Goal: Task Accomplishment & Management: Use online tool/utility

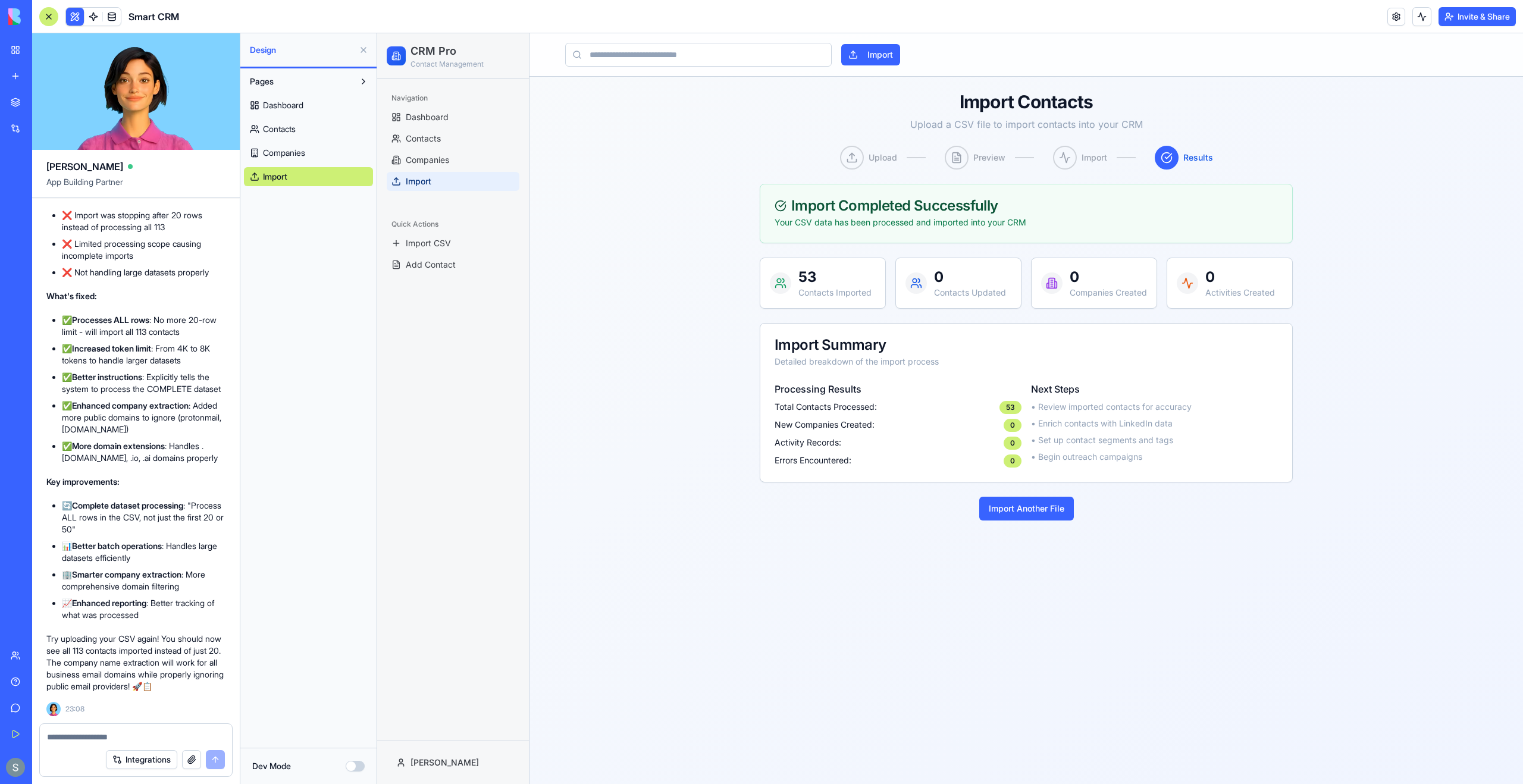
scroll to position [11901, 0]
click at [110, 20] on link at bounding box center [111, 16] width 18 height 18
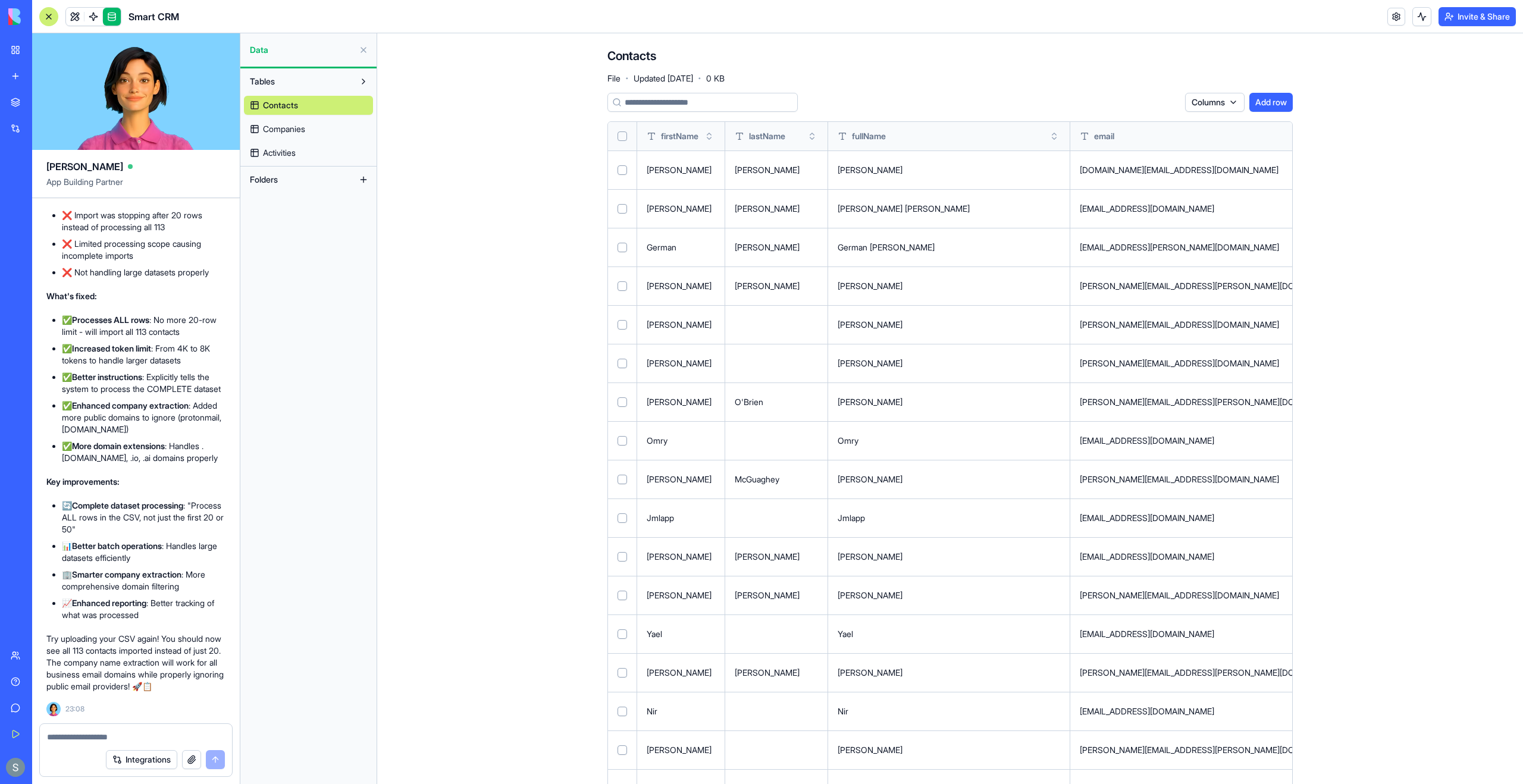
click at [622, 136] on button "Select all" at bounding box center [622, 136] width 9 height 9
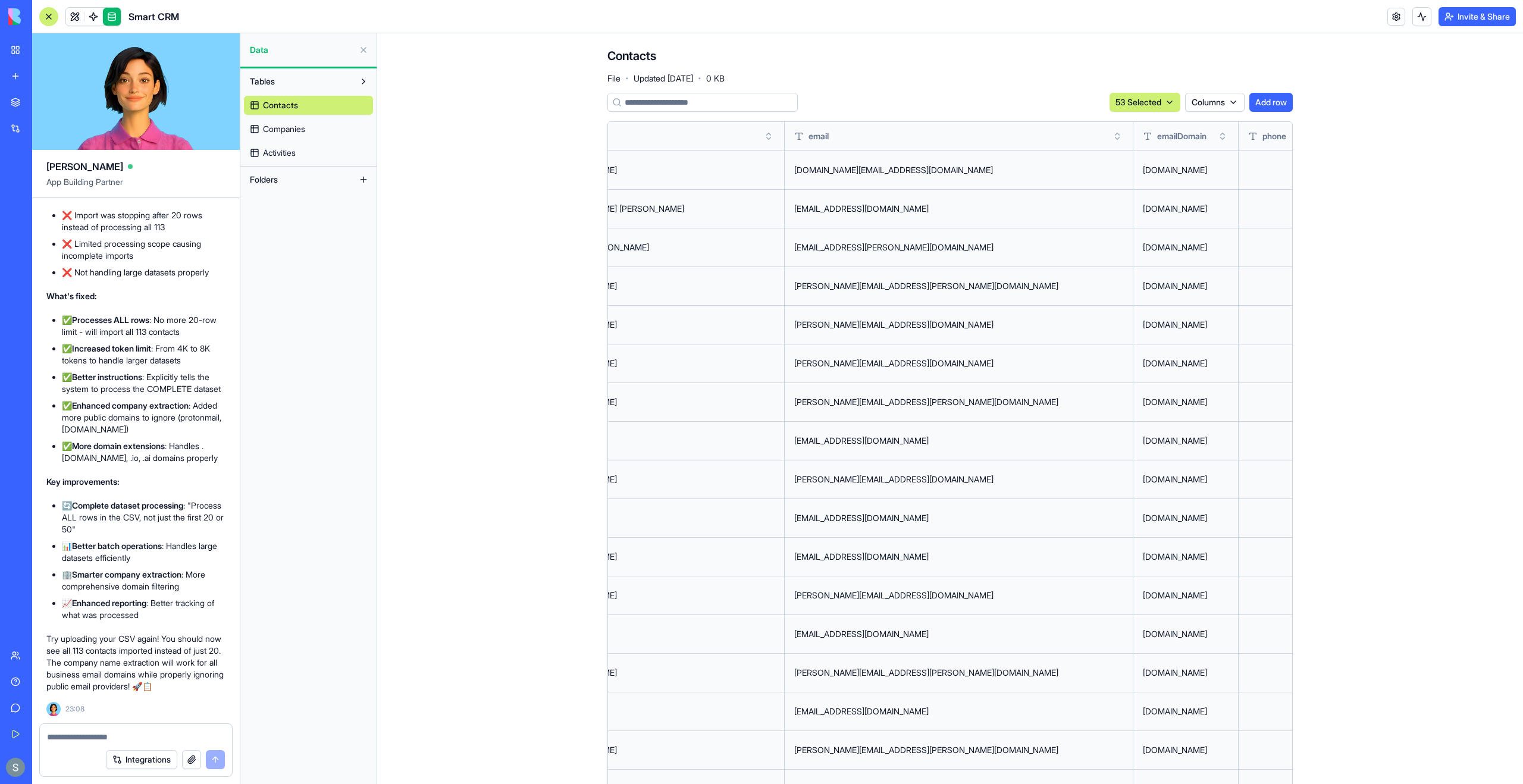
scroll to position [0, 138]
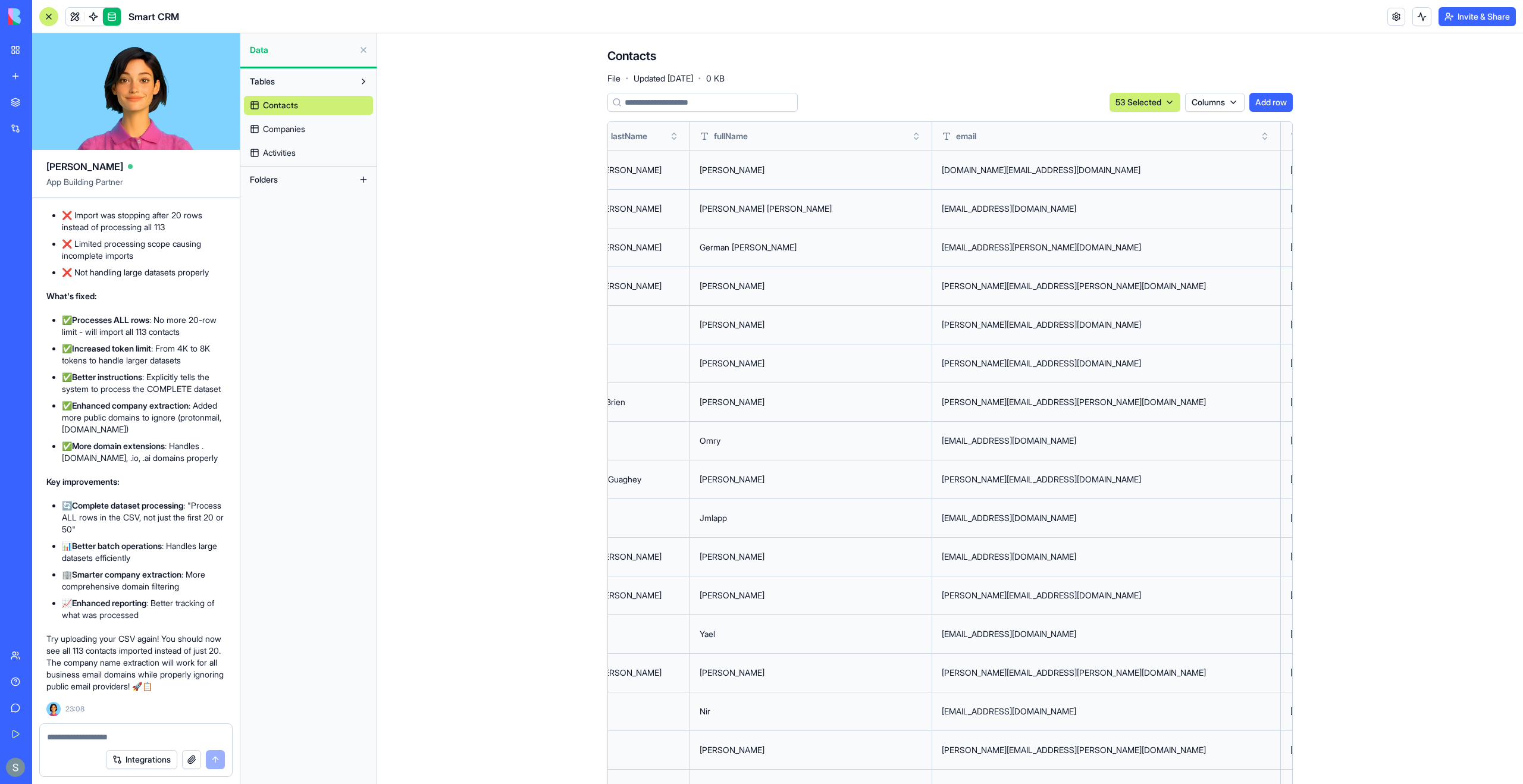
click at [804, 106] on html "BETA My Workspace New app Marketplace Integrations Recent Personal Assistant Sm…" at bounding box center [761, 392] width 1523 height 784
click at [804, 124] on div "Delete" at bounding box center [1139, 127] width 71 height 19
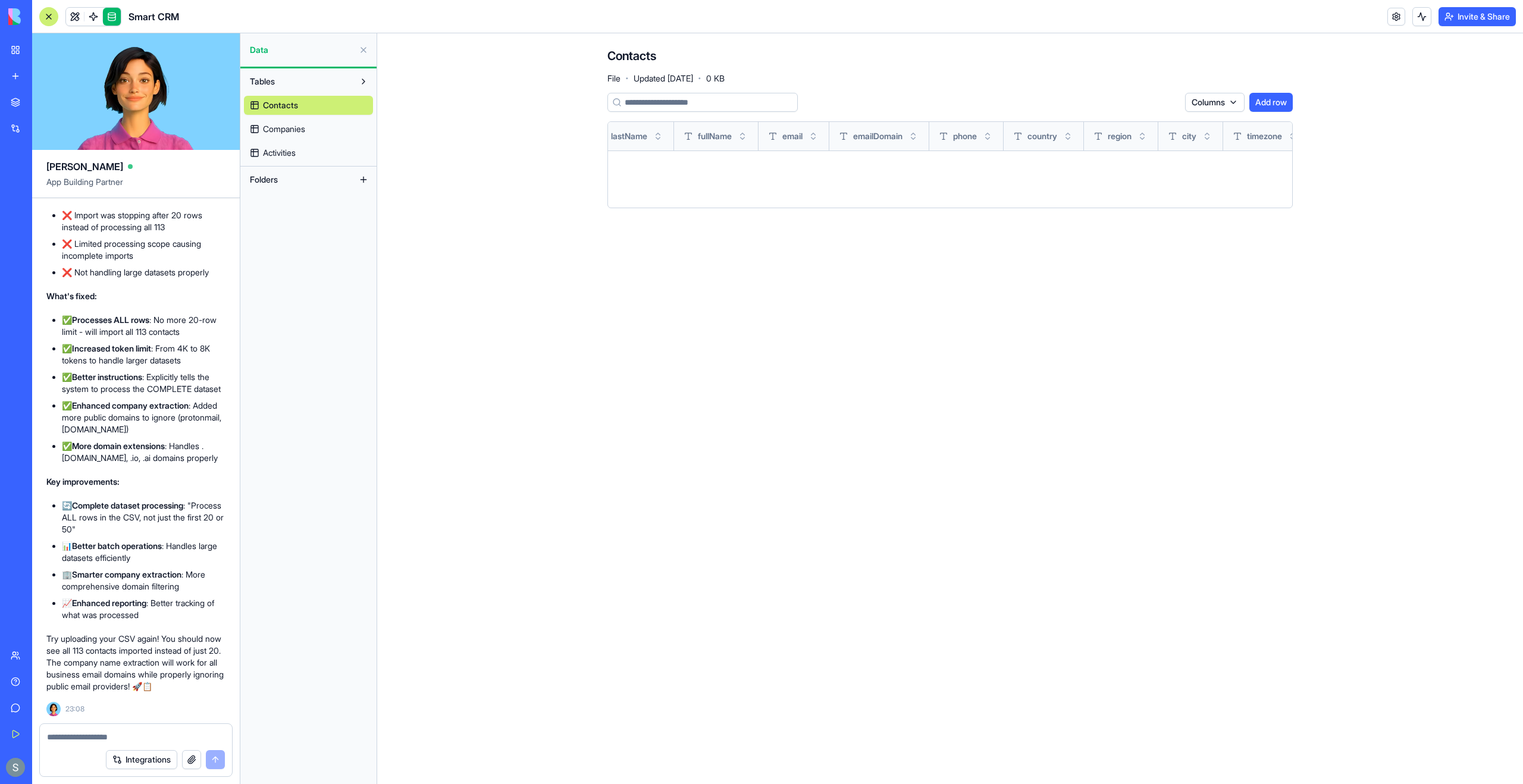
click at [318, 128] on link "Companies" at bounding box center [309, 129] width 129 height 19
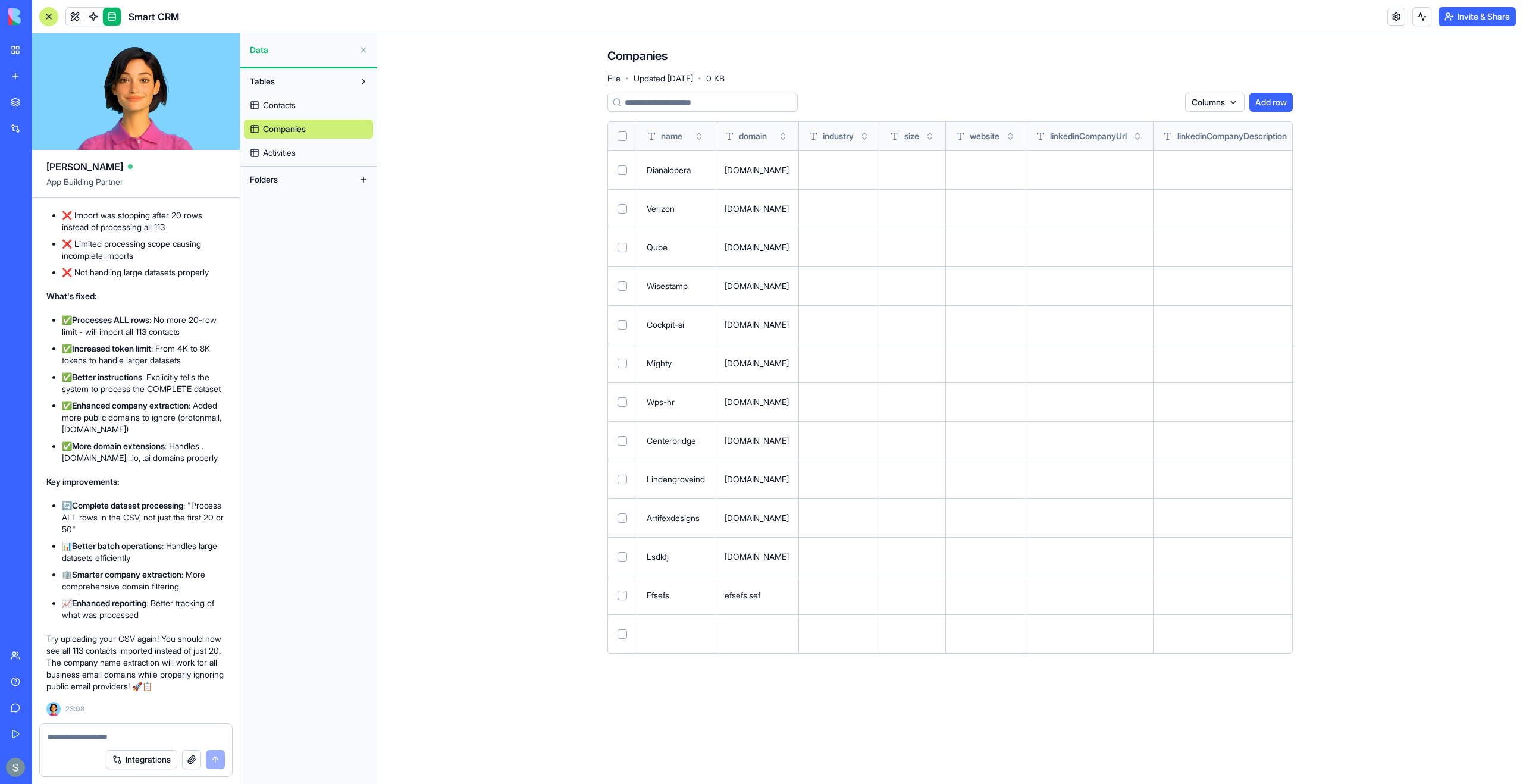
click at [628, 137] on th at bounding box center [622, 136] width 29 height 29
click at [623, 137] on button "Select all" at bounding box center [622, 136] width 9 height 9
click at [804, 99] on html "BETA My Workspace New app Marketplace Integrations Recent Personal Assistant Sm…" at bounding box center [761, 392] width 1523 height 784
click at [804, 122] on div "Delete" at bounding box center [1139, 127] width 71 height 19
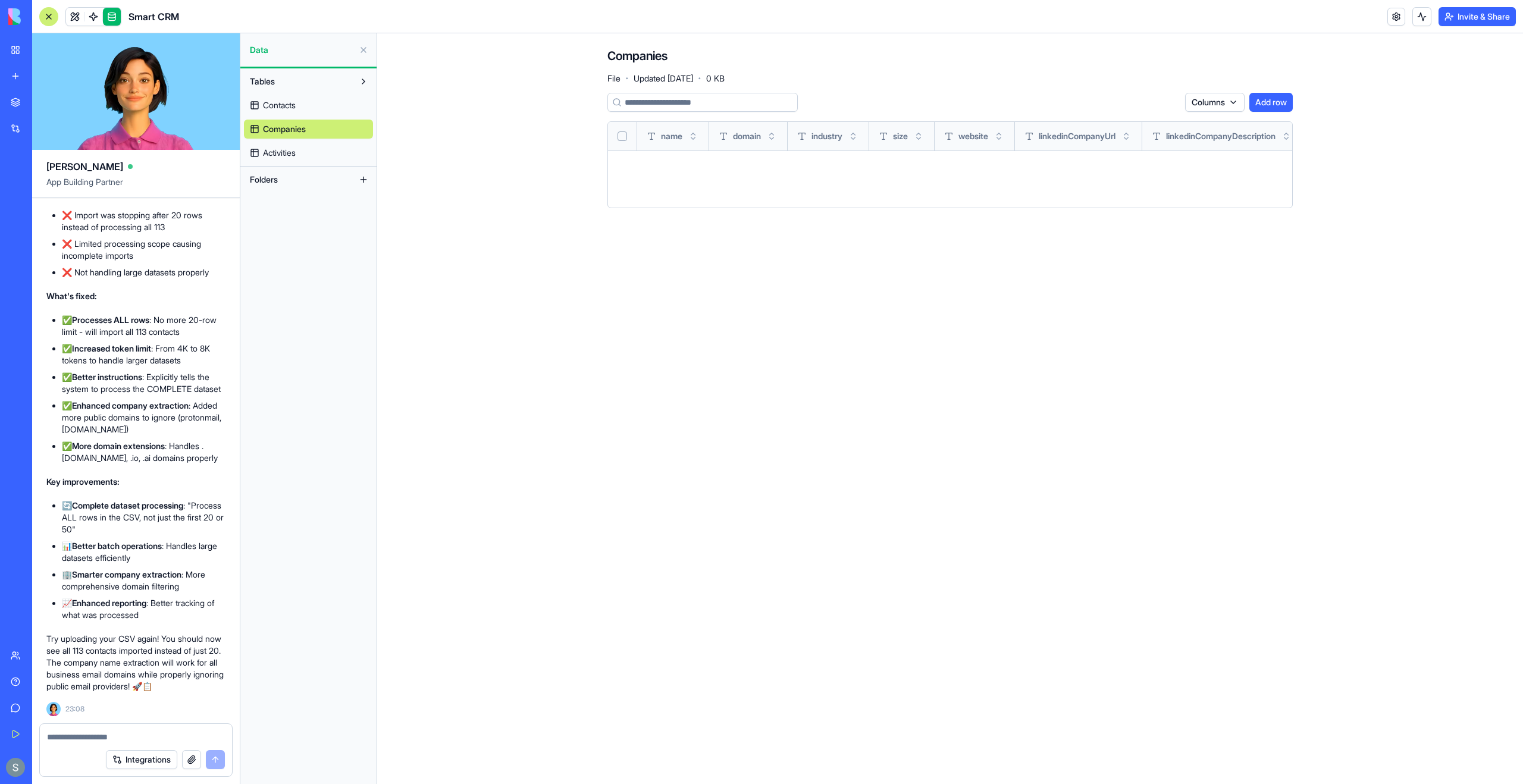
click at [290, 154] on span "Activities" at bounding box center [279, 153] width 32 height 12
click at [72, 19] on link at bounding box center [75, 16] width 18 height 18
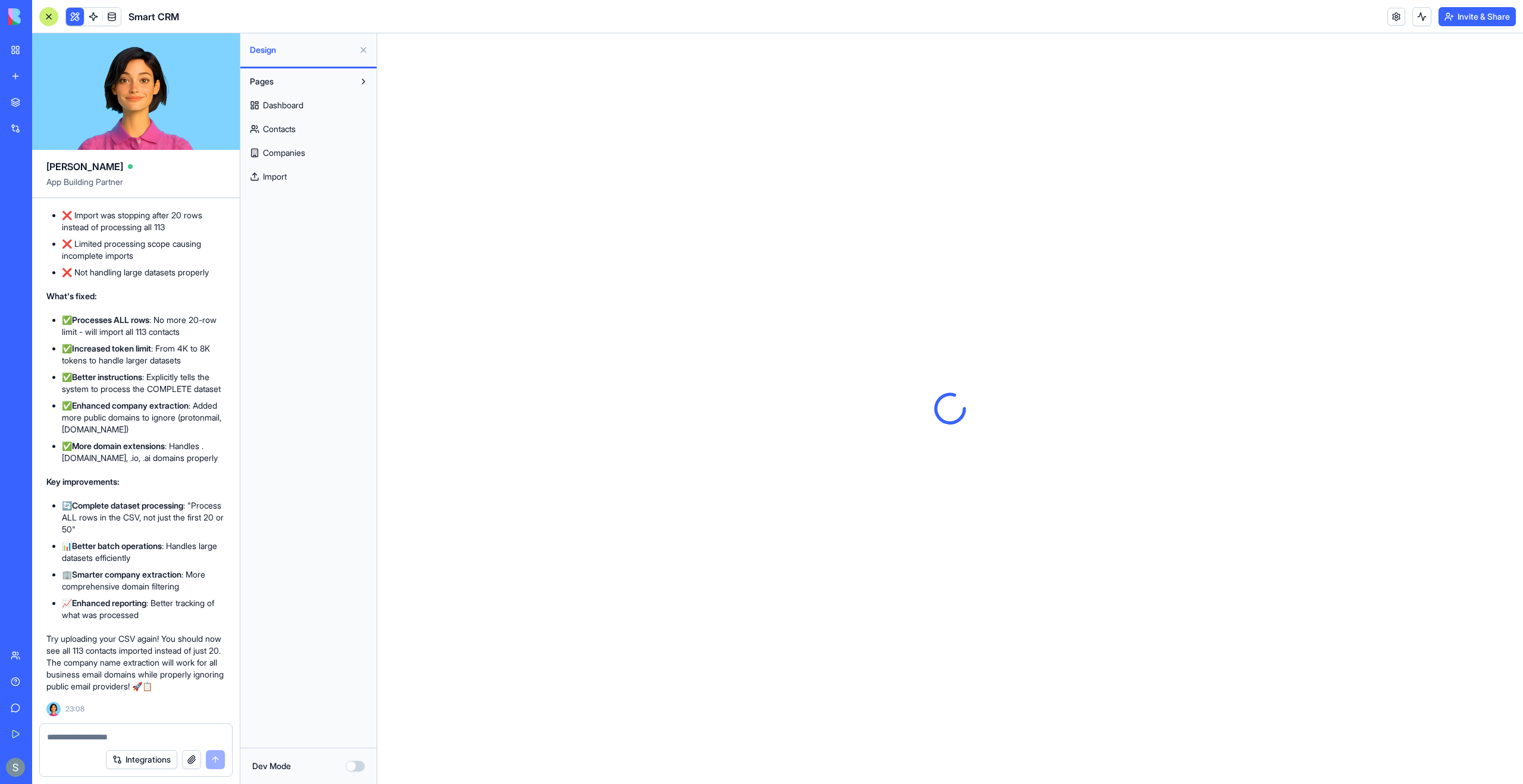
click at [290, 108] on span "Dashboard" at bounding box center [283, 105] width 41 height 12
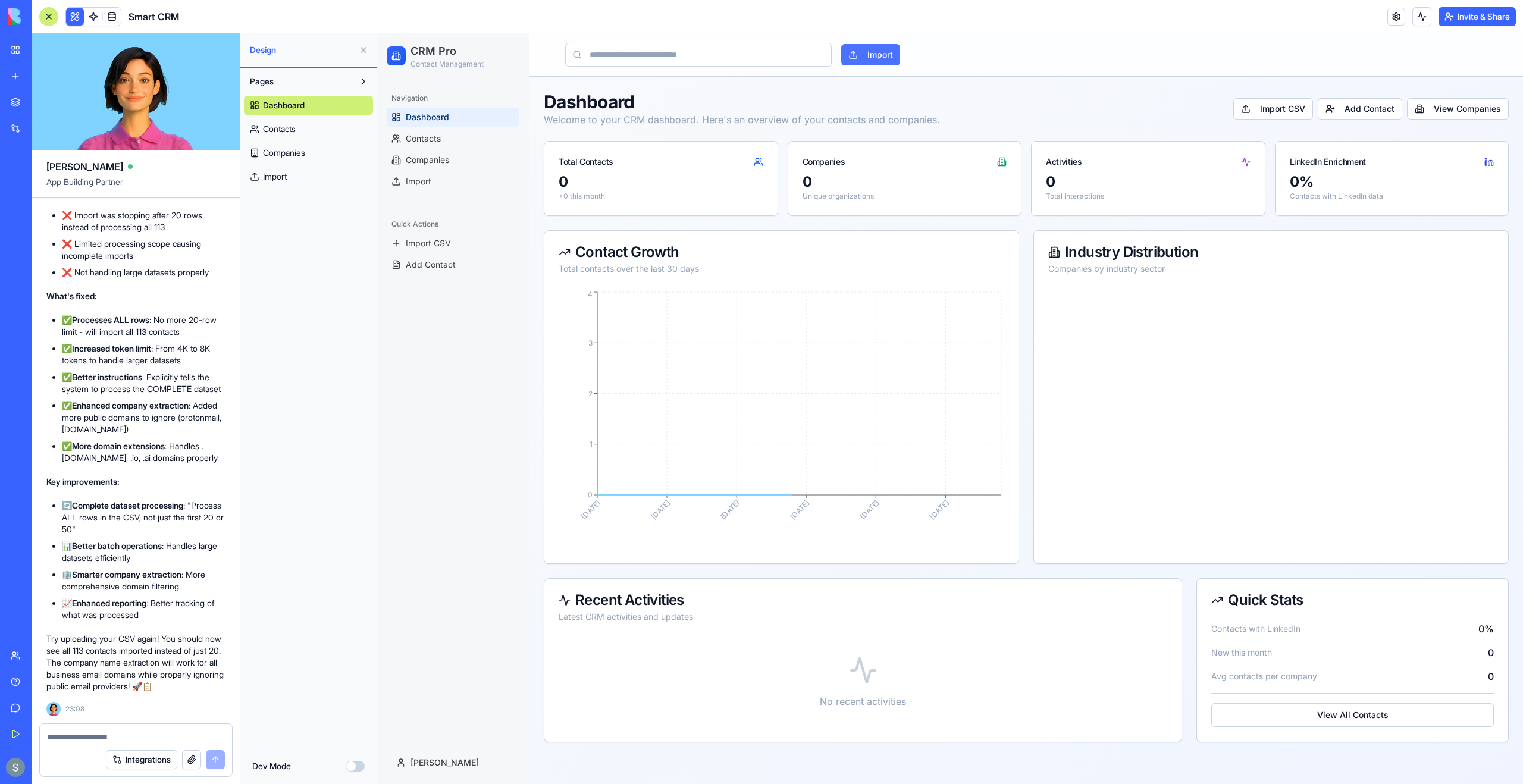
click at [804, 54] on button "Import" at bounding box center [870, 54] width 59 height 21
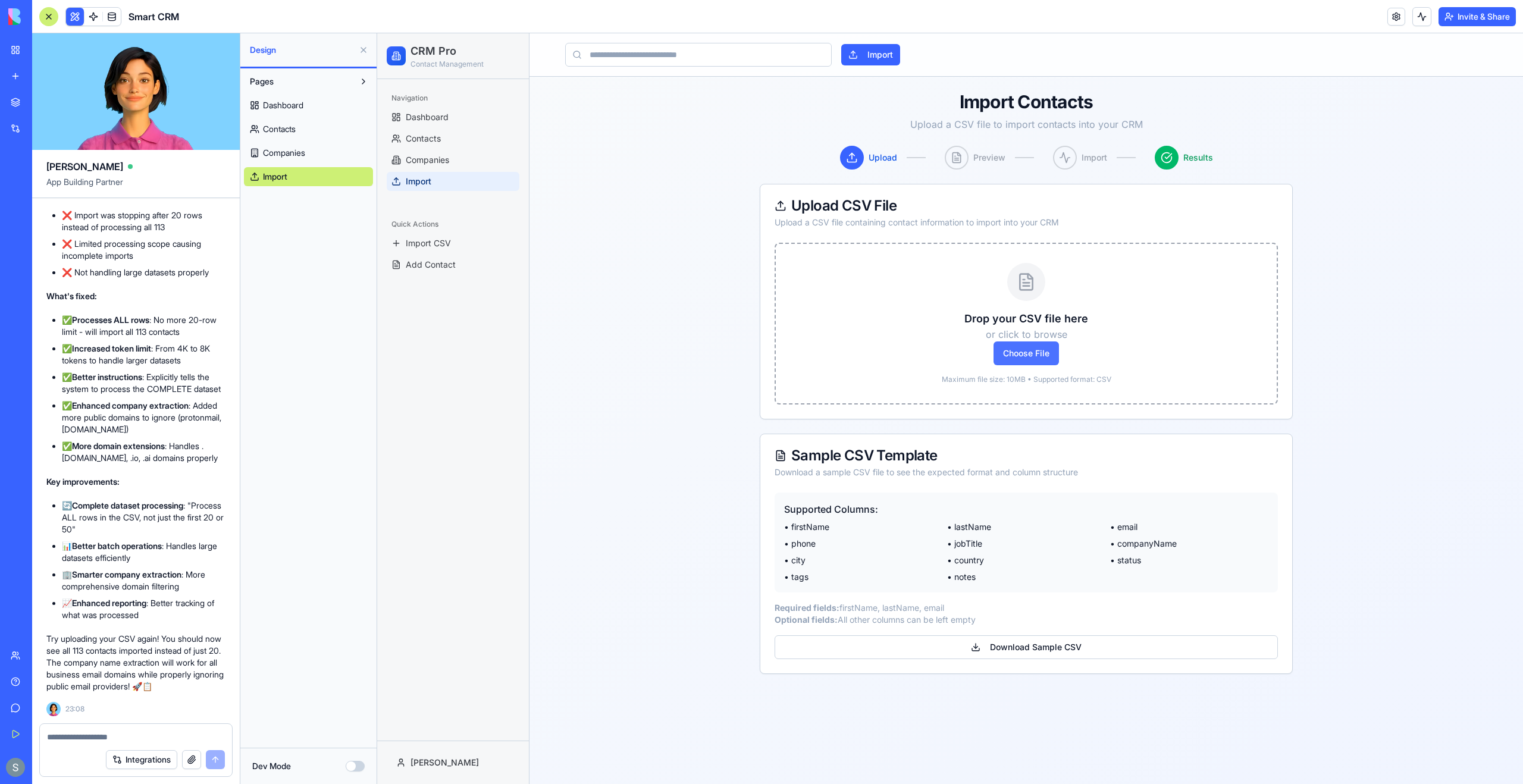
click at [804, 351] on span "Choose File" at bounding box center [1026, 354] width 65 height 24
click at [378, 33] on input "Choose File" at bounding box center [378, 33] width 0 height 0
click at [433, 118] on span "Dashboard" at bounding box center [427, 117] width 43 height 12
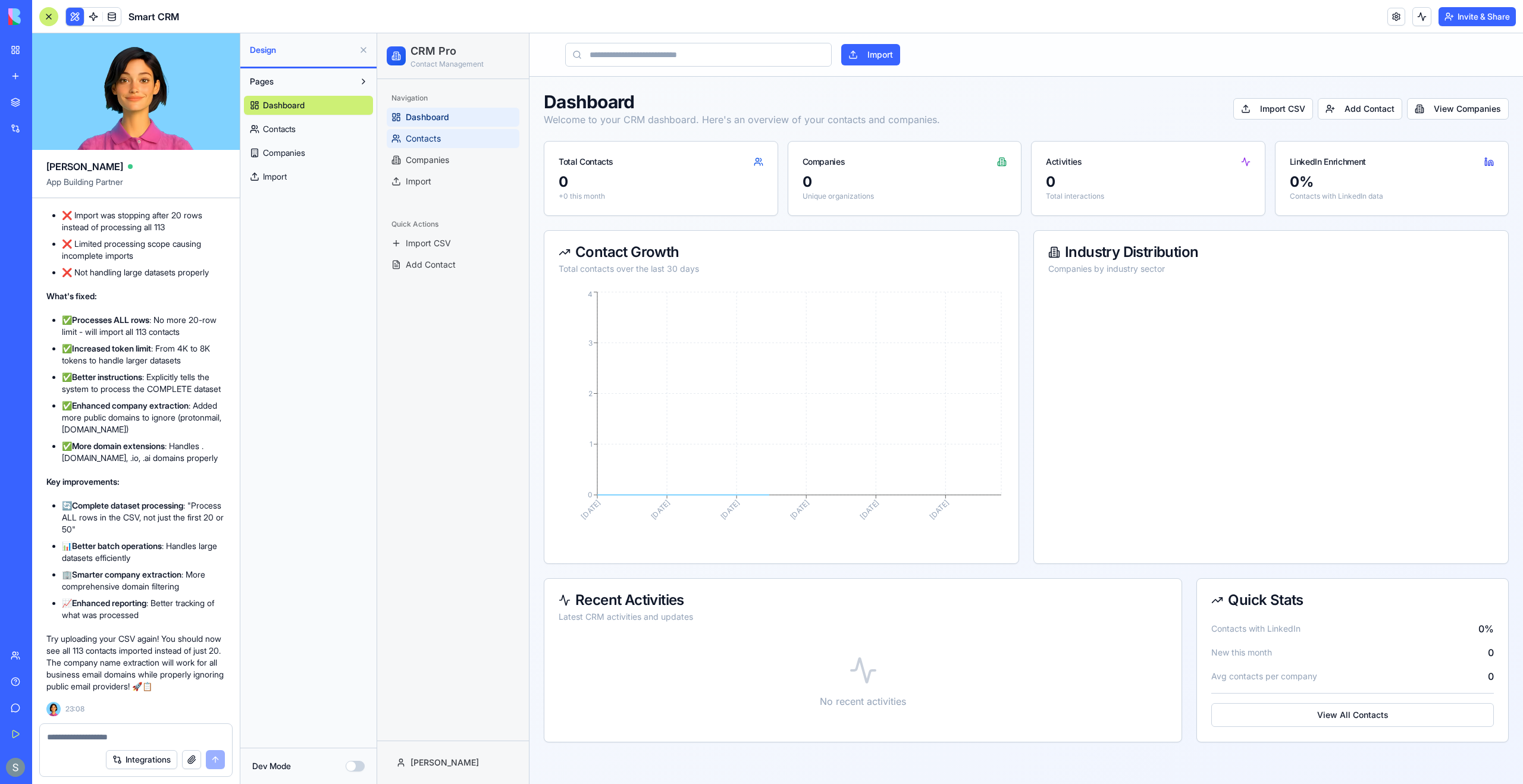
click at [435, 136] on span "Contacts" at bounding box center [423, 139] width 35 height 12
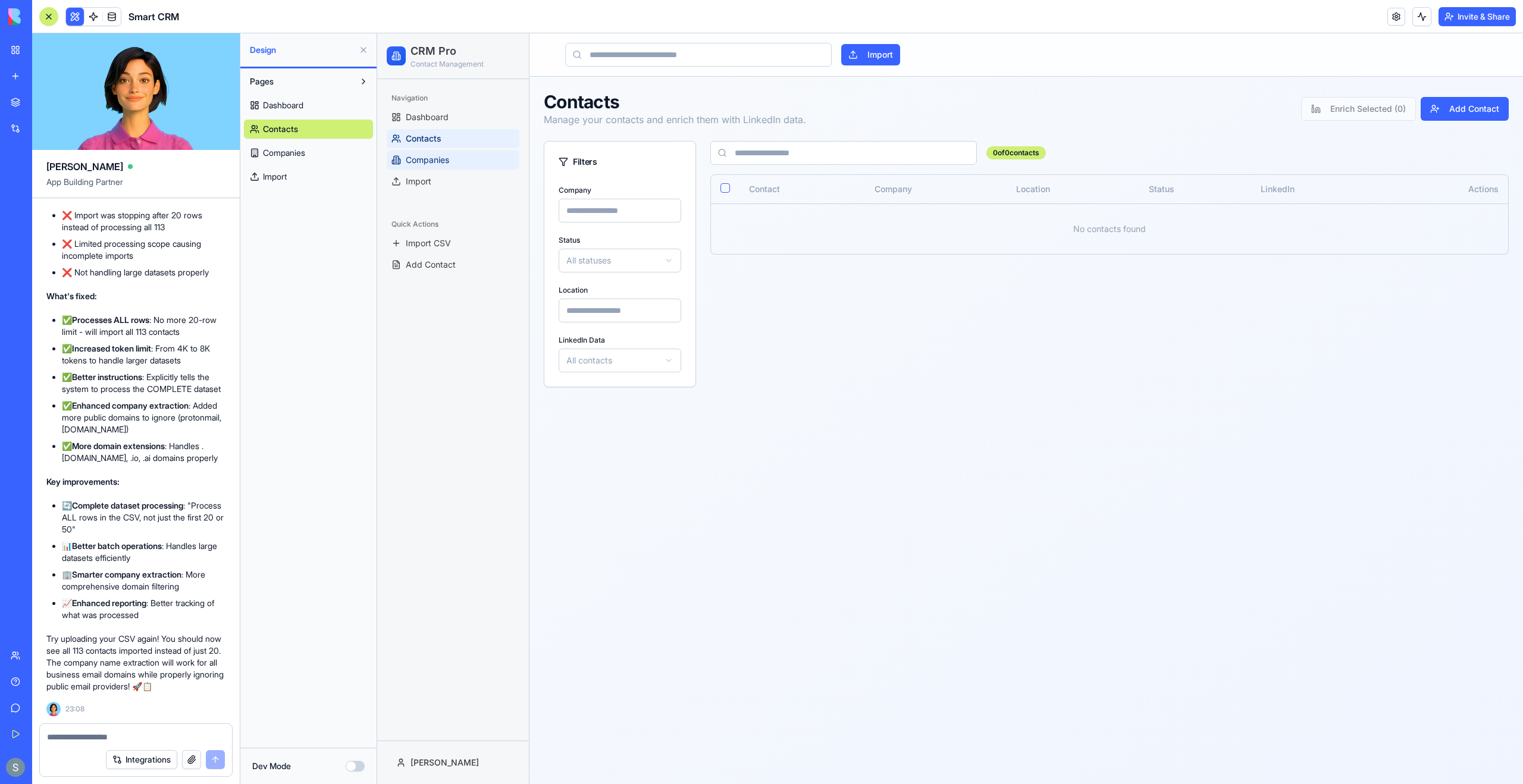
click at [444, 162] on span "Companies" at bounding box center [427, 160] width 43 height 12
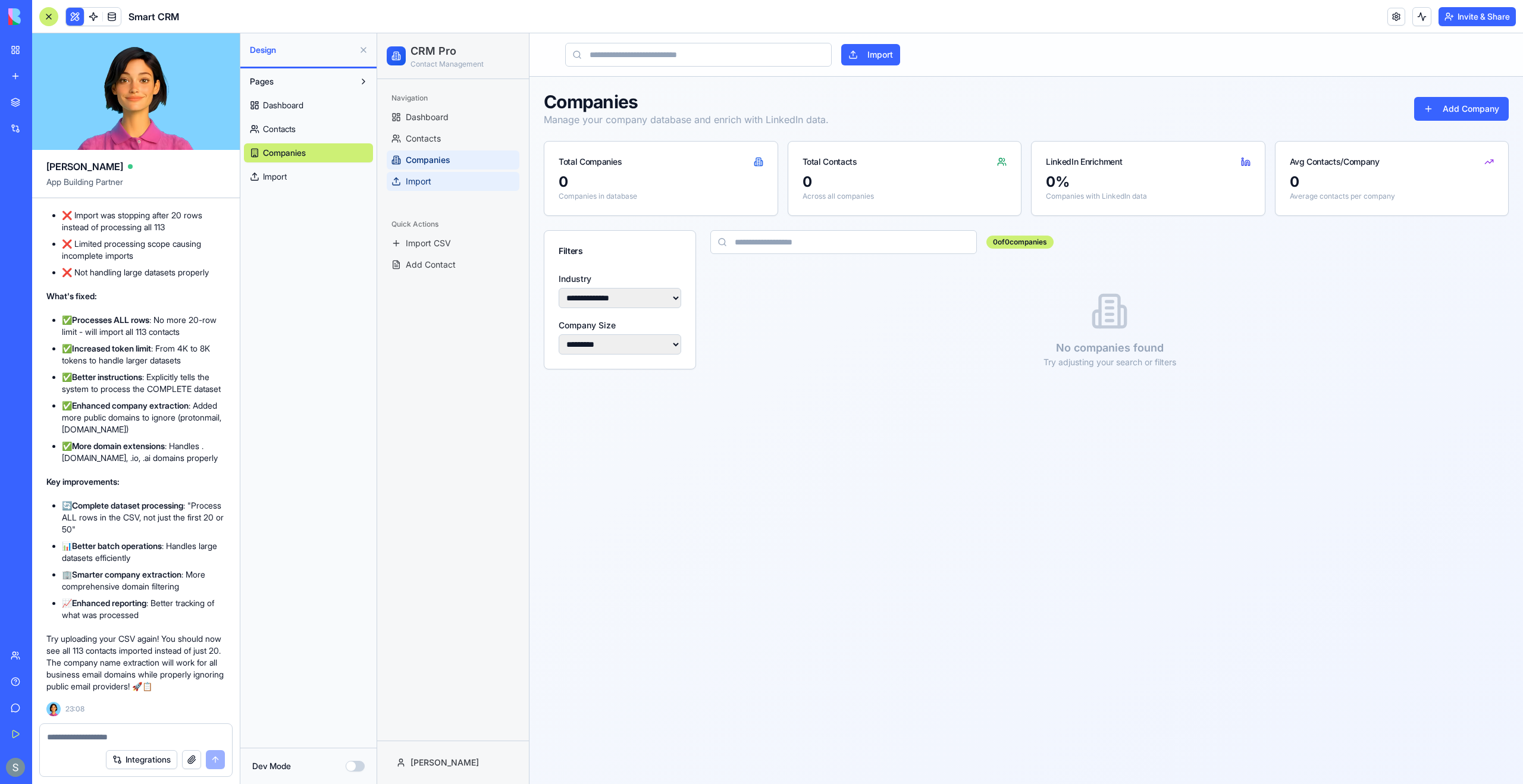
click at [451, 173] on link "Import" at bounding box center [453, 181] width 133 height 19
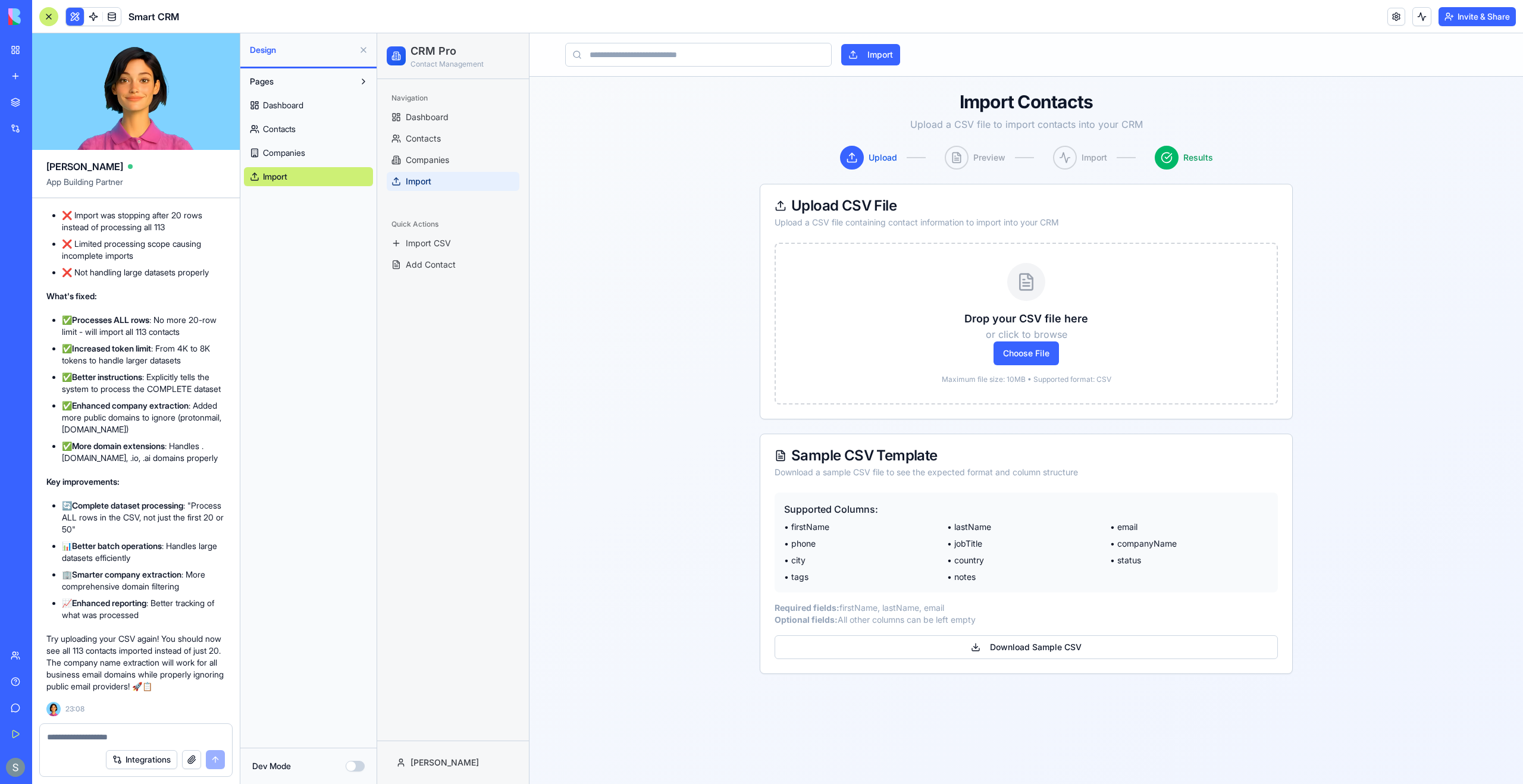
click at [89, 24] on link at bounding box center [93, 16] width 18 height 18
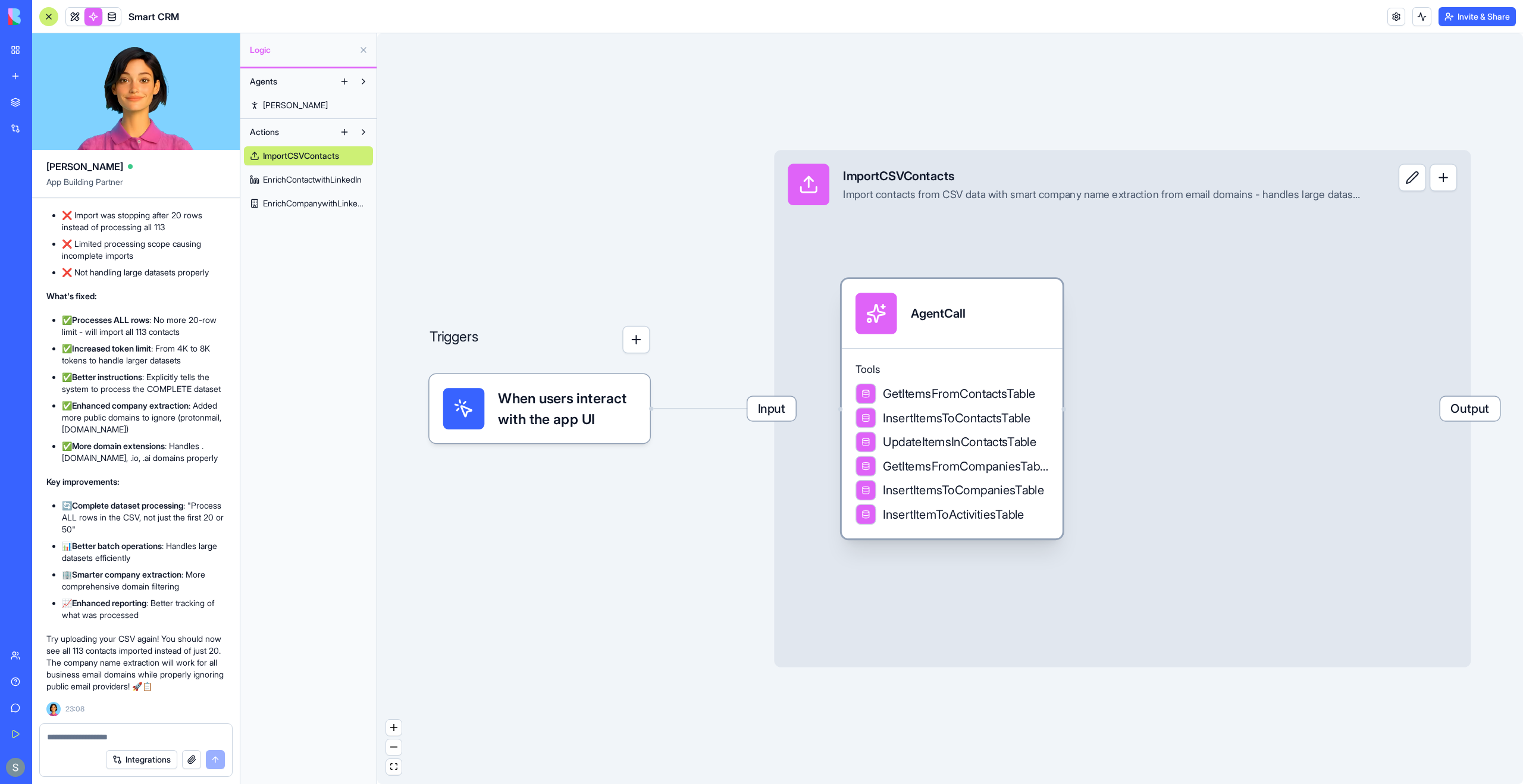
drag, startPoint x: 906, startPoint y: 368, endPoint x: 946, endPoint y: 325, distance: 58.7
click at [804, 325] on div "AgentCall" at bounding box center [938, 313] width 54 height 42
click at [558, 419] on span "When users interact with the app UI" at bounding box center [567, 408] width 138 height 42
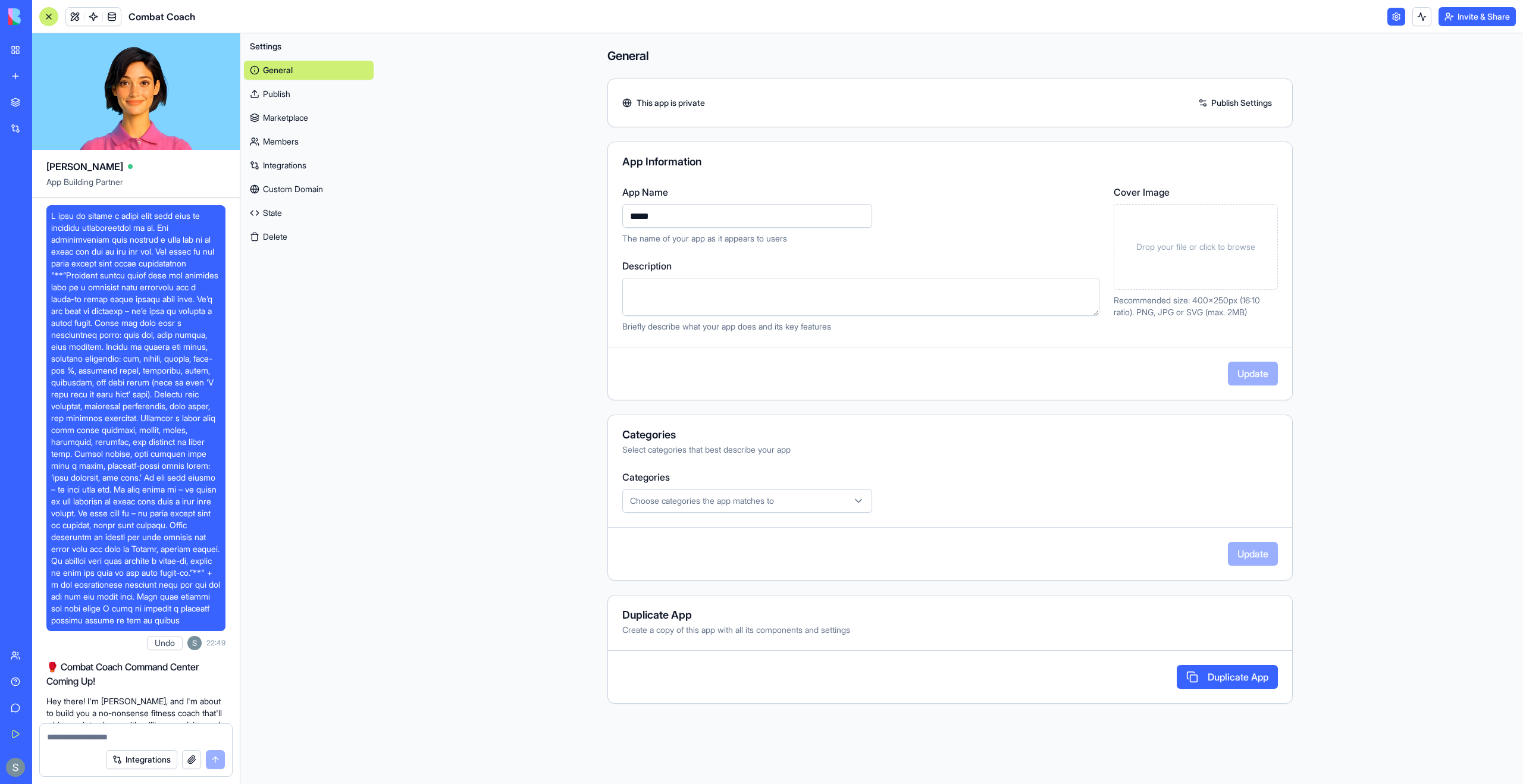
scroll to position [893, 0]
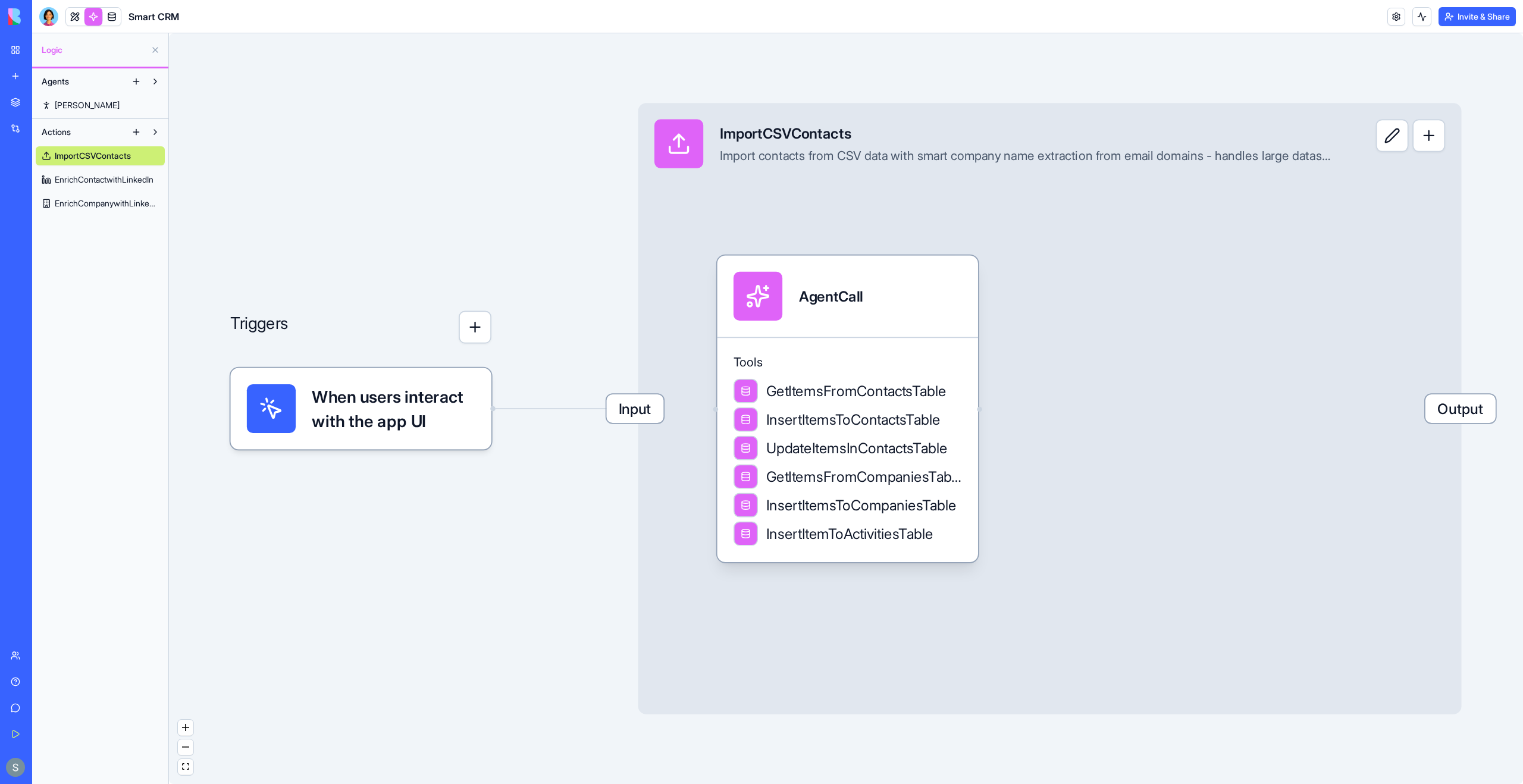
click at [478, 408] on div "When users interact with the app UI" at bounding box center [361, 408] width 260 height 82
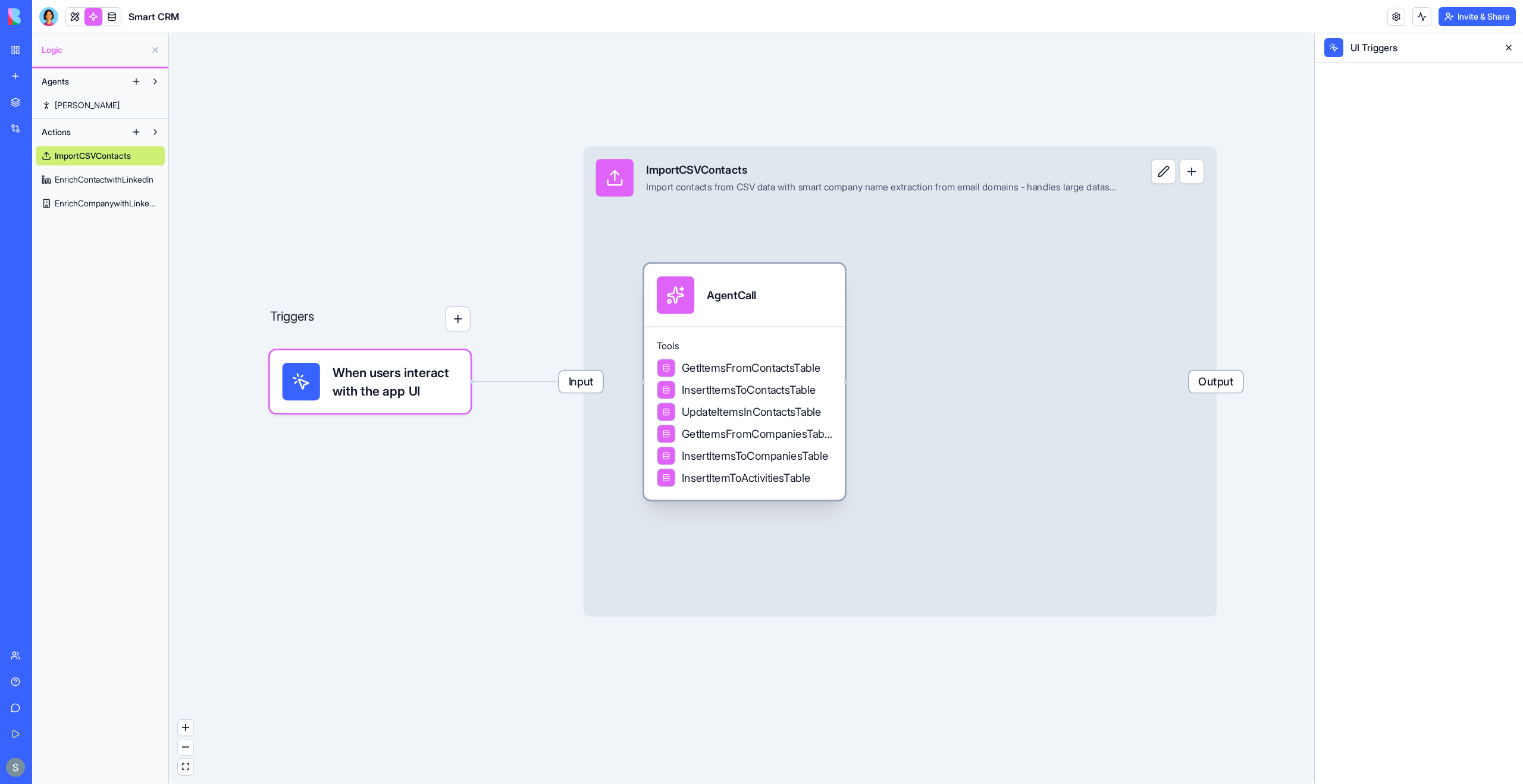
click at [765, 320] on div "AgentCall" at bounding box center [745, 294] width 201 height 62
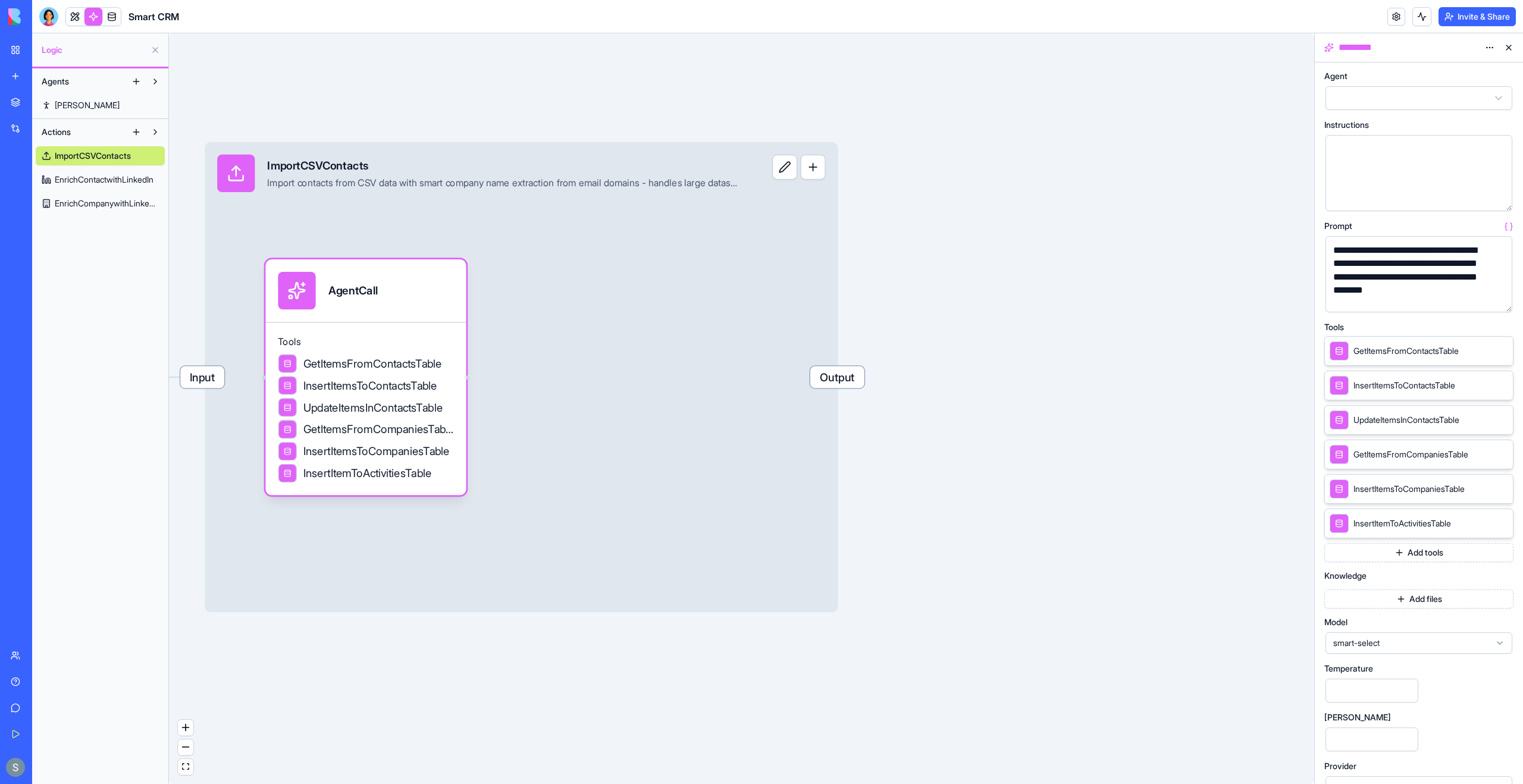
click at [1504, 298] on button "button" at bounding box center [1500, 300] width 19 height 19
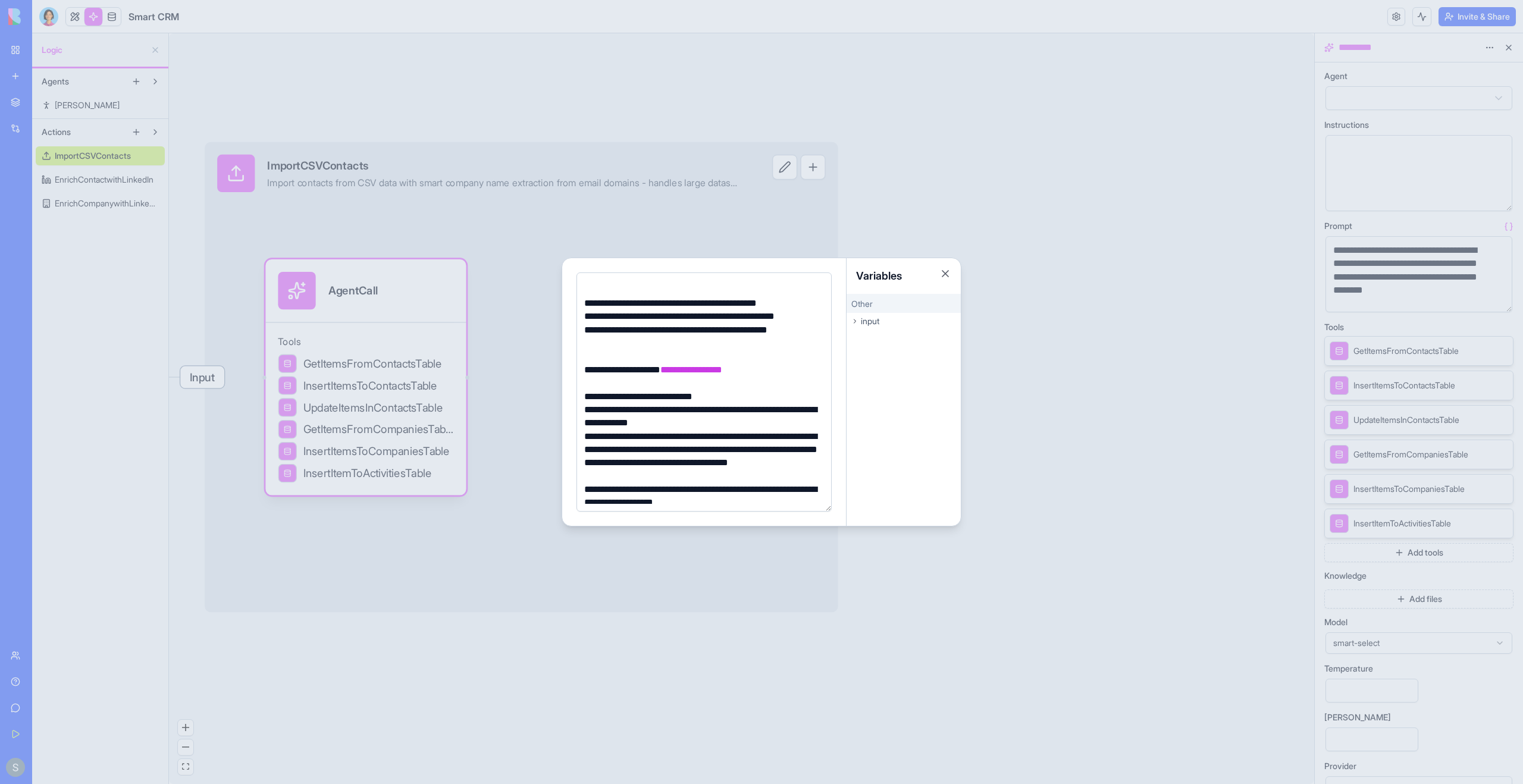
scroll to position [107, 0]
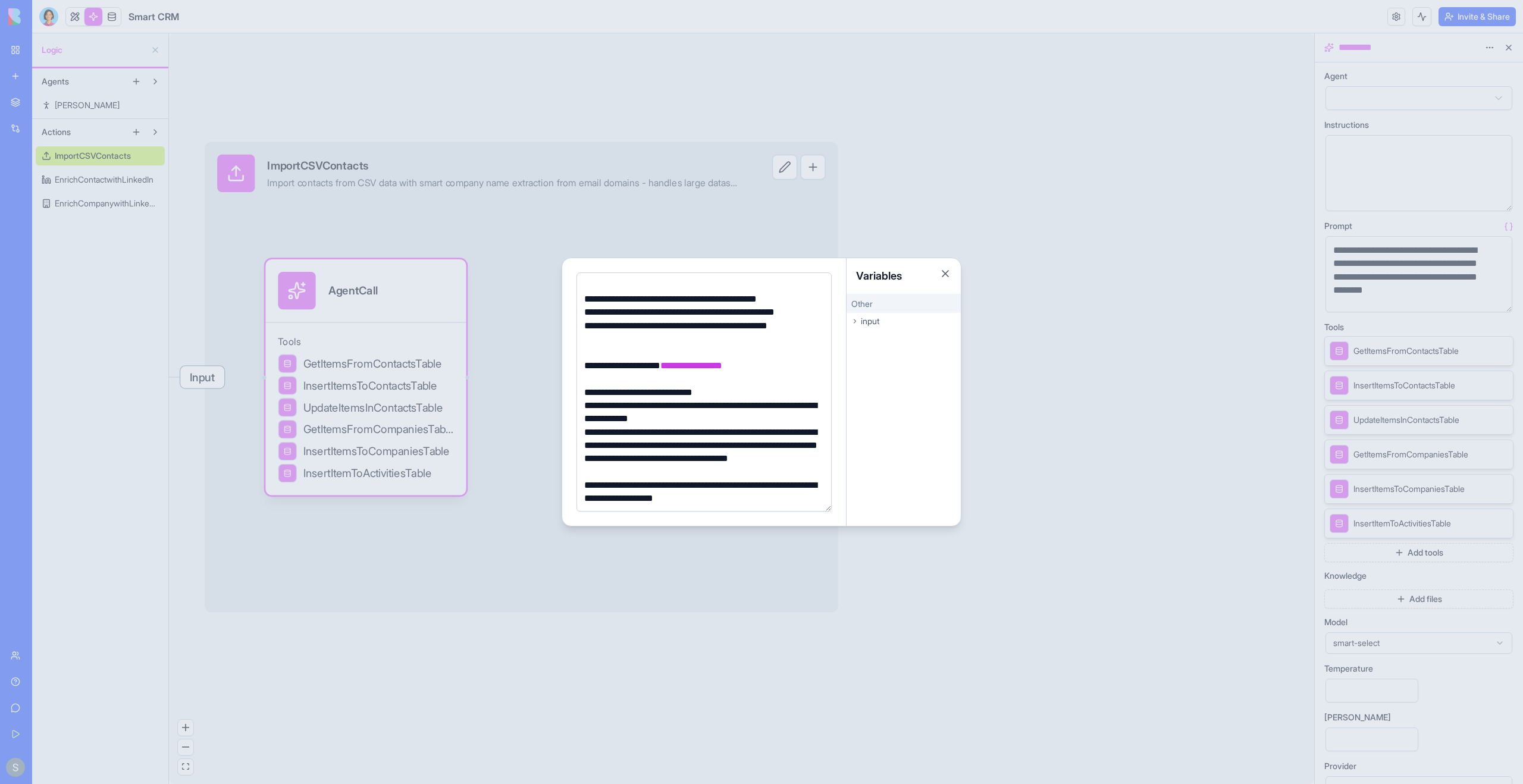
click at [695, 367] on span "**********" at bounding box center [691, 366] width 62 height 9
drag, startPoint x: 695, startPoint y: 367, endPoint x: 722, endPoint y: 366, distance: 27.0
click at [722, 366] on span "**********" at bounding box center [691, 366] width 62 height 9
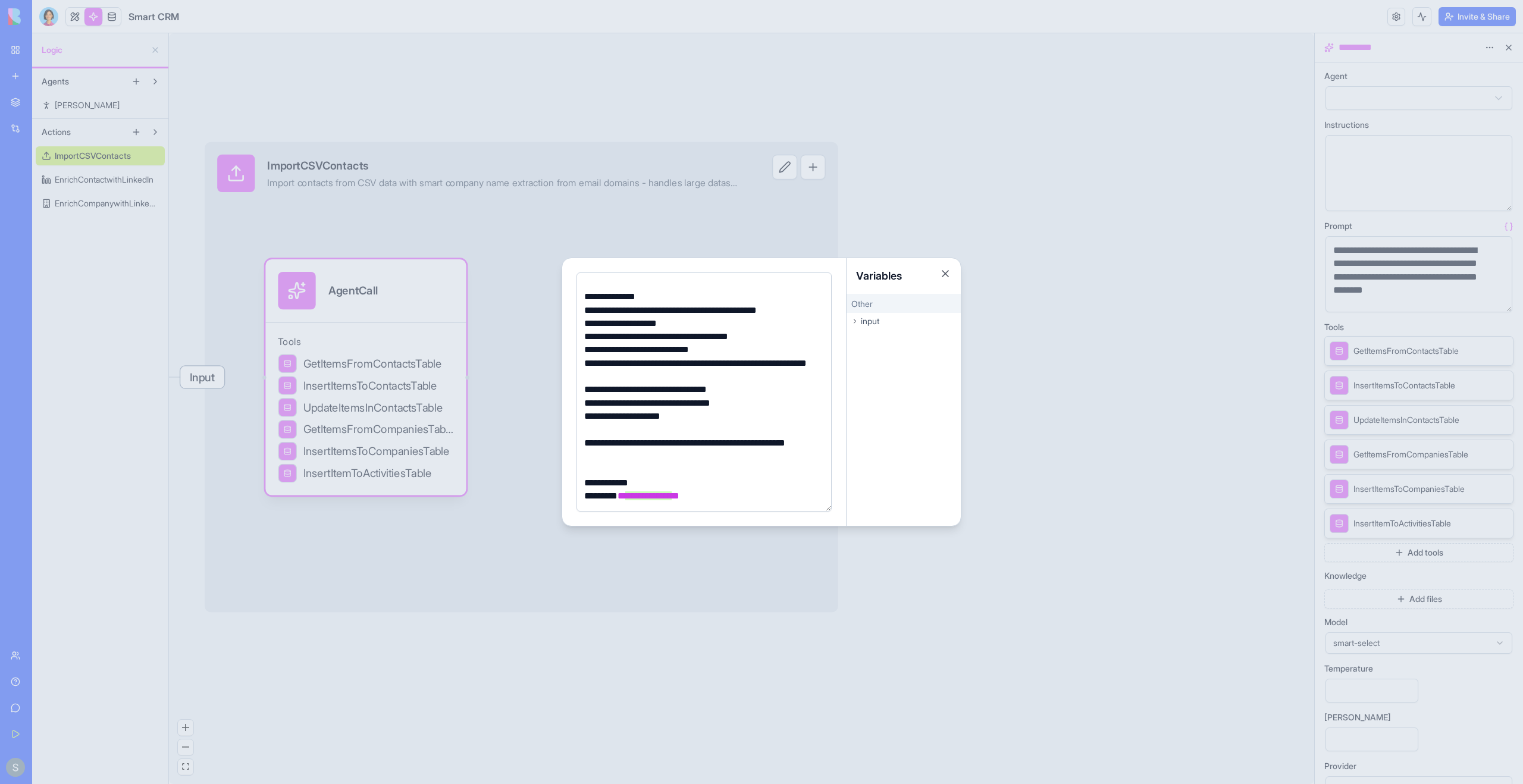
scroll to position [749, 0]
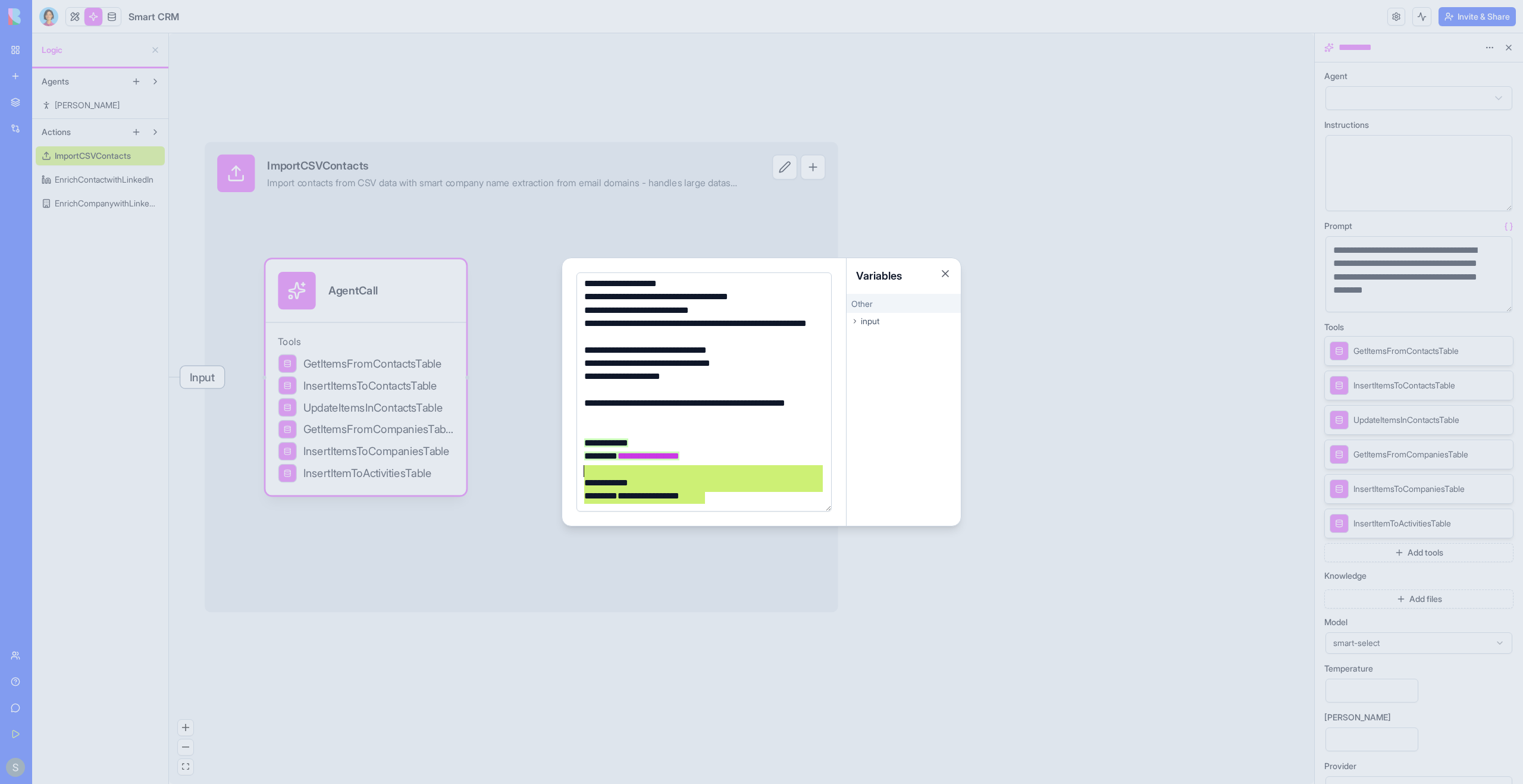
drag, startPoint x: 785, startPoint y: 498, endPoint x: 757, endPoint y: 466, distance: 42.5
click at [757, 466] on div "**********" at bounding box center [702, 17] width 243 height 970
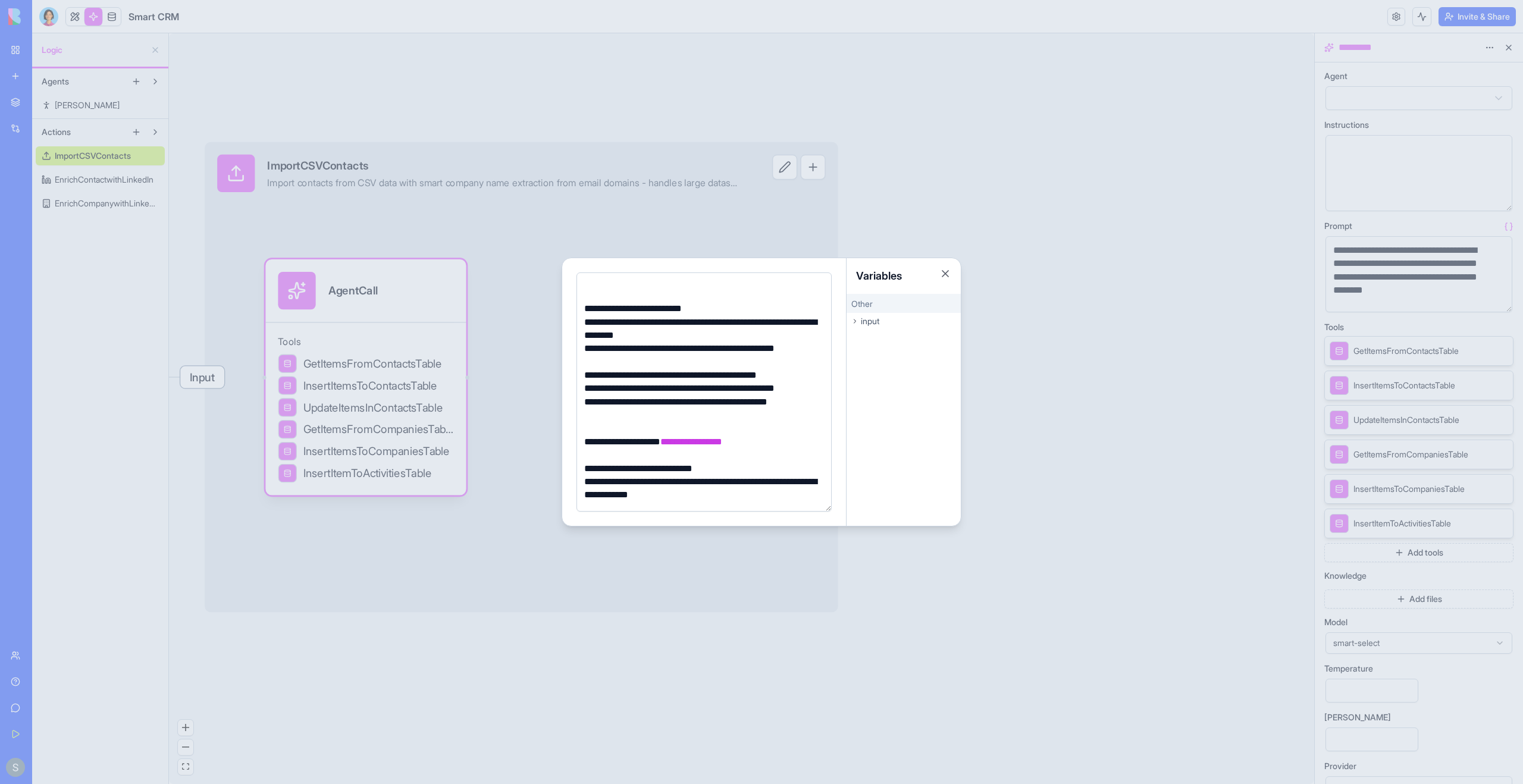
scroll to position [0, 0]
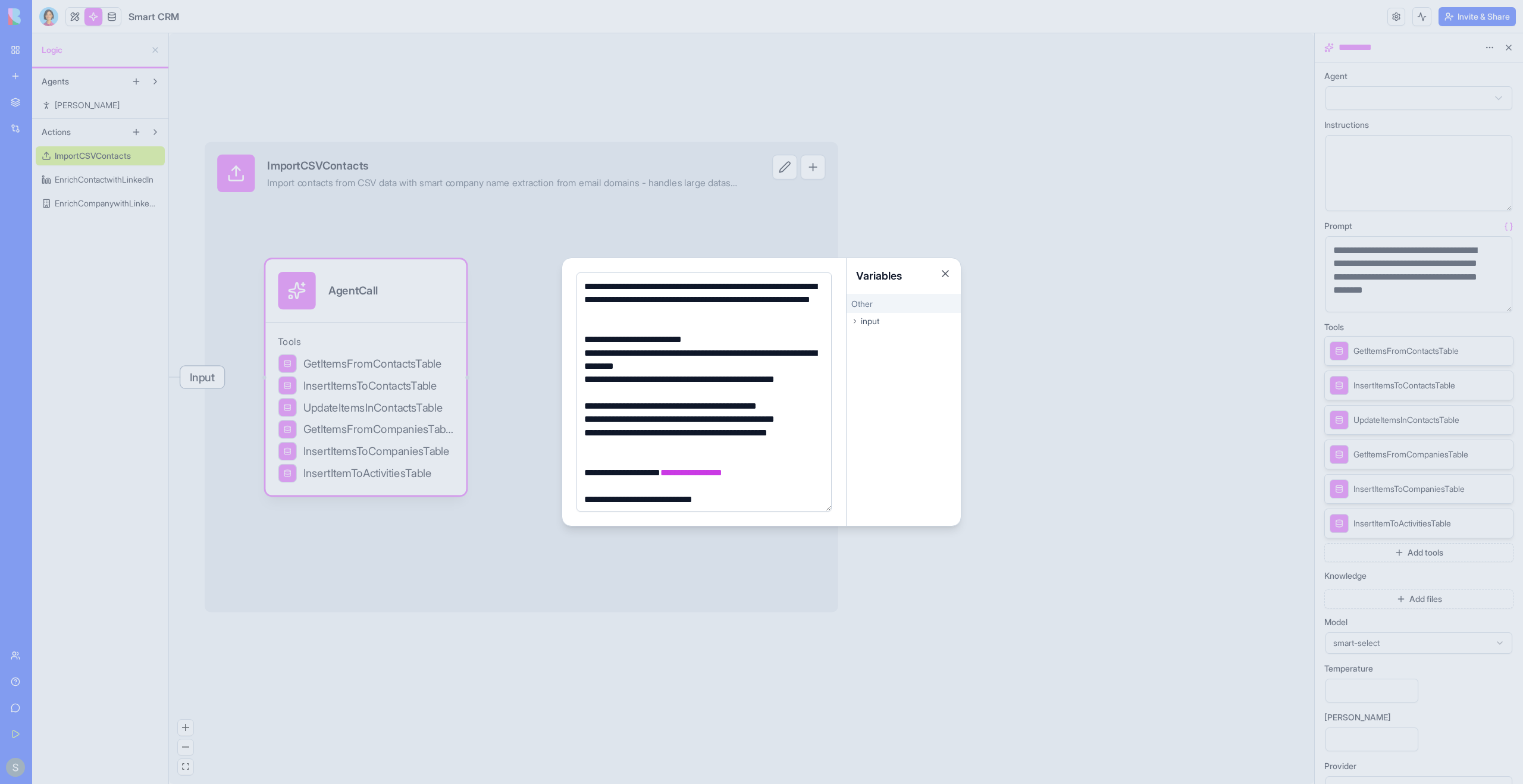
click at [768, 480] on div at bounding box center [702, 486] width 243 height 13
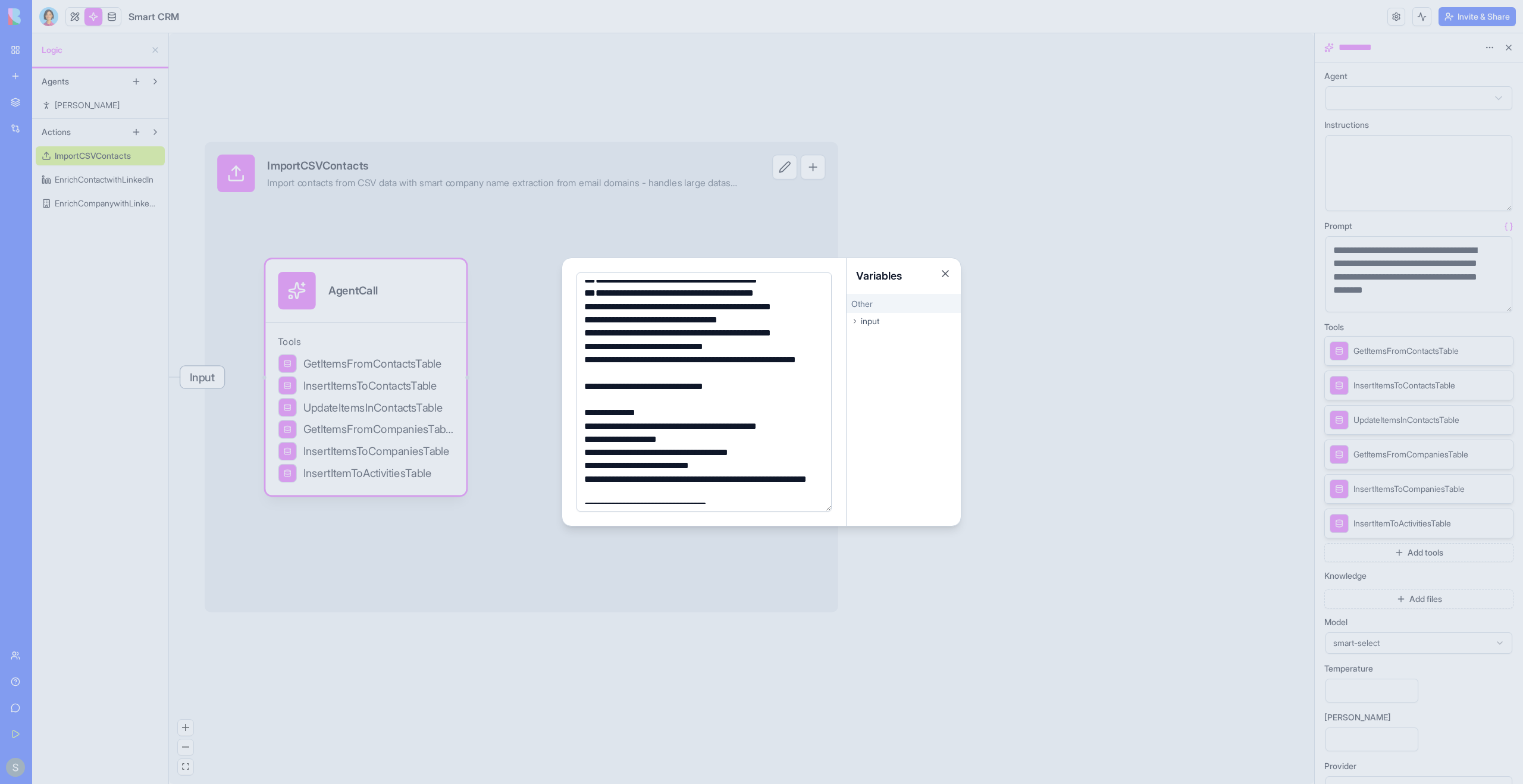
scroll to position [722, 0]
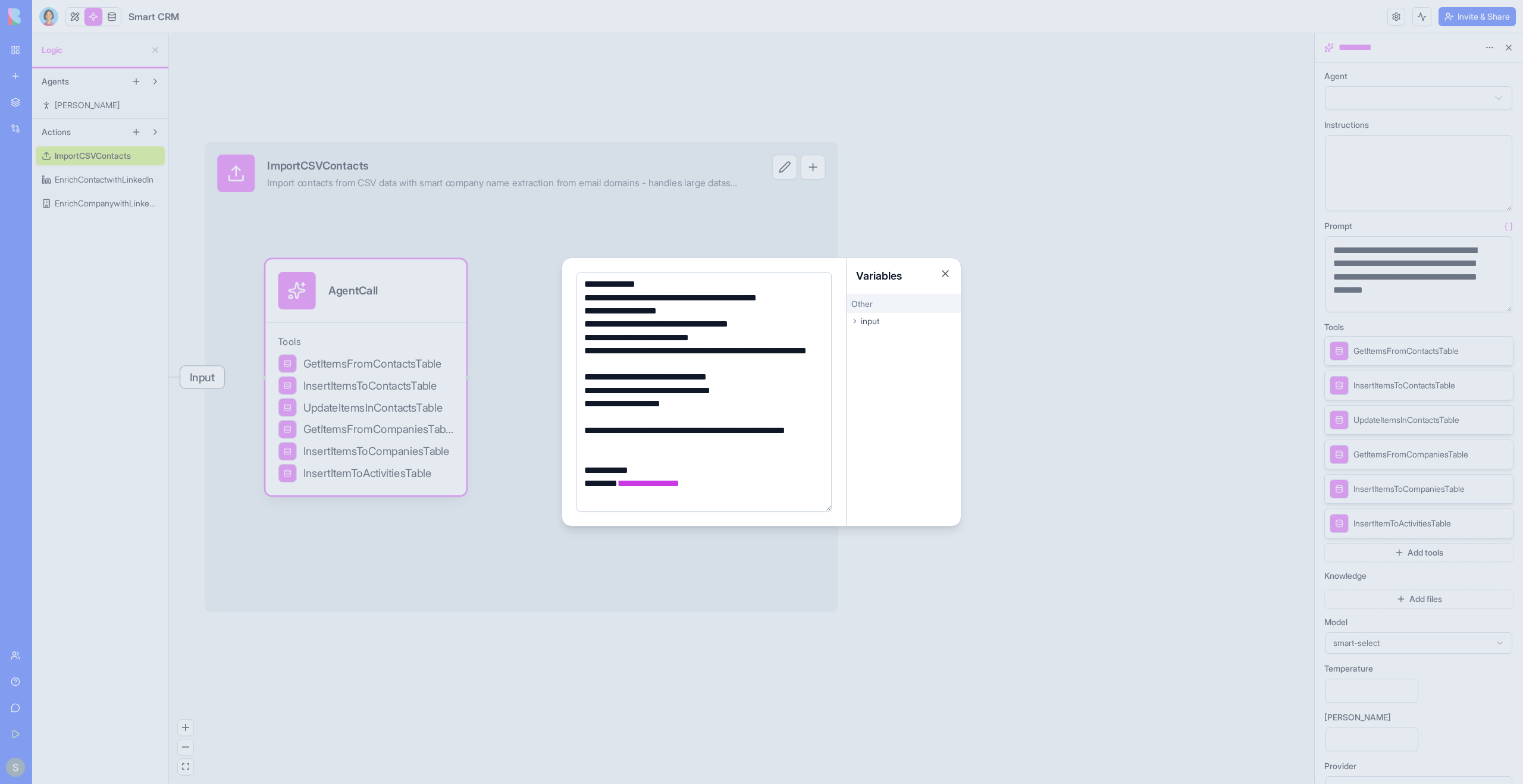
click at [1174, 321] on div at bounding box center [761, 392] width 1523 height 784
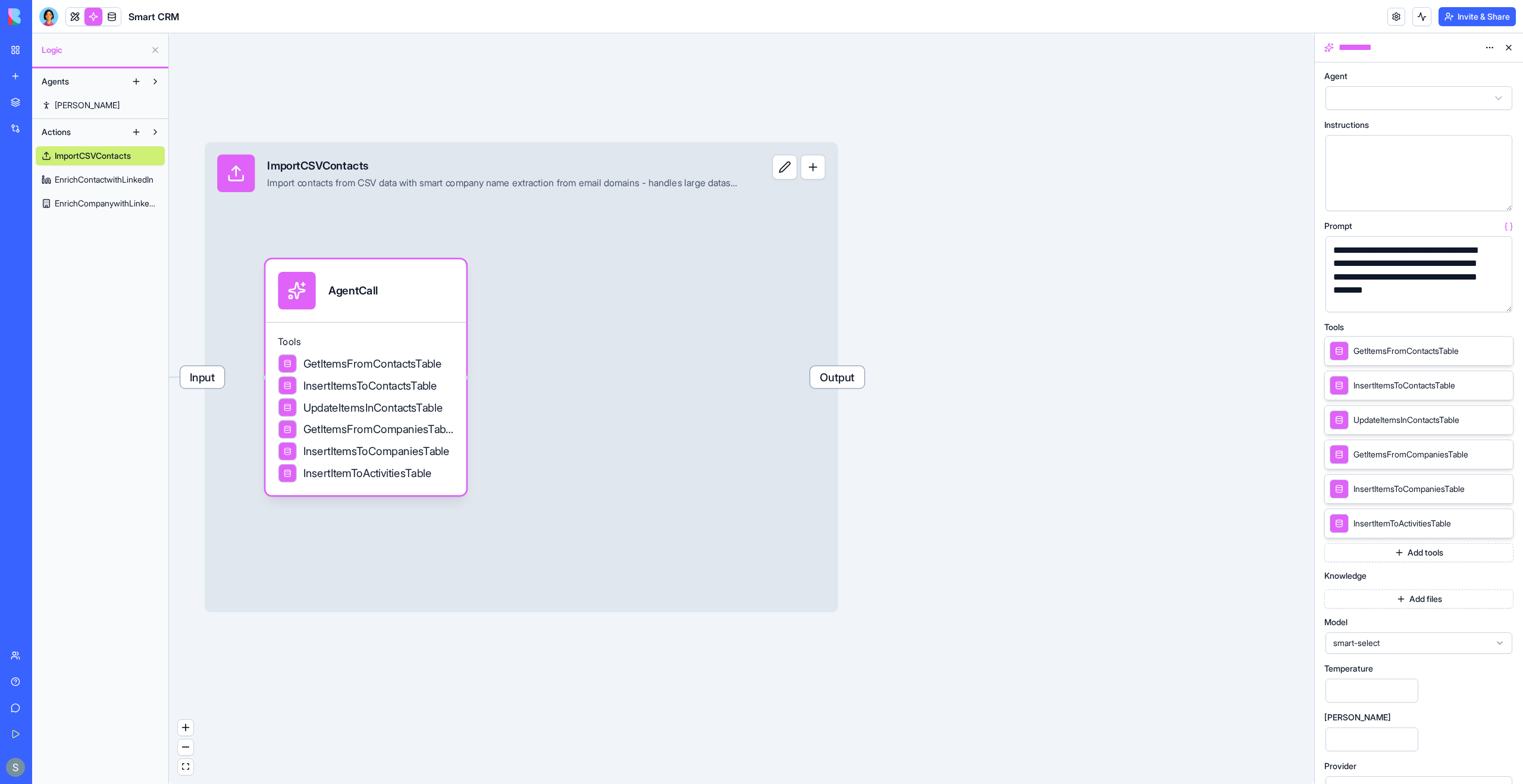
click at [1488, 384] on icon at bounding box center [1486, 384] width 9 height 9
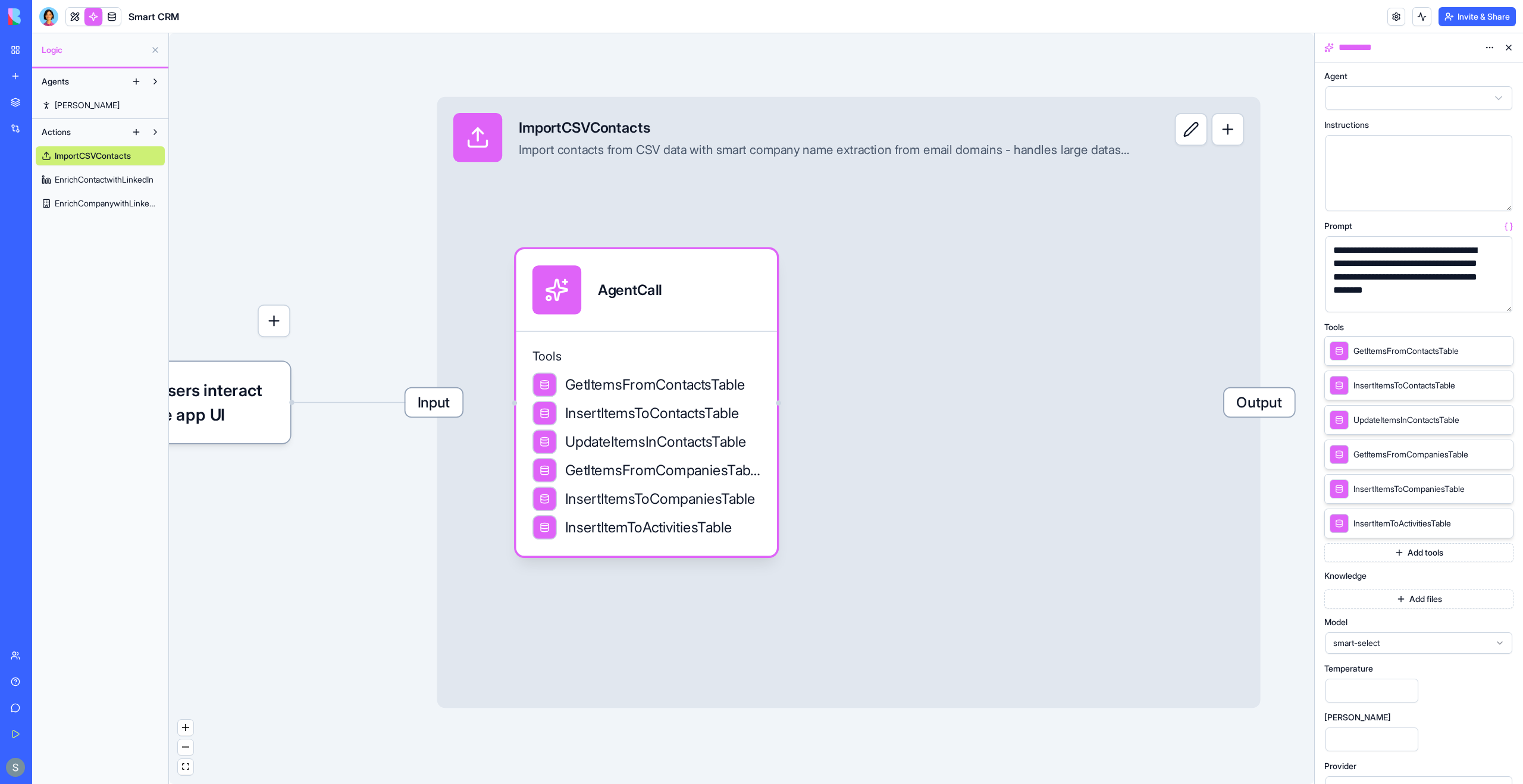
click at [82, 182] on span "EnrichContactwithLinkedIn" at bounding box center [104, 179] width 99 height 12
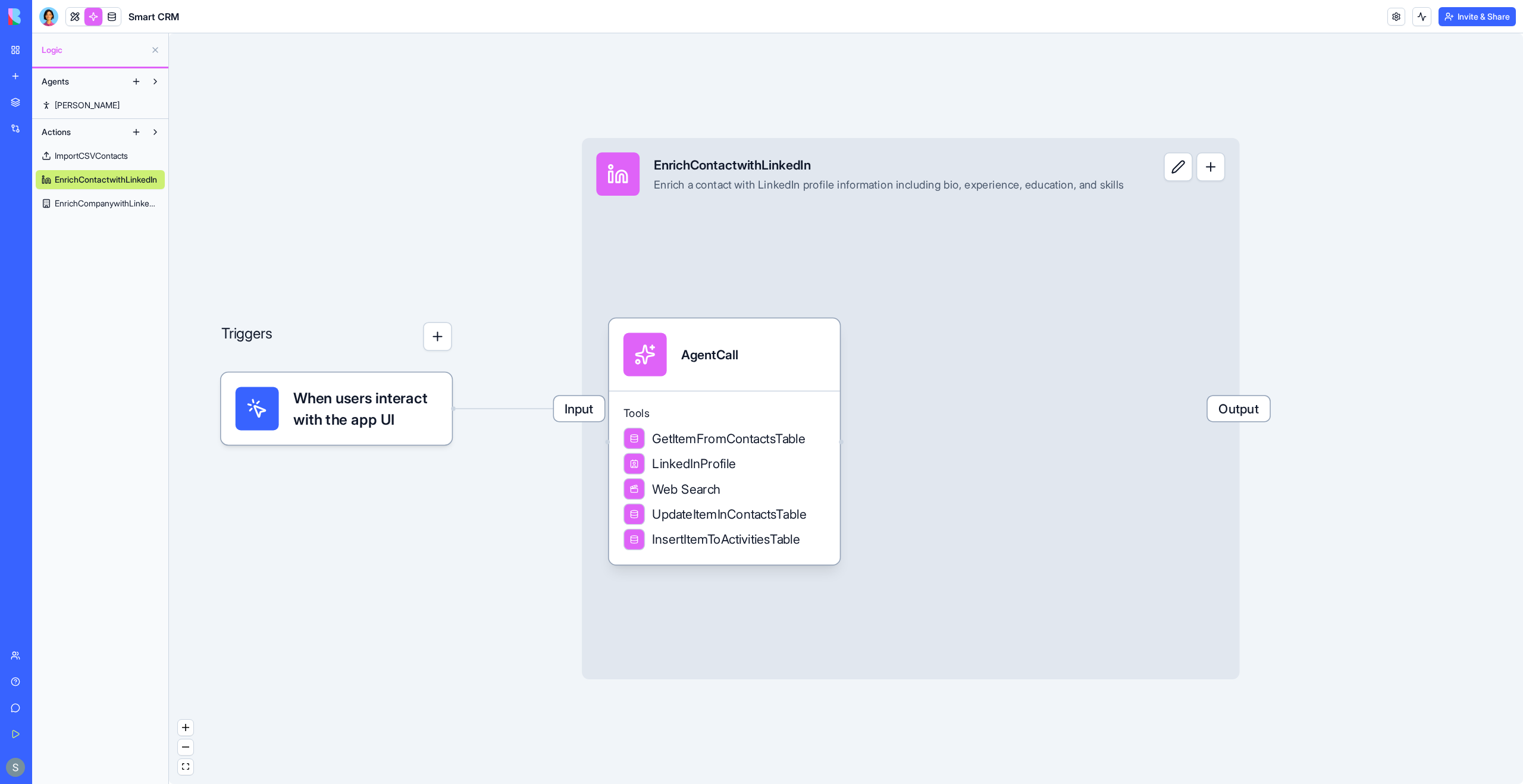
click at [110, 202] on span "EnrichCompanywithLinkedIn" at bounding box center [106, 203] width 104 height 12
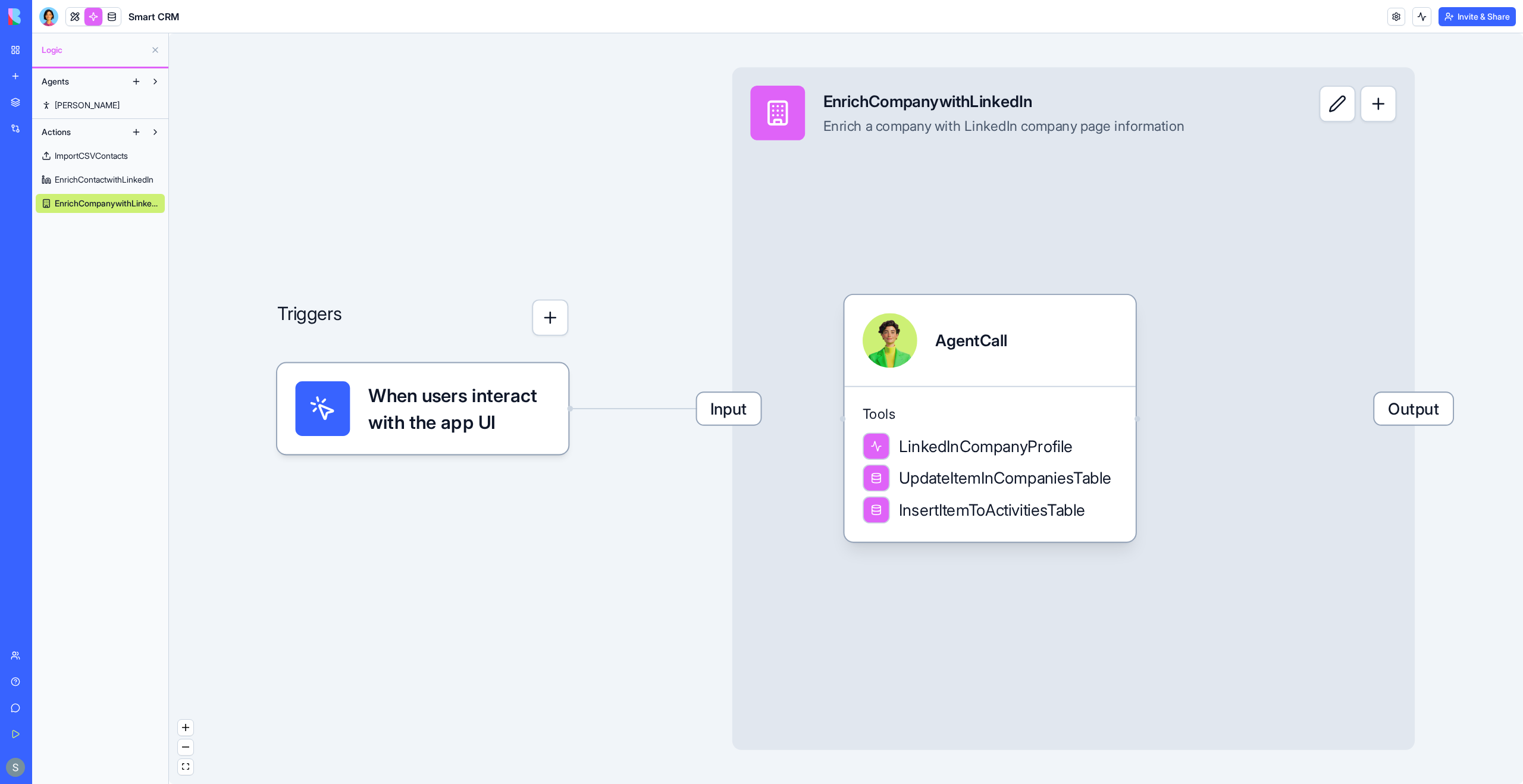
click at [103, 162] on span "ImportCSVContacts" at bounding box center [91, 156] width 73 height 12
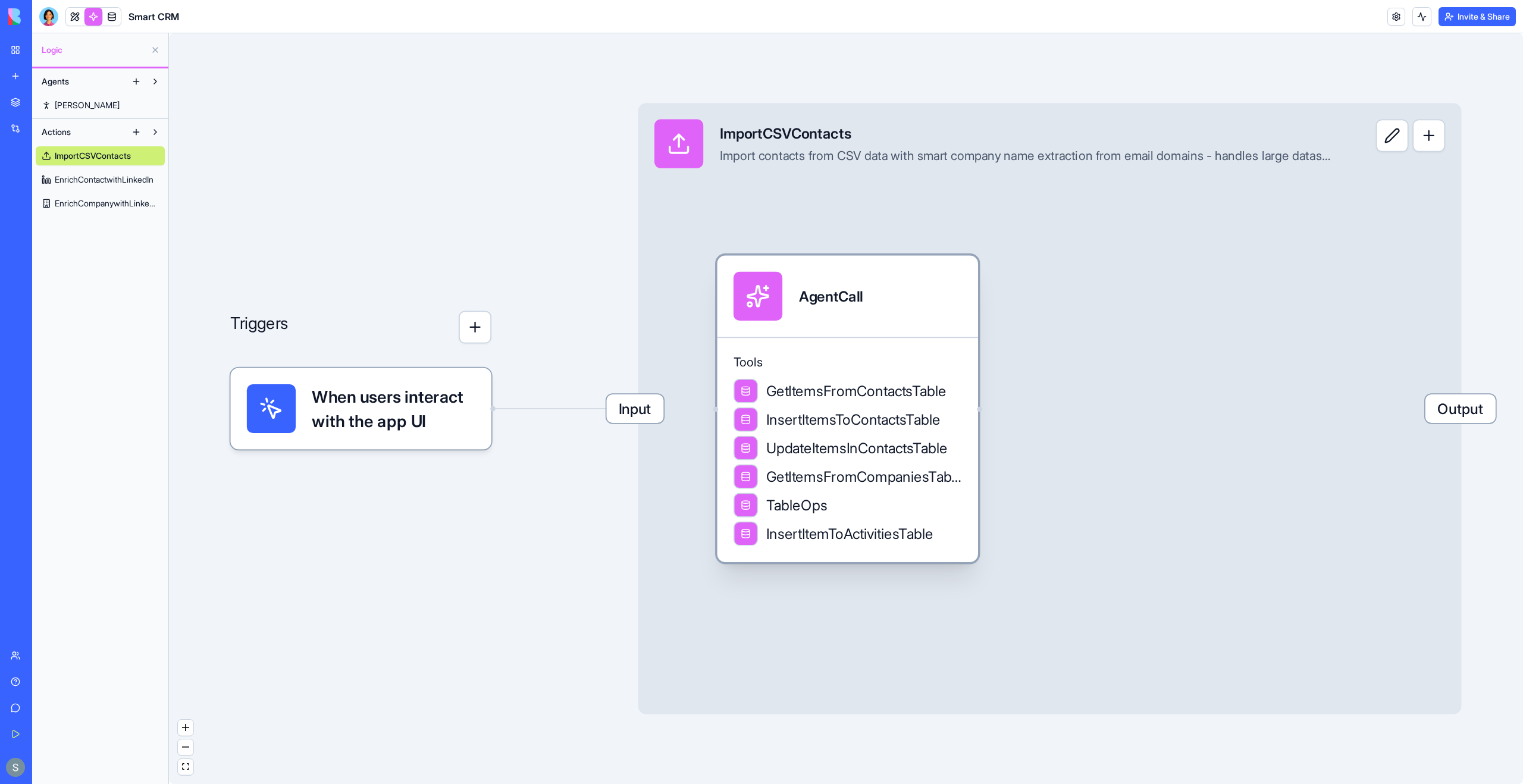
click at [811, 330] on div "AgentCall" at bounding box center [848, 296] width 260 height 82
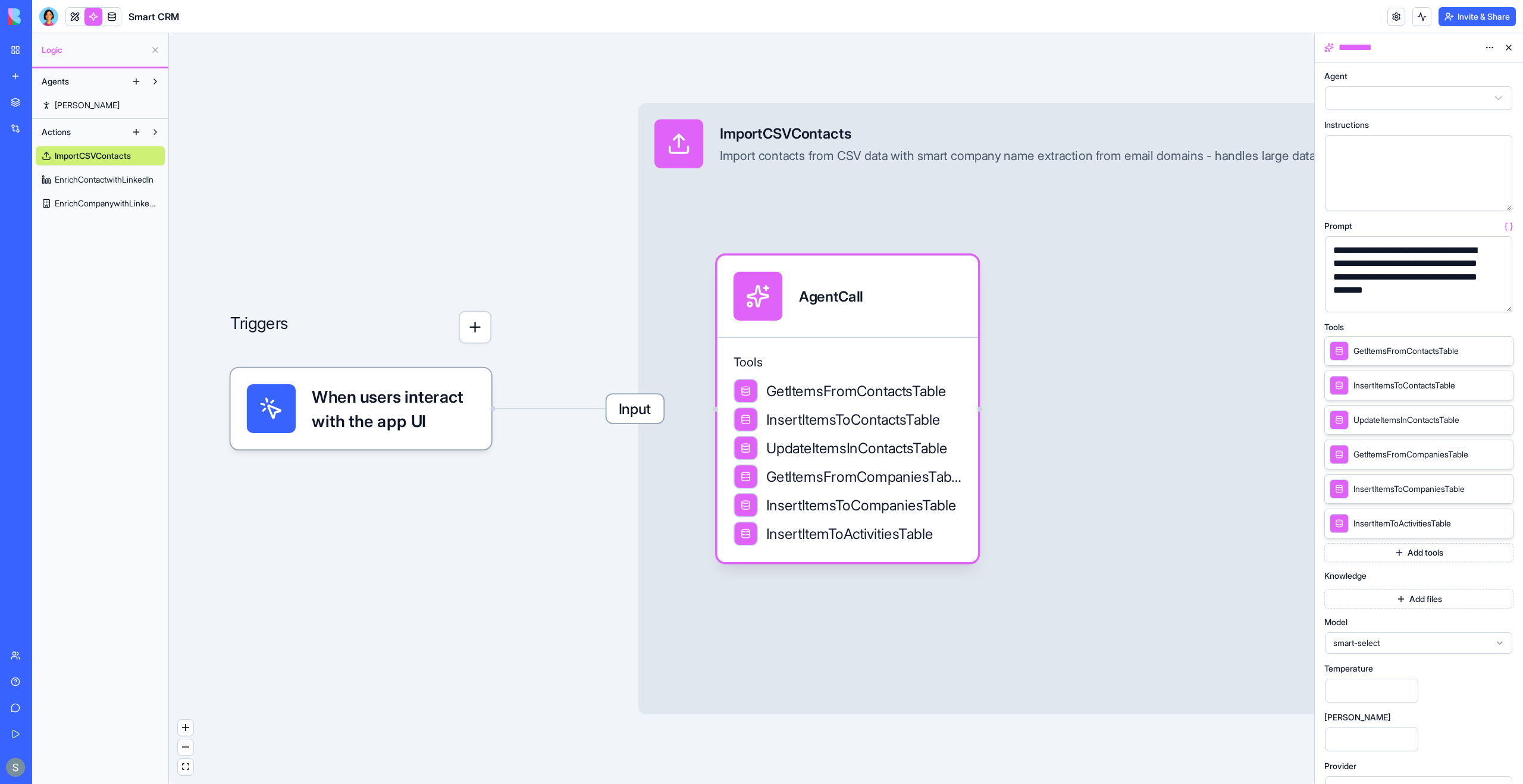
scroll to position [25, 0]
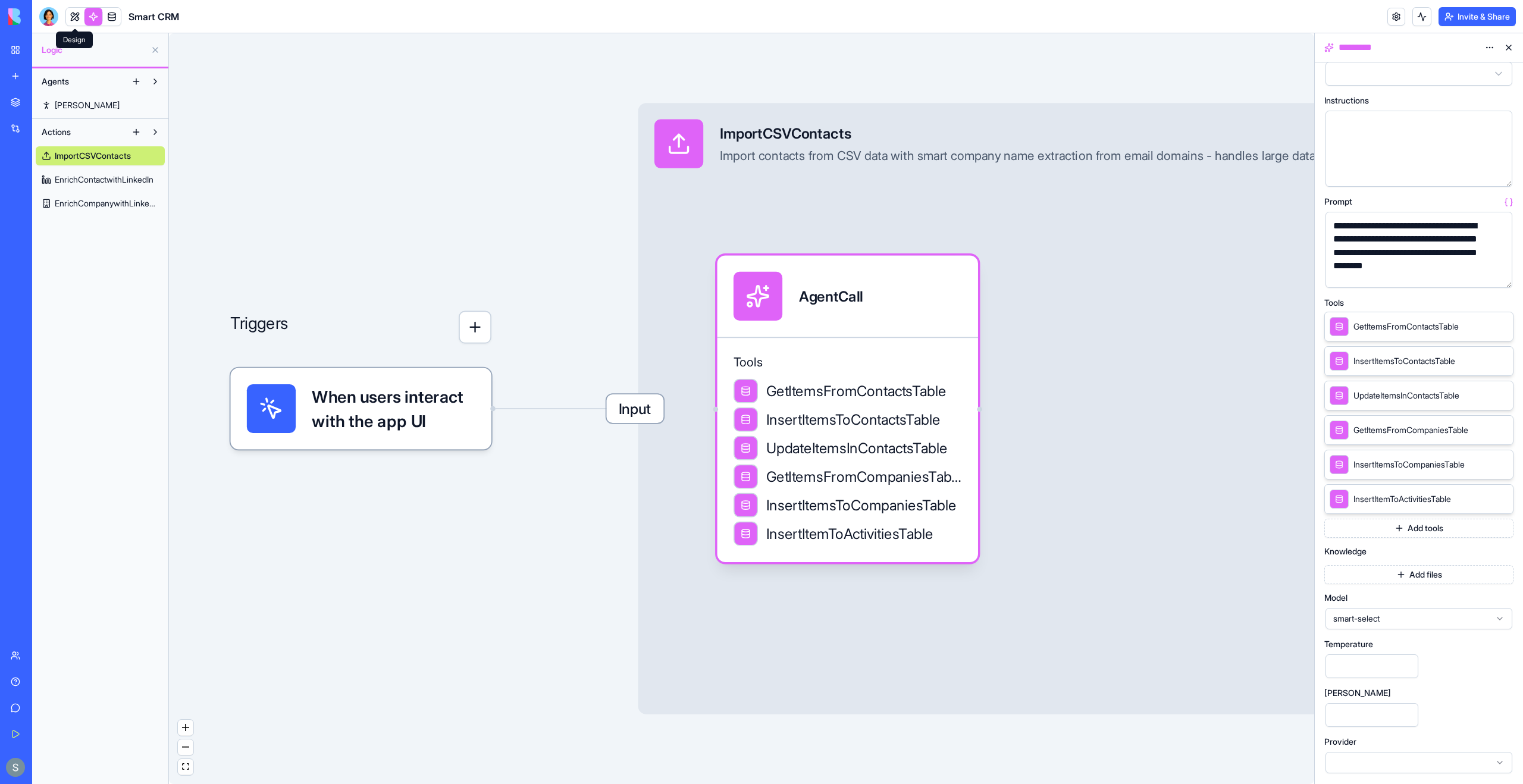
click at [72, 13] on link at bounding box center [75, 16] width 18 height 18
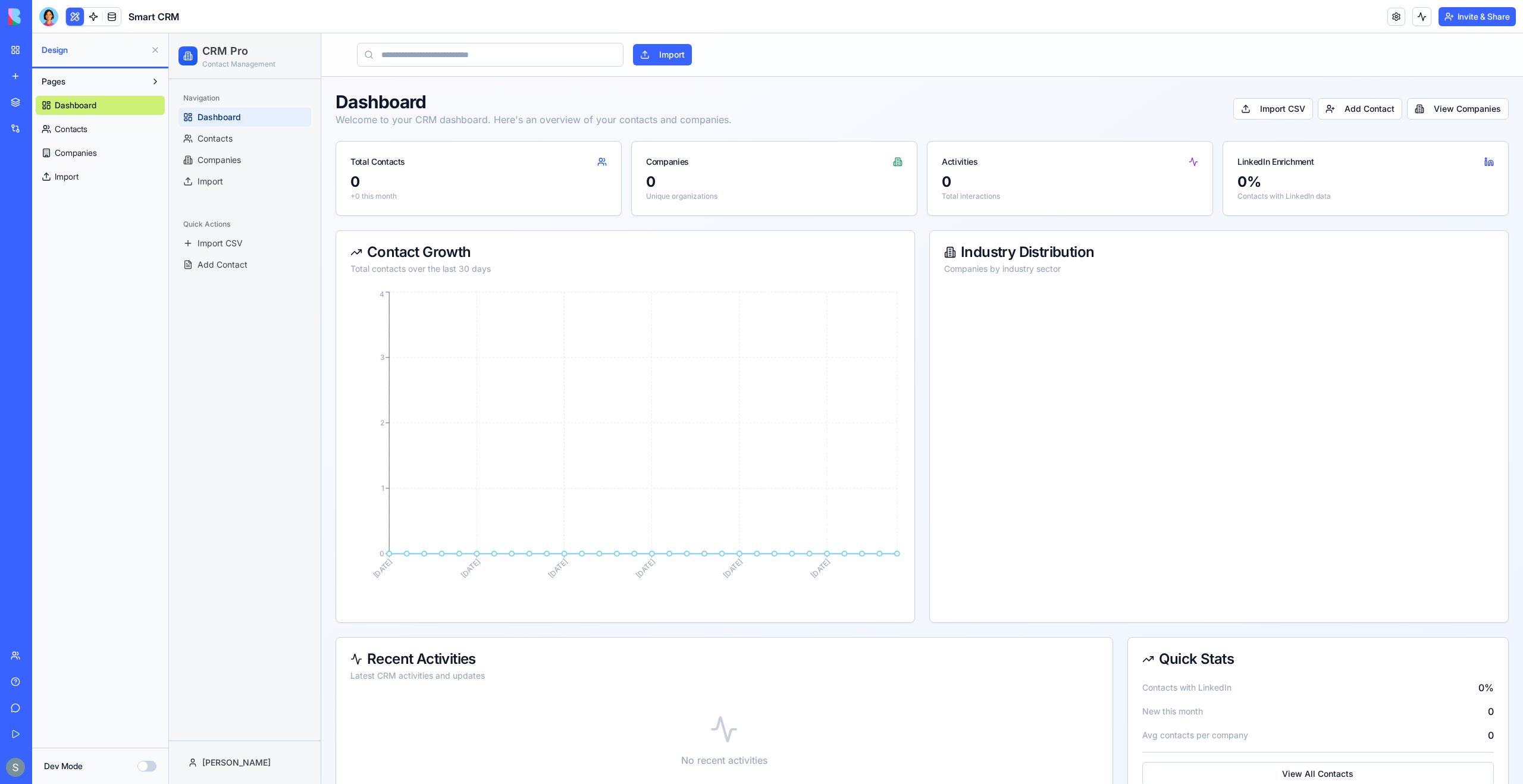
click at [90, 26] on div at bounding box center [94, 16] width 56 height 19
click at [90, 21] on body "BETA My Workspace New app Marketplace Integrations Recent Customer Analytics Da…" at bounding box center [761, 392] width 1523 height 784
click at [91, 20] on link at bounding box center [93, 16] width 18 height 18
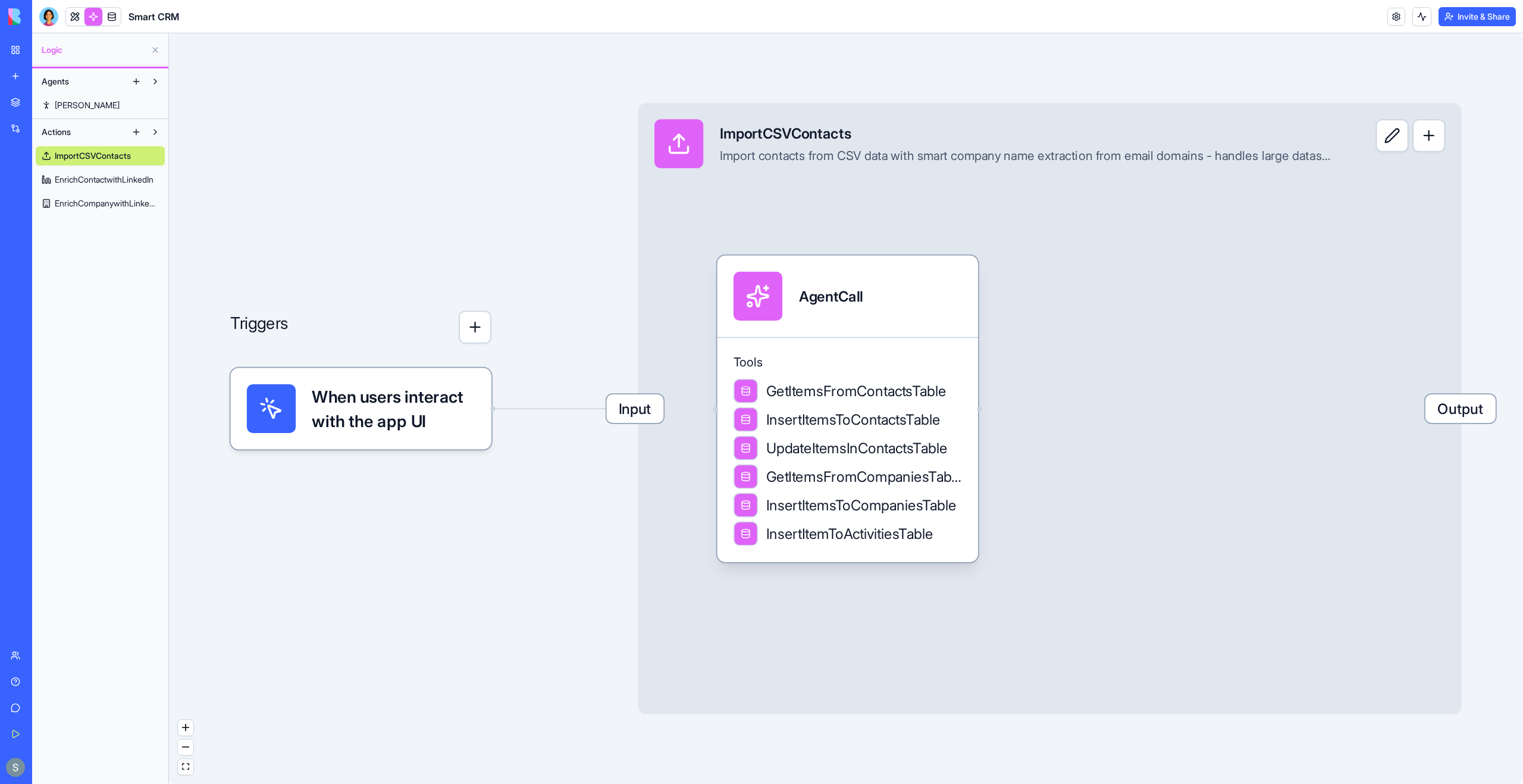
click at [119, 205] on span "EnrichCompanywithLinkedIn" at bounding box center [106, 203] width 104 height 12
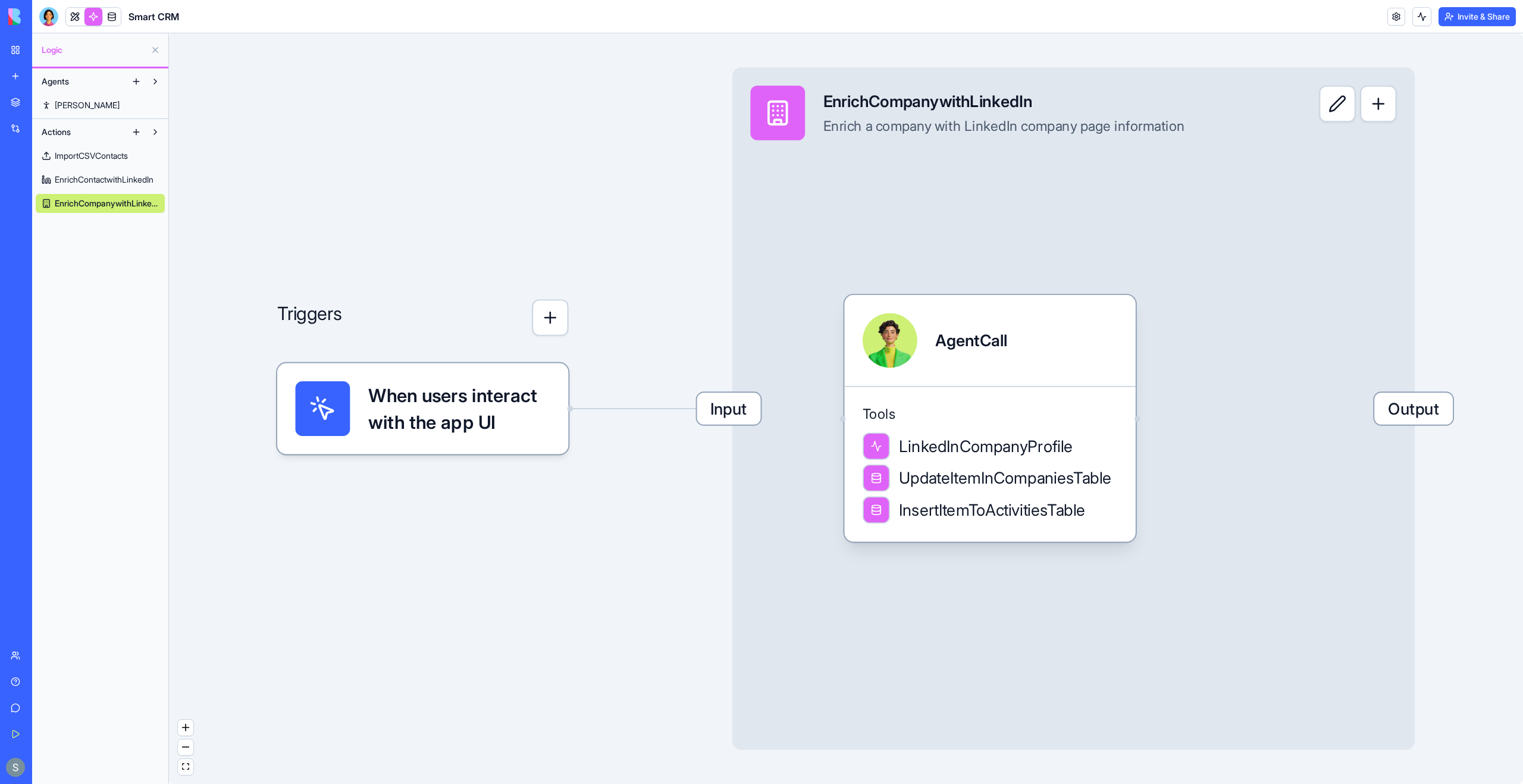
click at [104, 179] on span "EnrichContactwithLinkedIn" at bounding box center [104, 179] width 99 height 12
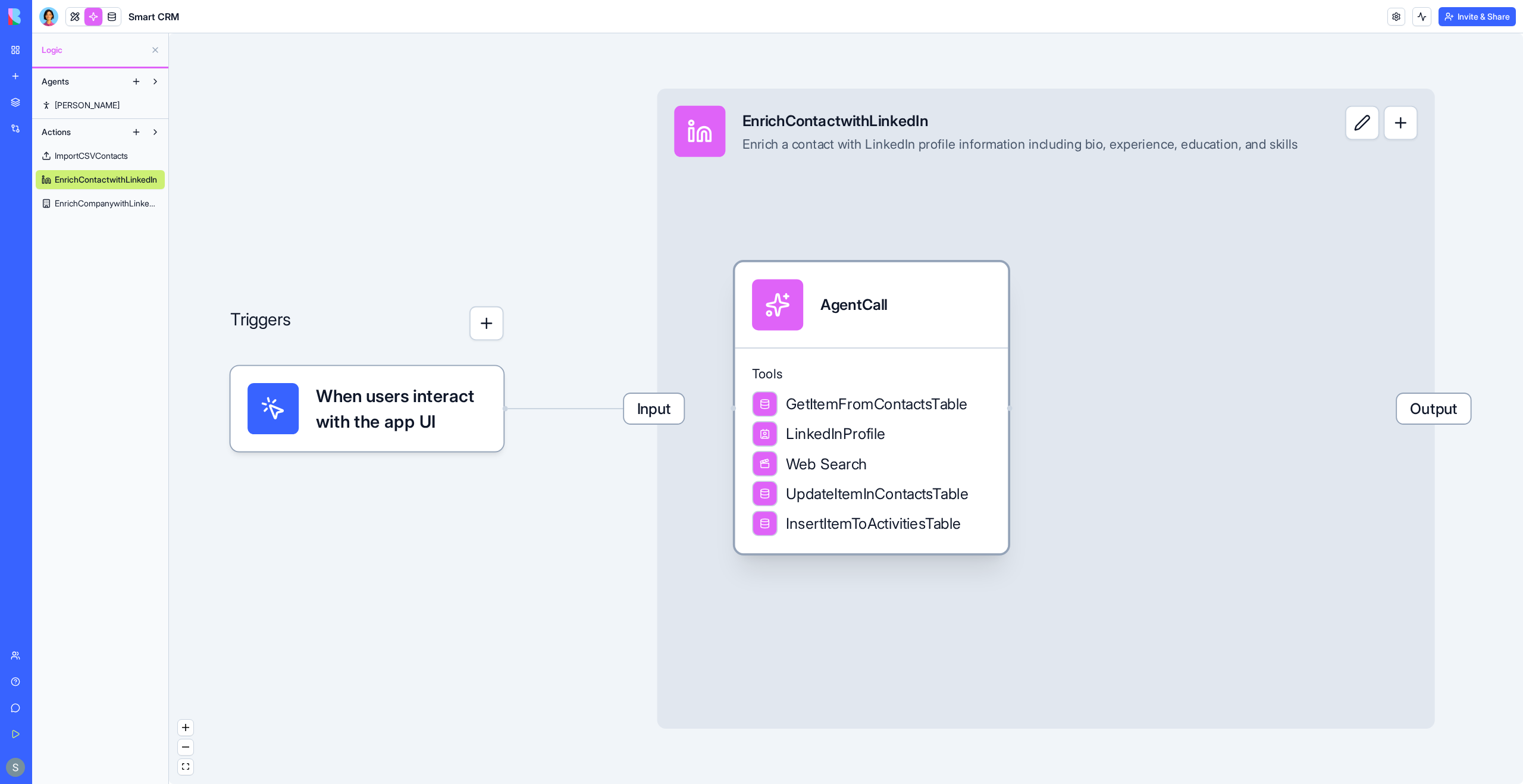
drag, startPoint x: 844, startPoint y: 406, endPoint x: 890, endPoint y: 366, distance: 61.0
click at [890, 366] on span "Tools" at bounding box center [871, 374] width 239 height 17
click at [872, 358] on div "Tools GetItemFromContactsTable LinkedInProfile Web Search UpdateItemInContactsT…" at bounding box center [872, 451] width 273 height 206
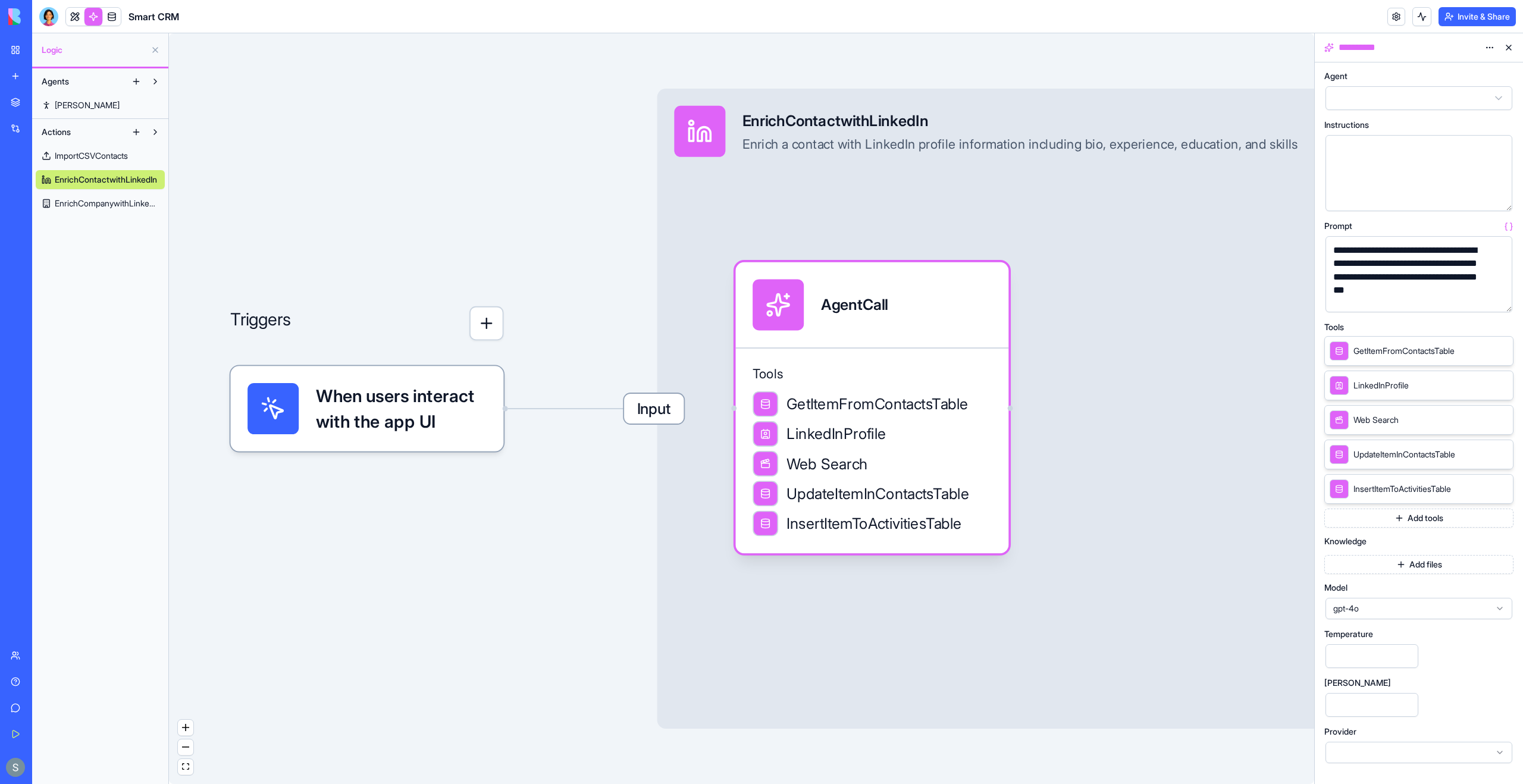
click at [128, 162] on span "ImportCSVContacts" at bounding box center [91, 156] width 73 height 12
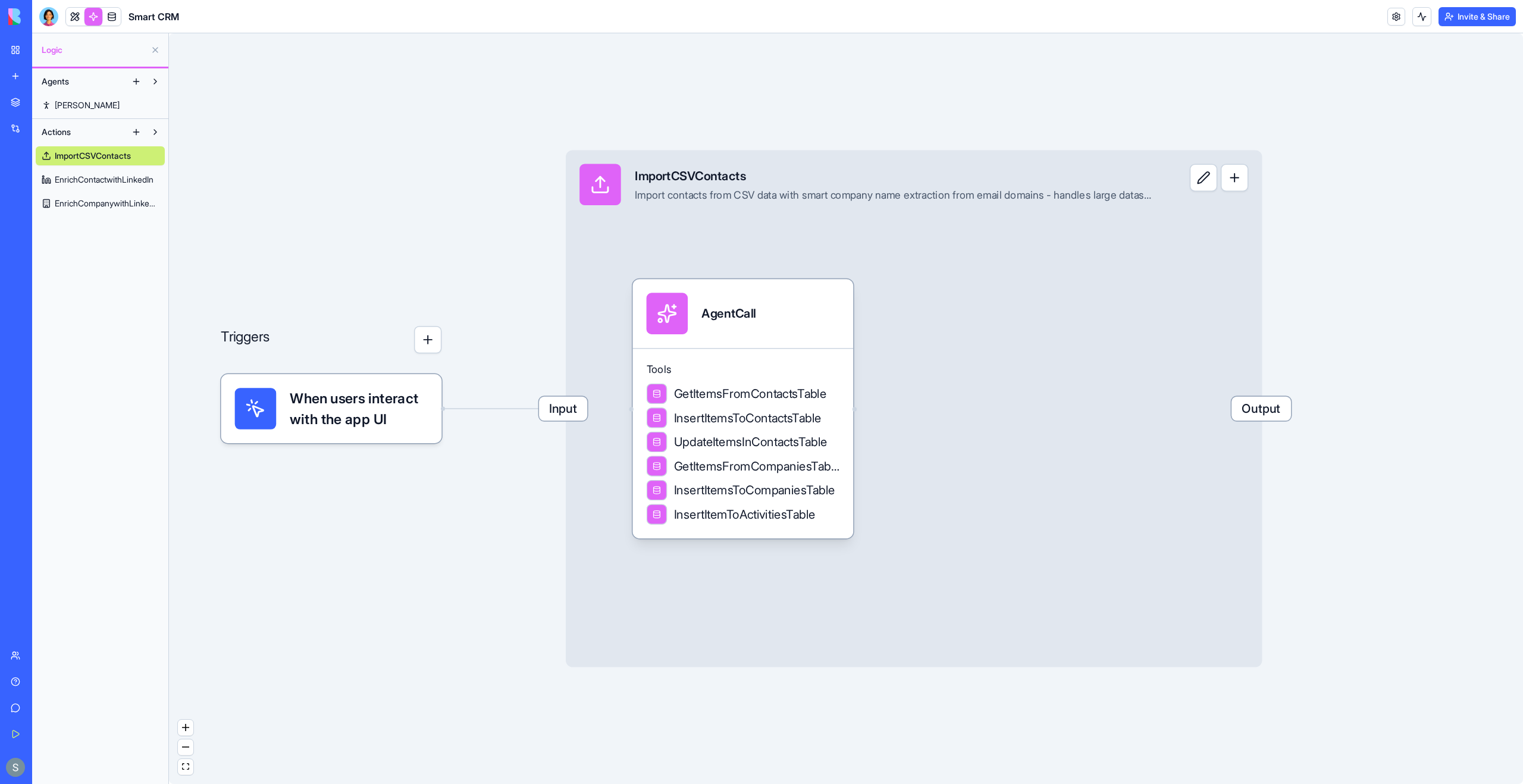
click at [77, 20] on link at bounding box center [75, 16] width 18 height 18
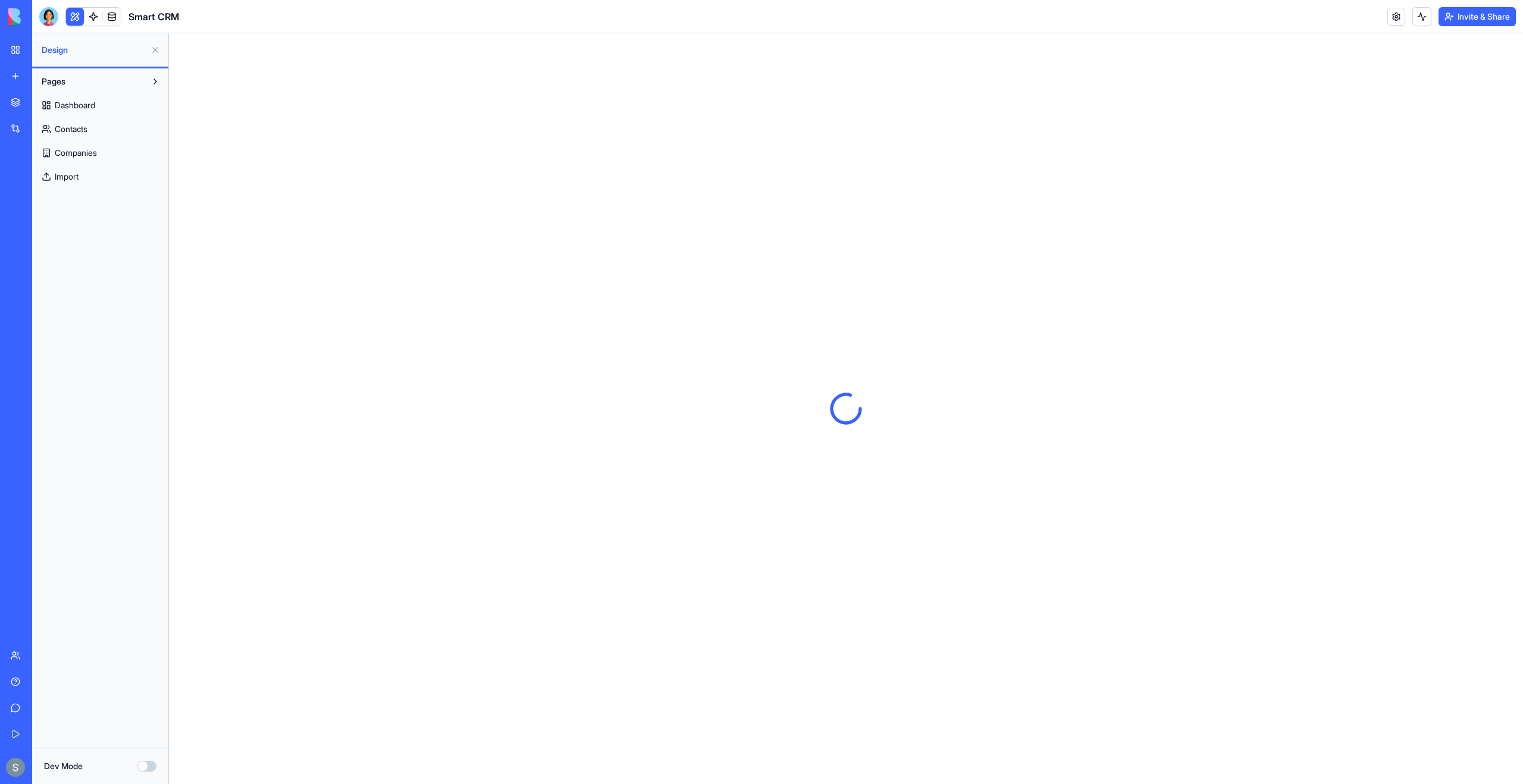
click at [118, 180] on link "Import" at bounding box center [100, 177] width 129 height 19
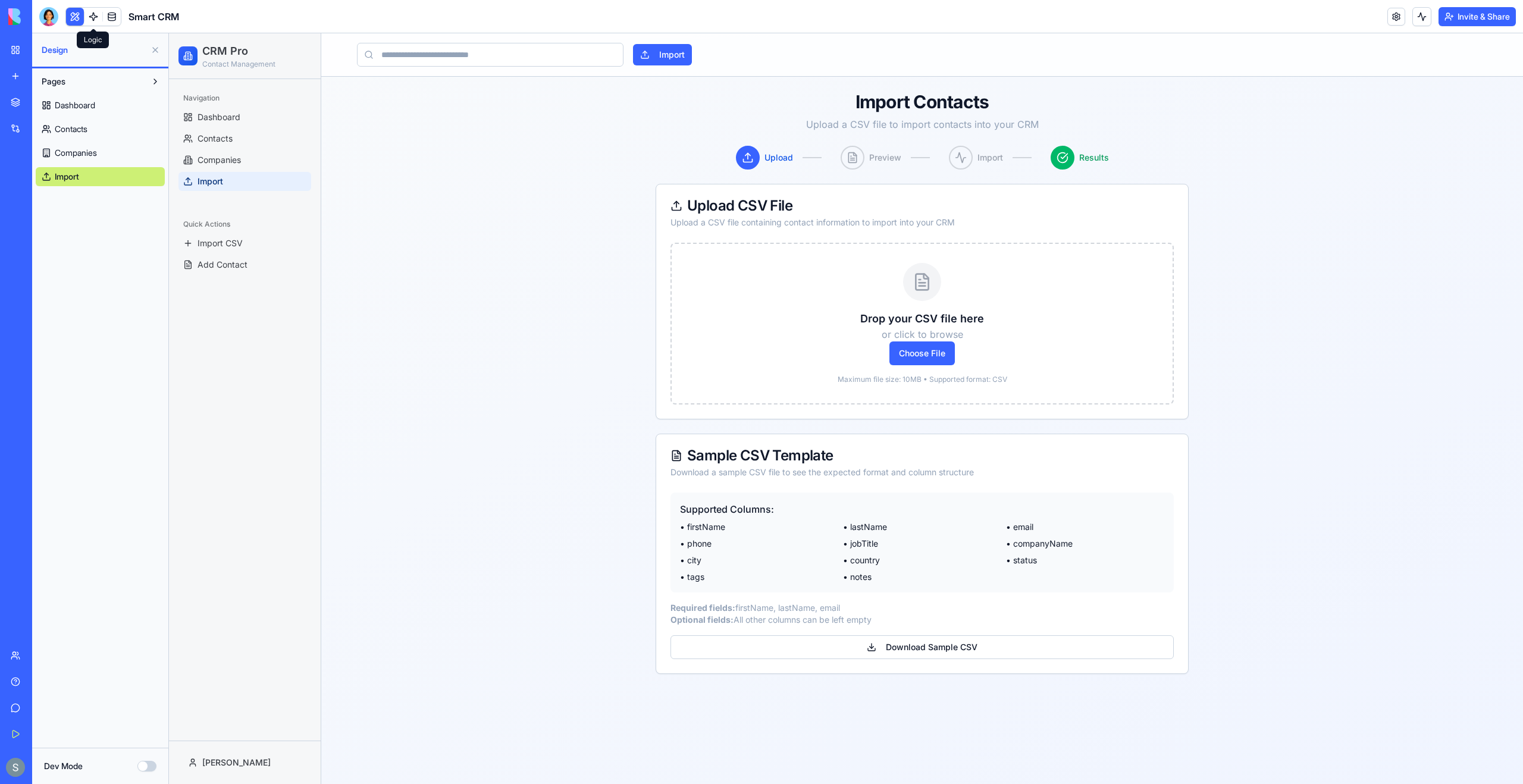
click at [96, 14] on link at bounding box center [93, 16] width 18 height 18
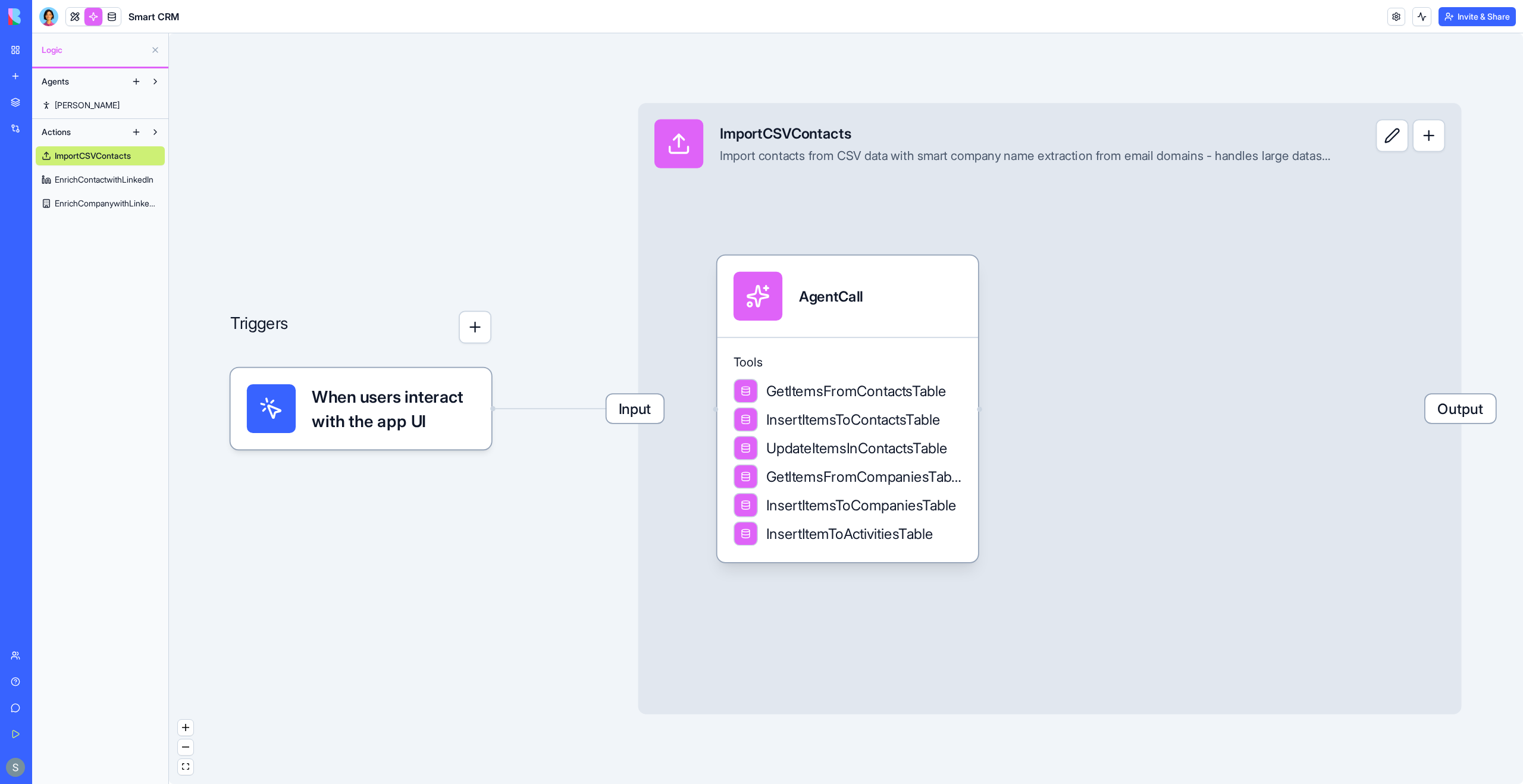
click at [114, 179] on span "EnrichContactwithLinkedIn" at bounding box center [104, 179] width 99 height 12
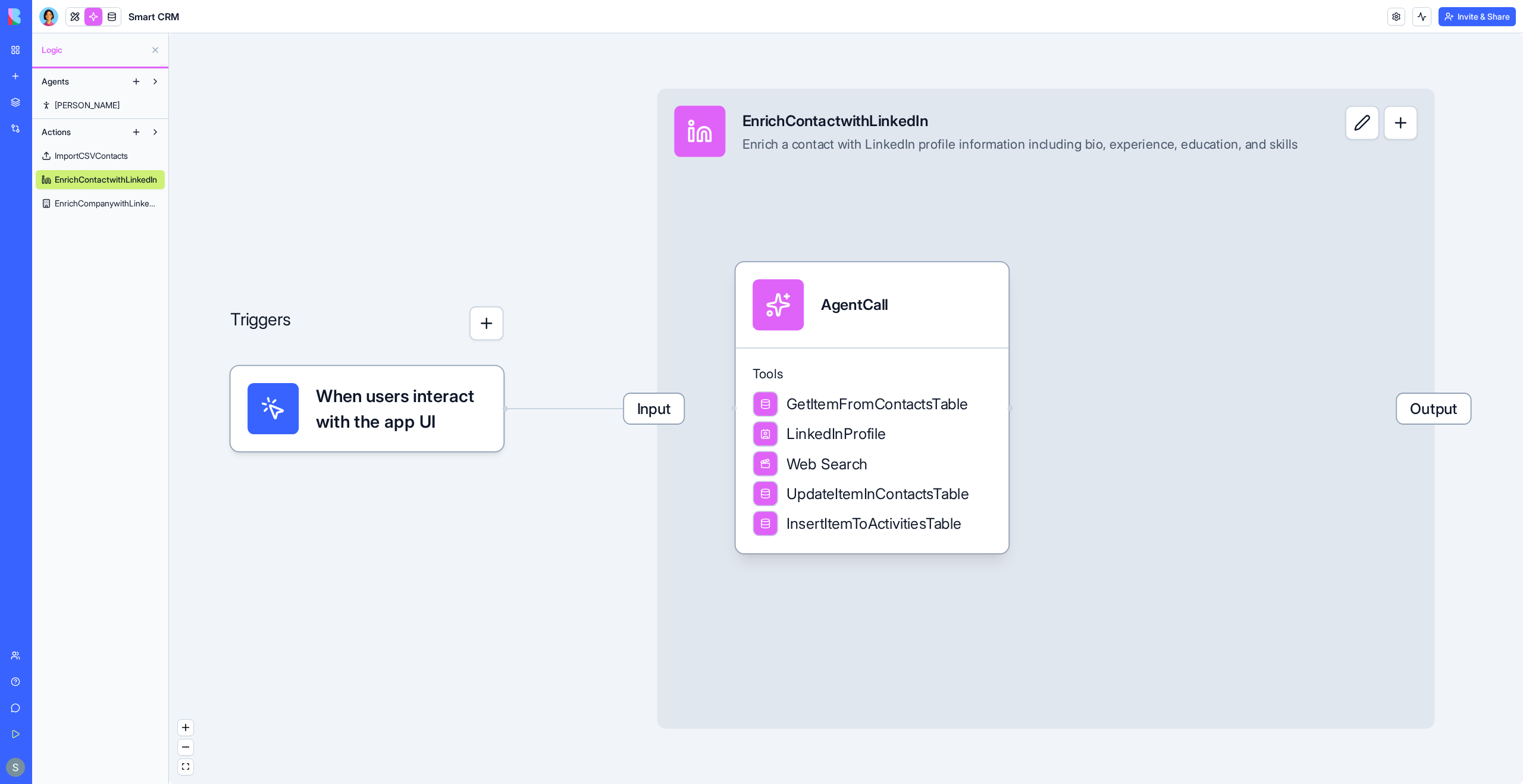
click at [449, 401] on span "When users interact with the app UI" at bounding box center [401, 409] width 171 height 51
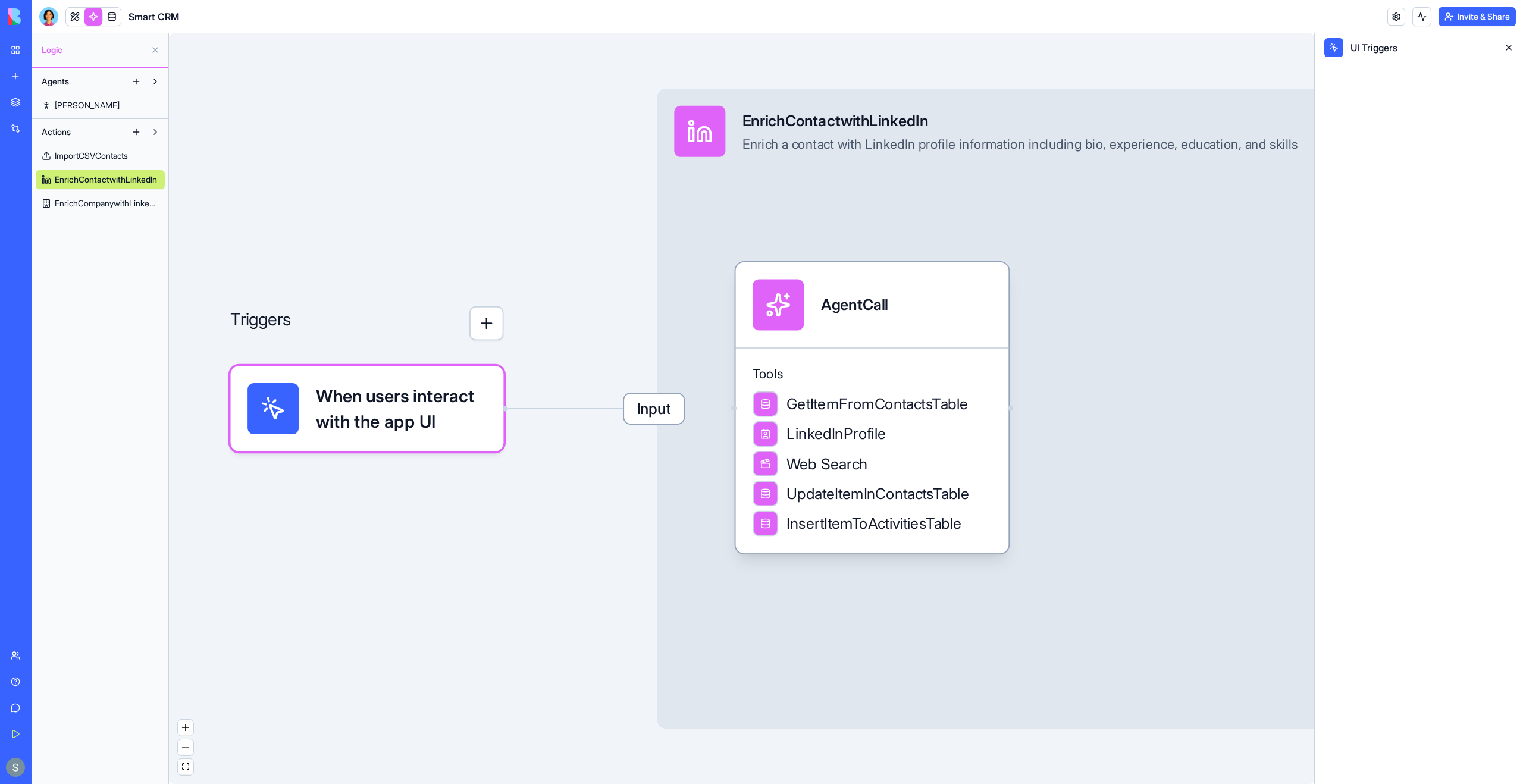
click at [116, 201] on span "EnrichCompanywithLinkedIn" at bounding box center [106, 203] width 104 height 12
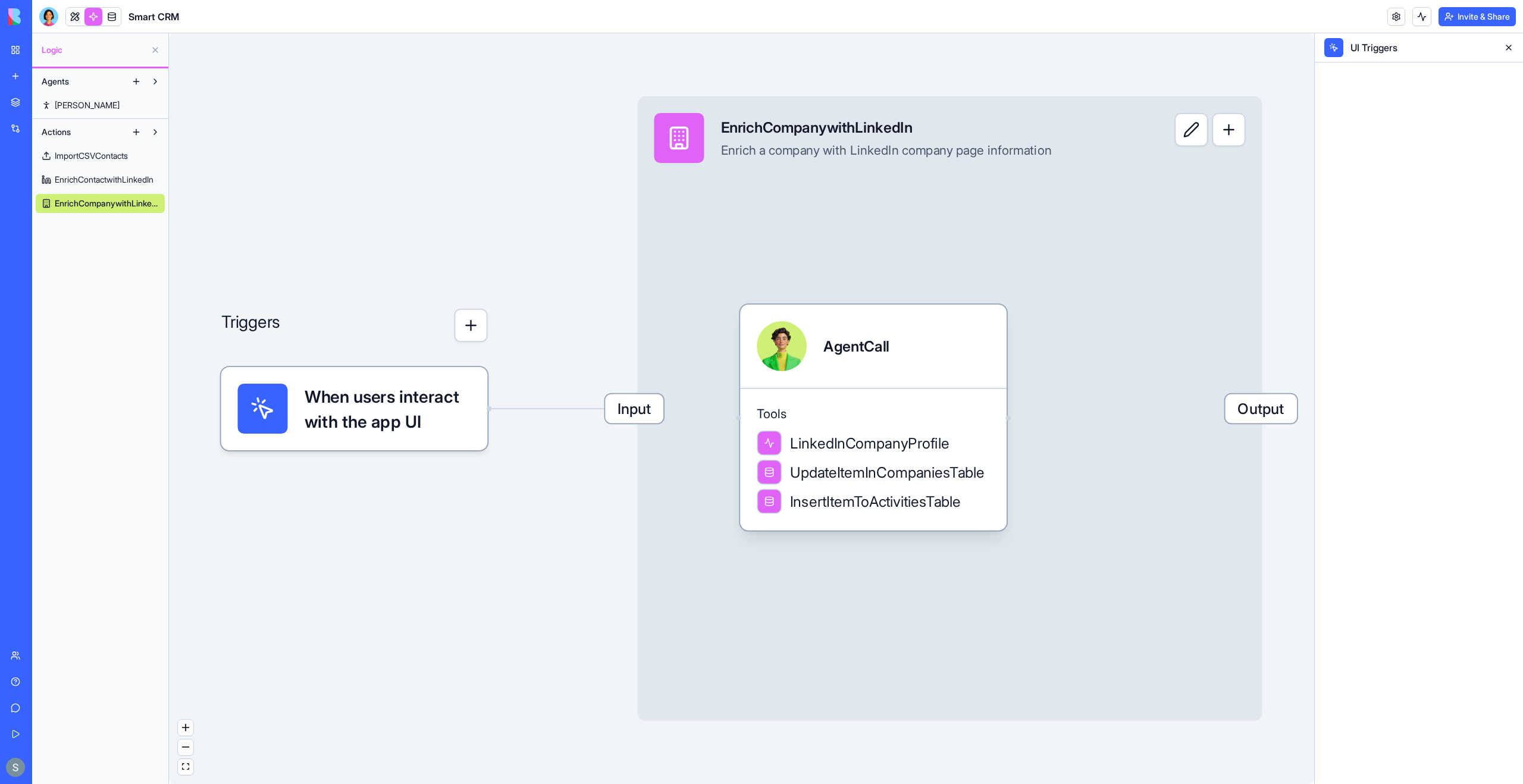
click at [320, 395] on span "When users interact with the app UI" at bounding box center [388, 408] width 167 height 50
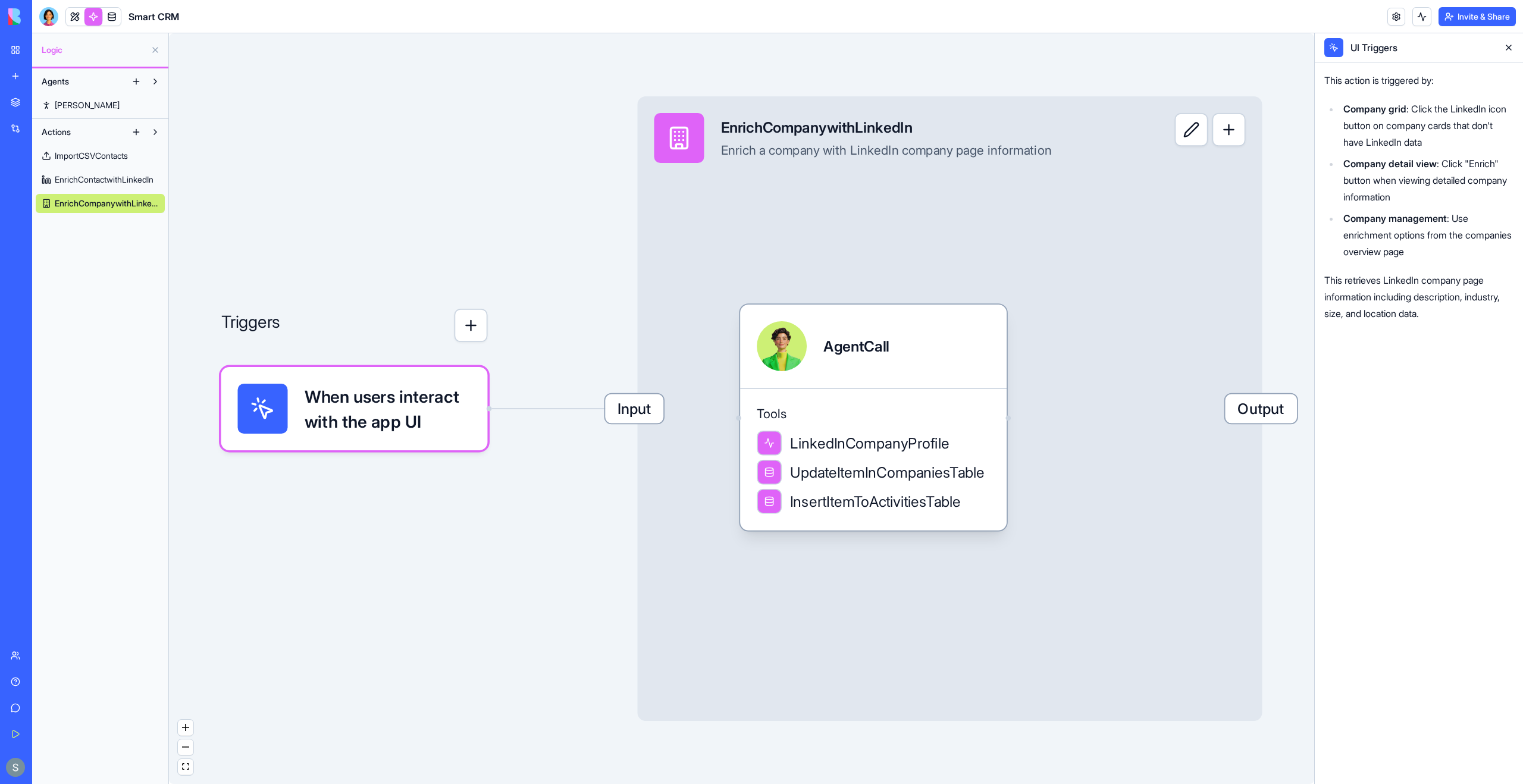
click at [125, 187] on link "EnrichContactwithLinkedIn" at bounding box center [100, 179] width 129 height 19
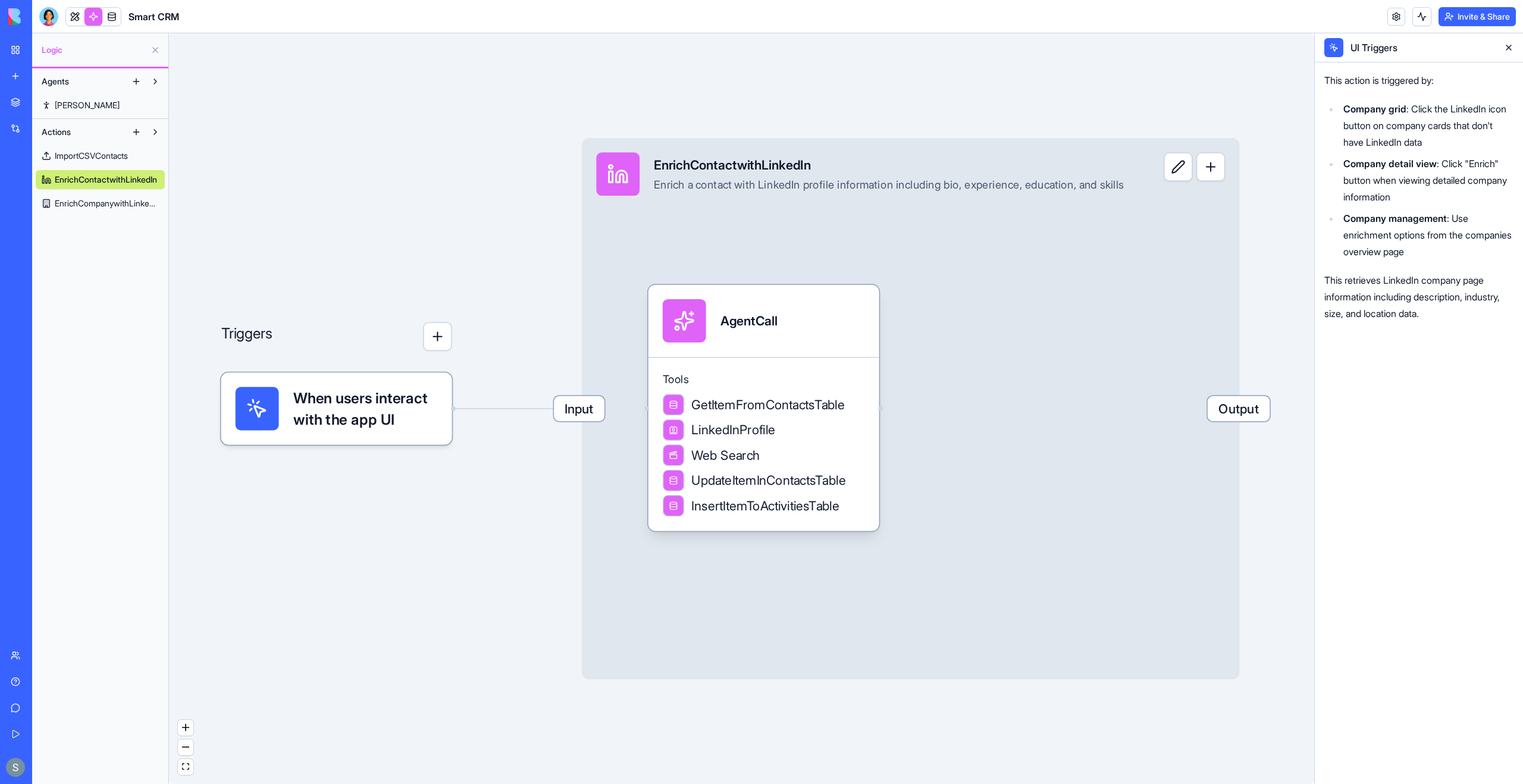
click at [122, 202] on span "EnrichCompanywithLinkedIn" at bounding box center [106, 203] width 104 height 12
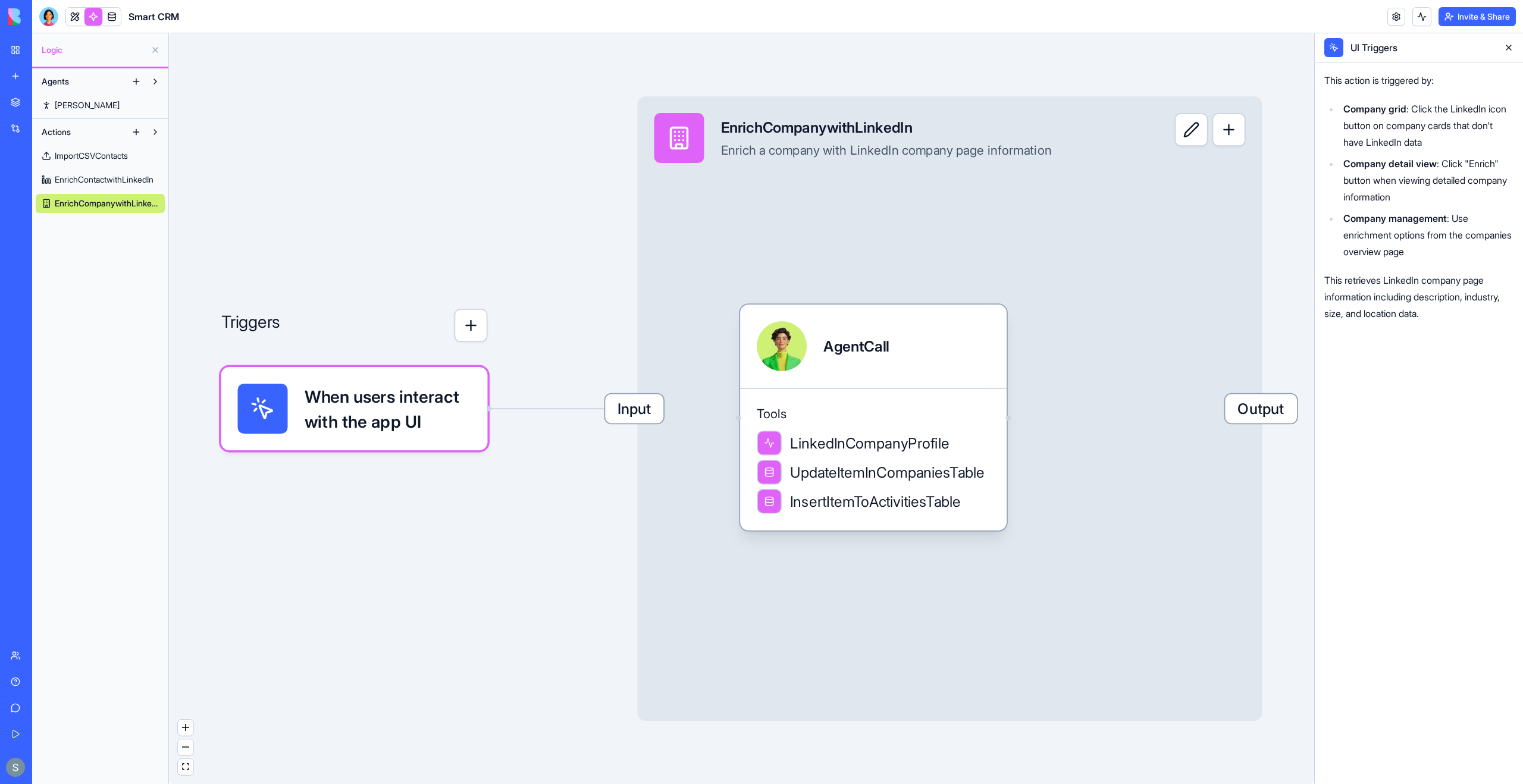
click at [742, 179] on div "Input EnrichCompanywithLinkedIn Enrich a company with LinkedIn company page inf…" at bounding box center [950, 408] width 625 height 625
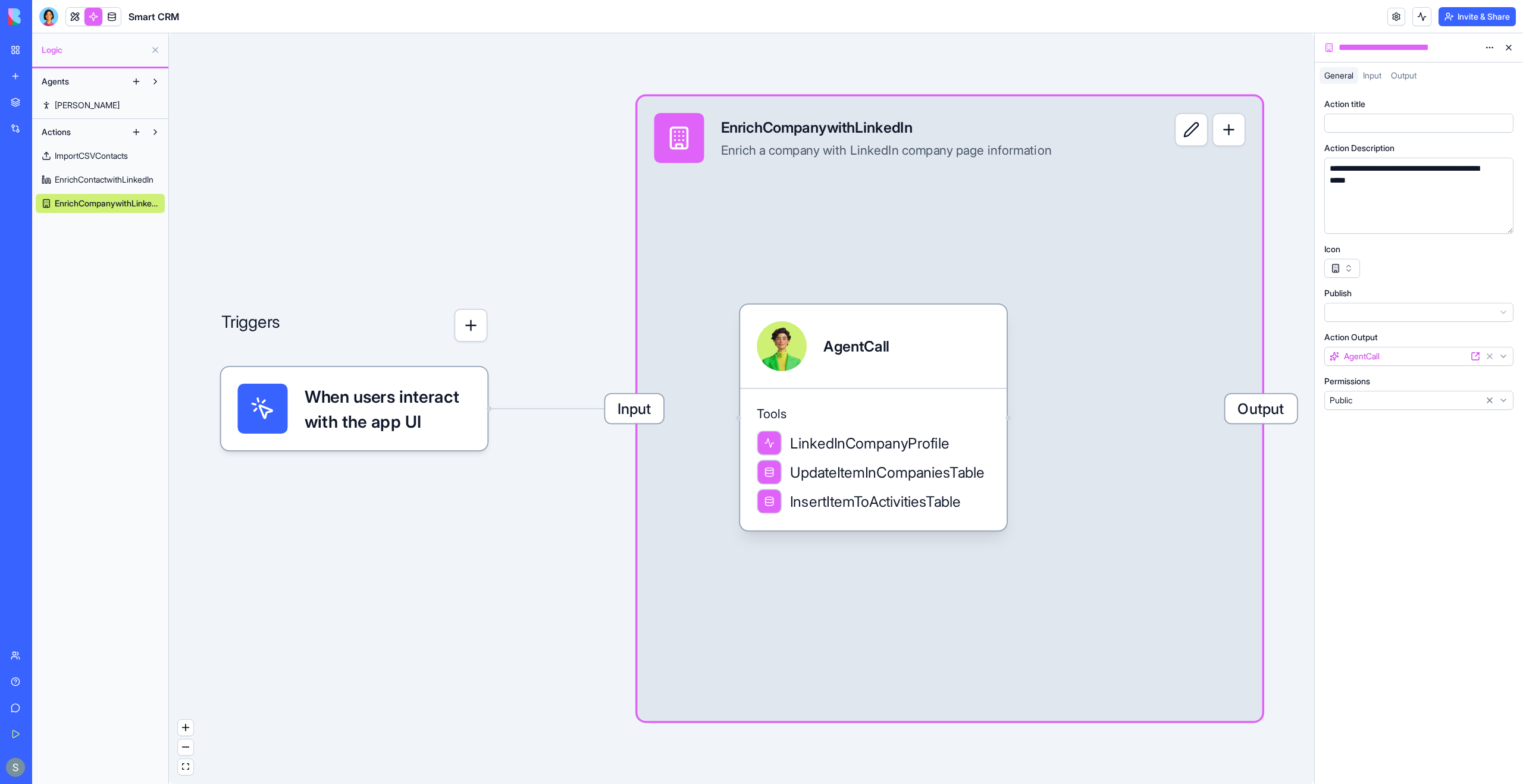
click at [128, 182] on span "EnrichContactwithLinkedIn" at bounding box center [104, 179] width 99 height 12
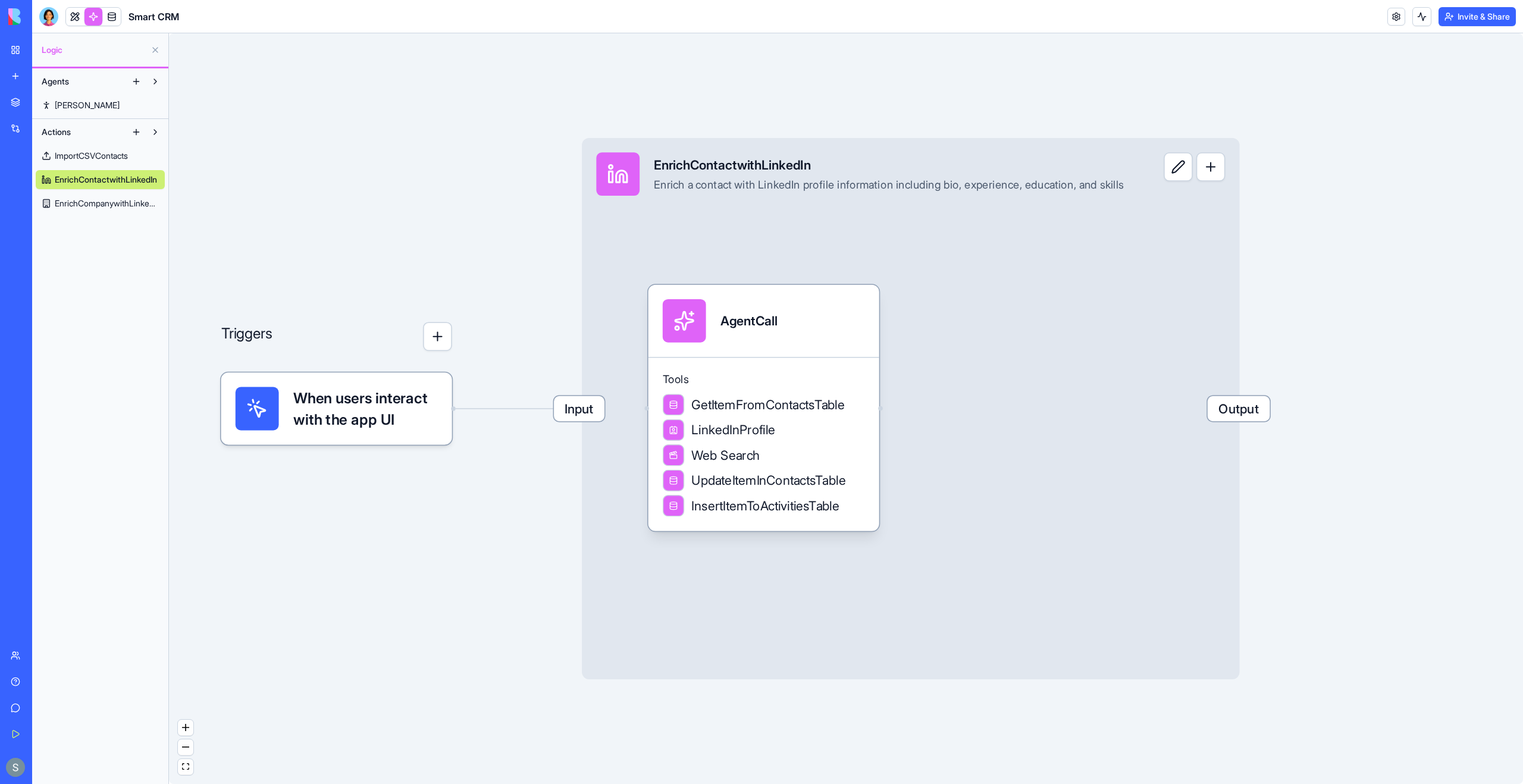
click at [120, 203] on span "EnrichCompanywithLinkedIn" at bounding box center [106, 203] width 104 height 12
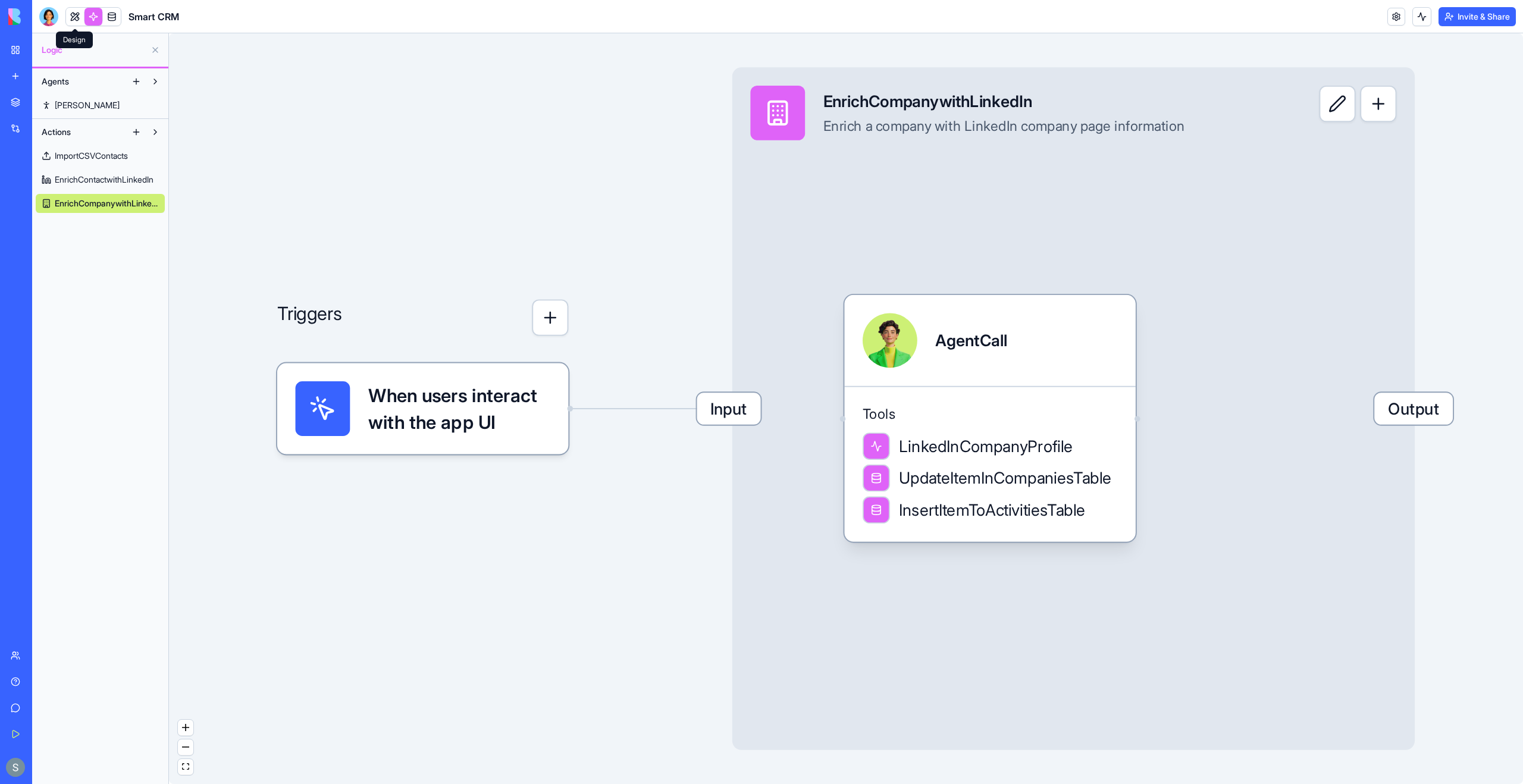
click at [70, 20] on link at bounding box center [75, 16] width 18 height 18
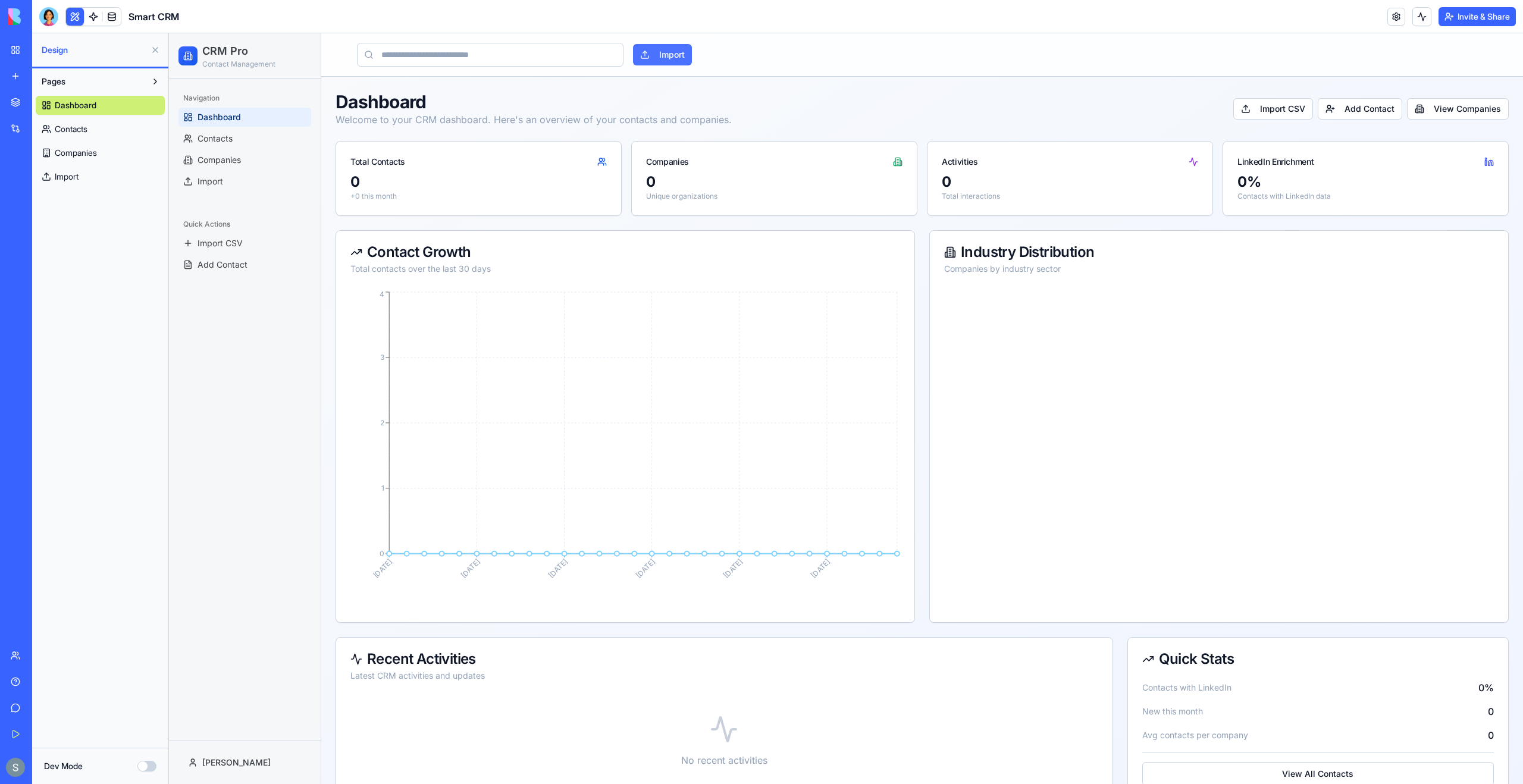
click at [667, 48] on button "Import" at bounding box center [662, 54] width 59 height 21
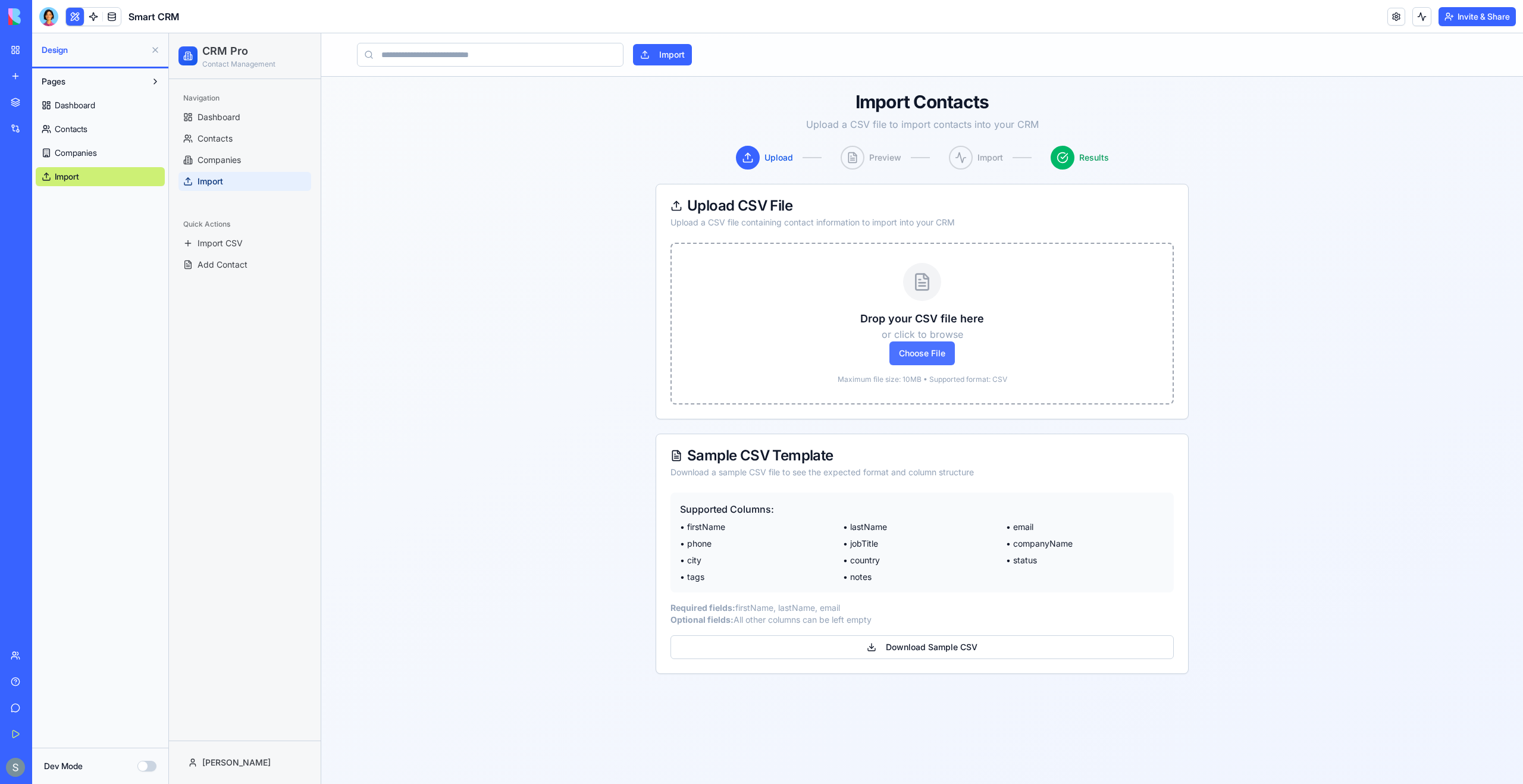
click at [952, 355] on span "Choose File" at bounding box center [922, 354] width 65 height 24
click at [169, 33] on input "Choose File" at bounding box center [169, 33] width 0 height 0
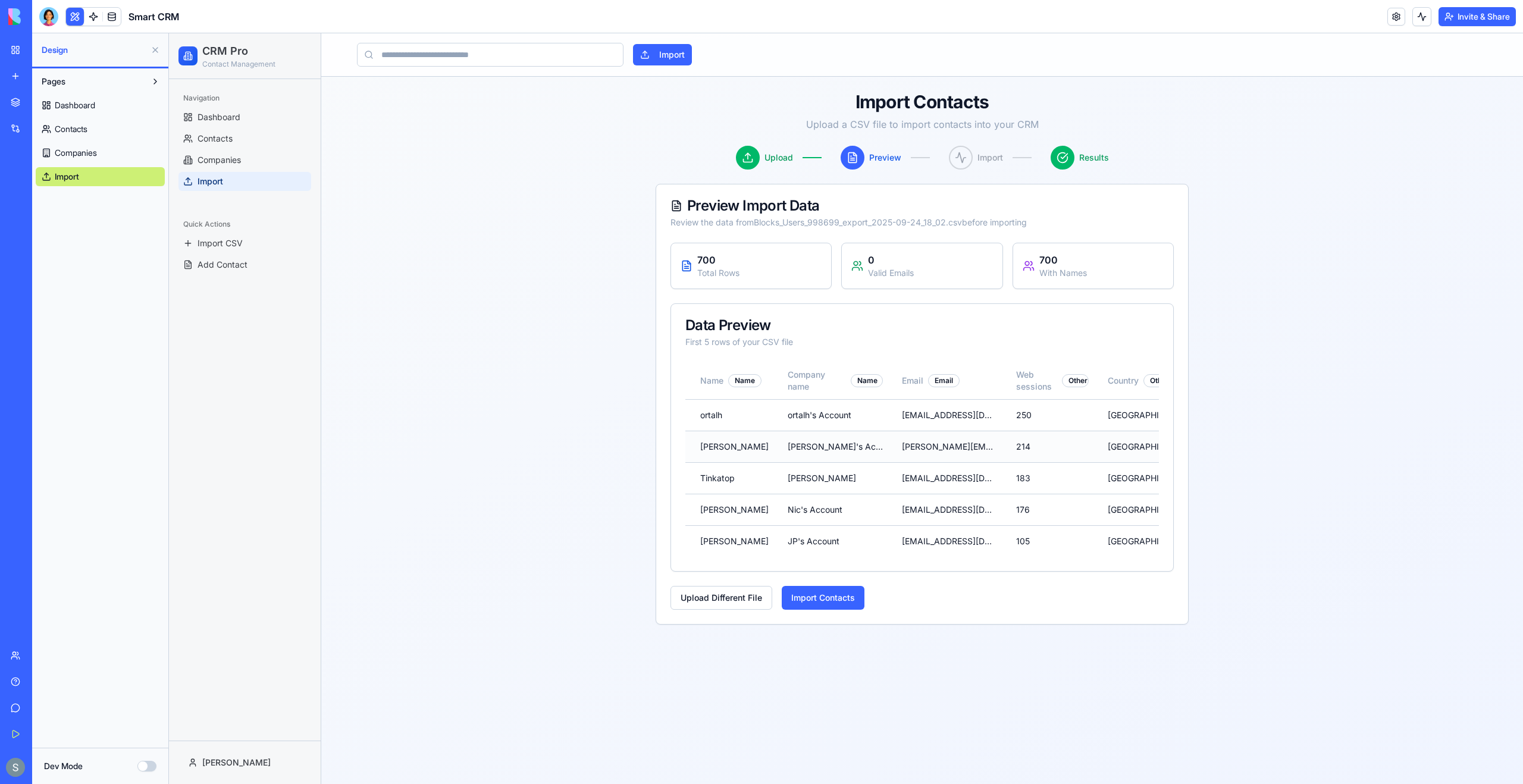
scroll to position [0, 66]
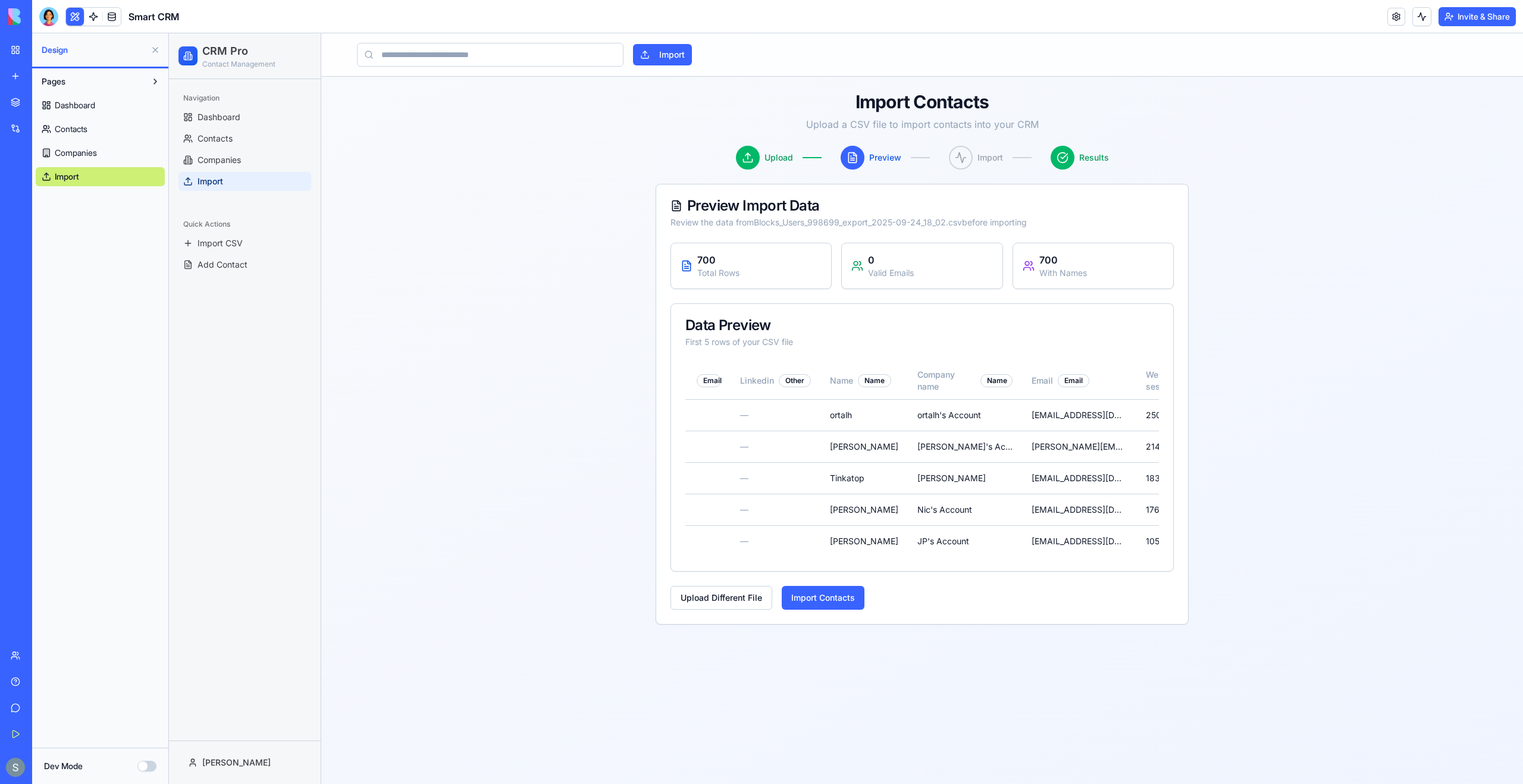
click at [871, 257] on div "0" at bounding box center [891, 259] width 46 height 14
drag, startPoint x: 871, startPoint y: 257, endPoint x: 883, endPoint y: 266, distance: 15.0
click at [883, 266] on div "0 Valid Emails" at bounding box center [891, 265] width 46 height 26
click at [885, 268] on div "Valid Emails" at bounding box center [891, 273] width 46 height 12
drag, startPoint x: 885, startPoint y: 268, endPoint x: 897, endPoint y: 269, distance: 12.0
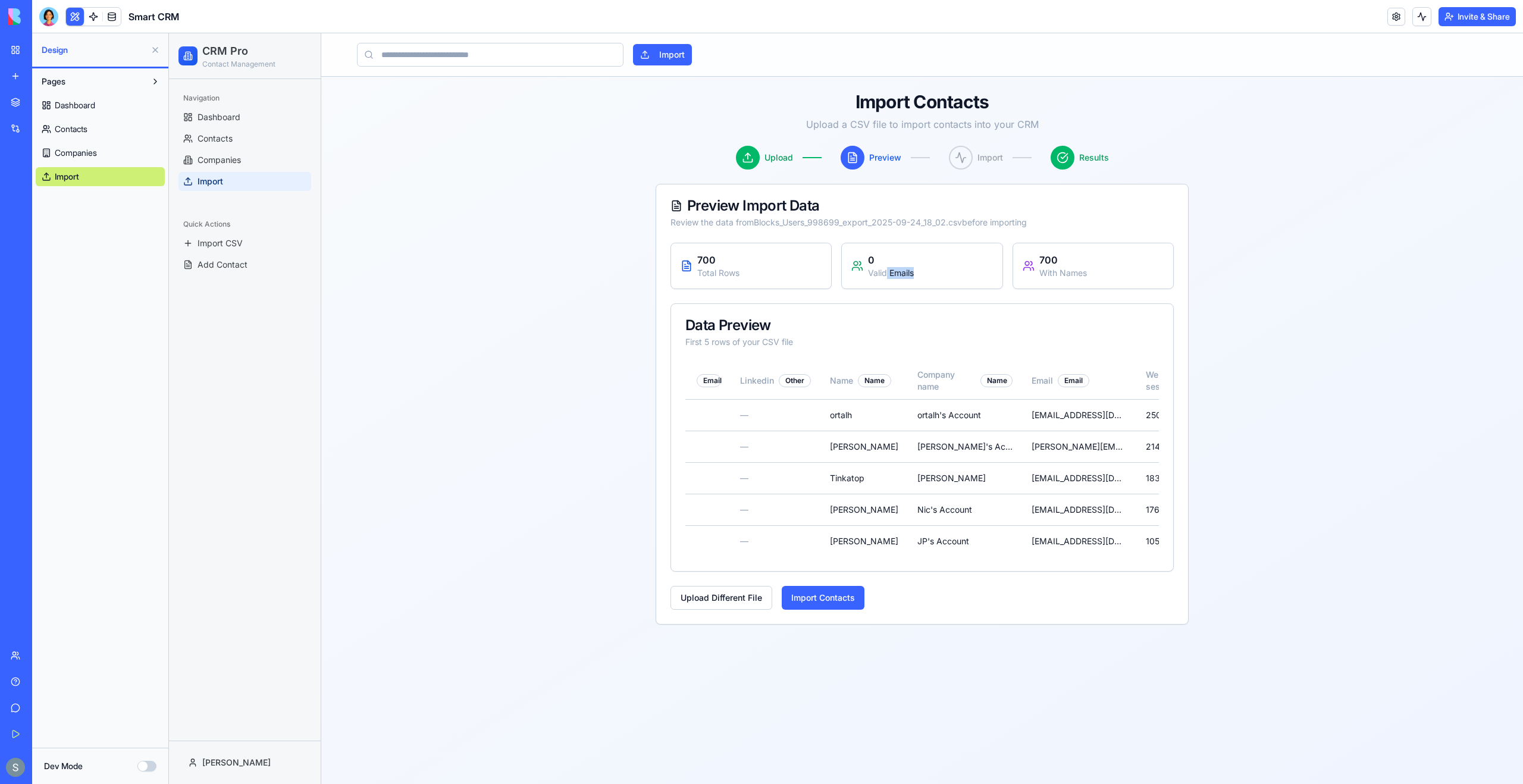
click at [897, 269] on div "Valid Emails" at bounding box center [891, 273] width 46 height 12
click at [902, 271] on div "Valid Emails" at bounding box center [891, 273] width 46 height 12
drag, startPoint x: 902, startPoint y: 271, endPoint x: 883, endPoint y: 271, distance: 19.0
click at [882, 271] on div "Valid Emails" at bounding box center [891, 273] width 46 height 12
copy div "Valid Emails"
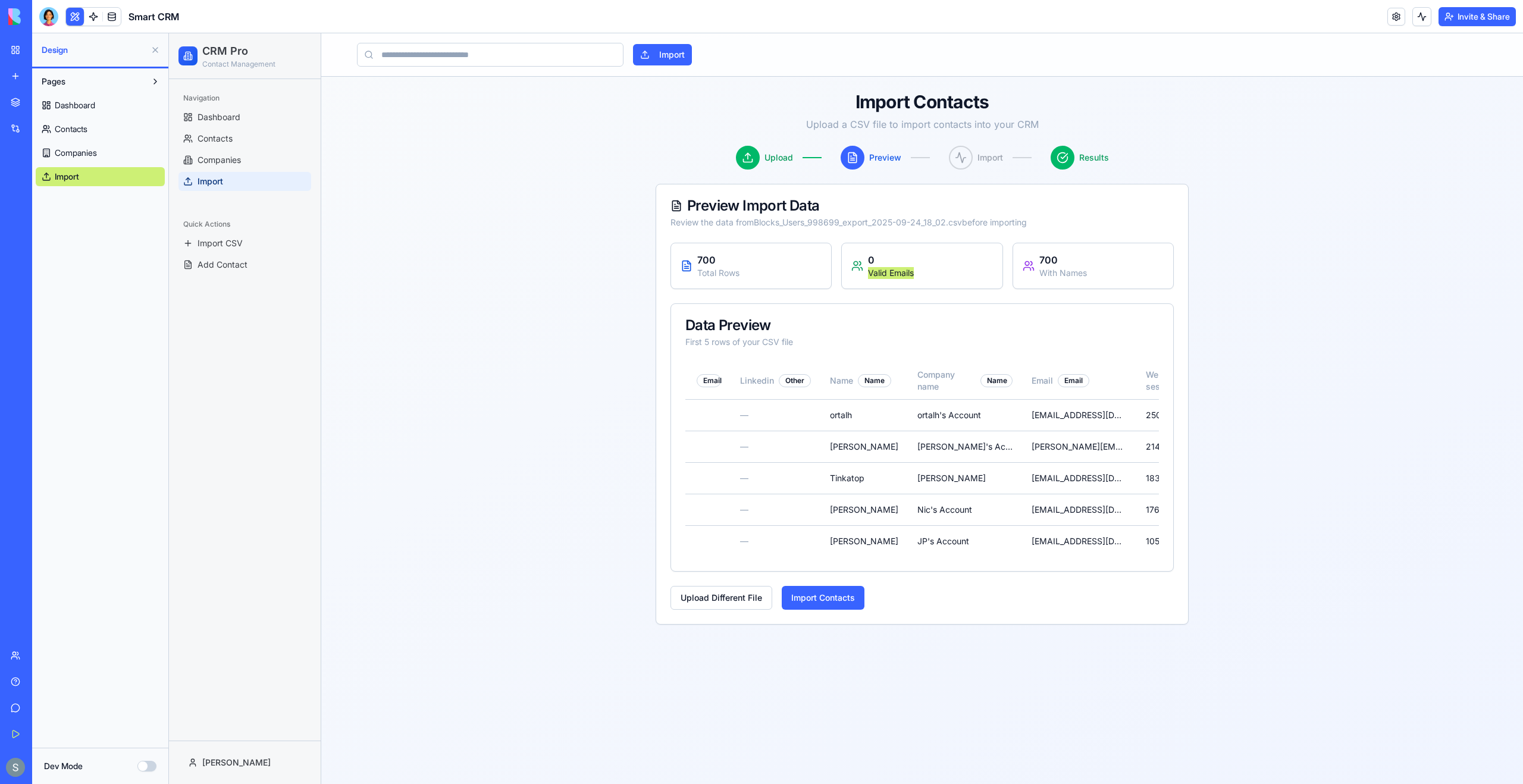
click at [150, 764] on button "Dev Mode" at bounding box center [147, 766] width 19 height 11
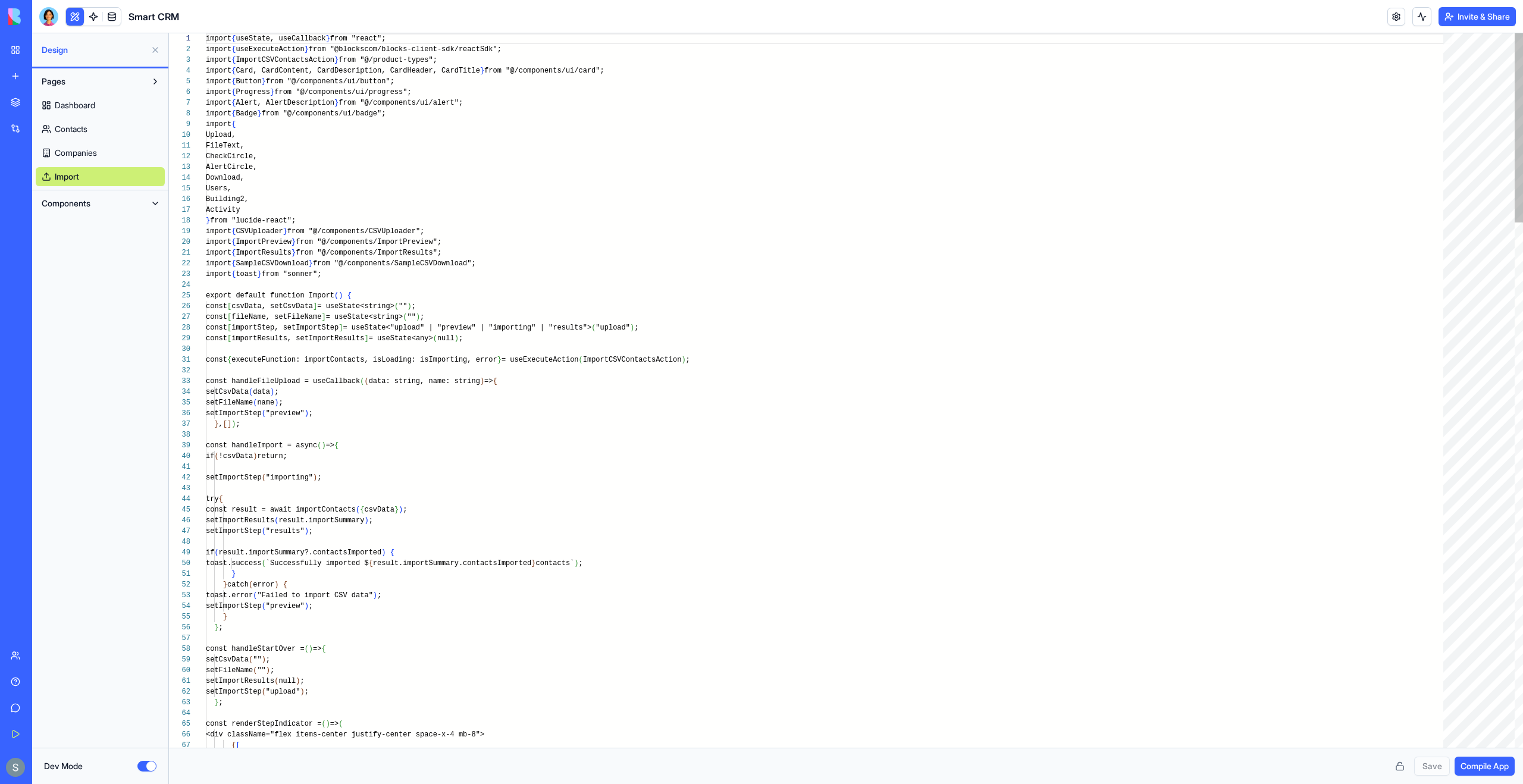
scroll to position [86, 0]
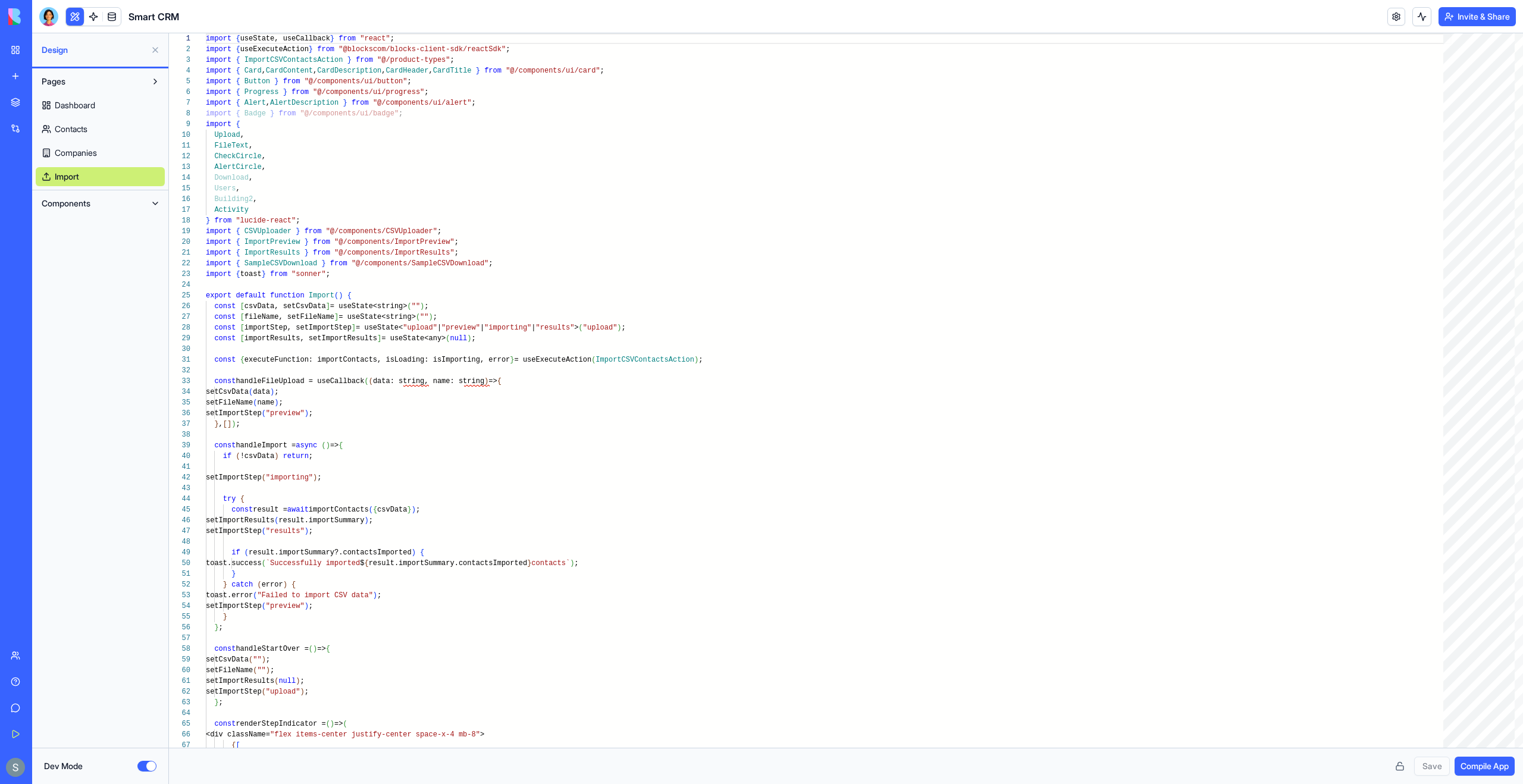
click at [113, 202] on button "Components" at bounding box center [90, 203] width 110 height 19
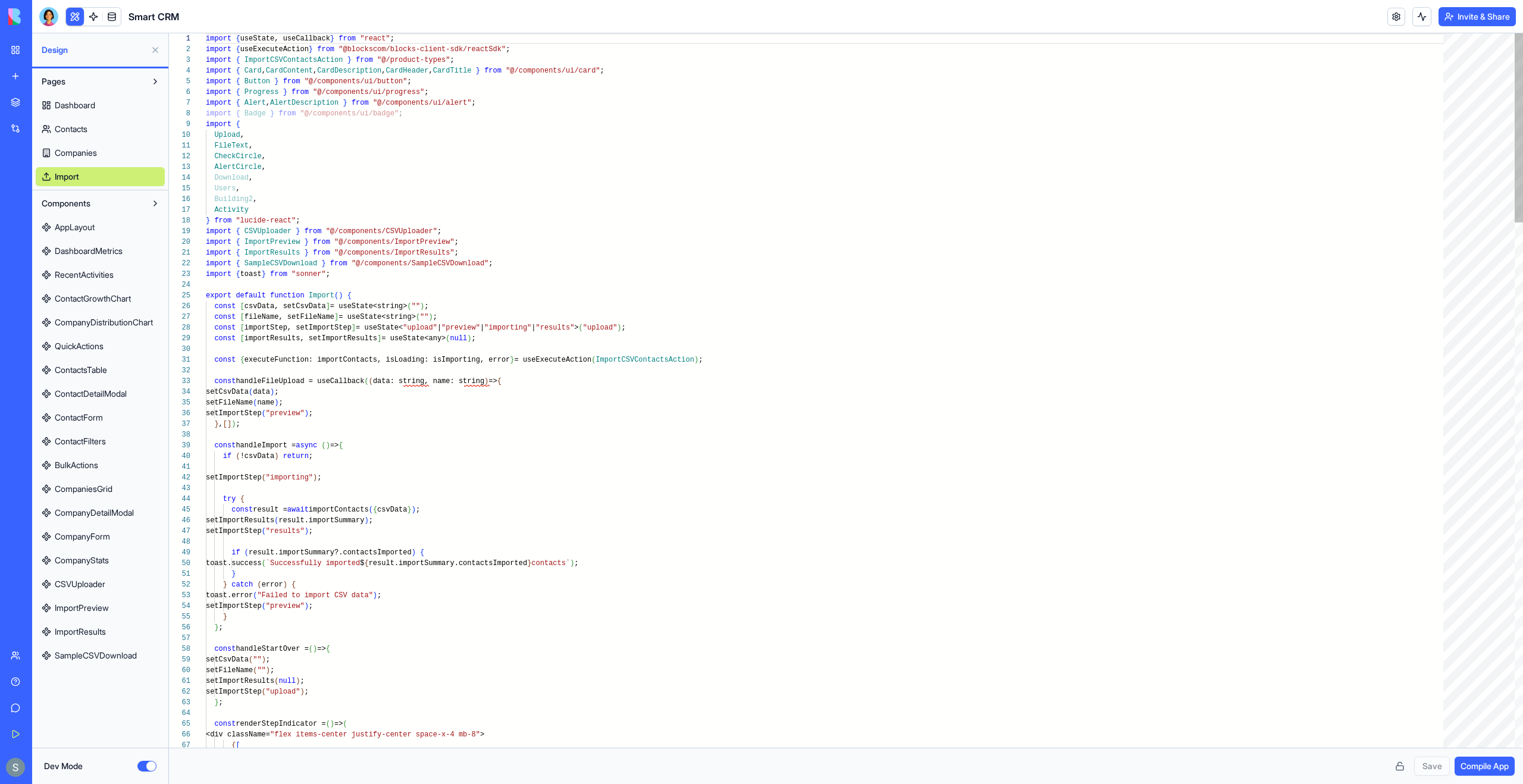
type textarea "**********"
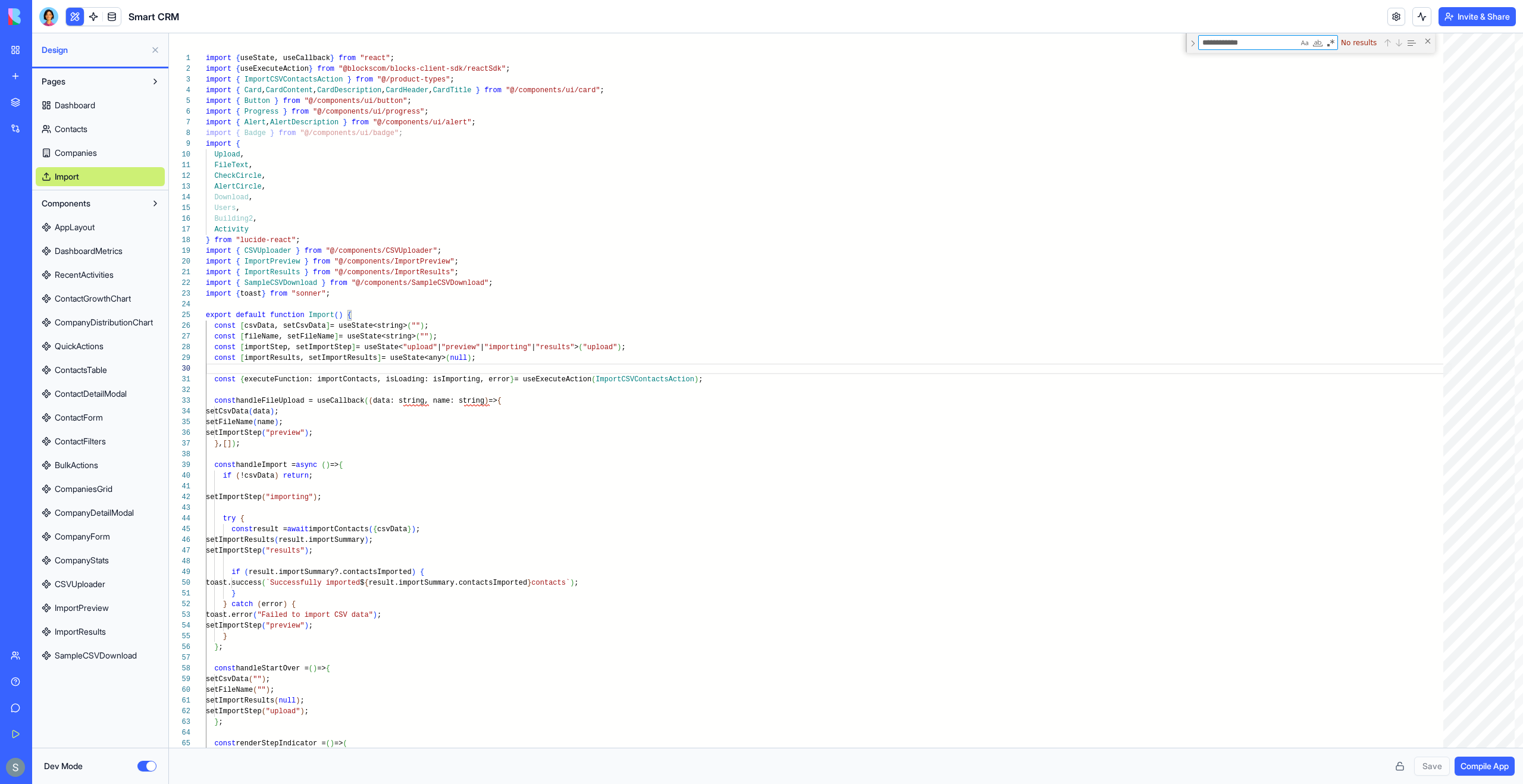
type textarea "**********"
click at [150, 759] on div "Dev Mode" at bounding box center [100, 765] width 136 height 37
click at [150, 764] on button "Dev Mode" at bounding box center [147, 766] width 19 height 11
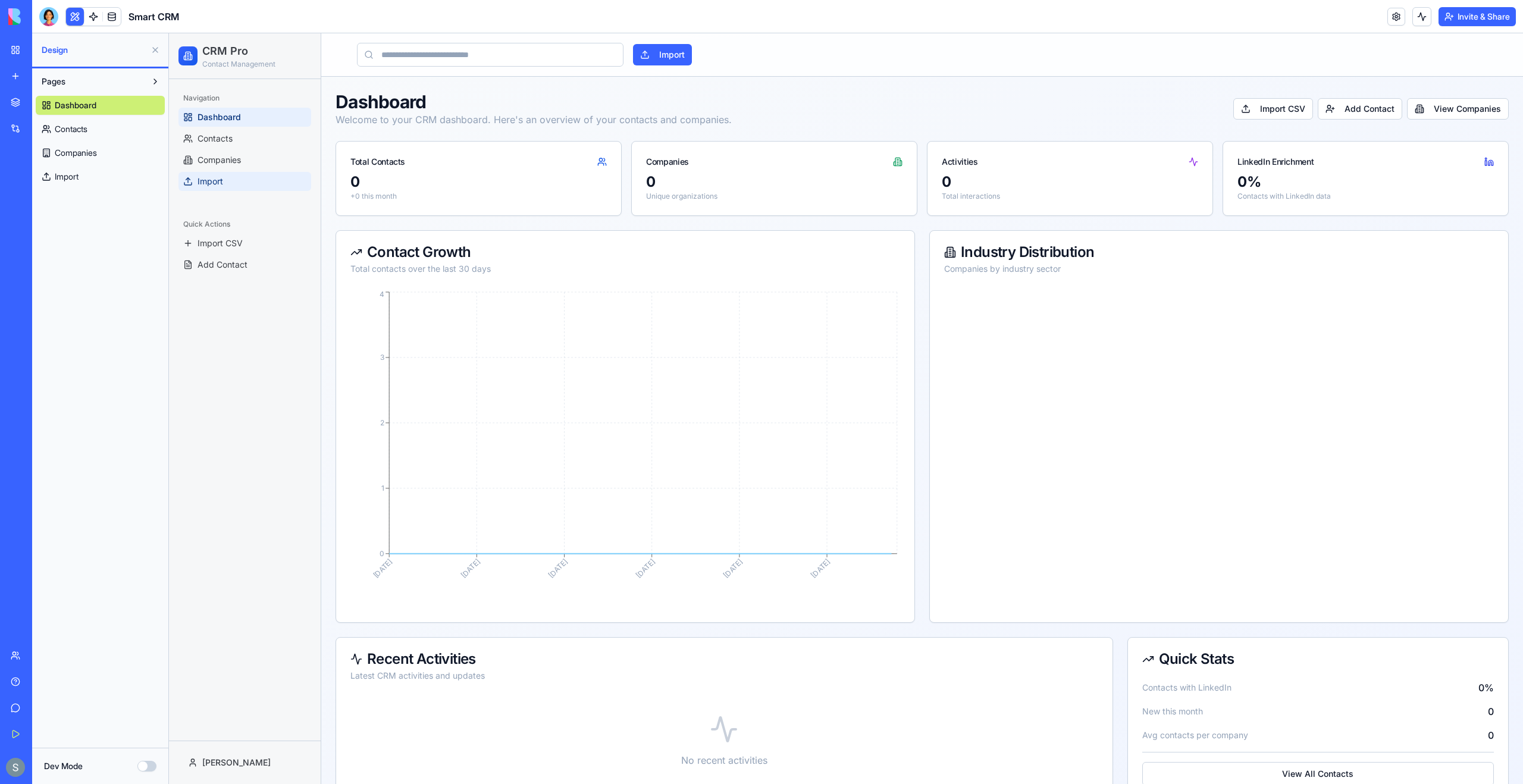
click at [248, 183] on link "Import" at bounding box center [245, 181] width 133 height 19
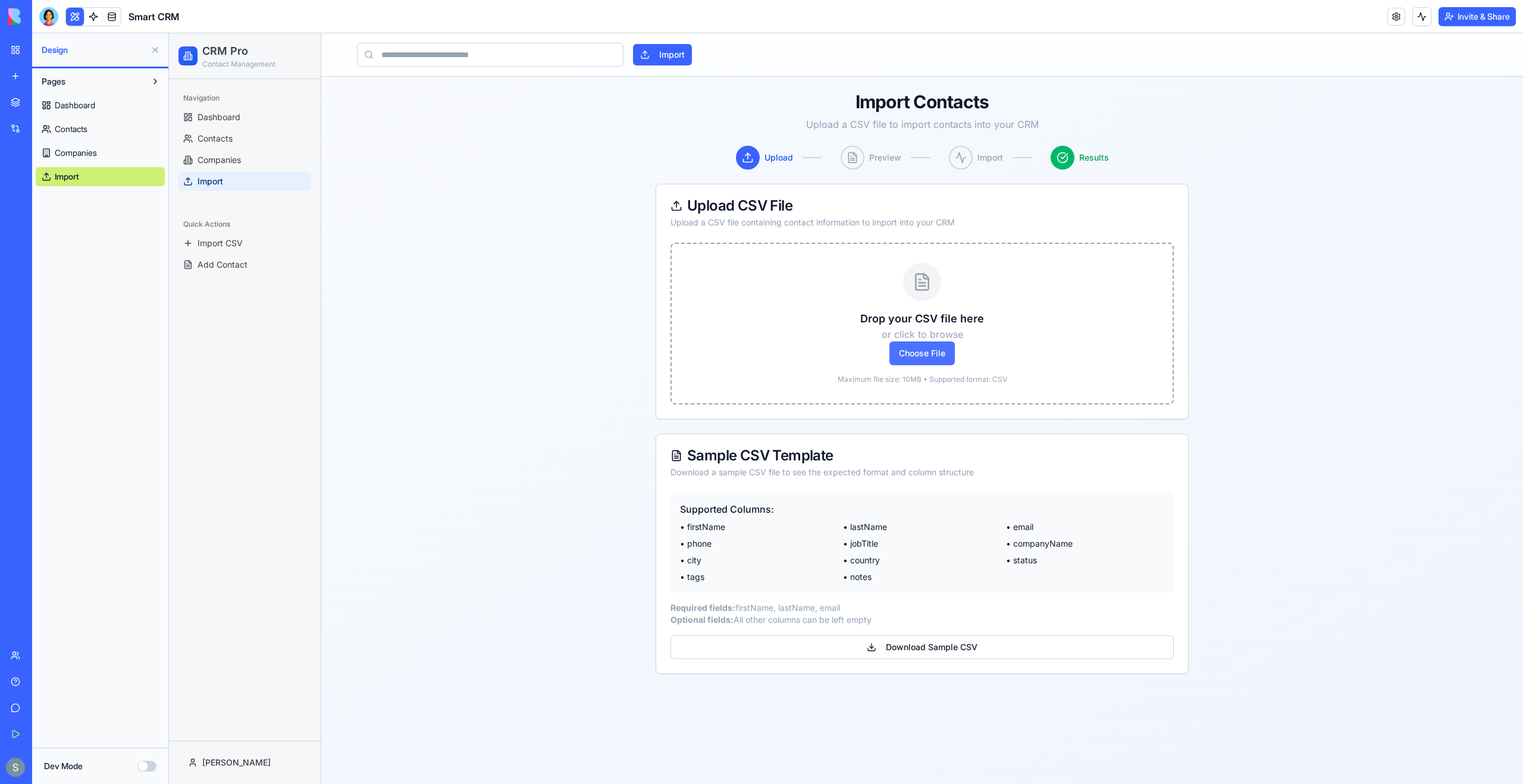
click at [934, 353] on span "Choose File" at bounding box center [922, 354] width 65 height 24
click at [169, 33] on input "Choose File" at bounding box center [169, 33] width 0 height 0
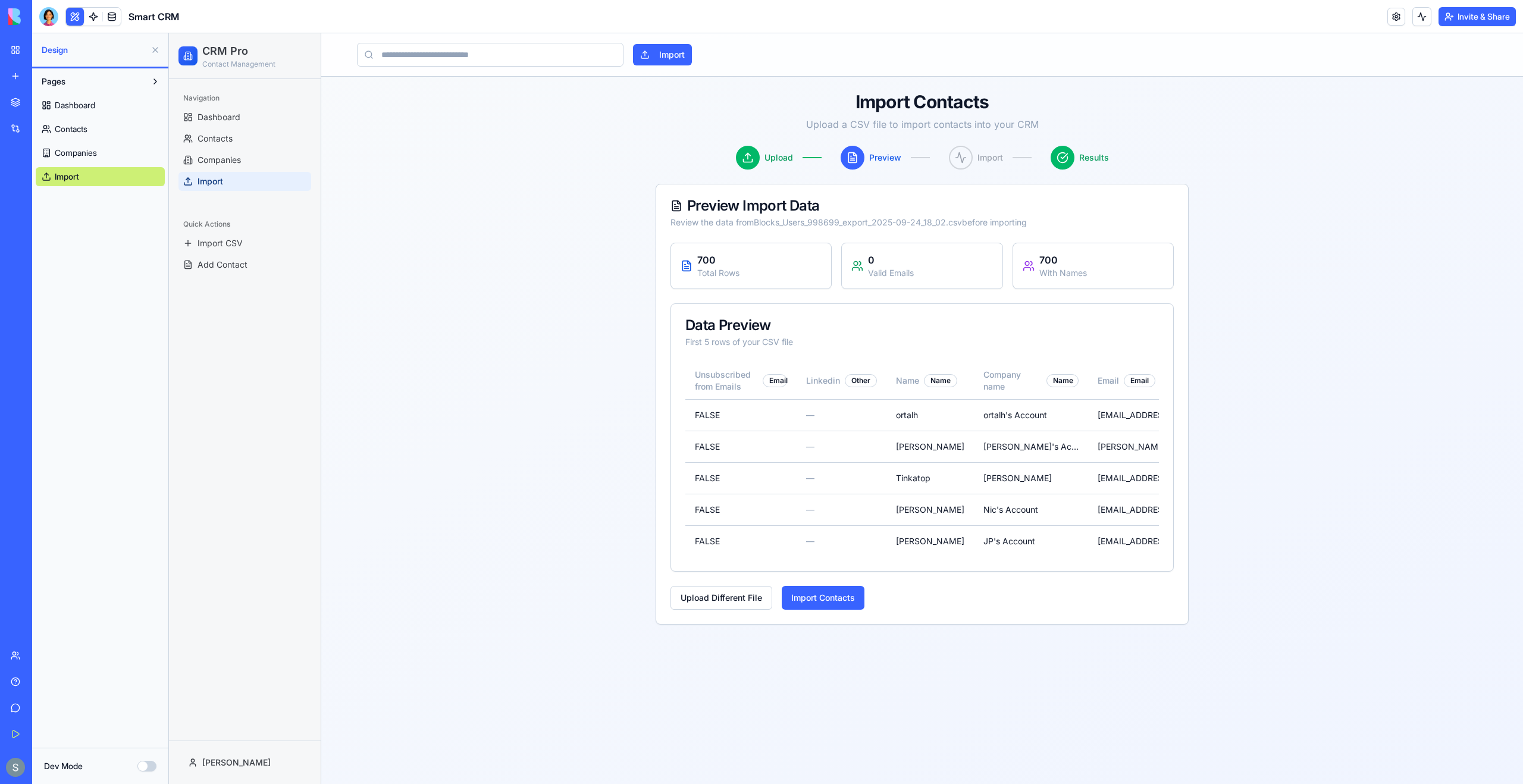
click at [146, 766] on button "Dev Mode" at bounding box center [147, 766] width 19 height 11
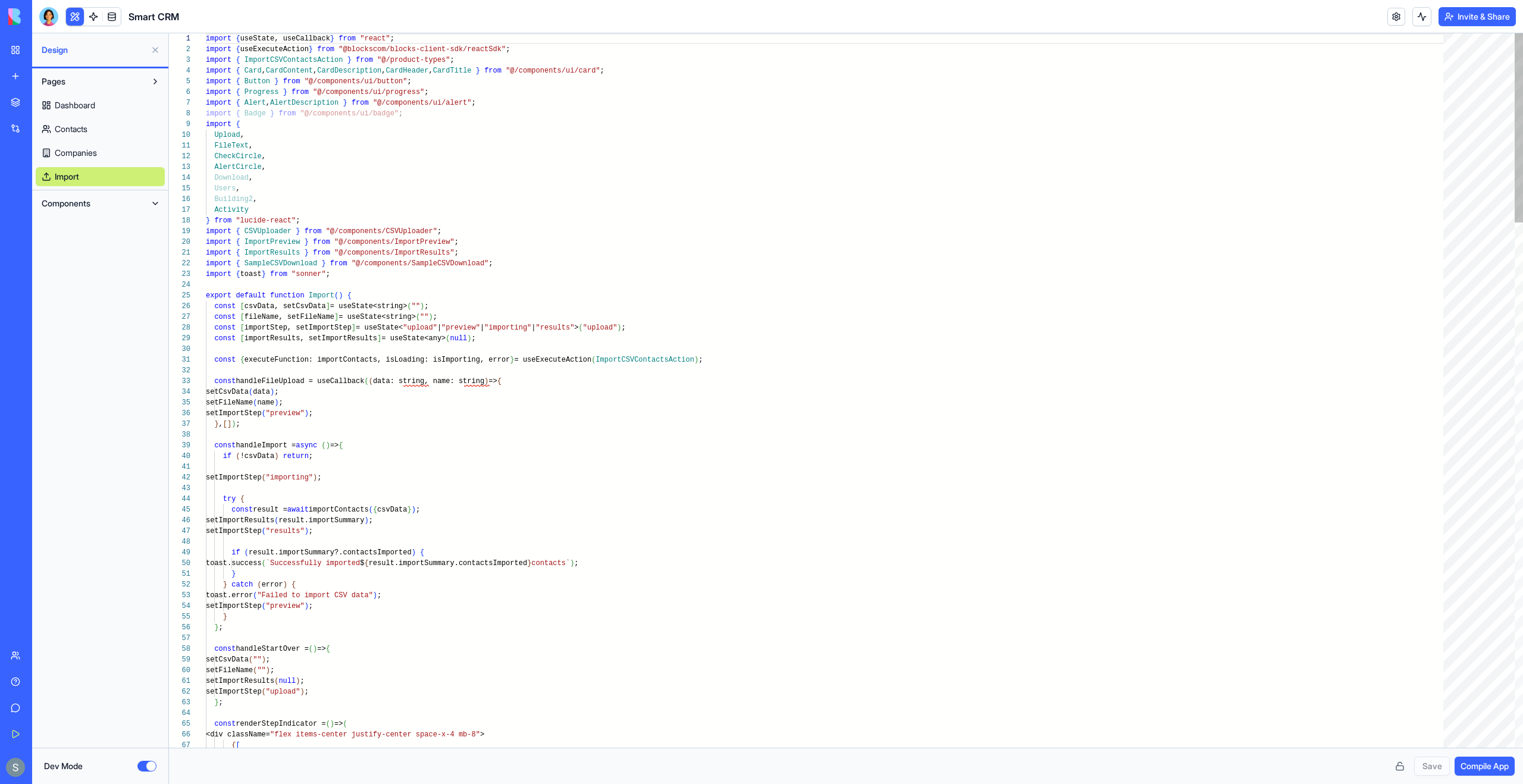
scroll to position [86, 0]
click at [126, 199] on button "Components" at bounding box center [90, 203] width 110 height 19
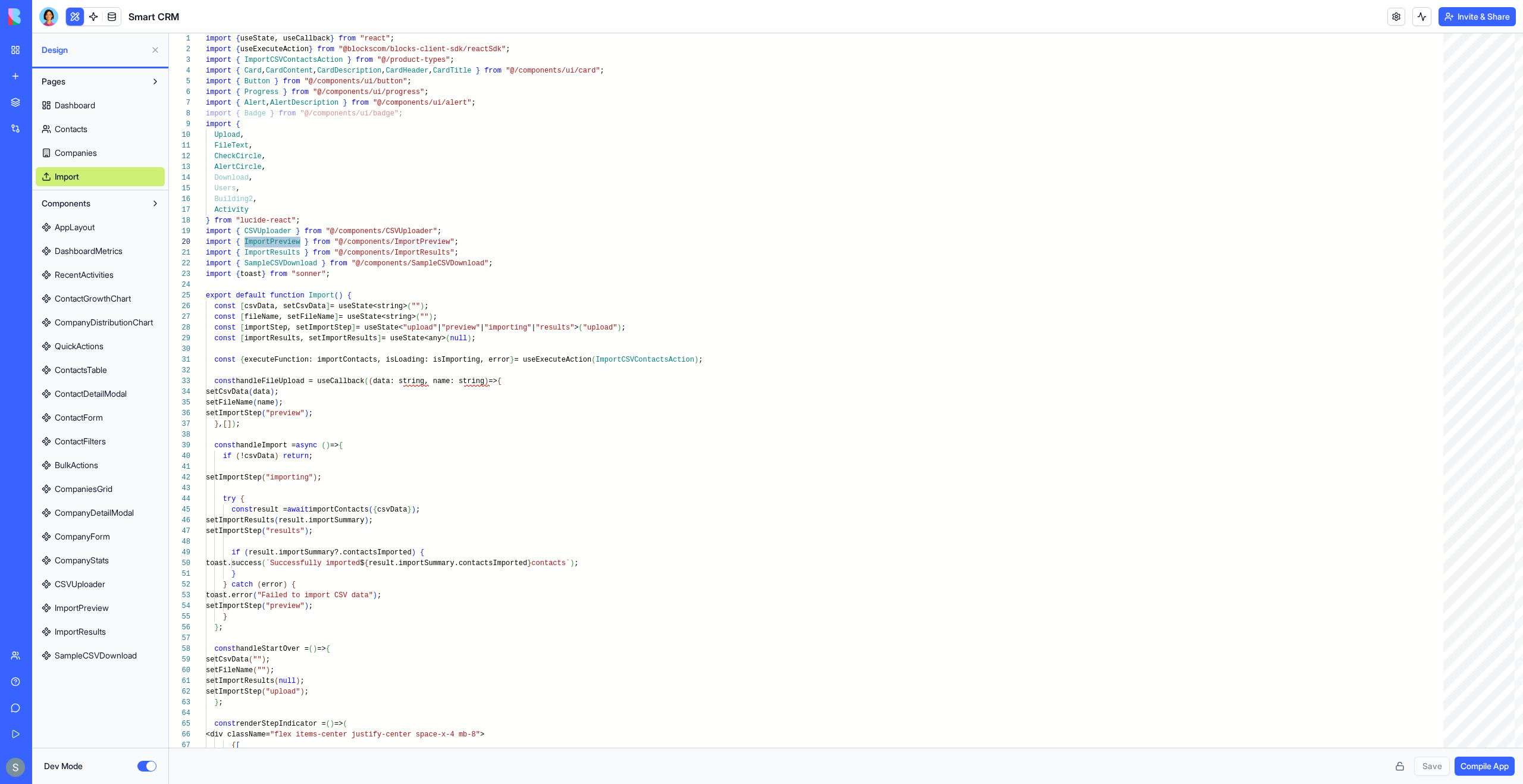
click at [92, 611] on span "ImportPreview" at bounding box center [82, 608] width 54 height 12
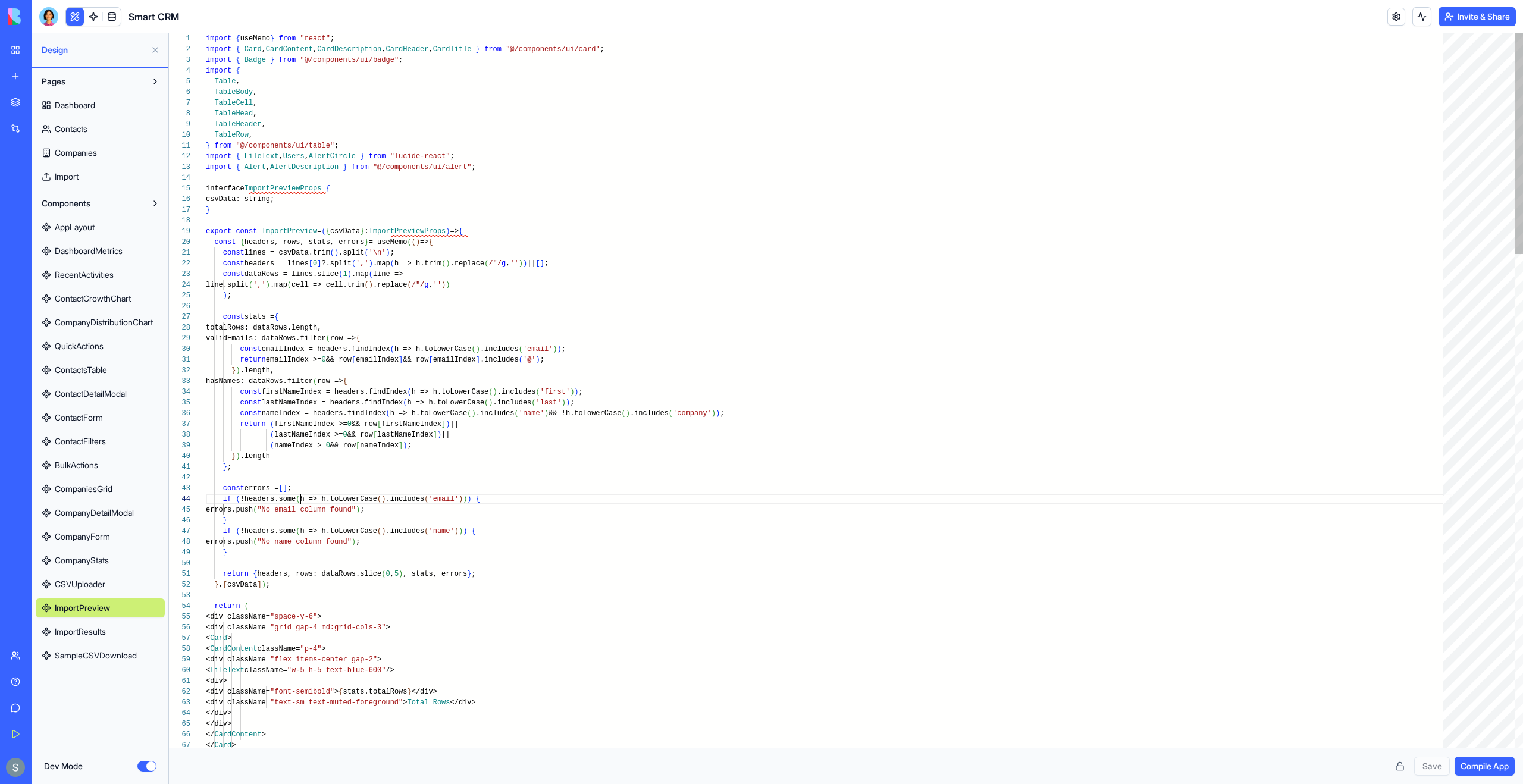
scroll to position [32, 94]
type textarea "**********"
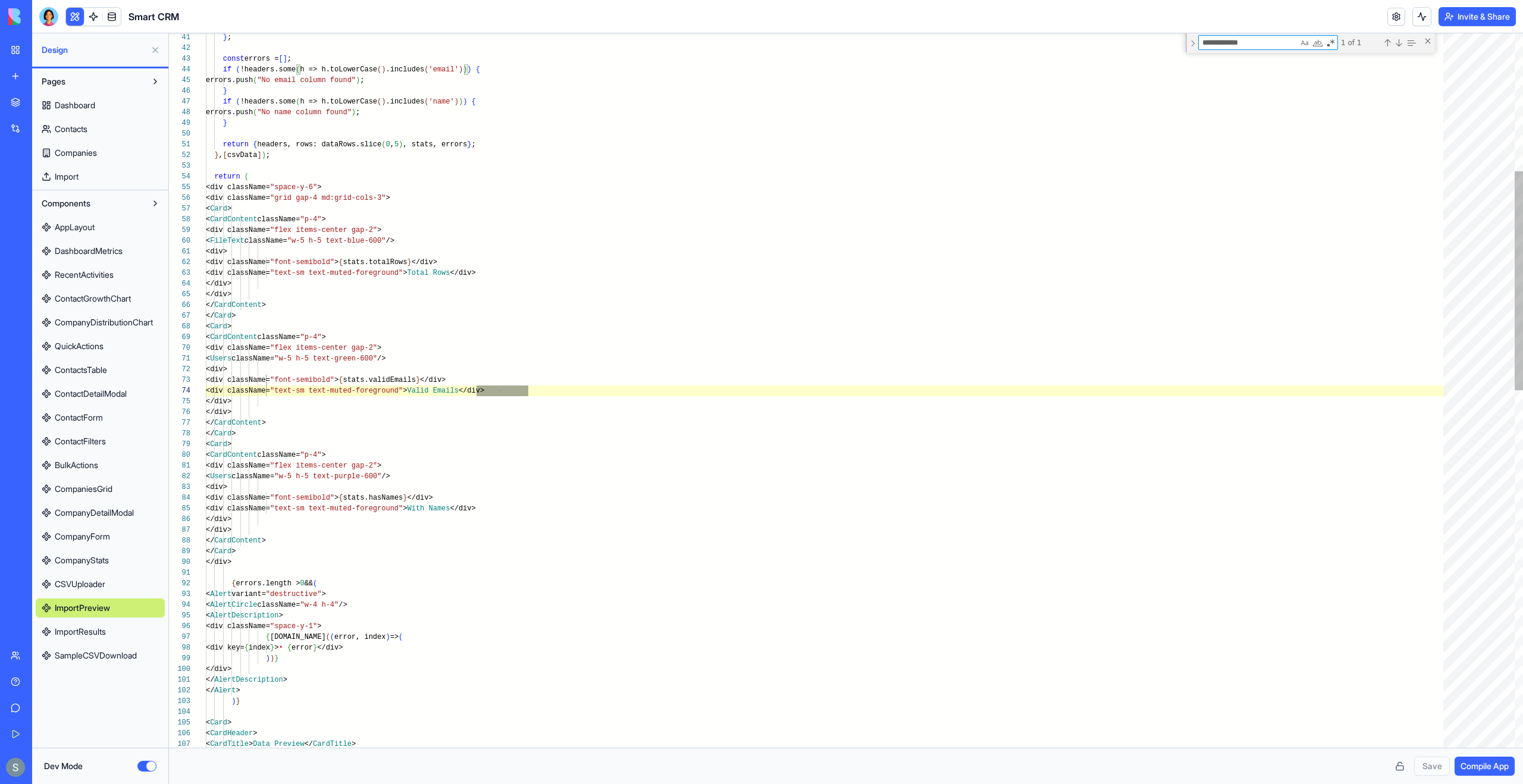
scroll to position [107, 322]
click at [429, 378] on div "} ; const errors = [ ] ; if ( !headers.some ( h => h.toLowerCase ( ) .includes …" at bounding box center [828, 749] width 1246 height 2330
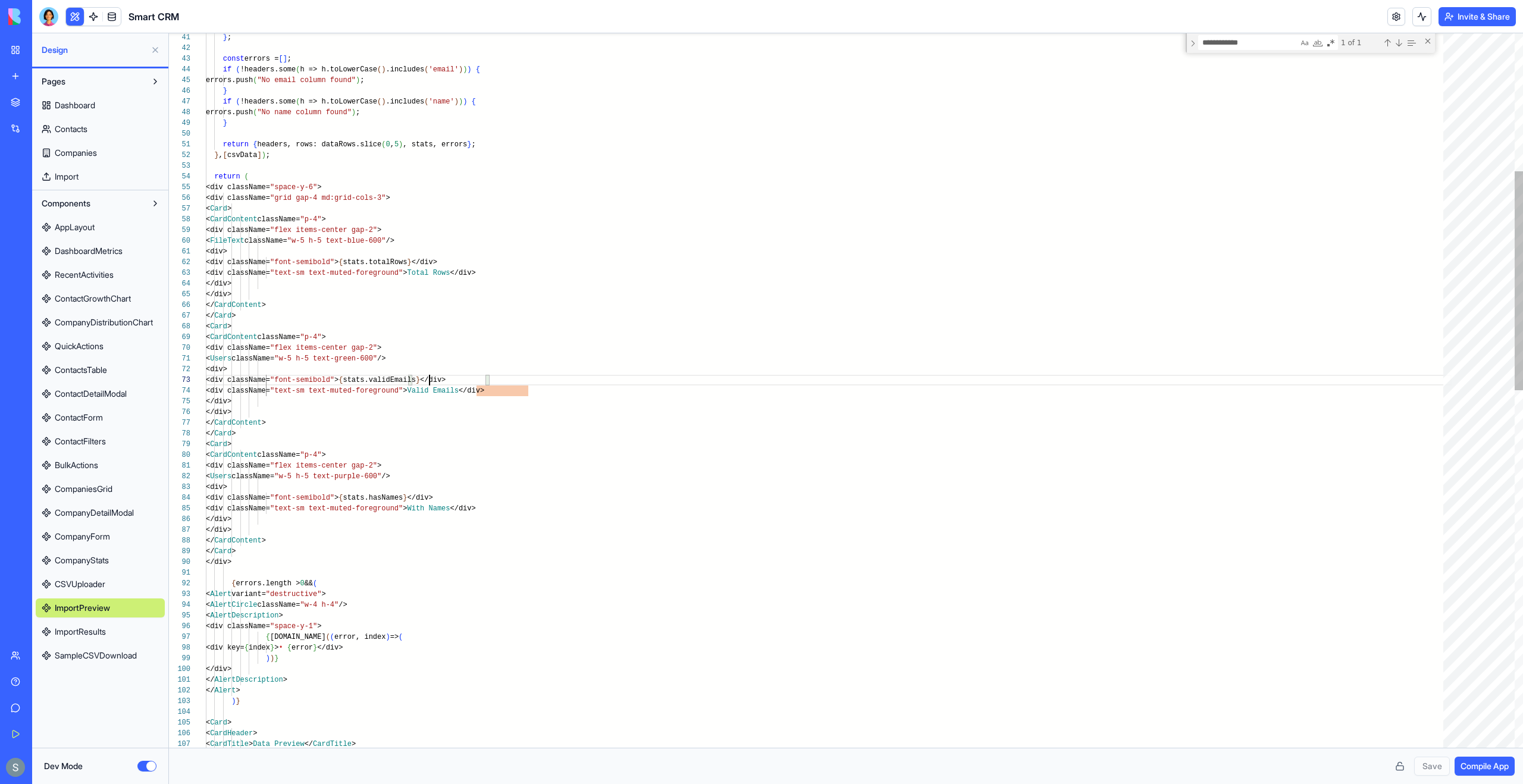
click at [429, 378] on div "} ; const errors = [ ] ; if ( !headers.some ( h => h.toLowerCase ( ) .includes …" at bounding box center [828, 749] width 1246 height 2330
click at [446, 379] on div "} ; const errors = [ ] ; if ( !headers.some ( h => h.toLowerCase ( ) .includes …" at bounding box center [828, 749] width 1246 height 2330
type textarea "**********"
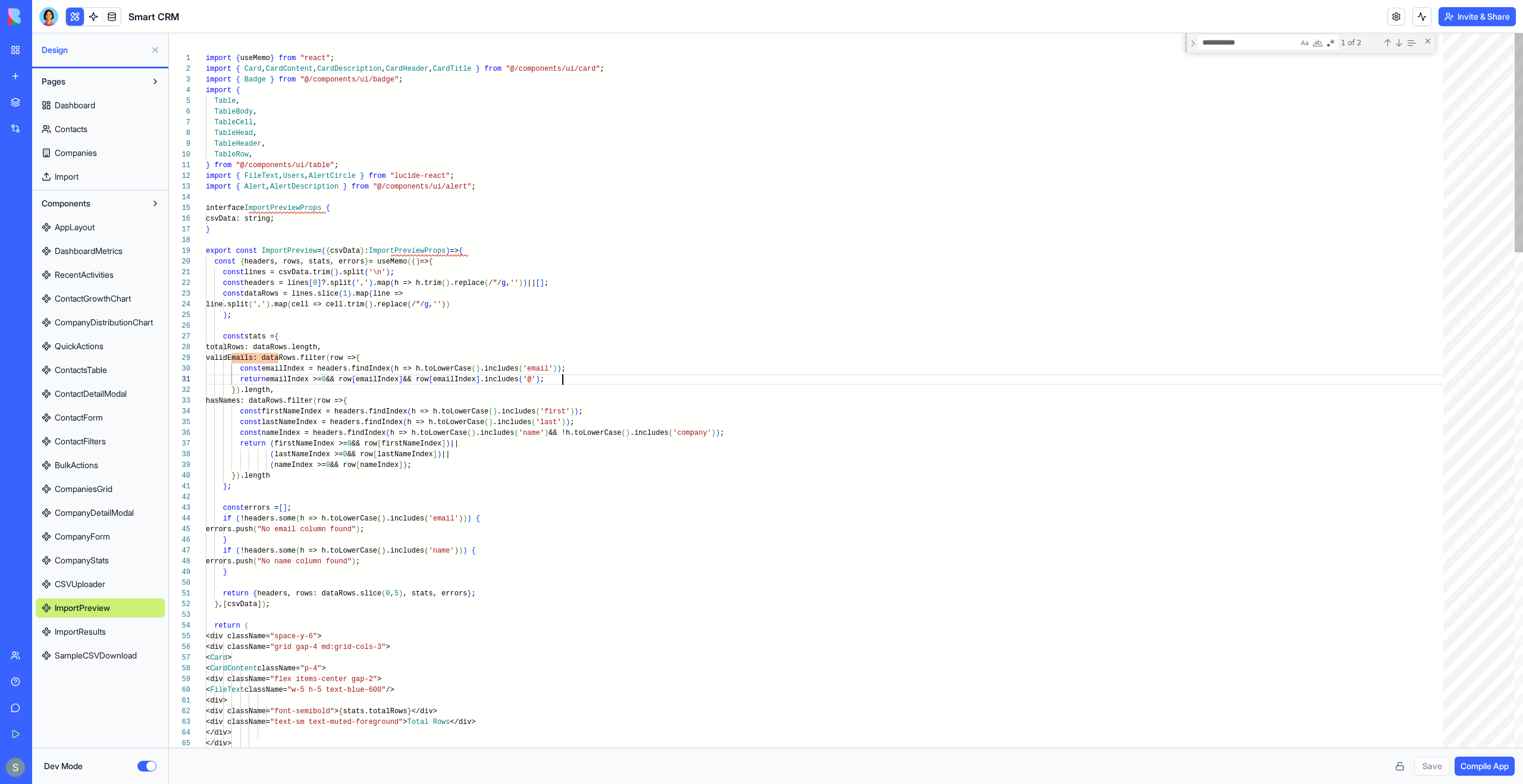
scroll to position [0, 357]
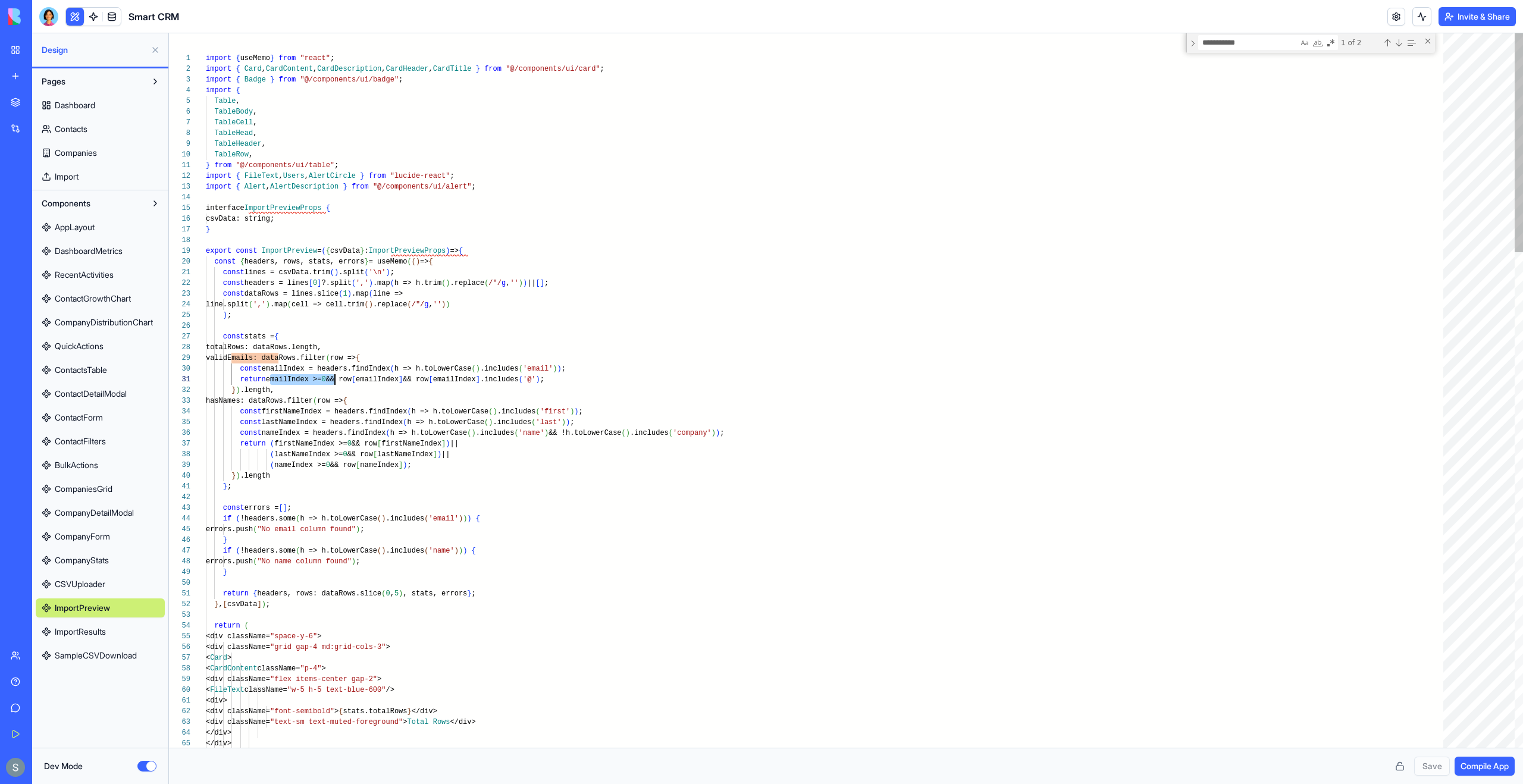
drag, startPoint x: 295, startPoint y: 381, endPoint x: 336, endPoint y: 382, distance: 41.0
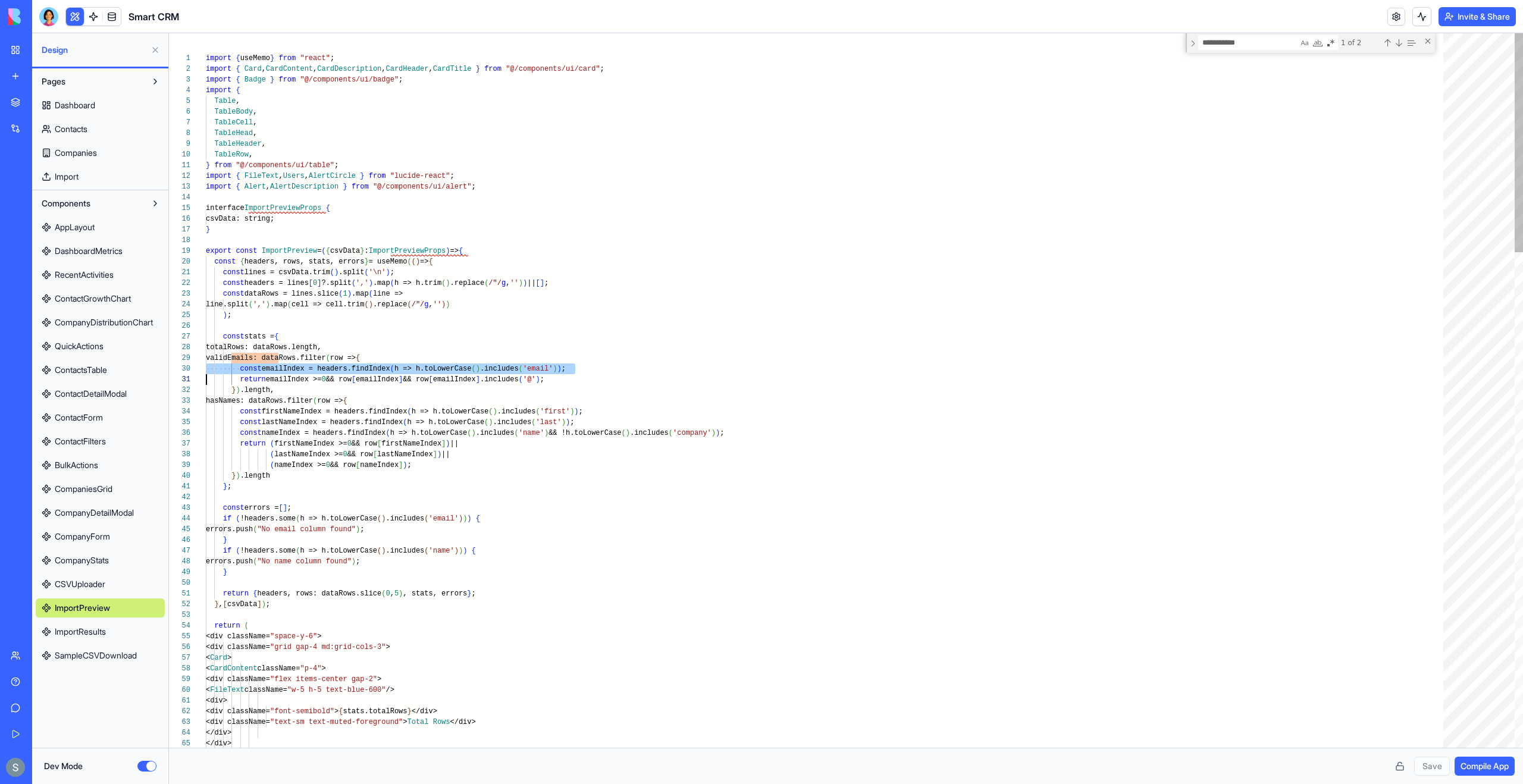
scroll to position [65, 82]
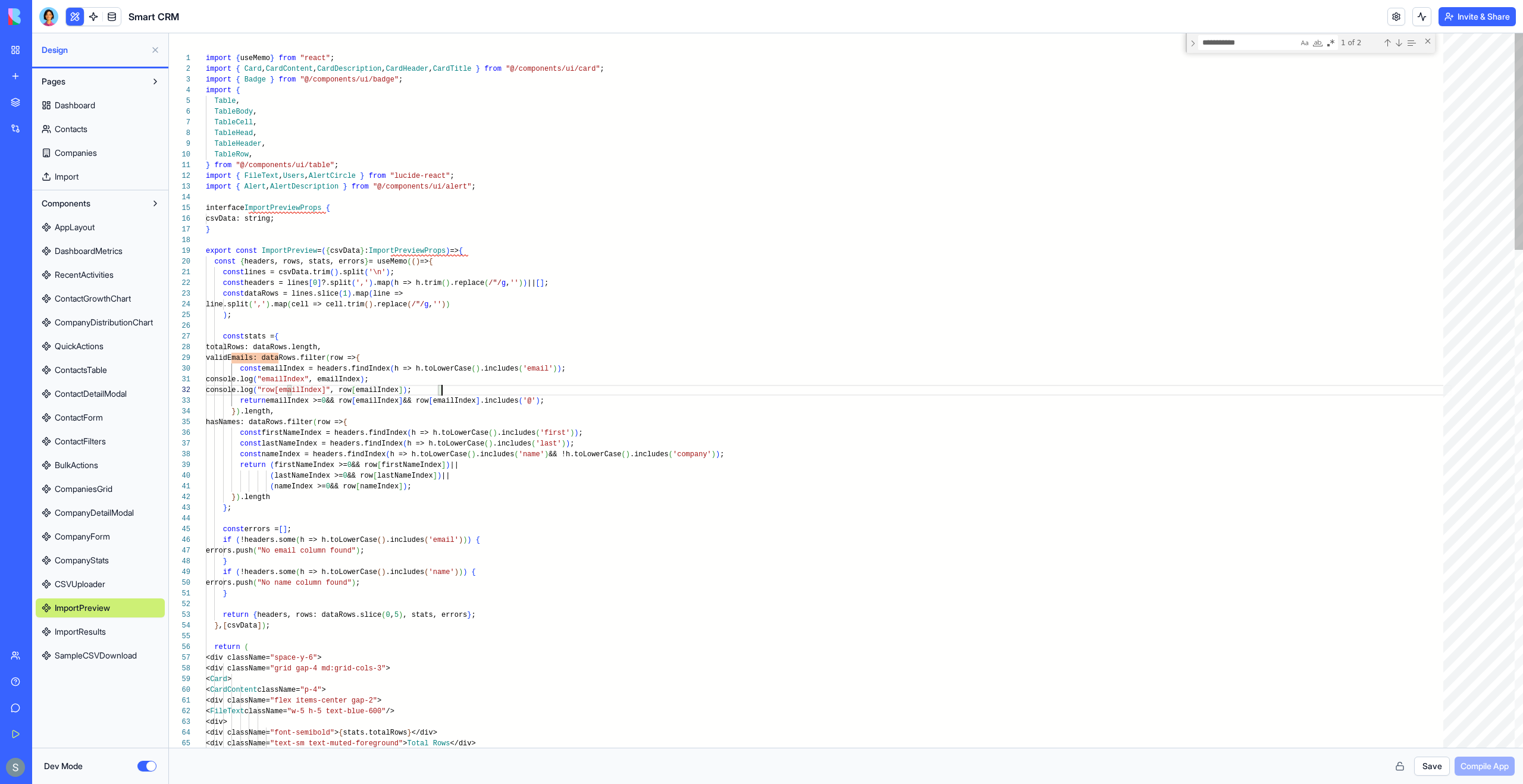
scroll to position [11, 236]
type textarea "**********"
click at [1432, 767] on button "Save" at bounding box center [1432, 766] width 36 height 19
click at [1475, 766] on span "Compile App" at bounding box center [1485, 766] width 48 height 12
click at [144, 761] on button "Dev Mode" at bounding box center [147, 766] width 19 height 11
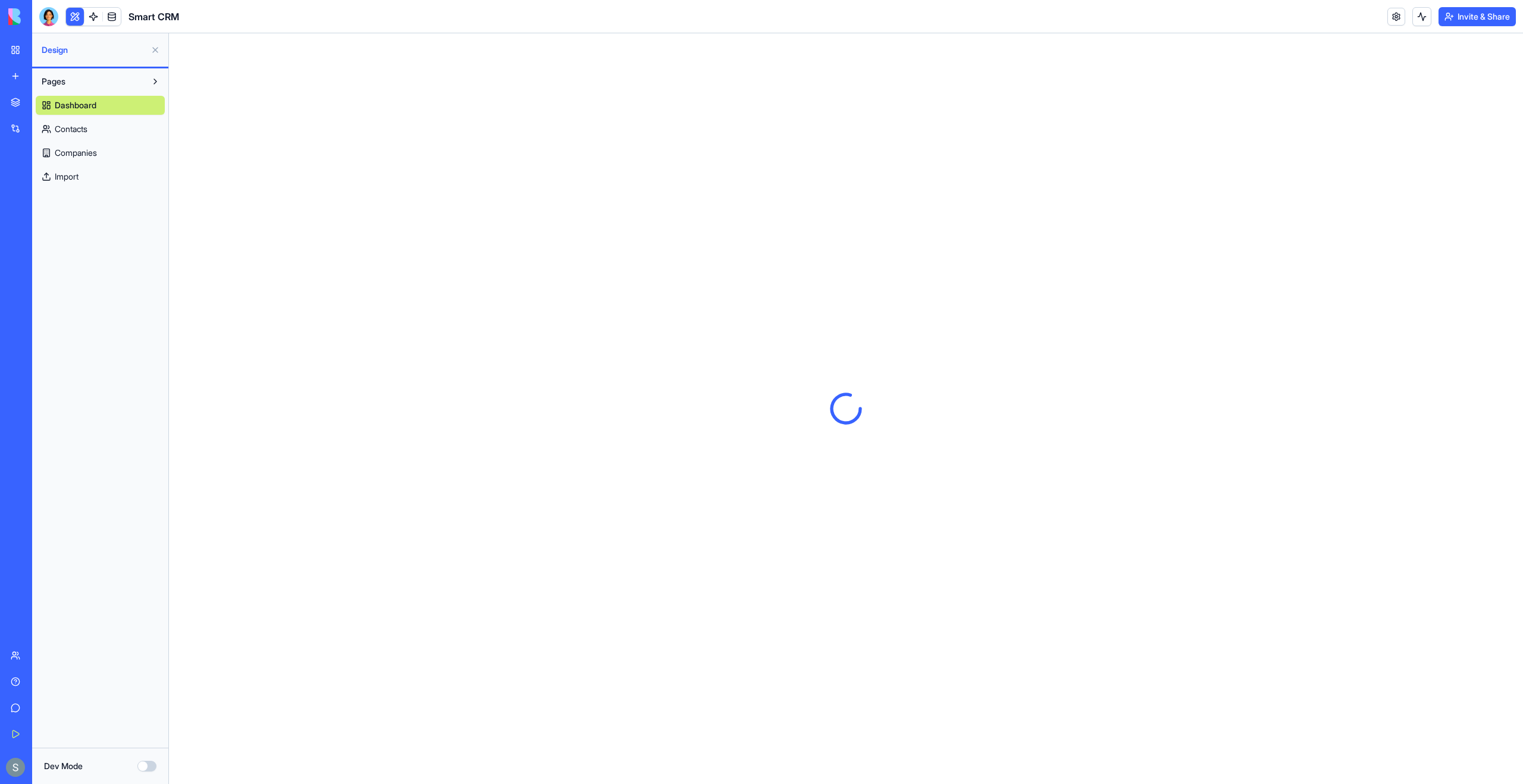
click at [133, 173] on link "Import" at bounding box center [100, 177] width 129 height 19
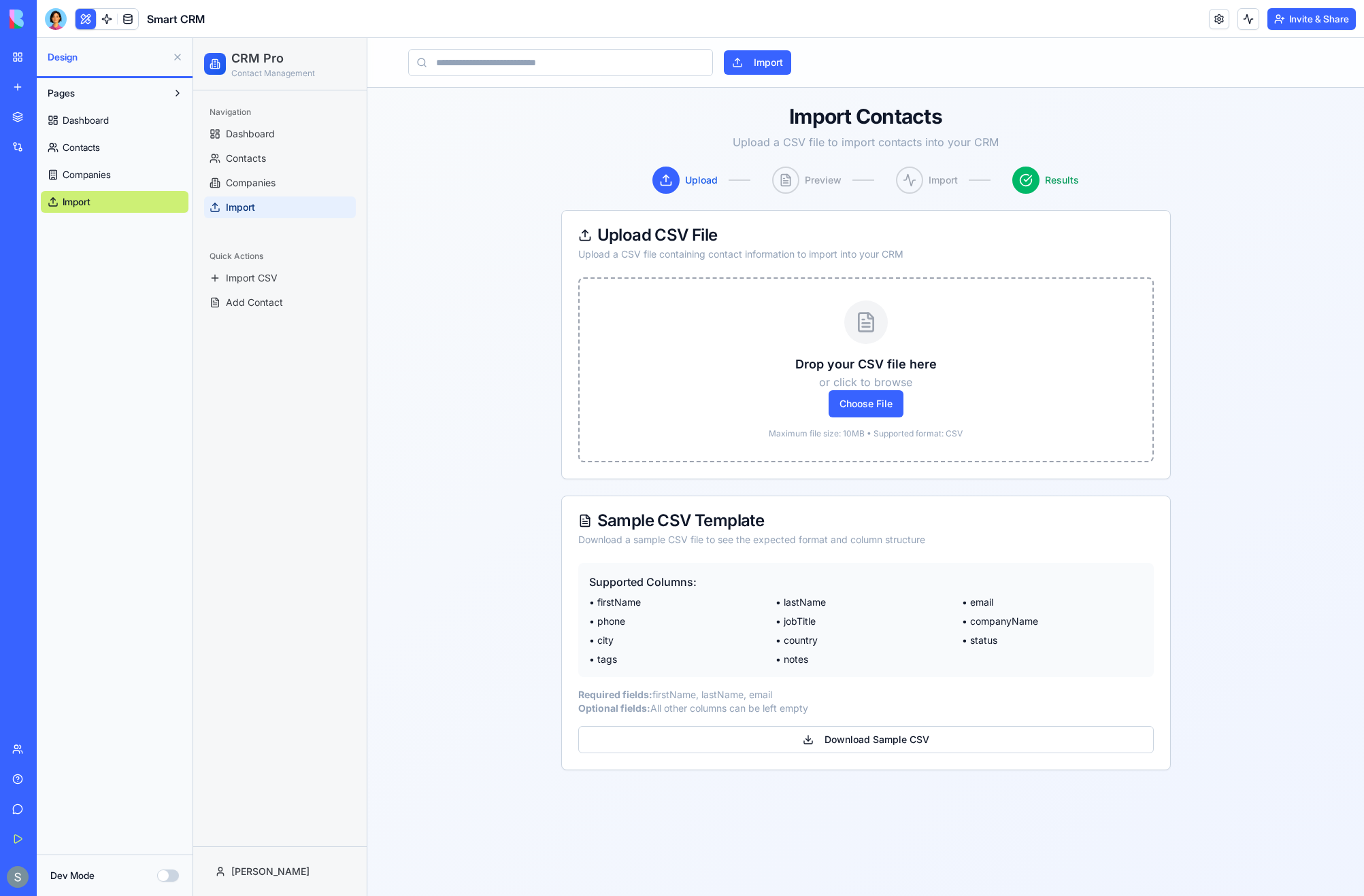
click at [854, 419] on div "Drop your CSV file here or click to browse Choose File Maximum file size: 10MB …" at bounding box center [865, 369] width 529 height 139
click at [854, 410] on span "Choose File" at bounding box center [865, 404] width 75 height 27
click at [848, 408] on span "Choose File" at bounding box center [865, 404] width 75 height 27
click at [193, 38] on input "Choose File" at bounding box center [193, 38] width 0 height 0
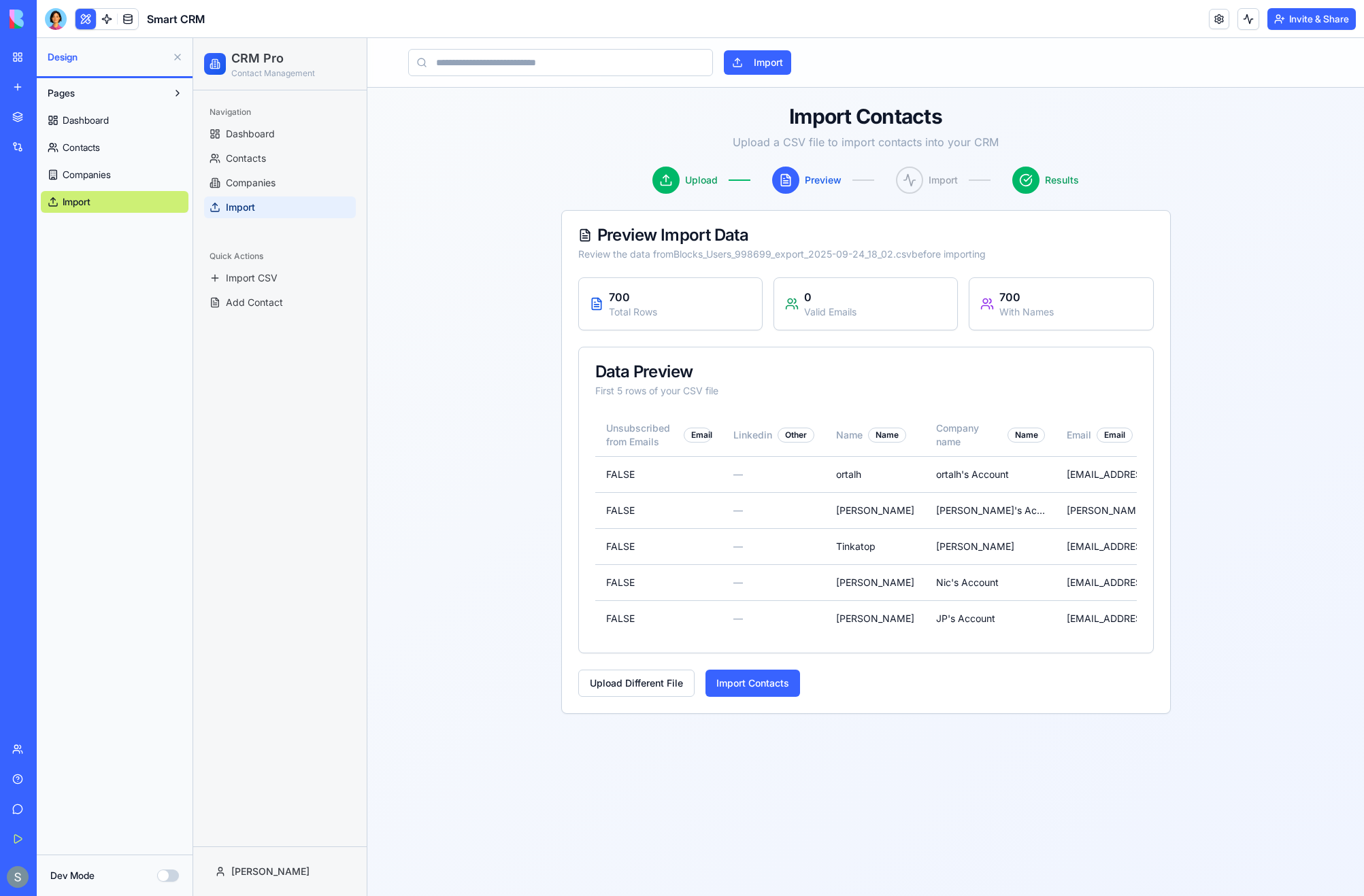
click at [179, 877] on div "Dev Mode" at bounding box center [115, 875] width 156 height 42
click at [170, 875] on button "Dev Mode" at bounding box center [168, 876] width 21 height 13
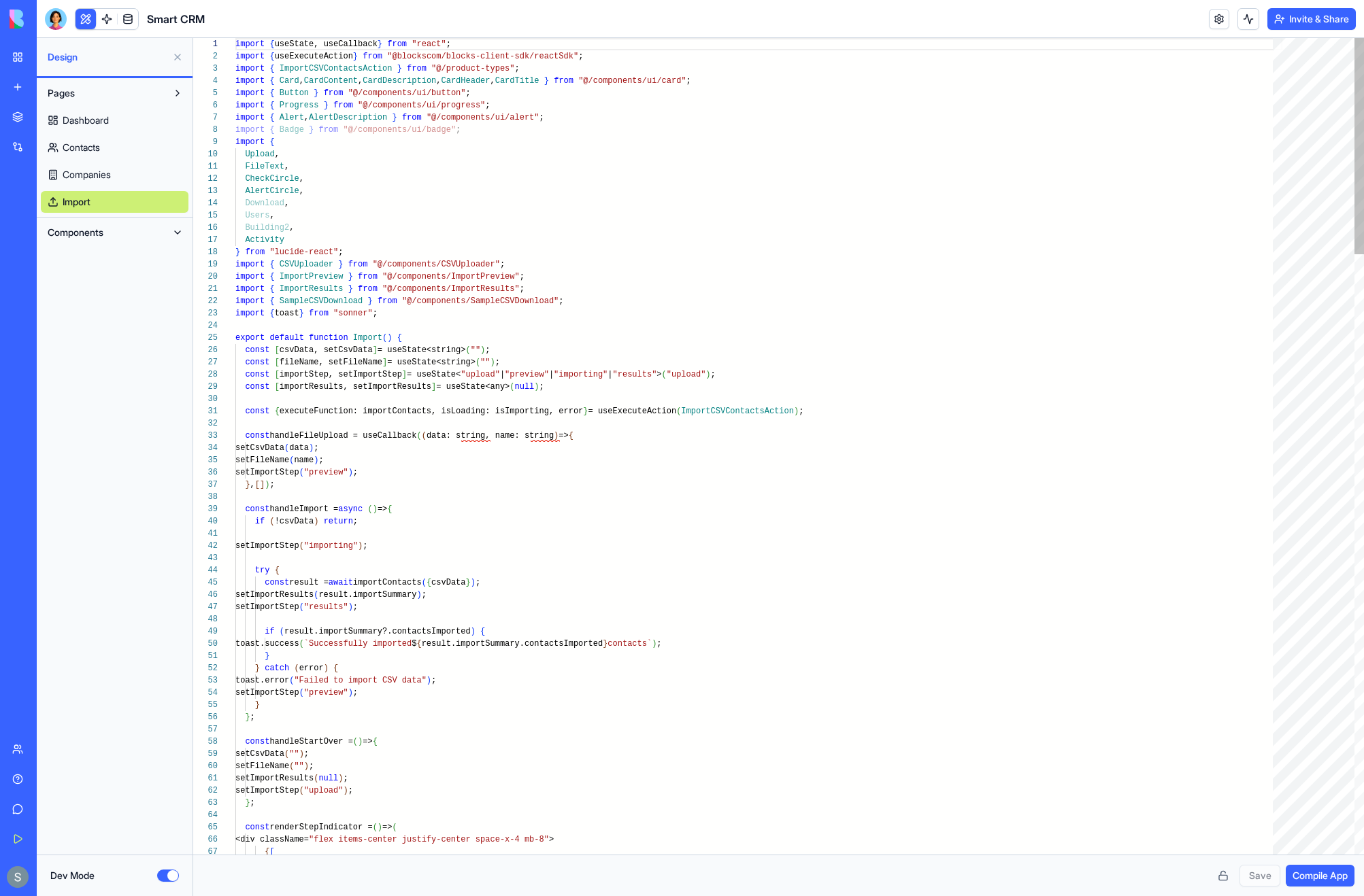
scroll to position [98, 0]
click at [81, 244] on div "Components" at bounding box center [115, 232] width 156 height 30
click at [78, 231] on span "Components" at bounding box center [75, 232] width 55 height 14
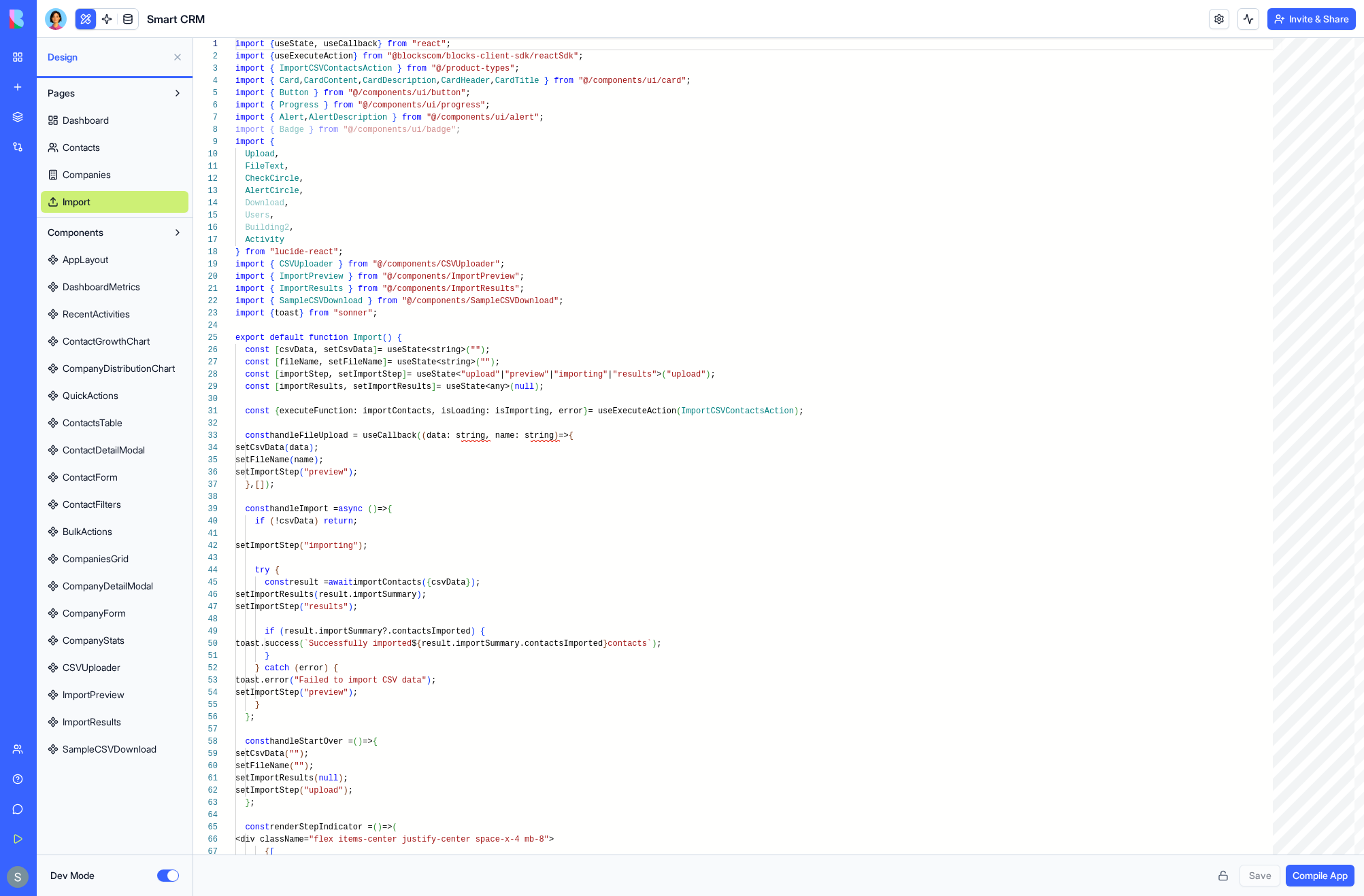
click at [123, 700] on span "ImportPreview" at bounding box center [93, 695] width 62 height 14
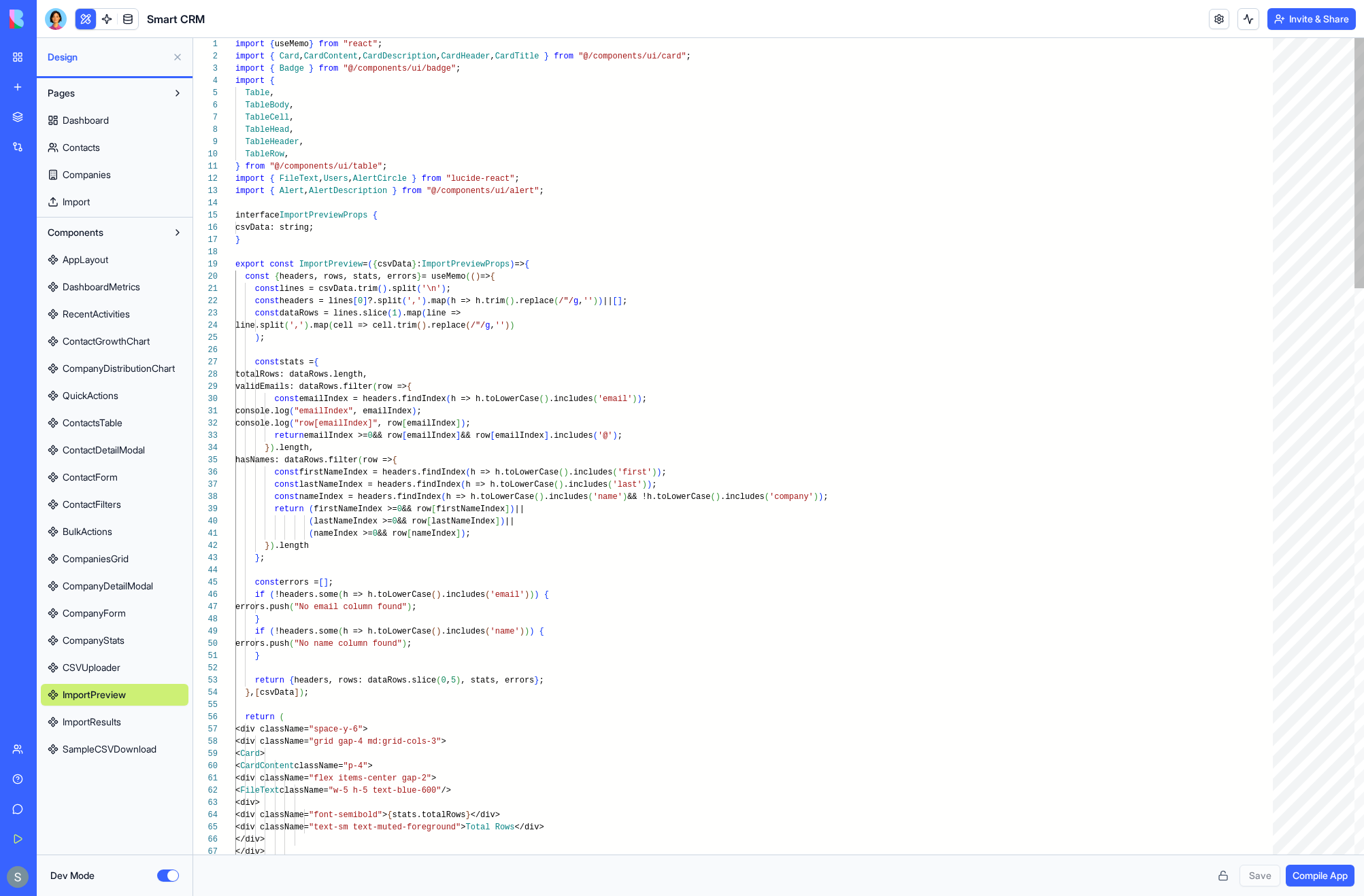
scroll to position [24, 29]
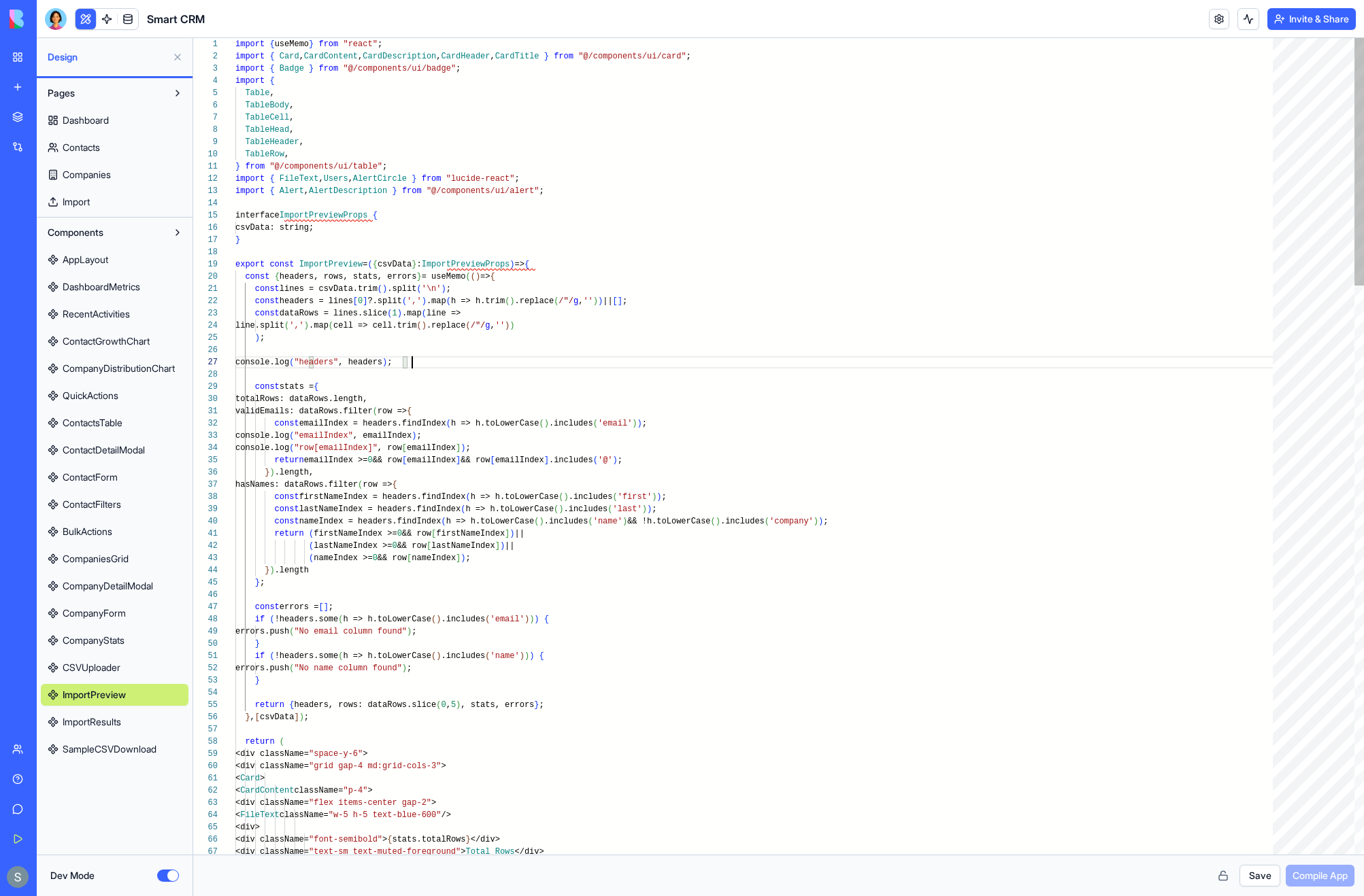
scroll to position [74, 177]
type textarea "**********"
click at [1269, 873] on button "Save" at bounding box center [1260, 876] width 41 height 21
click at [1305, 877] on span "Compile App" at bounding box center [1319, 876] width 55 height 14
click at [172, 873] on button "Dev Mode" at bounding box center [168, 876] width 21 height 13
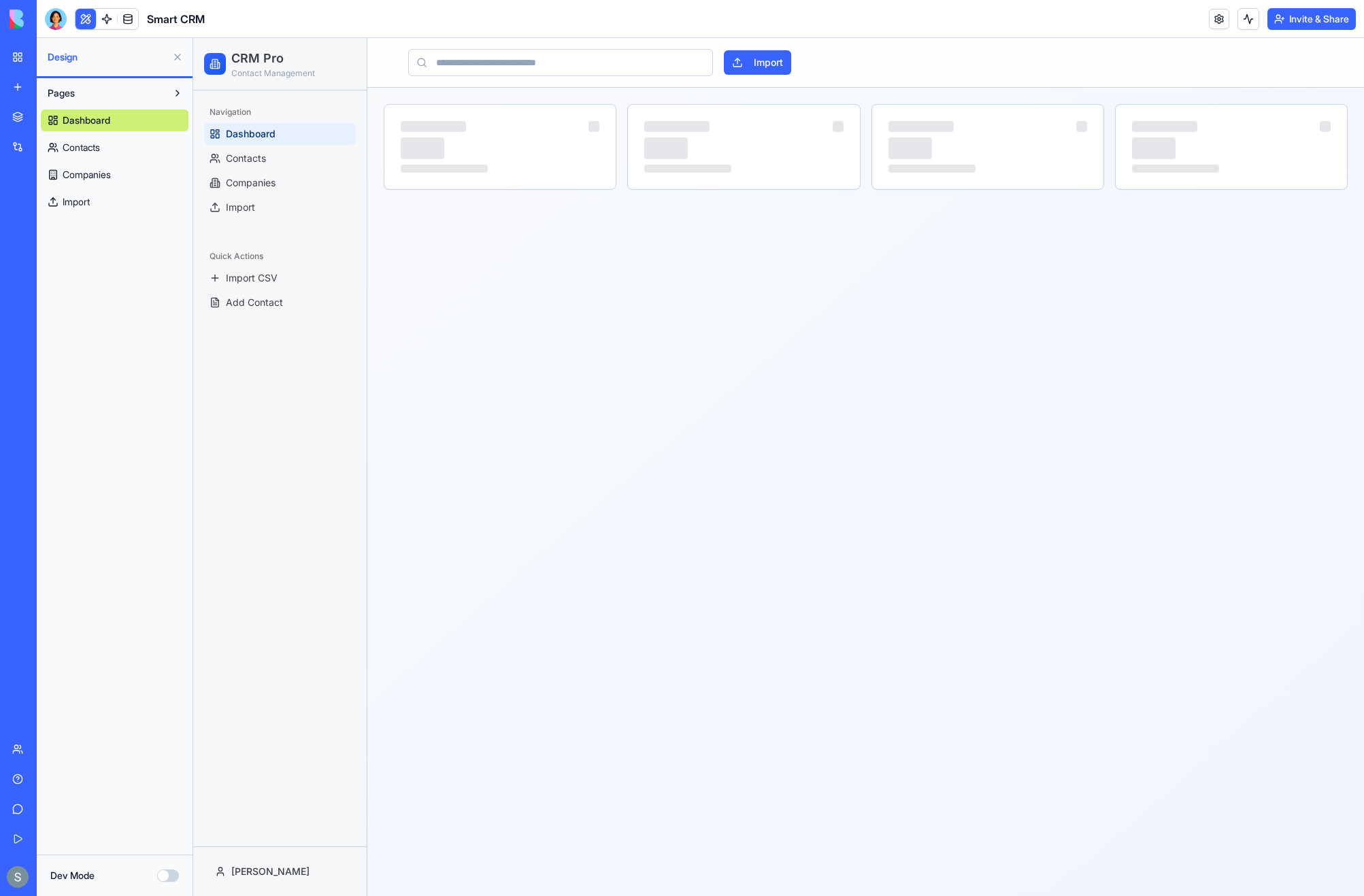
click at [99, 209] on link "Import" at bounding box center [115, 202] width 148 height 21
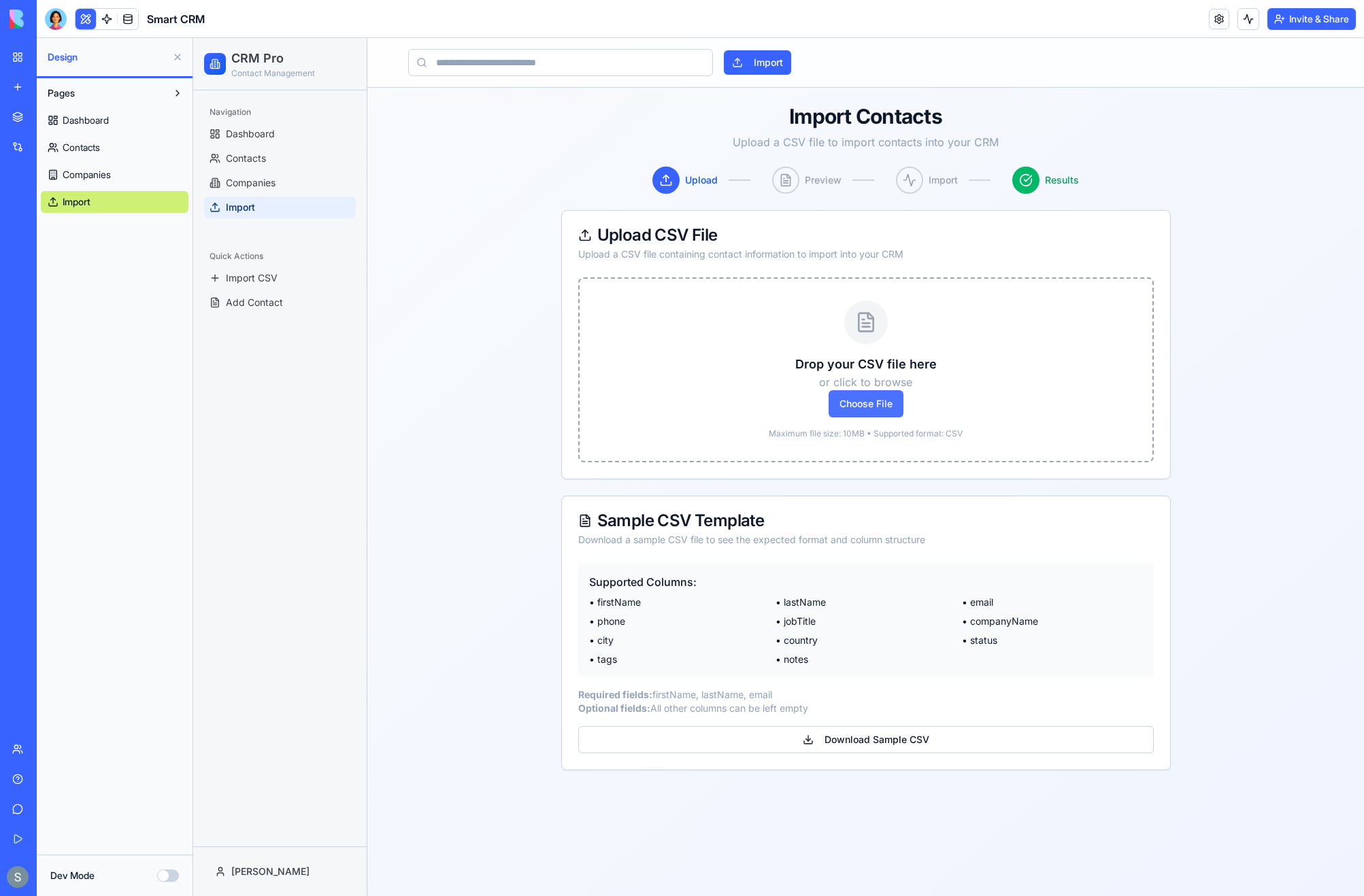
click at [854, 401] on span "Choose File" at bounding box center [865, 404] width 75 height 27
click at [193, 38] on input "Choose File" at bounding box center [193, 38] width 0 height 0
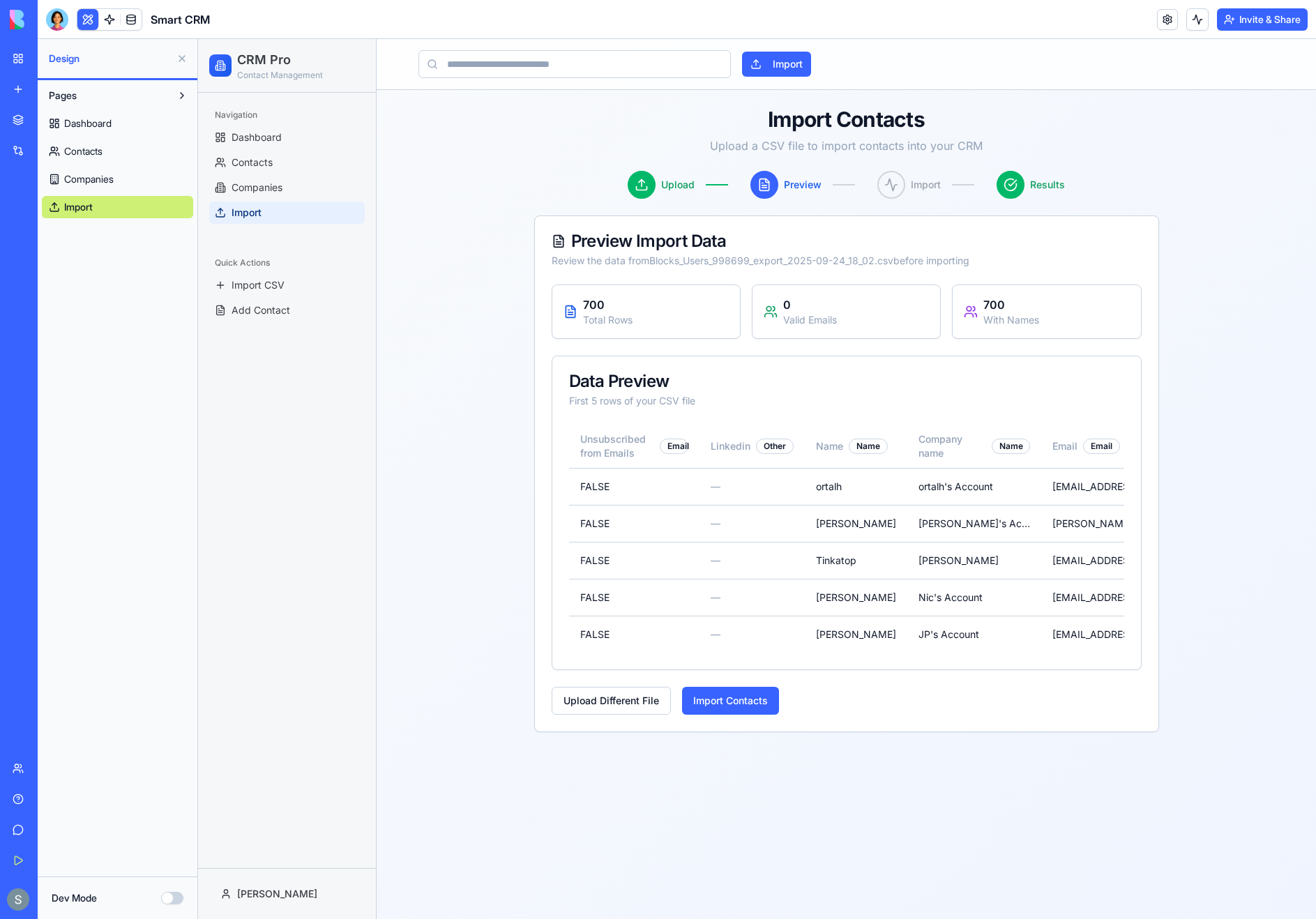
click at [160, 895] on div "Dev Mode" at bounding box center [118, 898] width 132 height 14
click at [166, 895] on button "Dev Mode" at bounding box center [172, 898] width 22 height 13
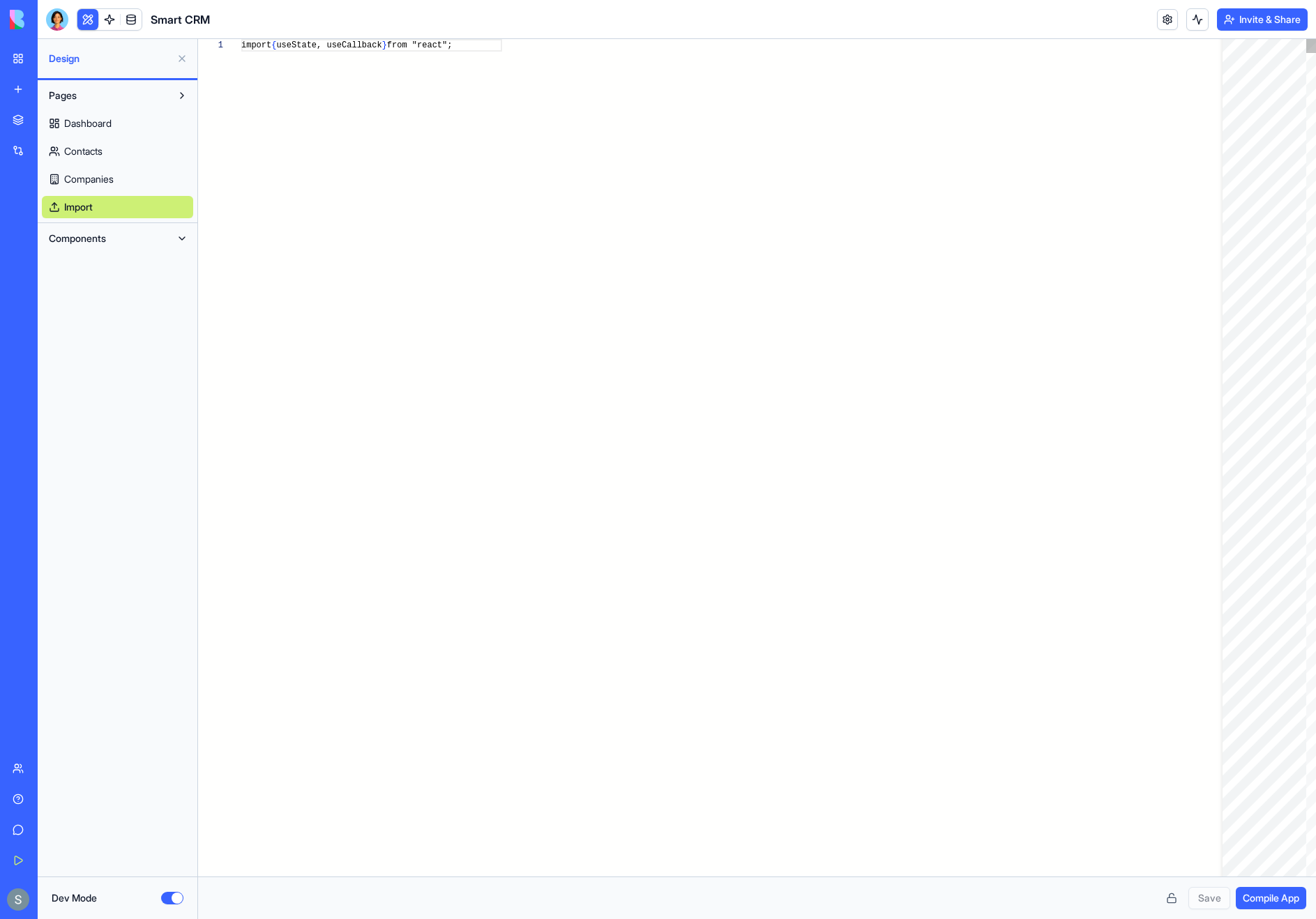
scroll to position [101, 0]
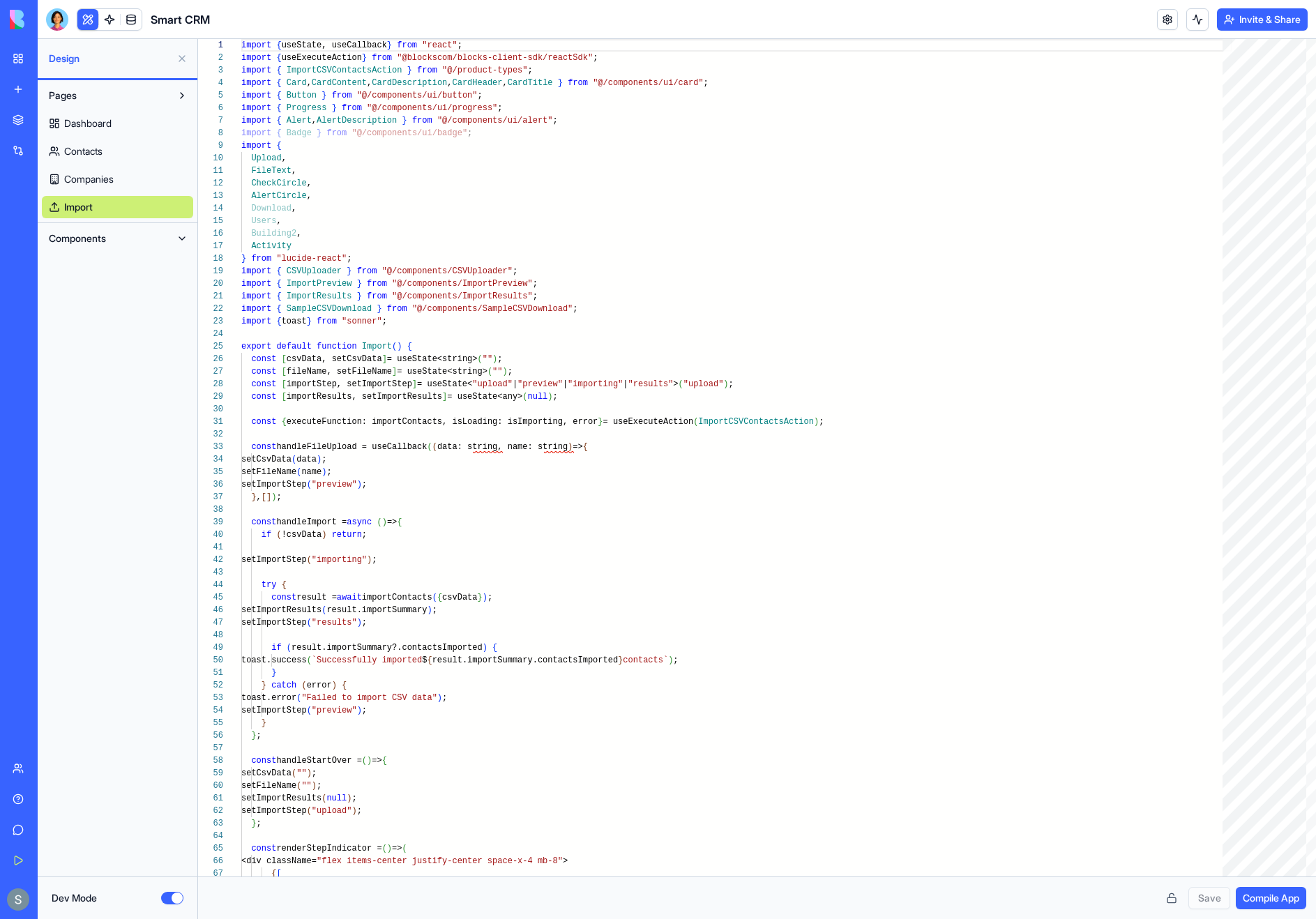
click at [116, 264] on div "Pages Dashboard Contacts Companies Import Components" at bounding box center [118, 477] width 160 height 796
click at [108, 257] on div "Pages Dashboard Contacts Companies Import Components" at bounding box center [118, 477] width 160 height 796
click at [101, 240] on span "Components" at bounding box center [77, 238] width 57 height 14
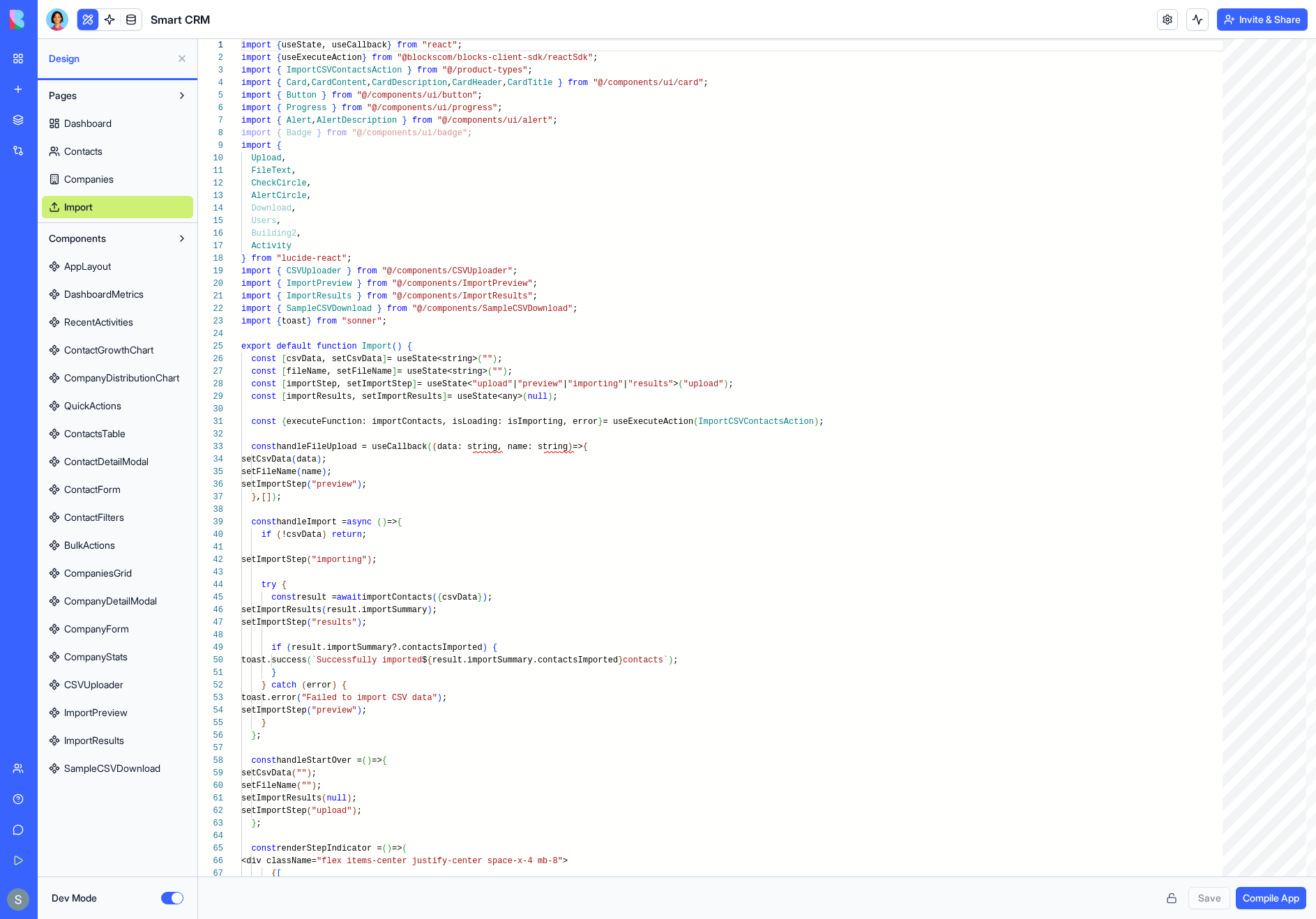
click at [136, 717] on link "ImportPreview" at bounding box center [118, 713] width 152 height 22
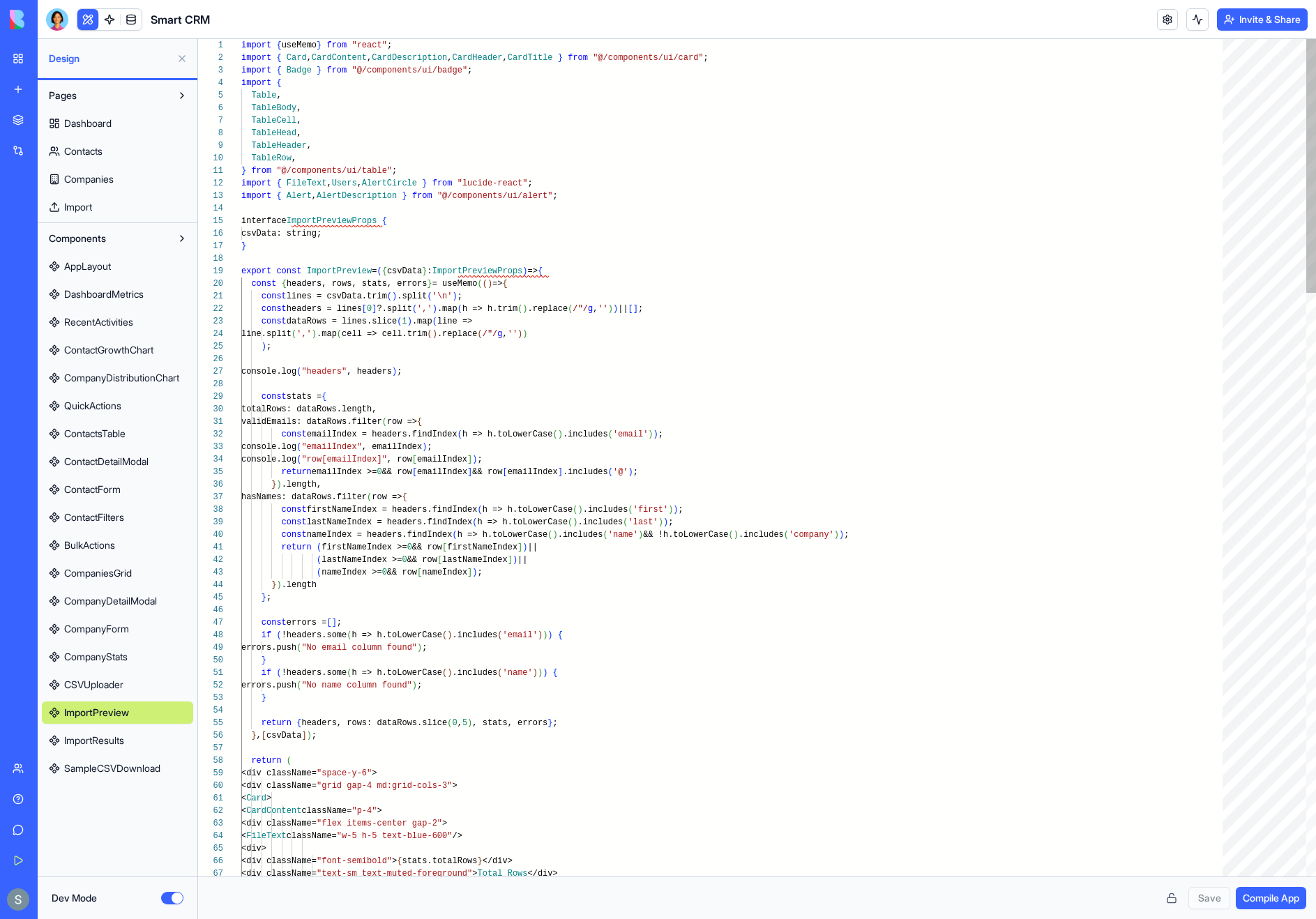
scroll to position [50, 196]
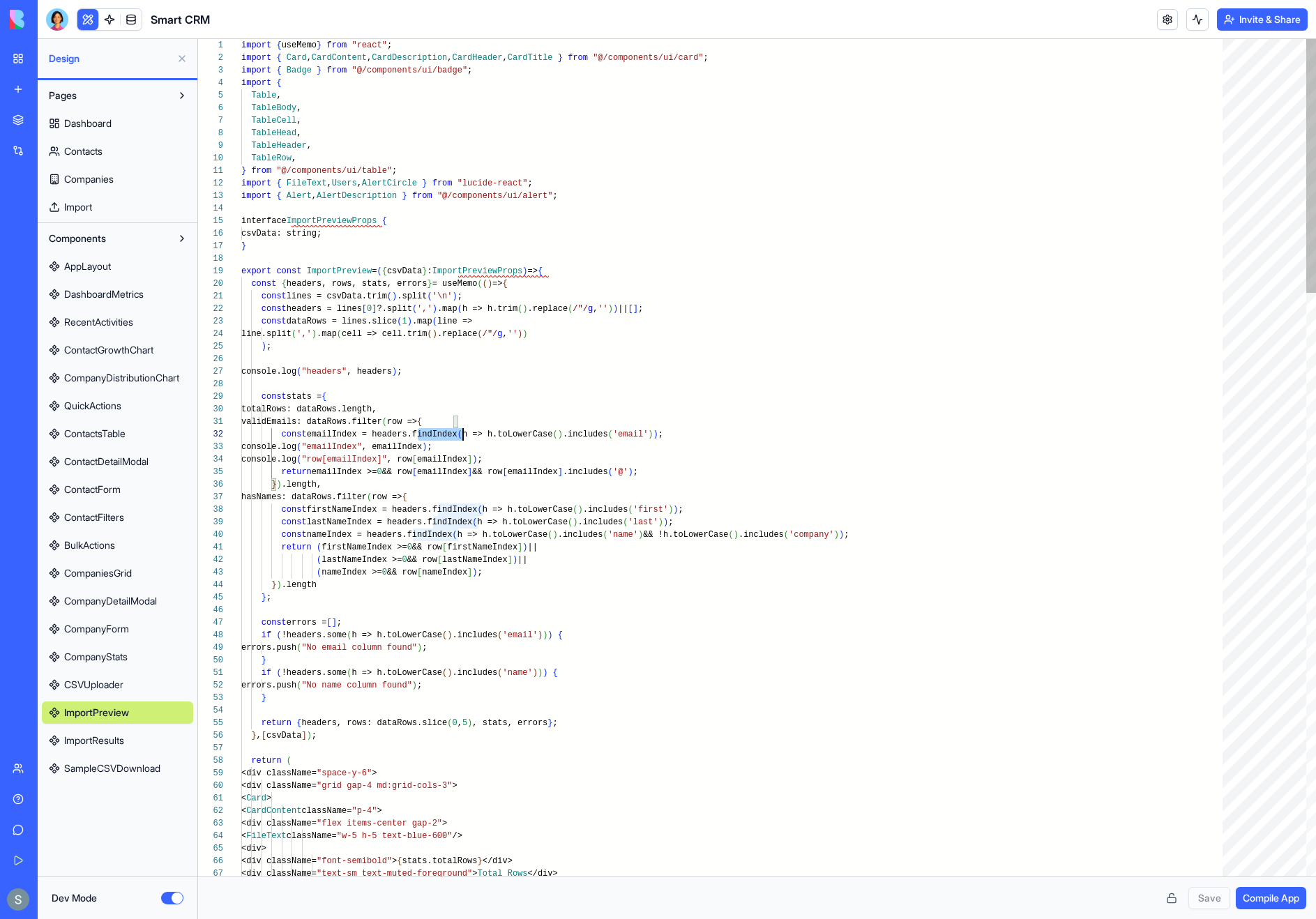
scroll to position [13, 221]
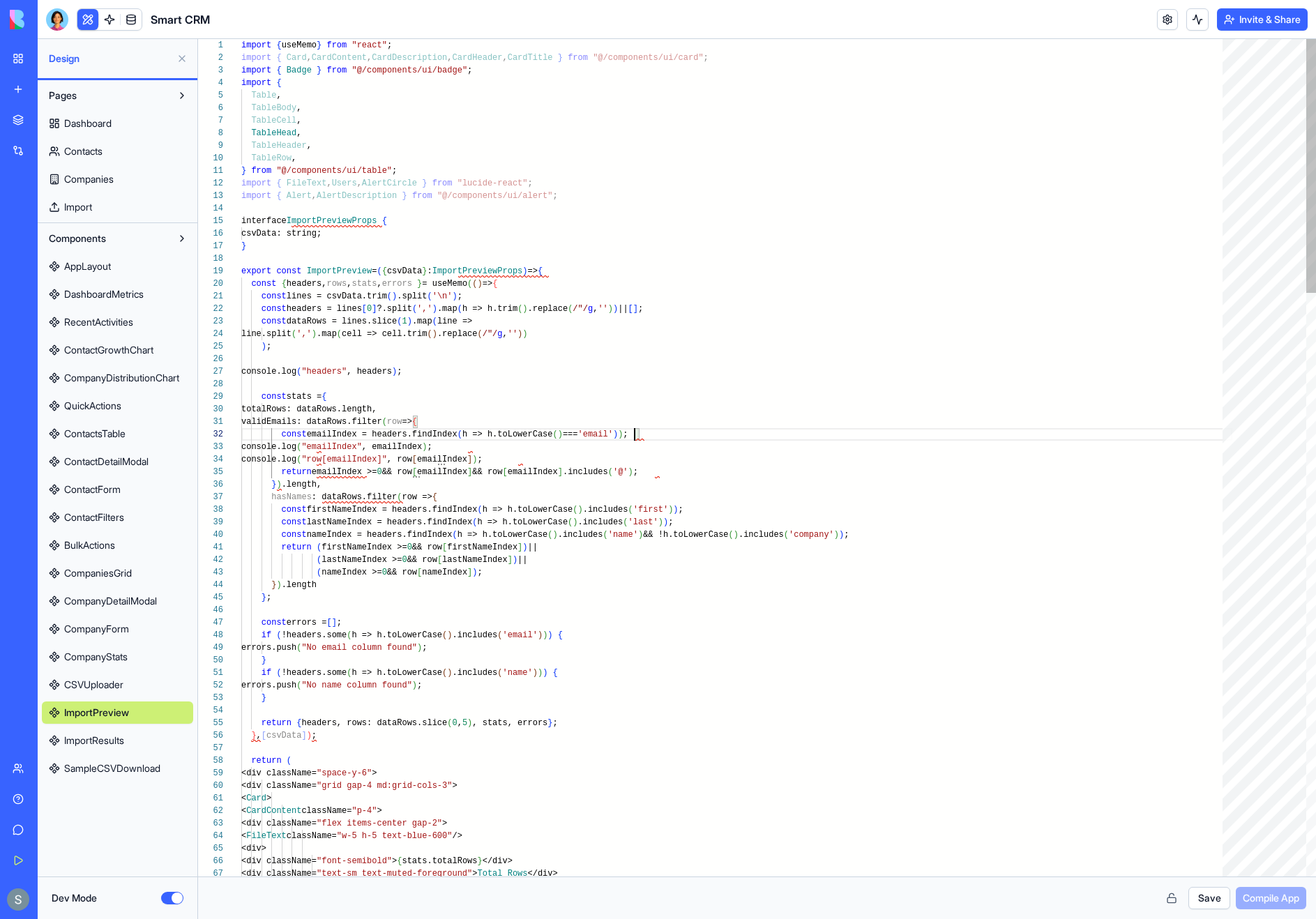
scroll to position [13, 388]
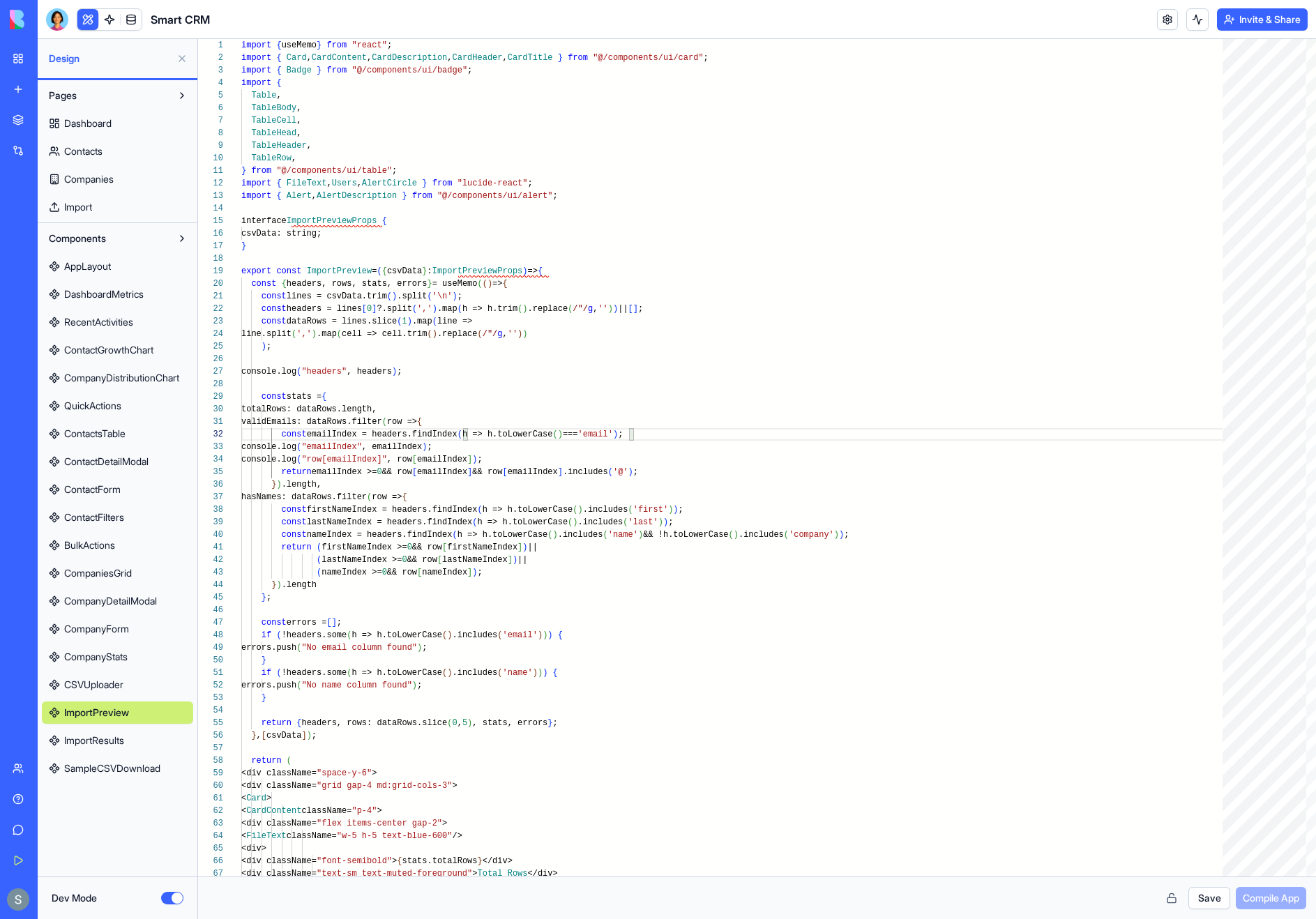
type textarea "**********"
click at [1215, 900] on button "Save" at bounding box center [1209, 898] width 42 height 22
click at [1255, 897] on span "Compile App" at bounding box center [1271, 898] width 57 height 14
click at [178, 898] on button "Dev Mode" at bounding box center [172, 898] width 22 height 13
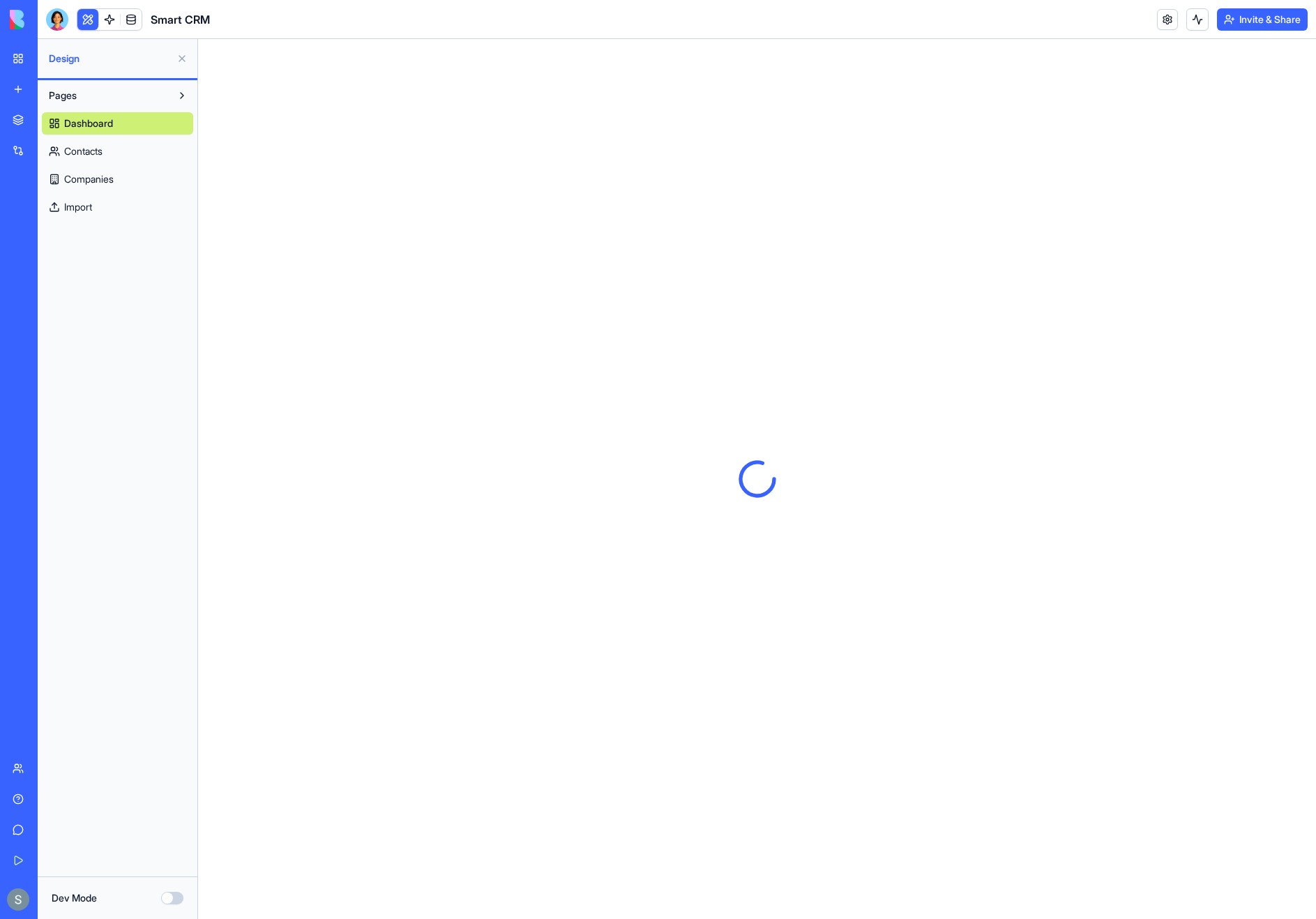
click at [126, 208] on link "Import" at bounding box center [118, 207] width 152 height 22
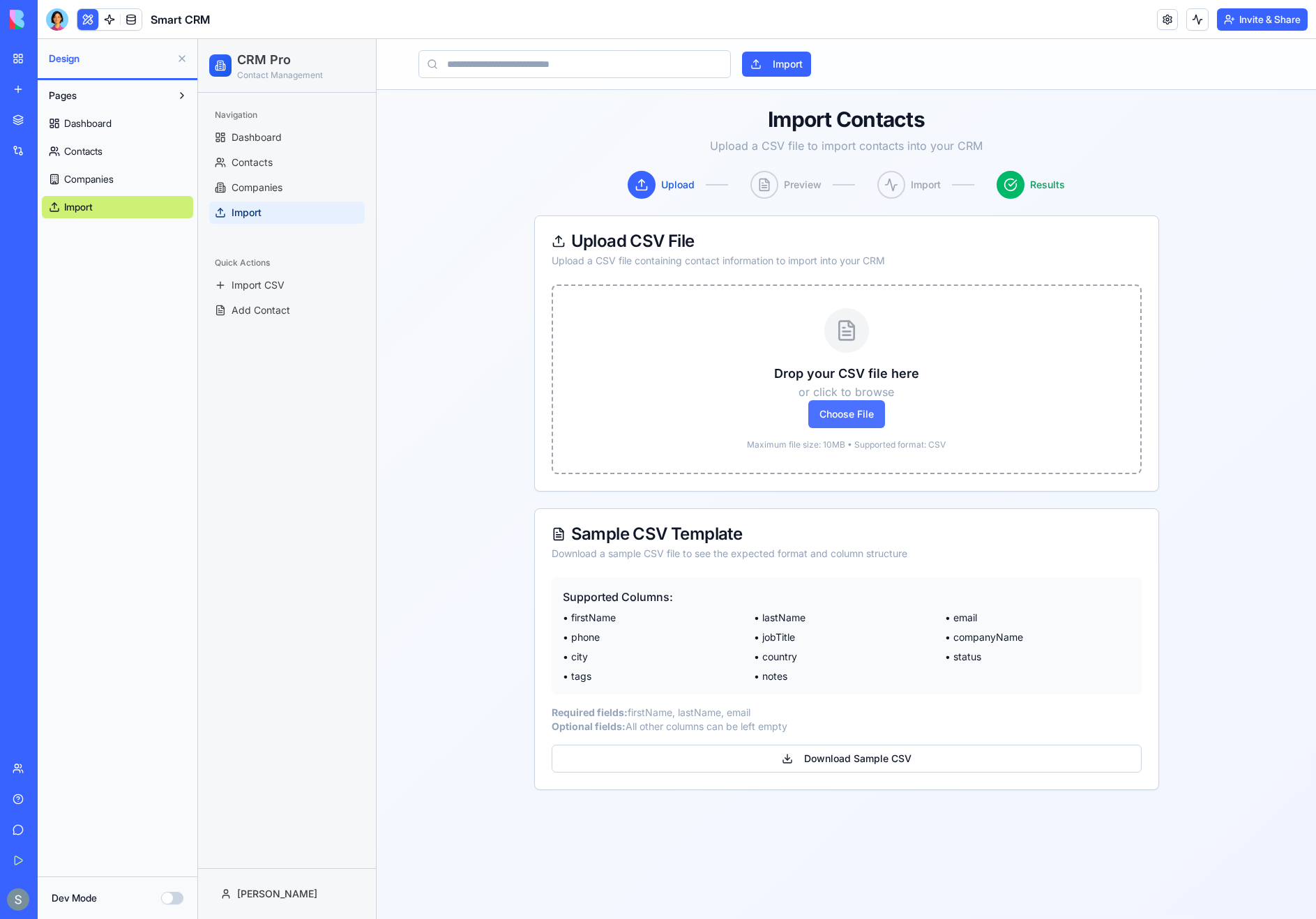
click at [812, 420] on span "Choose File" at bounding box center [846, 415] width 77 height 28
click at [198, 39] on input "Choose File" at bounding box center [198, 39] width 0 height 0
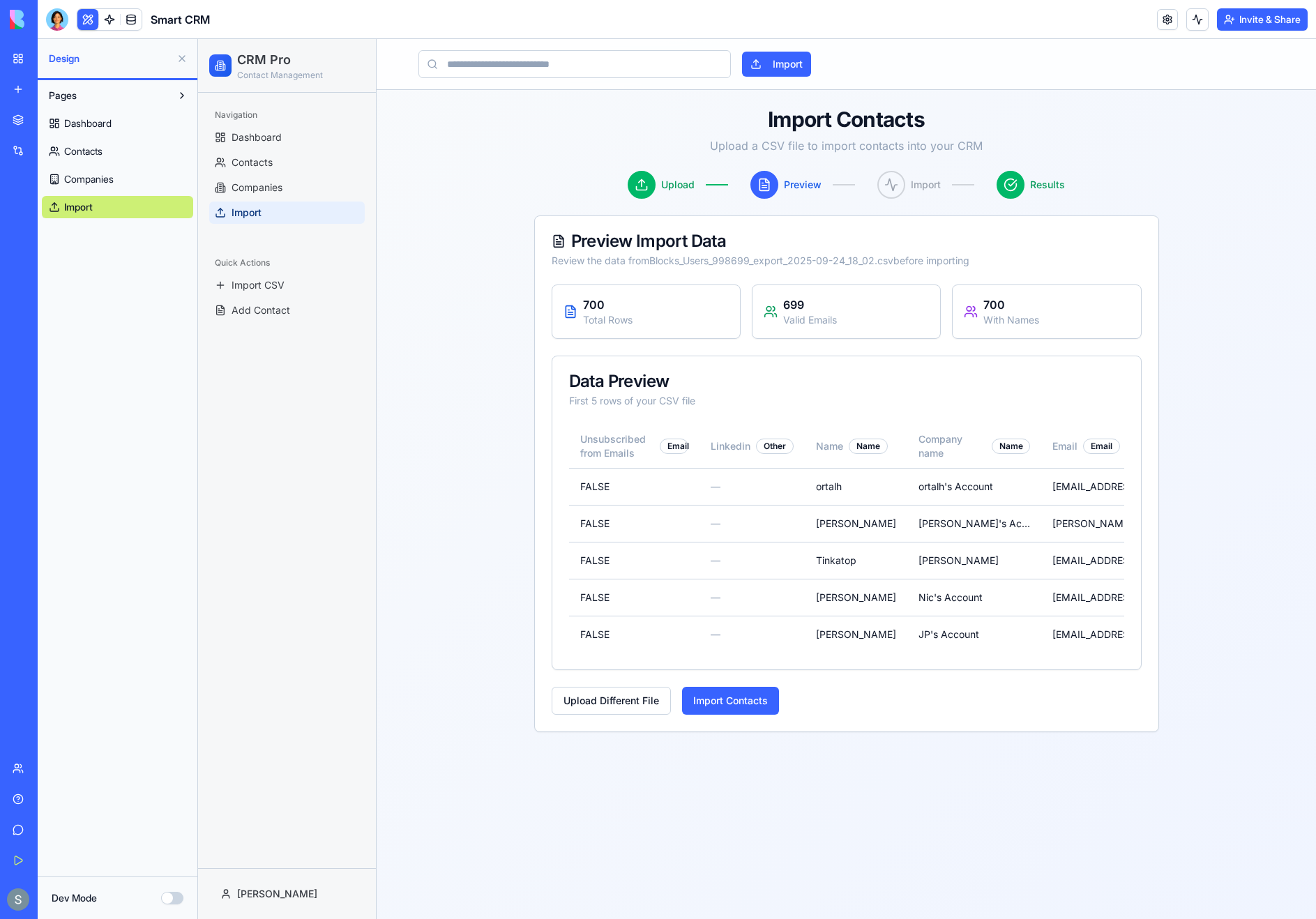
click at [990, 709] on div "Upload Different File Import Contacts" at bounding box center [846, 701] width 590 height 28
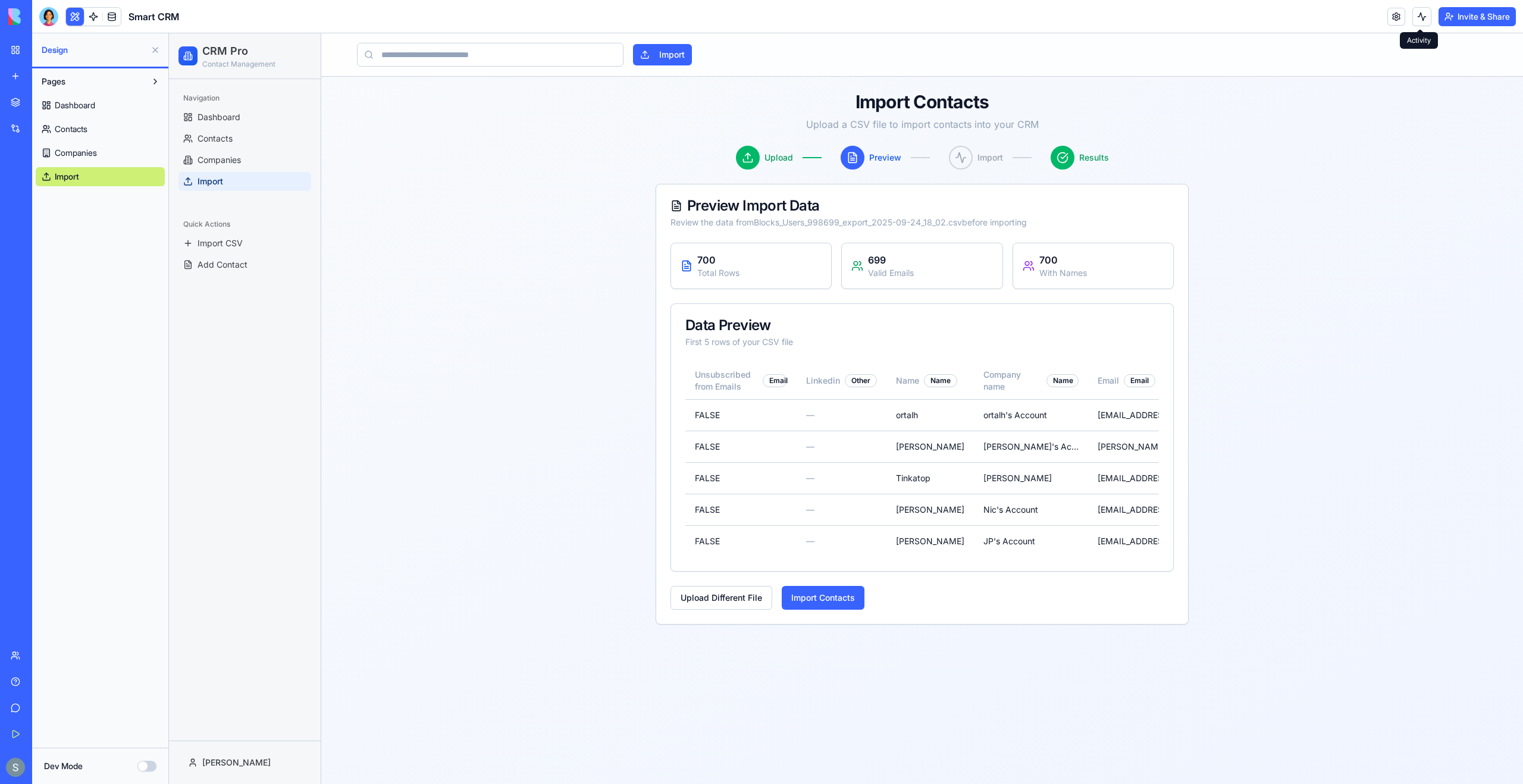
click at [1425, 14] on button at bounding box center [1422, 16] width 19 height 19
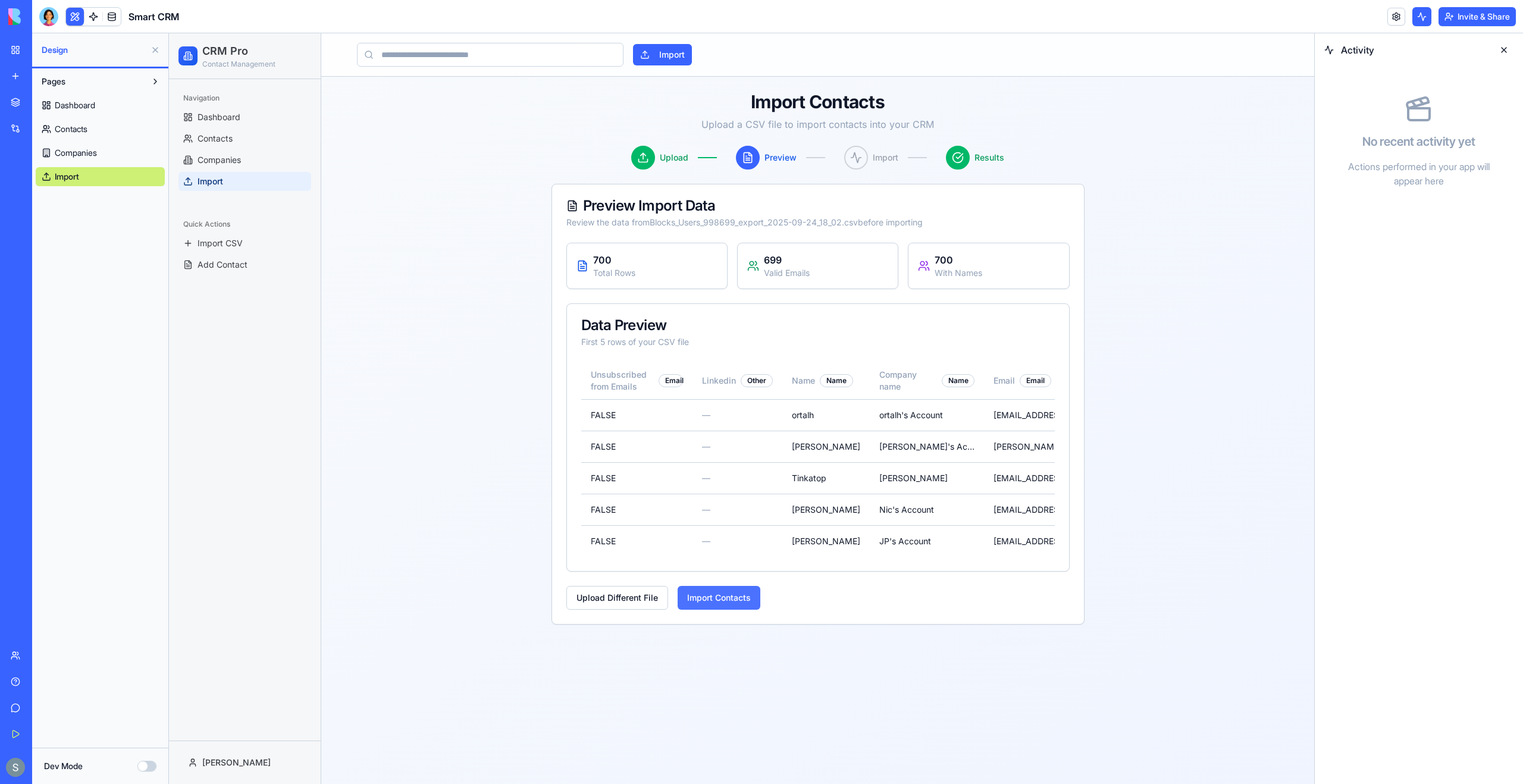
click at [744, 599] on button "Import Contacts" at bounding box center [719, 598] width 82 height 24
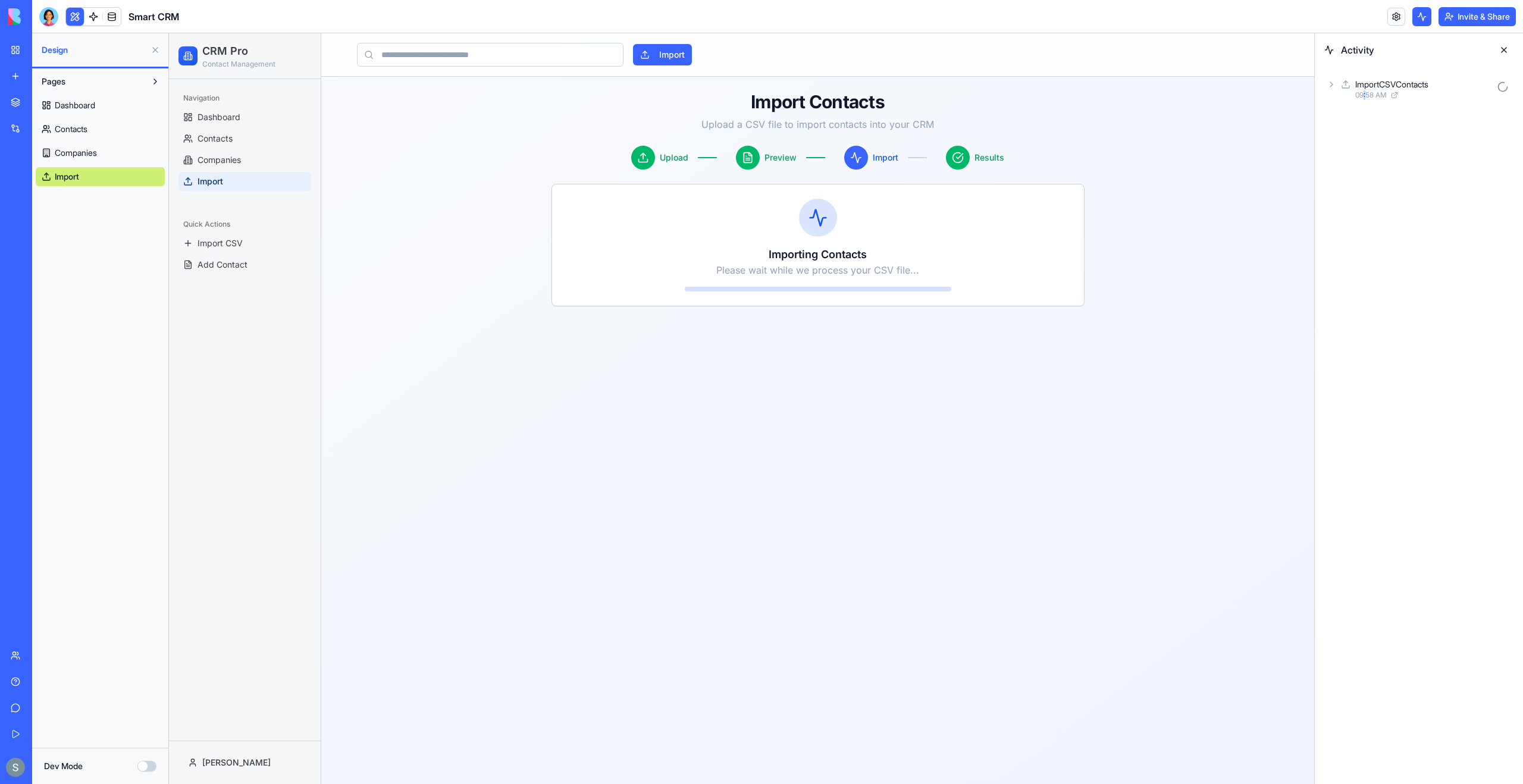
click at [1366, 90] on span "09:58 AM" at bounding box center [1371, 94] width 31 height 9
click at [1382, 116] on div "AgentCall" at bounding box center [1393, 116] width 36 height 12
click at [1393, 144] on div "Input" at bounding box center [1434, 146] width 160 height 21
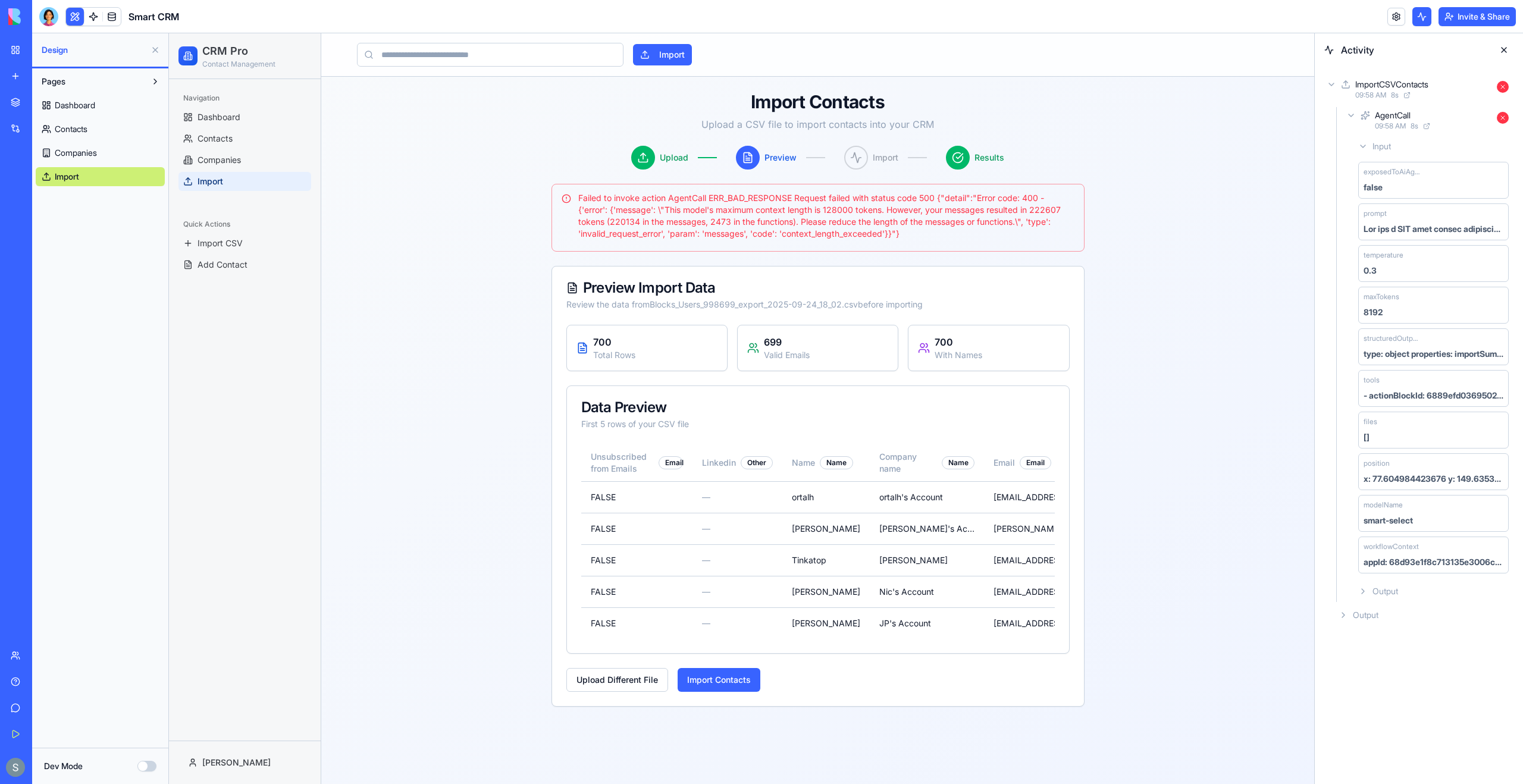
click at [1365, 145] on icon at bounding box center [1363, 146] width 5 height 3
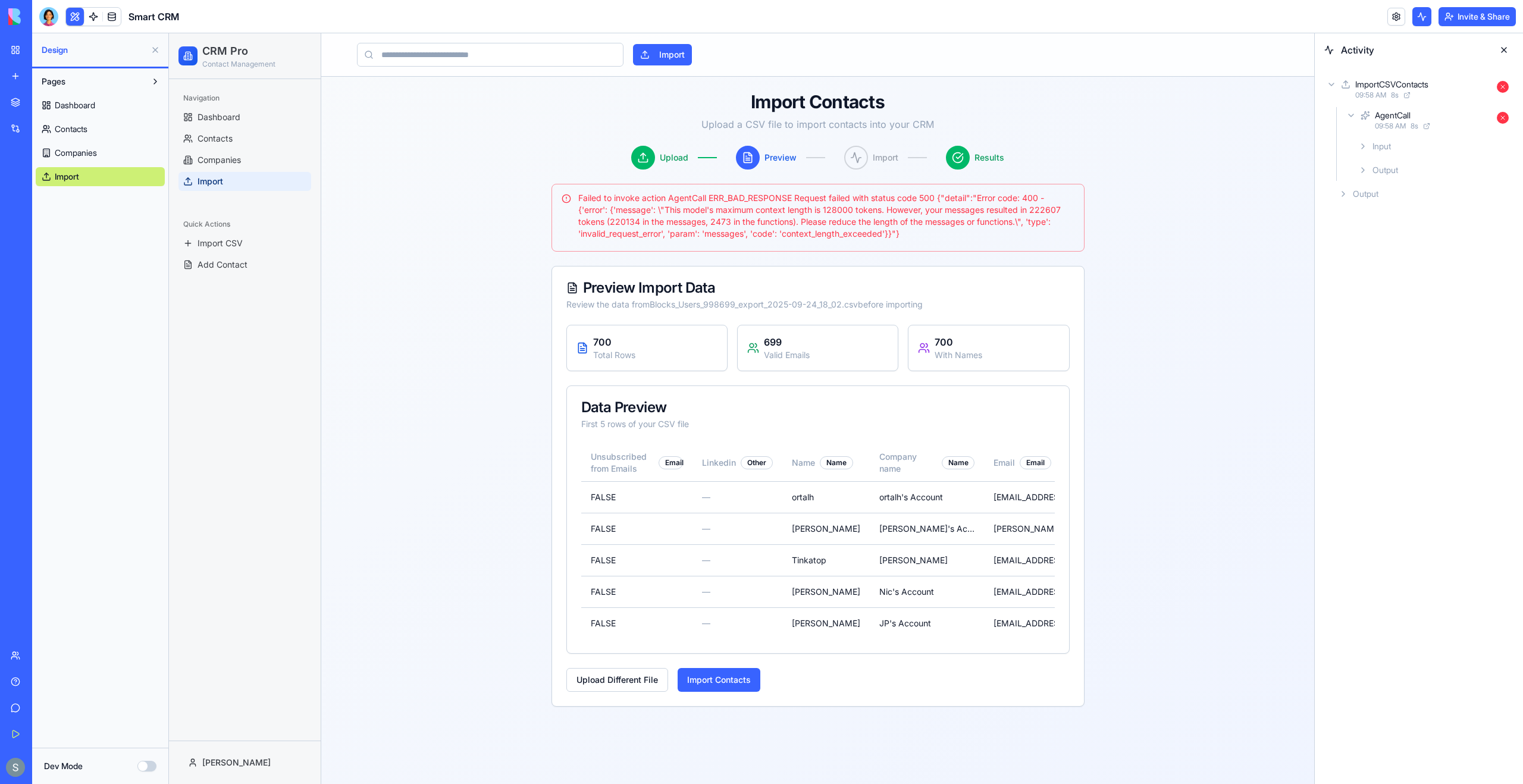
click at [1377, 173] on span "Output" at bounding box center [1385, 170] width 26 height 12
click at [92, 17] on link at bounding box center [93, 16] width 18 height 18
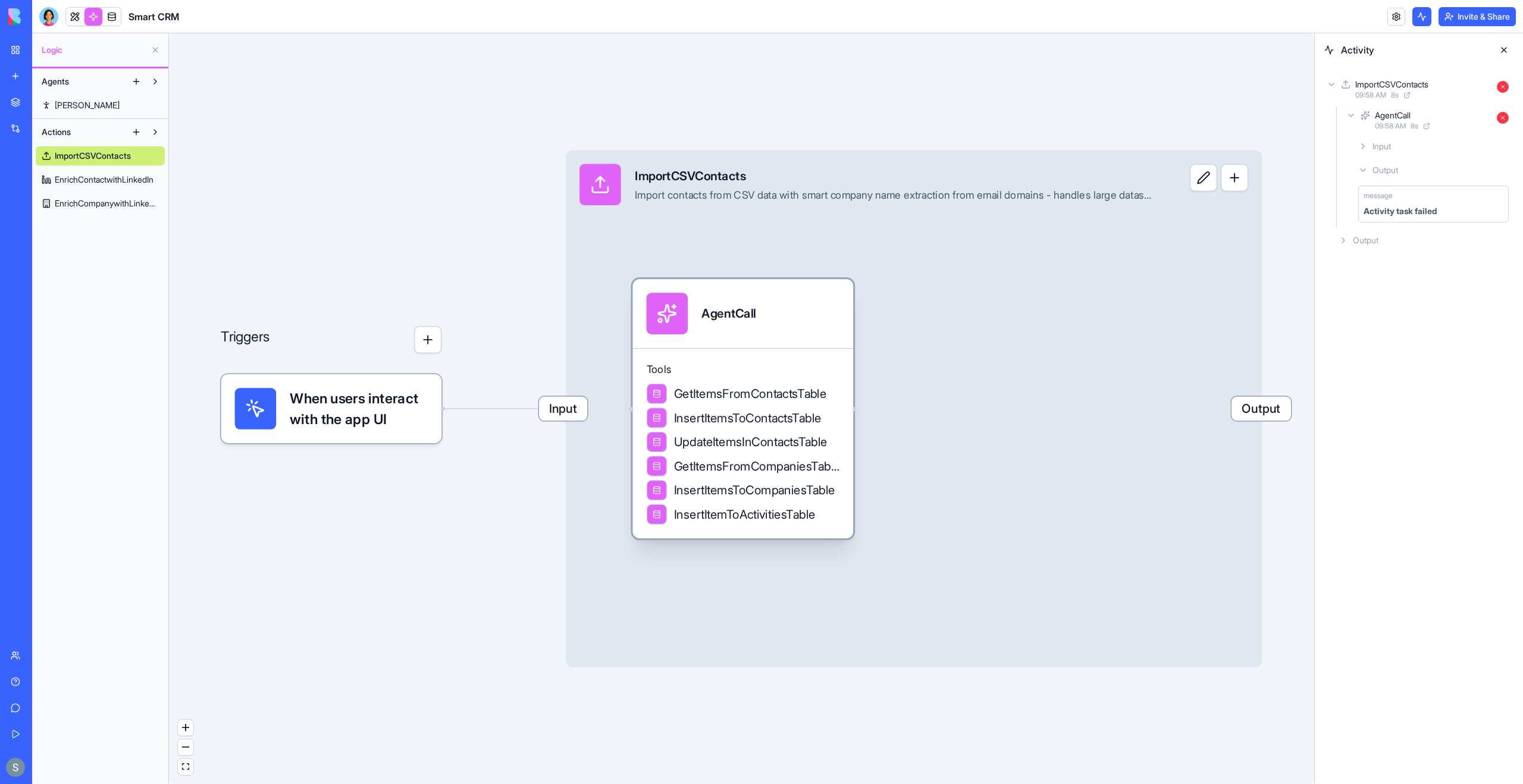
click at [776, 328] on div "AgentCall" at bounding box center [742, 313] width 193 height 42
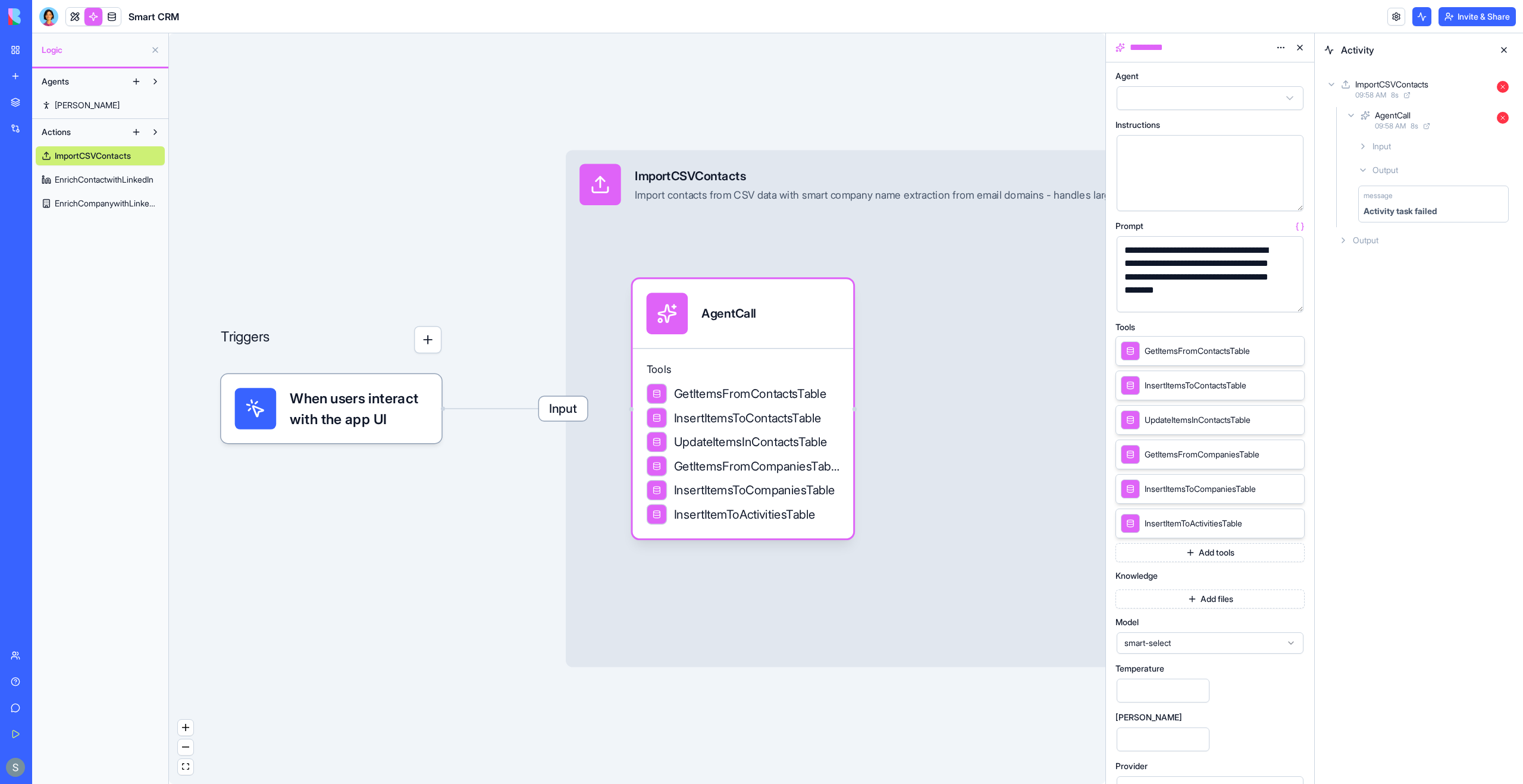
click at [1182, 651] on div "smart-select" at bounding box center [1210, 643] width 187 height 21
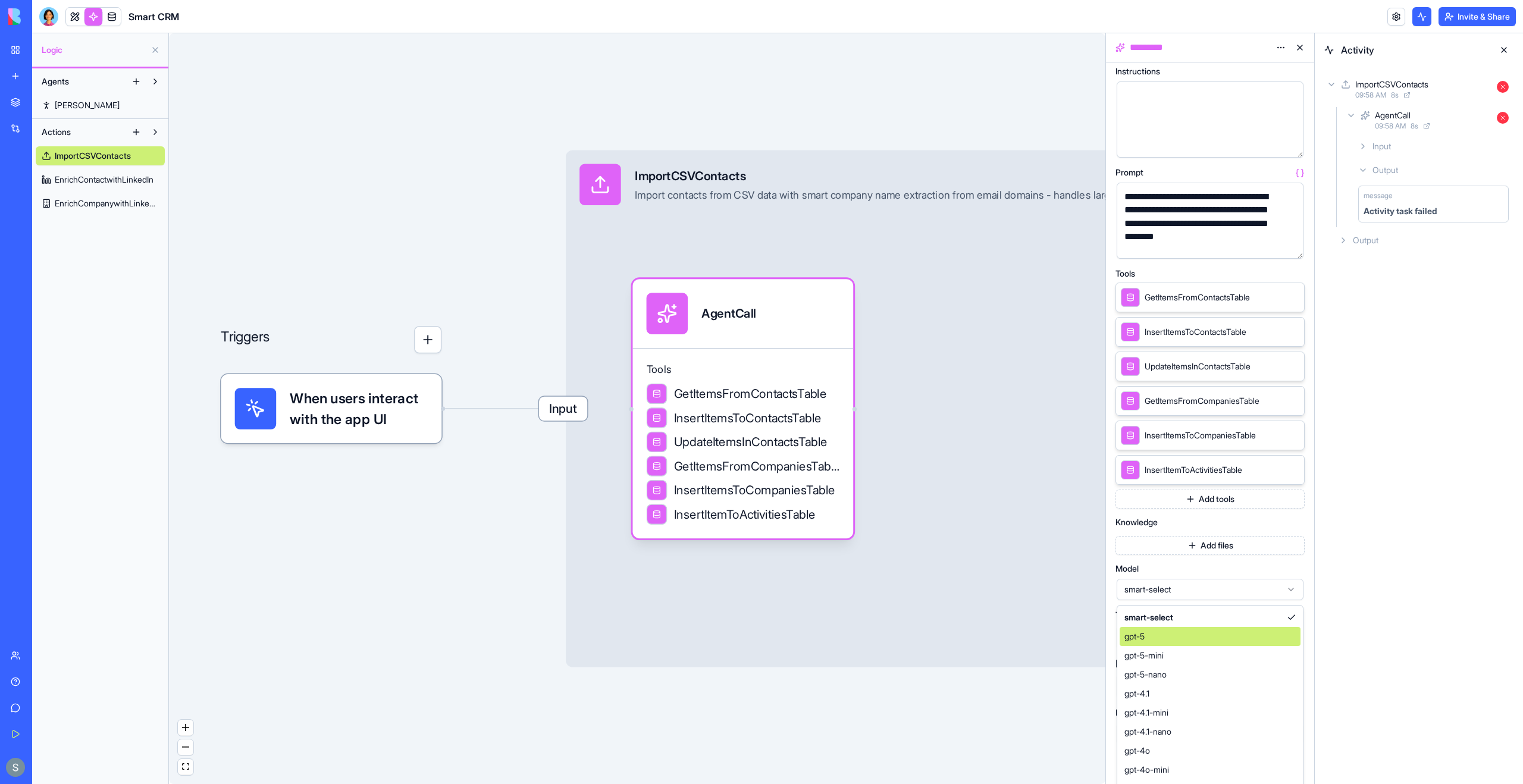
click at [1169, 640] on div "gpt-5" at bounding box center [1210, 636] width 181 height 19
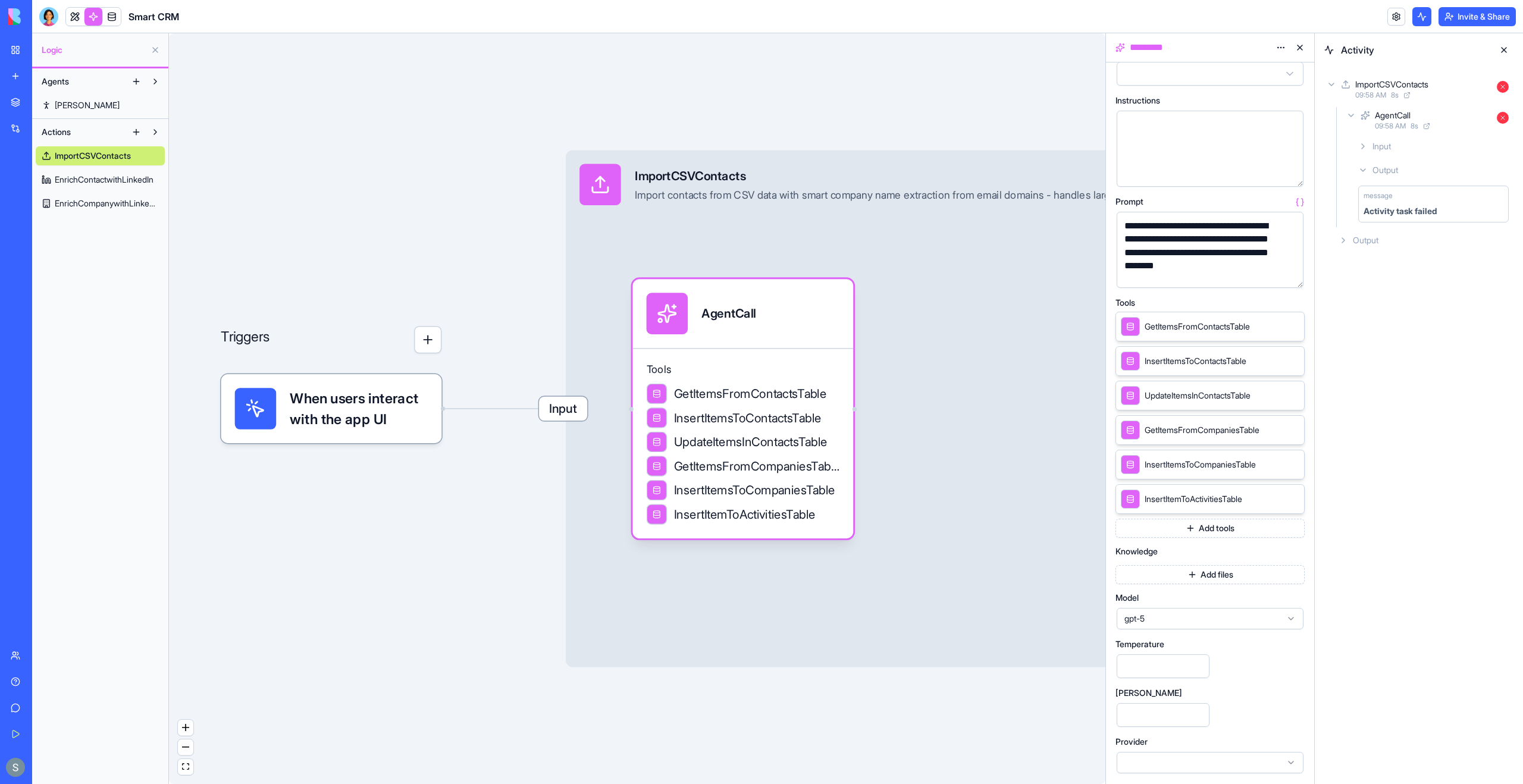
scroll to position [25, 0]
click at [80, 19] on link at bounding box center [75, 16] width 18 height 18
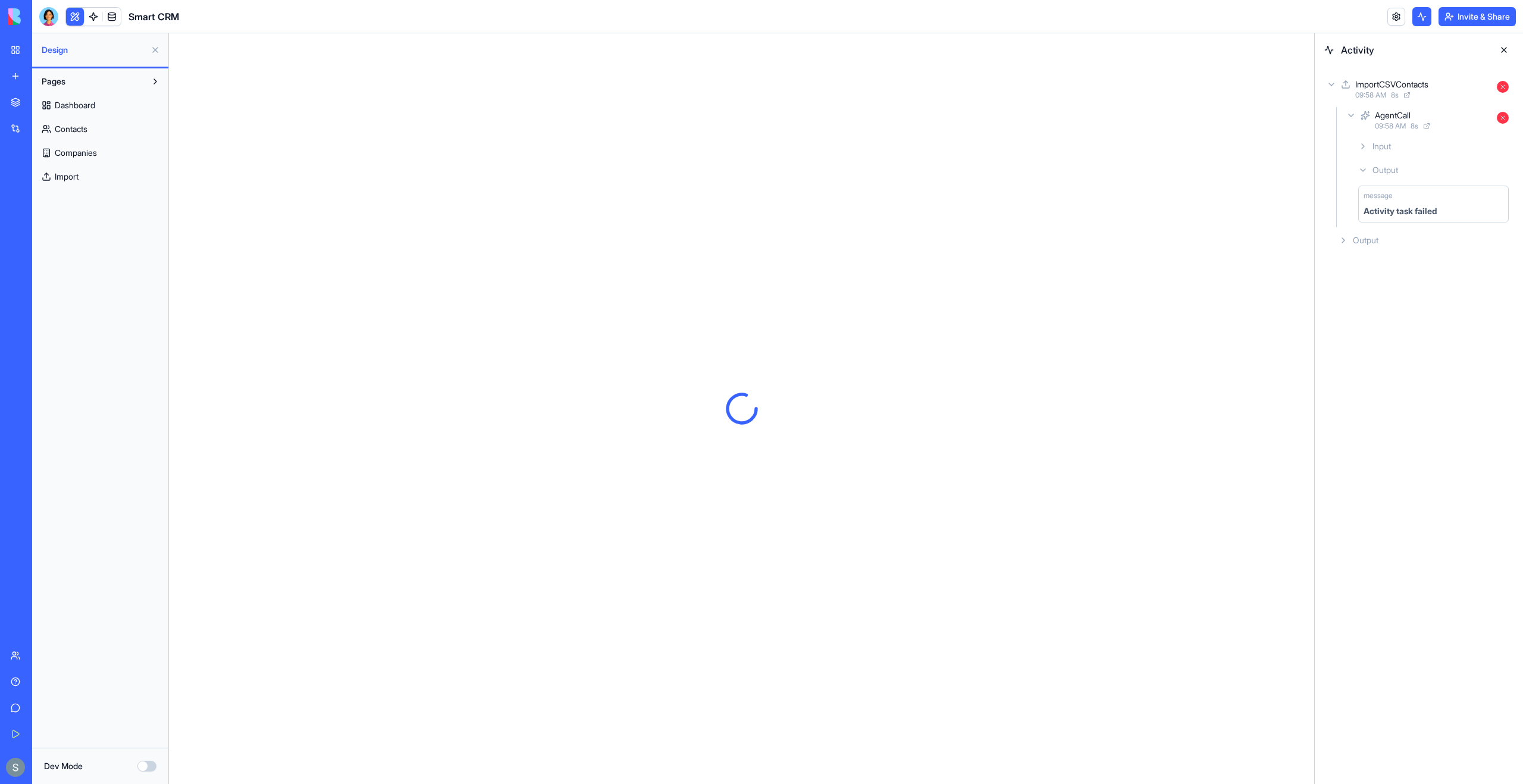
click at [97, 170] on link "Import" at bounding box center [100, 177] width 129 height 19
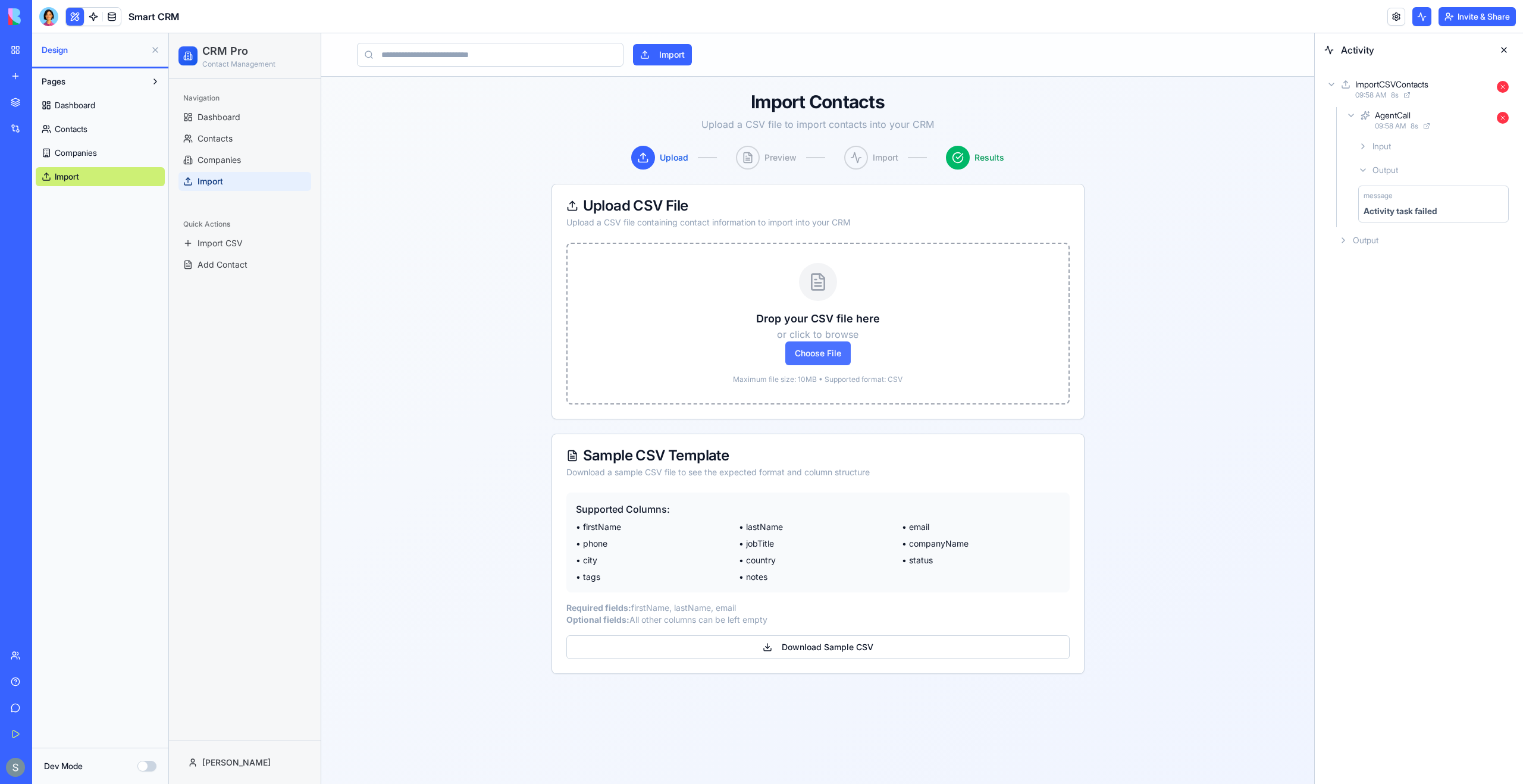
click at [820, 342] on span "Choose File" at bounding box center [817, 354] width 65 height 24
click at [169, 33] on input "Choose File" at bounding box center [169, 33] width 0 height 0
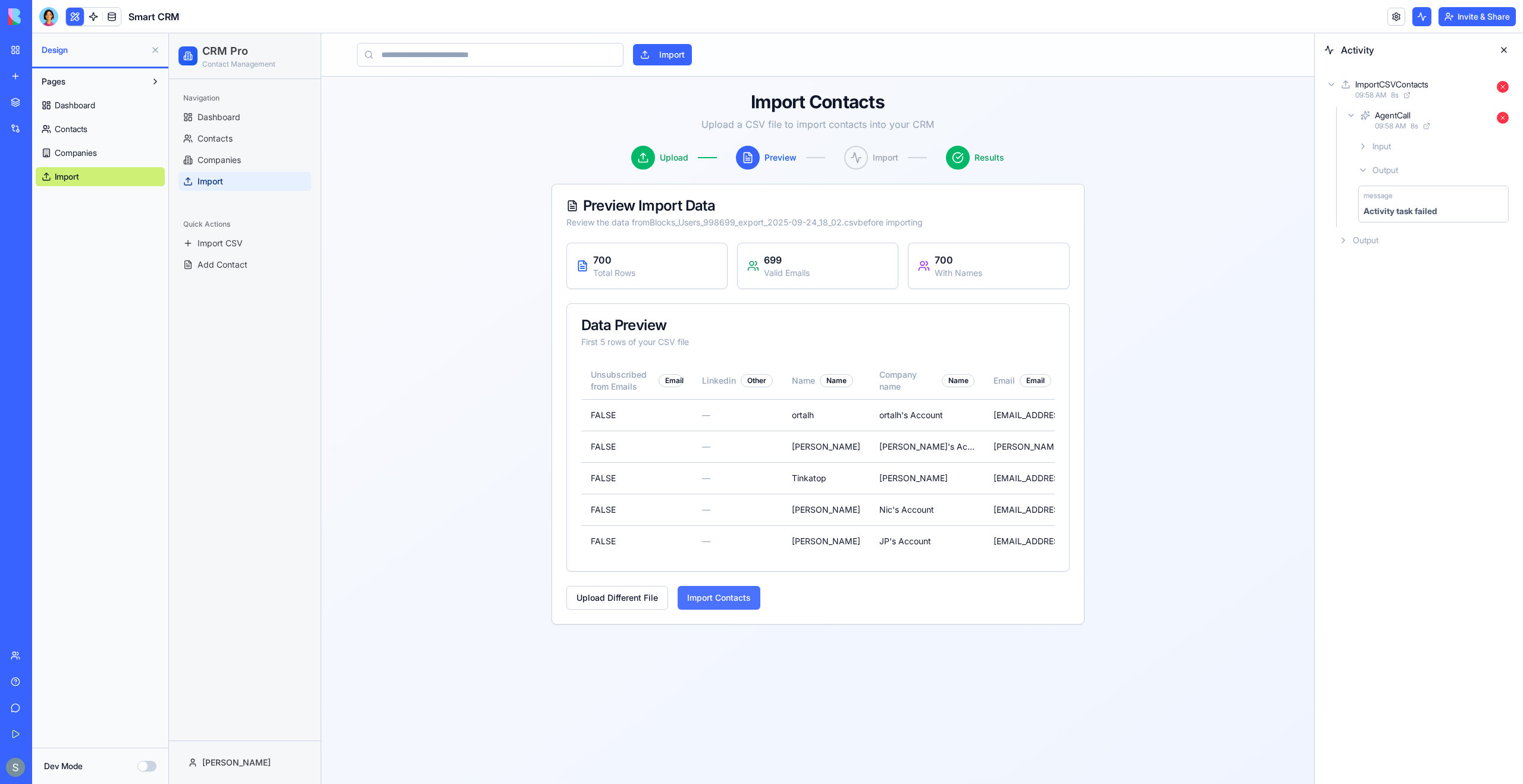
click at [730, 603] on button "Import Contacts" at bounding box center [719, 598] width 82 height 24
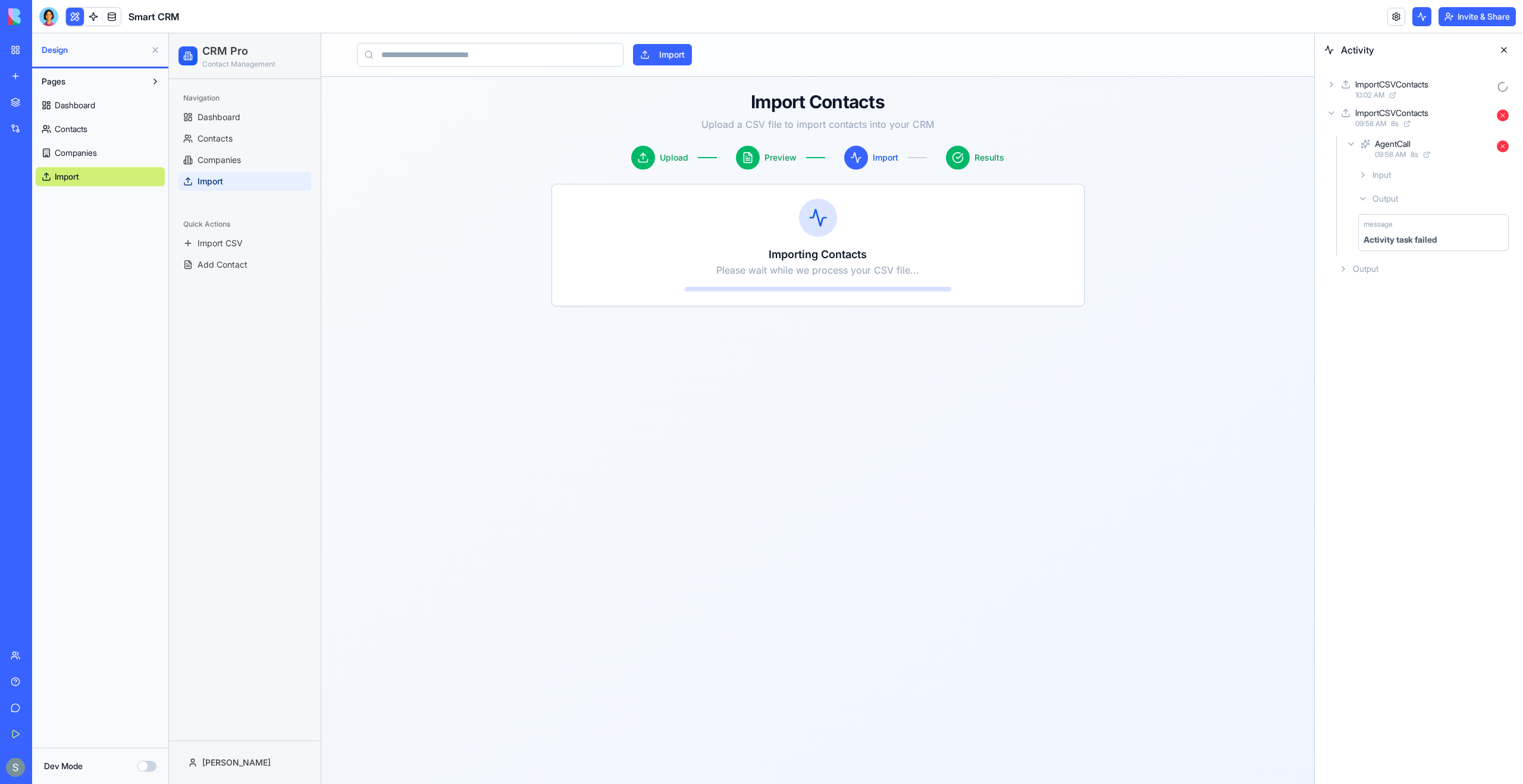
click at [1332, 88] on icon at bounding box center [1331, 84] width 9 height 9
click at [1367, 116] on icon at bounding box center [1365, 115] width 9 height 14
click at [1332, 165] on icon at bounding box center [1331, 168] width 9 height 9
click at [1403, 139] on div "Input" at bounding box center [1434, 146] width 160 height 21
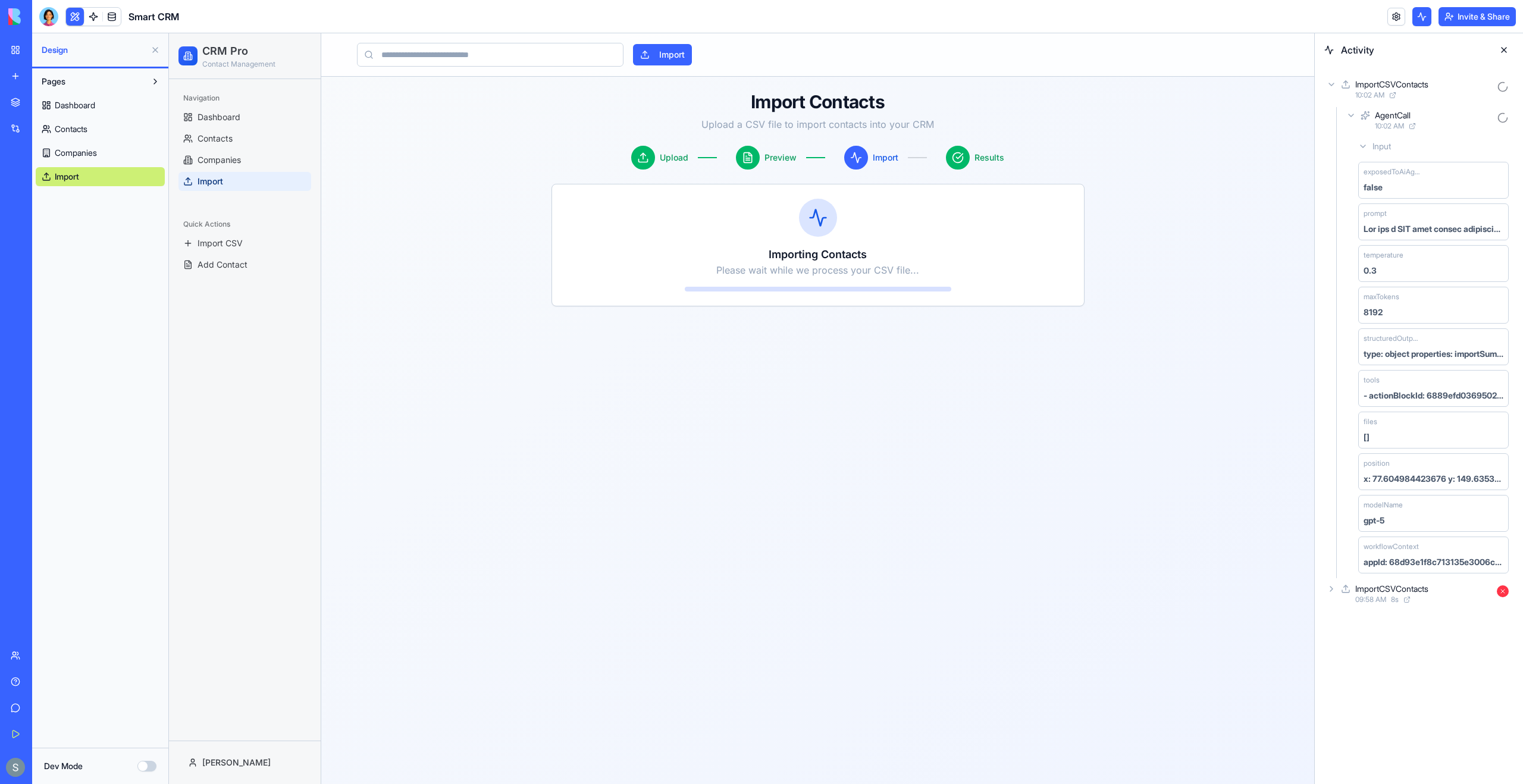
click at [1382, 112] on div "AgentCall" at bounding box center [1393, 116] width 36 height 12
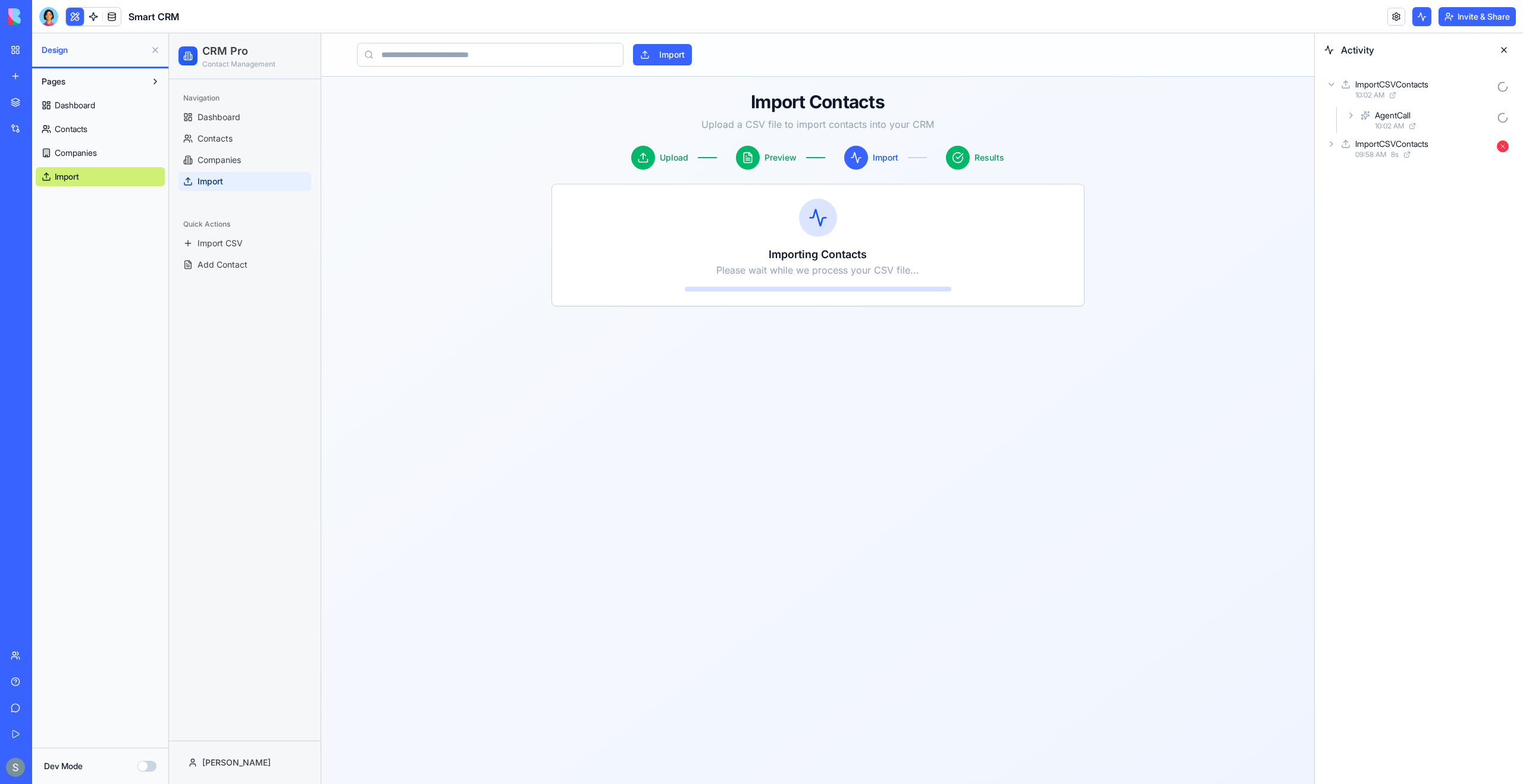
click at [1382, 88] on div "ImportCSVContacts" at bounding box center [1392, 84] width 73 height 12
click at [1407, 117] on div "AgentCall" at bounding box center [1393, 116] width 36 height 12
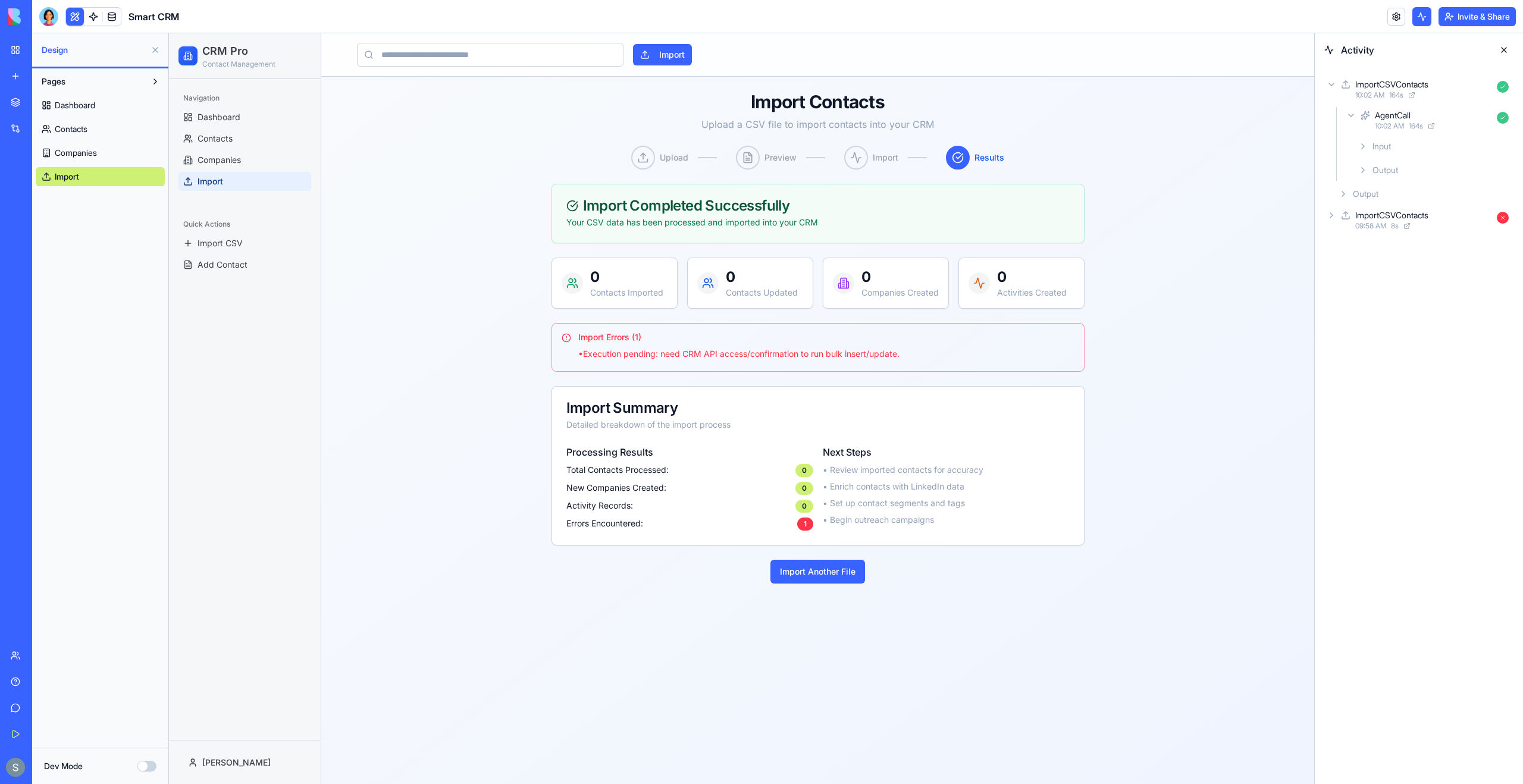
click at [1420, 166] on div "Output" at bounding box center [1434, 169] width 160 height 21
click at [98, 15] on link at bounding box center [93, 16] width 18 height 18
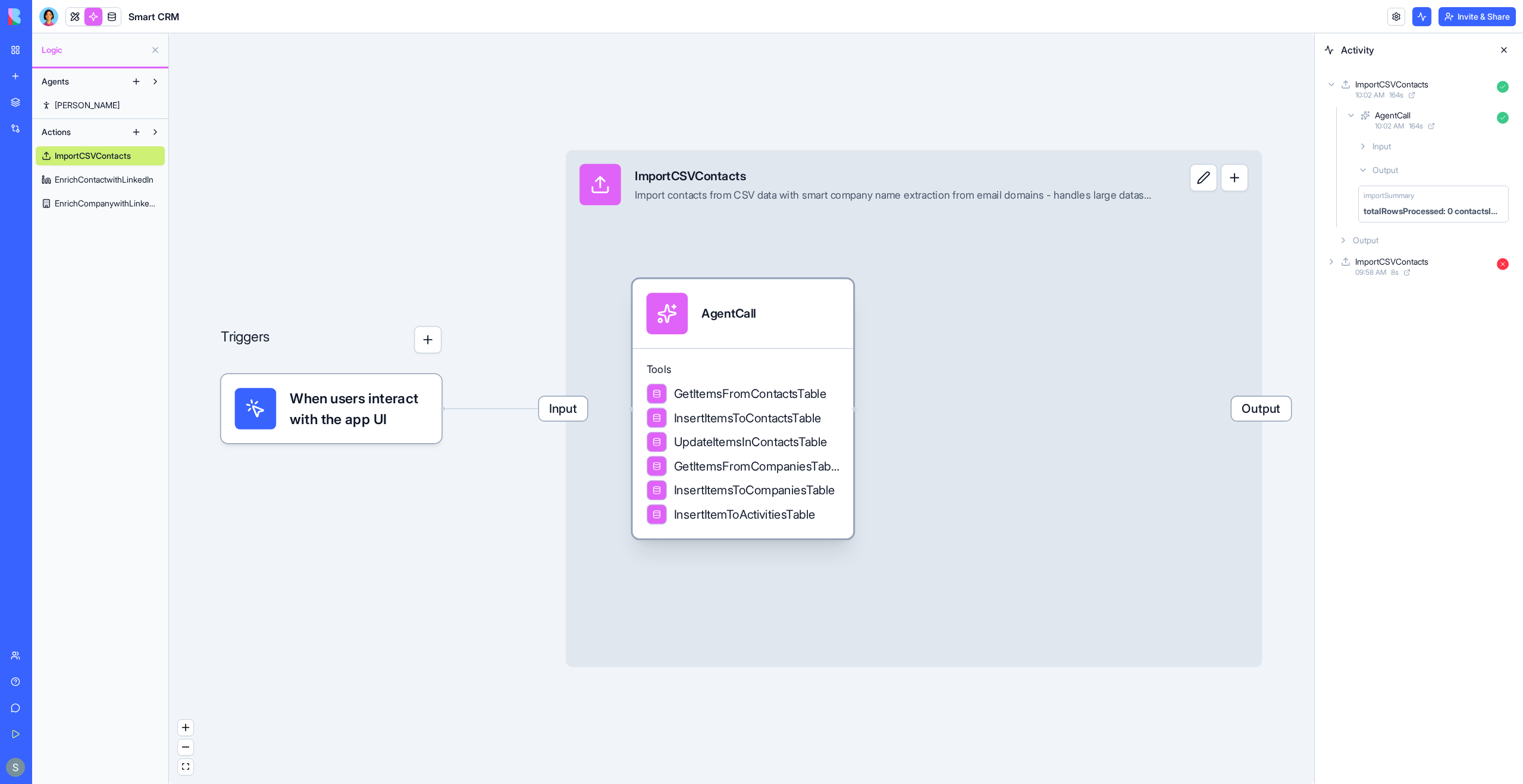
click at [770, 344] on div "AgentCall" at bounding box center [743, 313] width 221 height 69
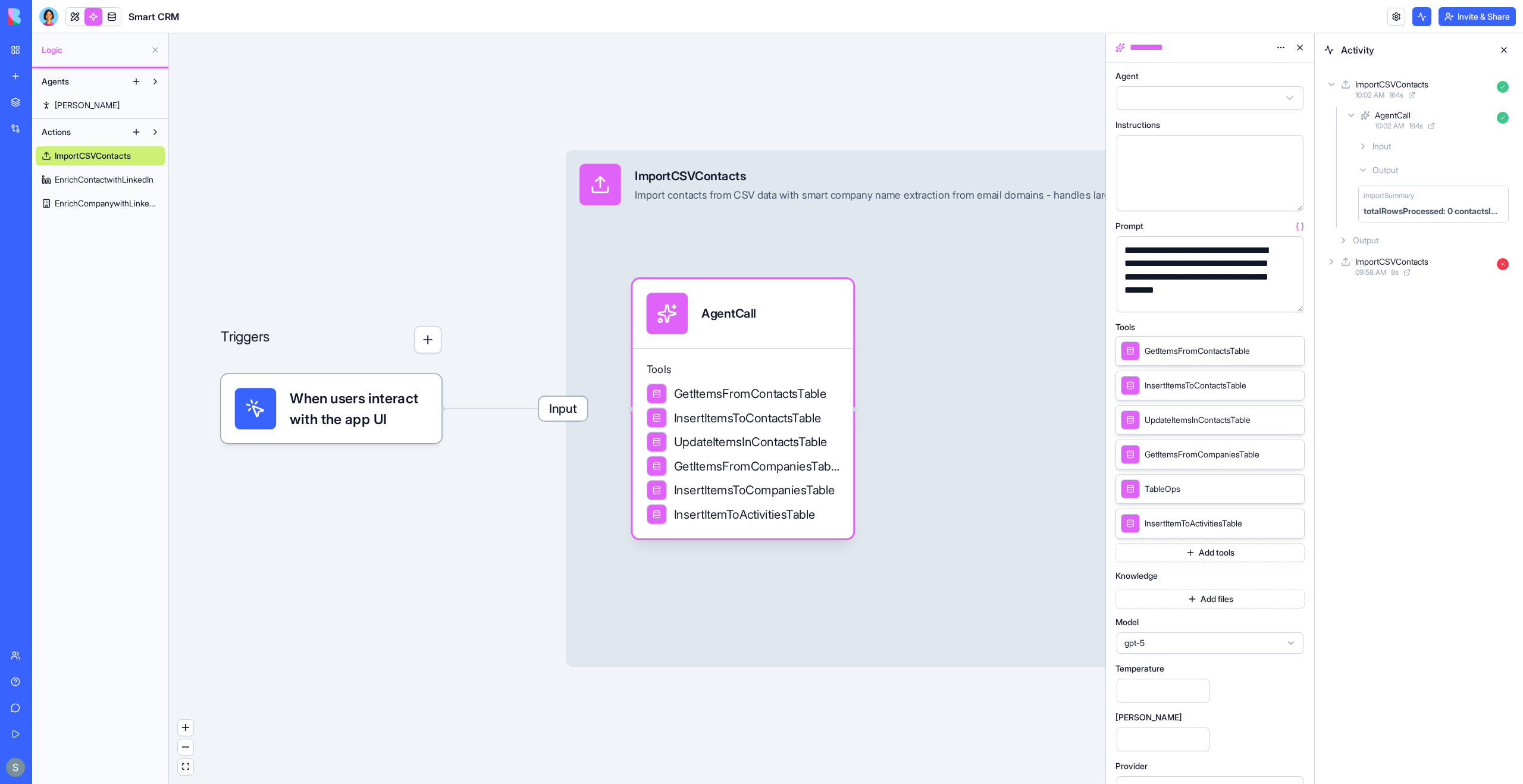
click at [157, 13] on span "Smart CRM" at bounding box center [153, 16] width 50 height 14
drag, startPoint x: 157, startPoint y: 13, endPoint x: 148, endPoint y: 13, distance: 9.0
click at [148, 13] on span "Smart CRM" at bounding box center [153, 16] width 50 height 14
click at [1288, 300] on button "button" at bounding box center [1292, 300] width 19 height 19
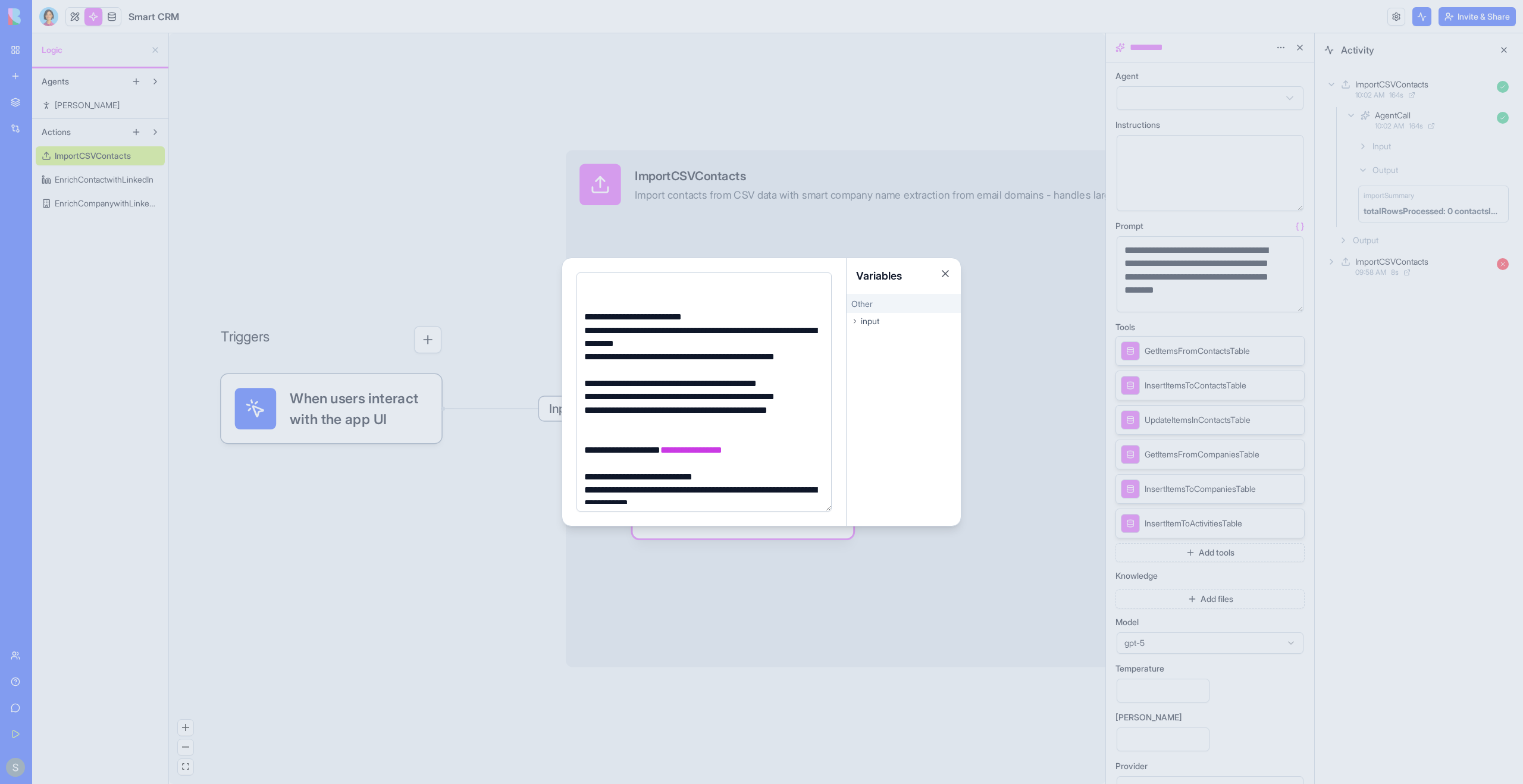
scroll to position [20, 0]
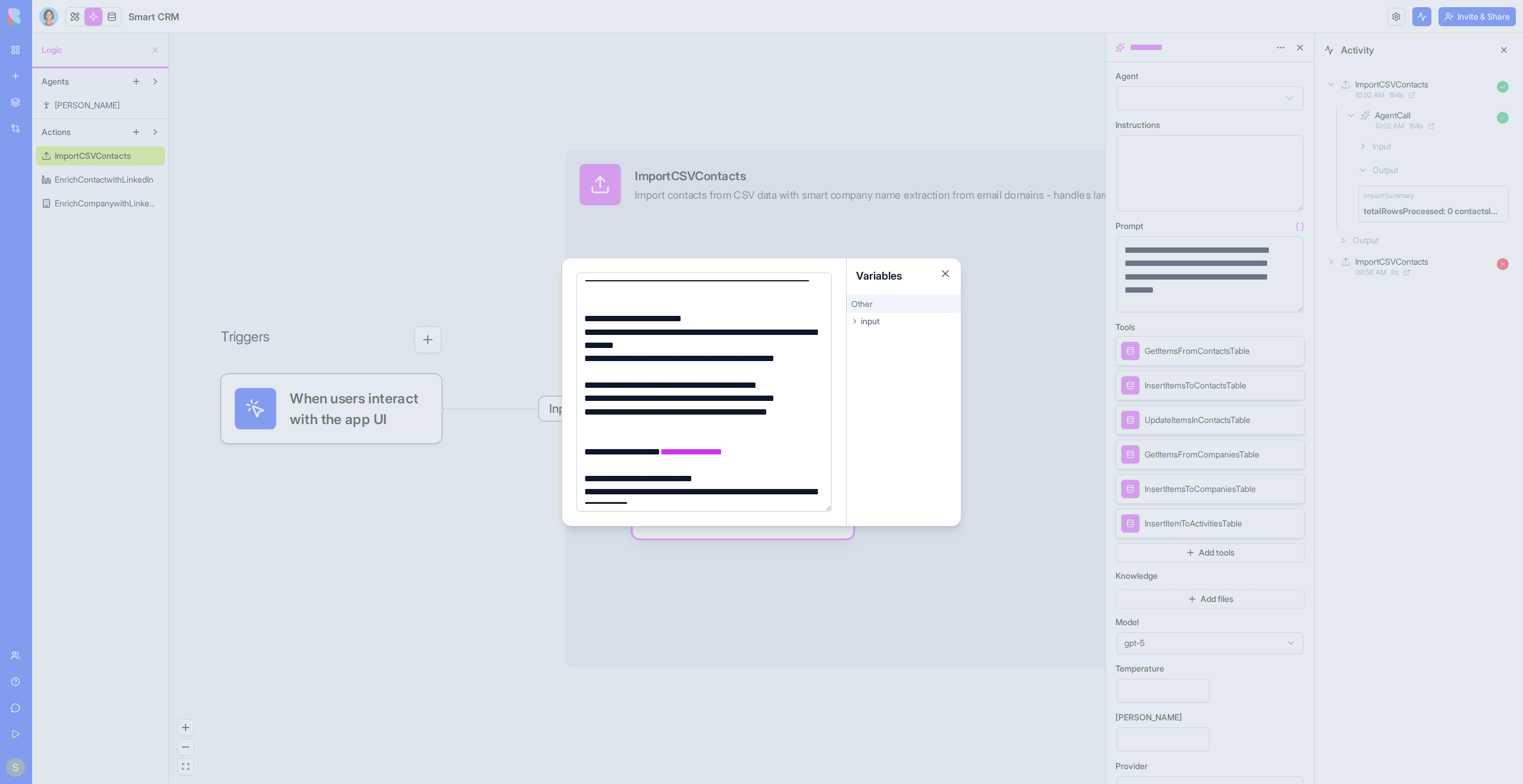
click at [751, 413] on div "**********" at bounding box center [702, 418] width 243 height 26
type input "**"
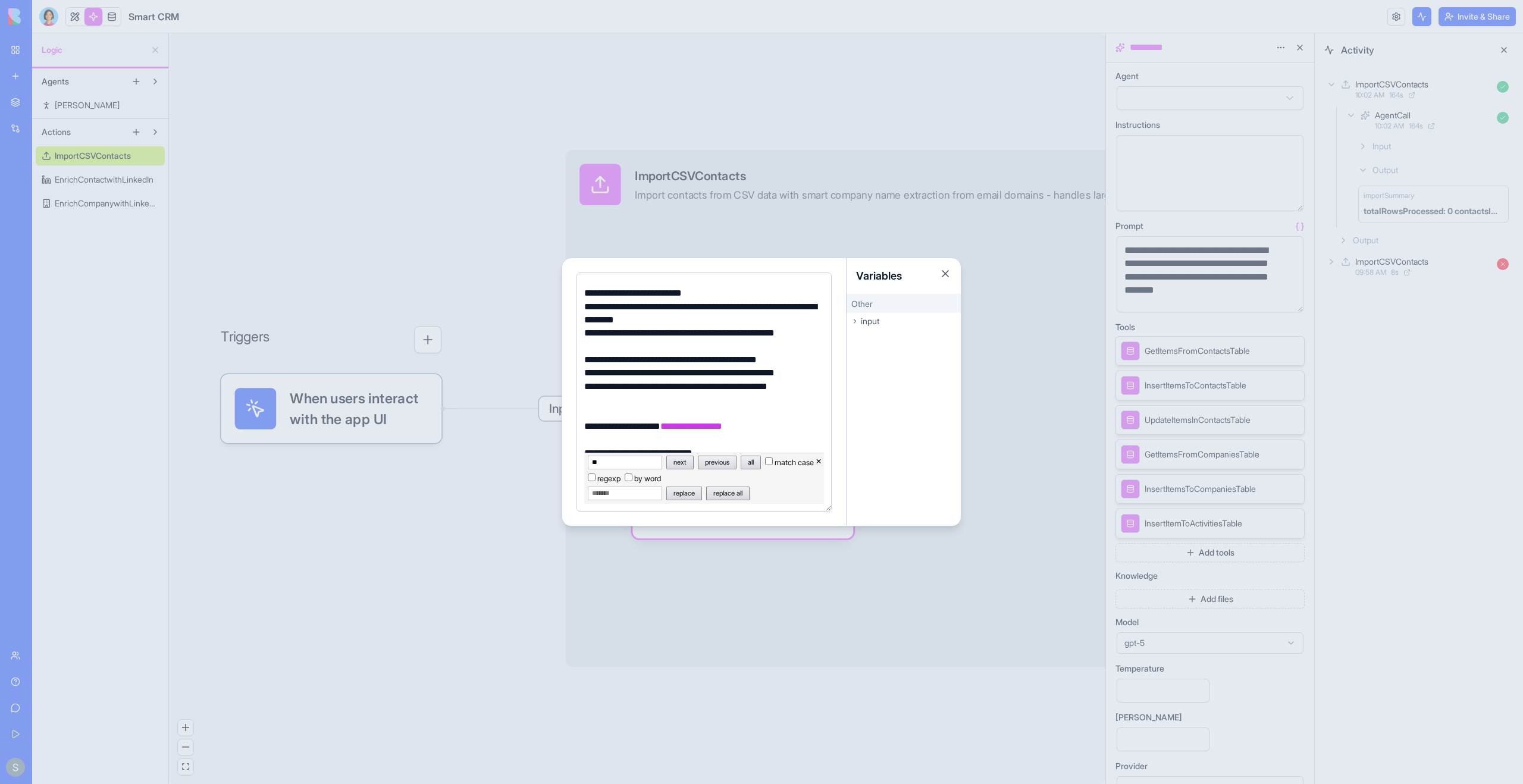
scroll to position [41, 0]
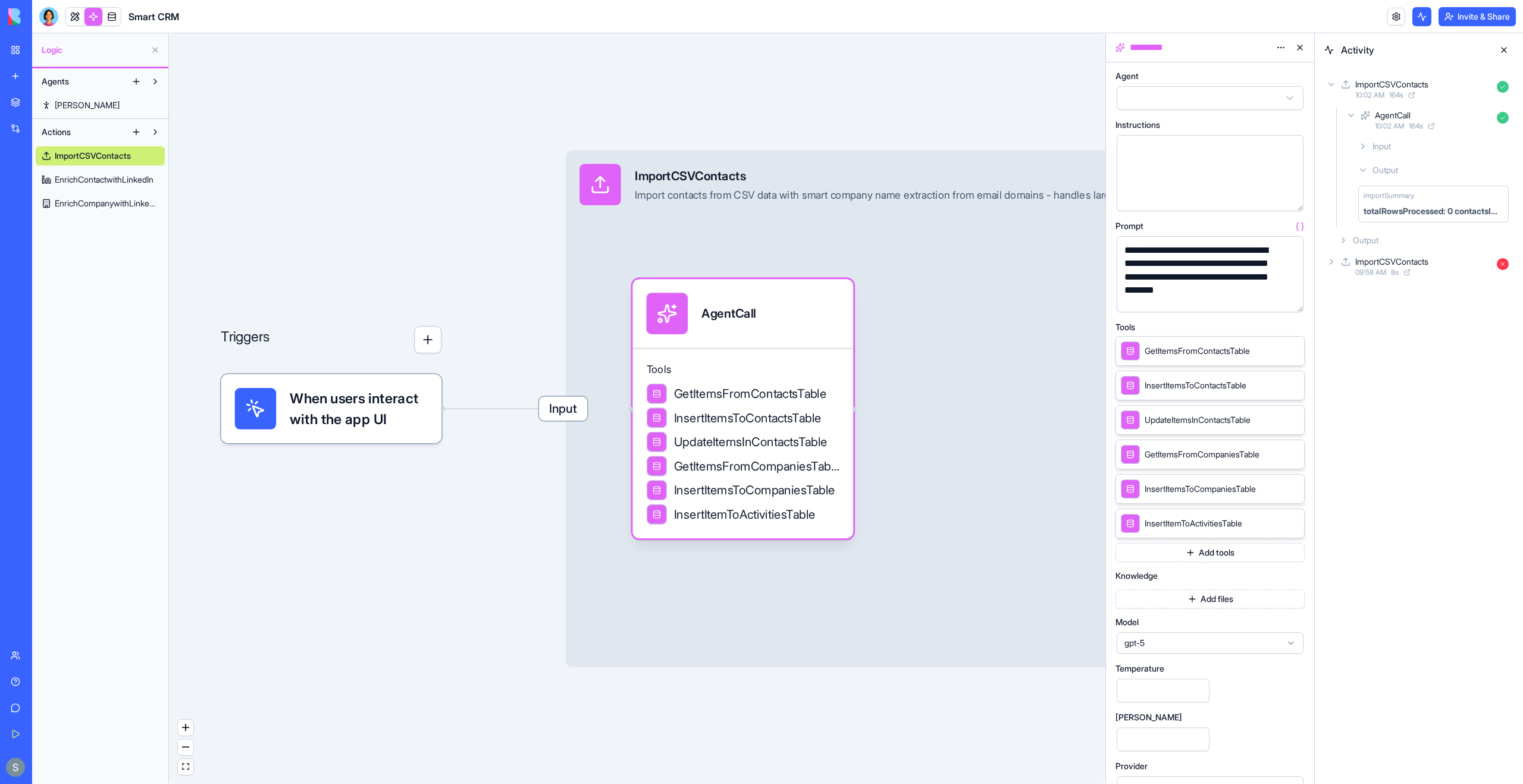
click at [1290, 301] on button "button" at bounding box center [1292, 300] width 19 height 19
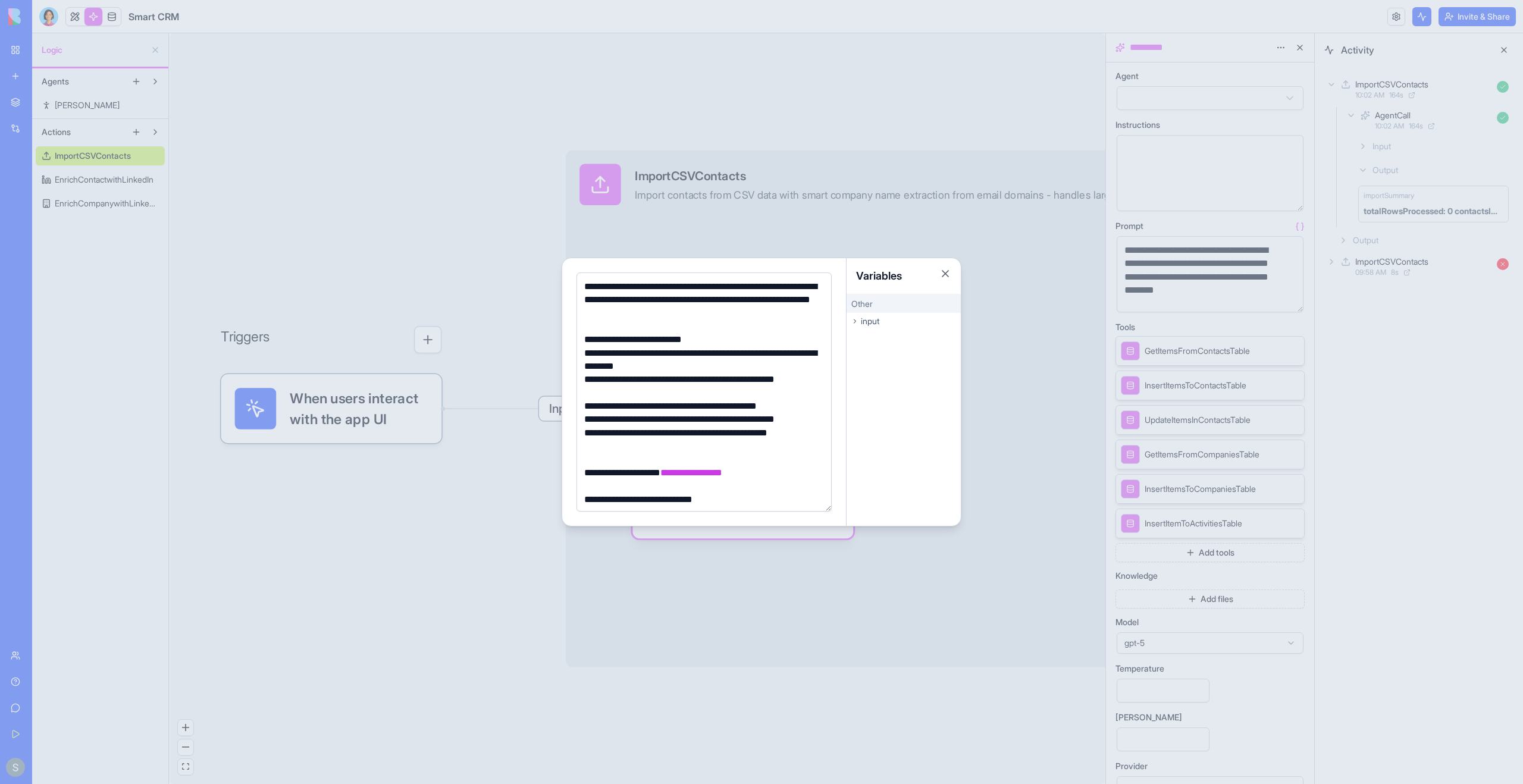
click at [789, 396] on div "**********" at bounding box center [702, 386] width 243 height 26
type input "****"
click at [819, 458] on button "×" at bounding box center [818, 460] width 6 height 14
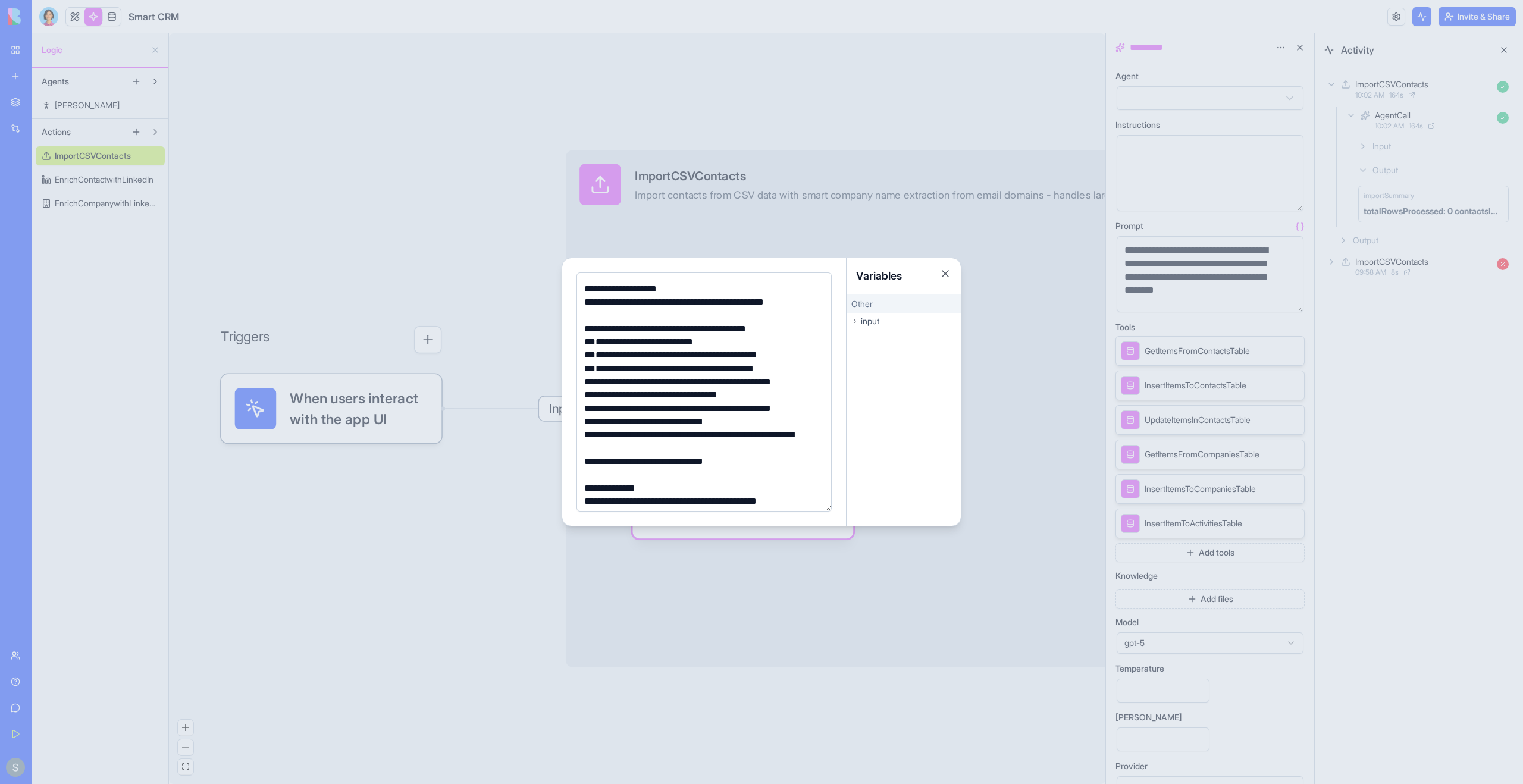
scroll to position [520, 0]
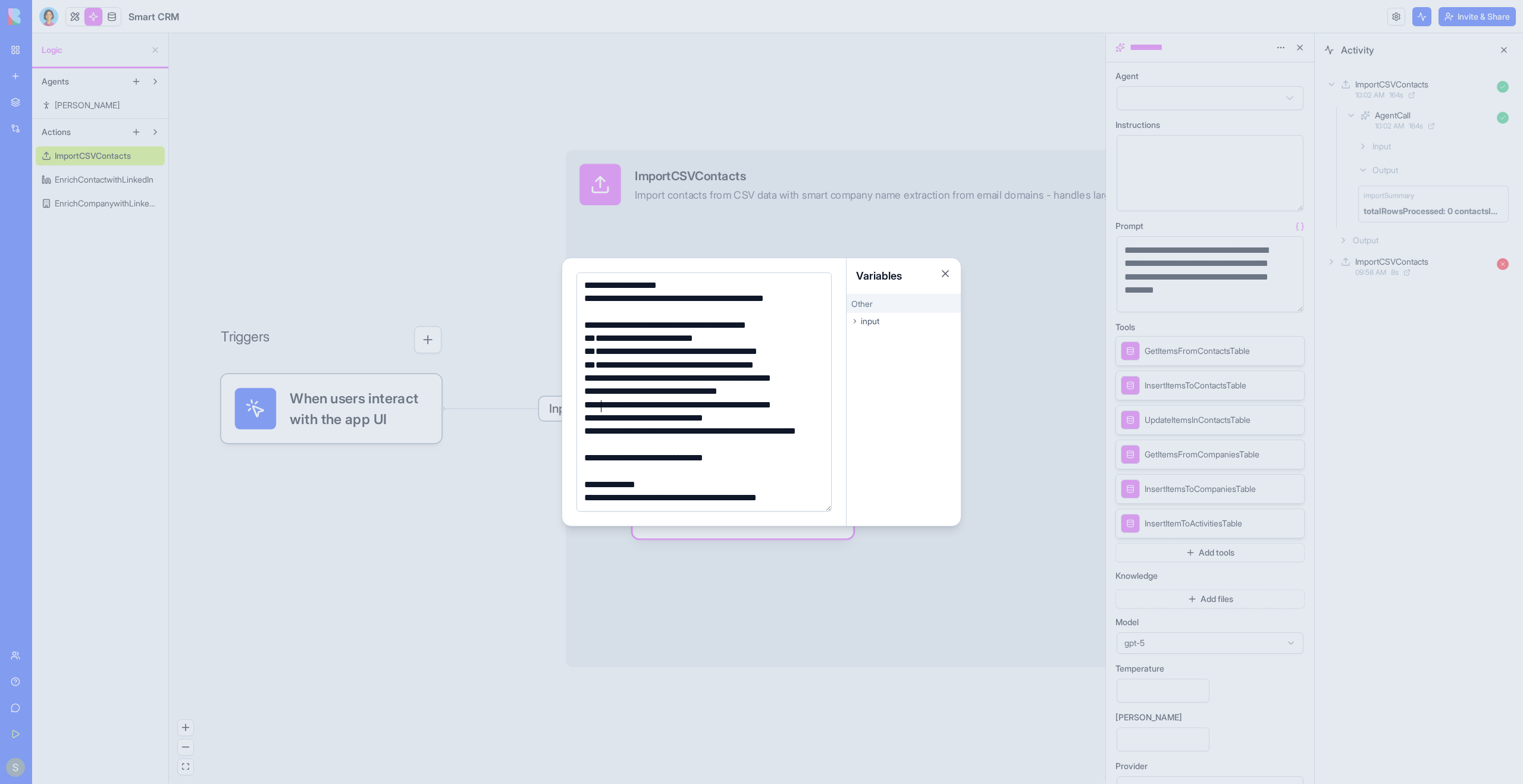
click at [602, 406] on div "**********" at bounding box center [702, 405] width 243 height 13
drag, startPoint x: 602, startPoint y: 406, endPoint x: 668, endPoint y: 411, distance: 66.2
click at [668, 411] on div "**********" at bounding box center [702, 405] width 243 height 13
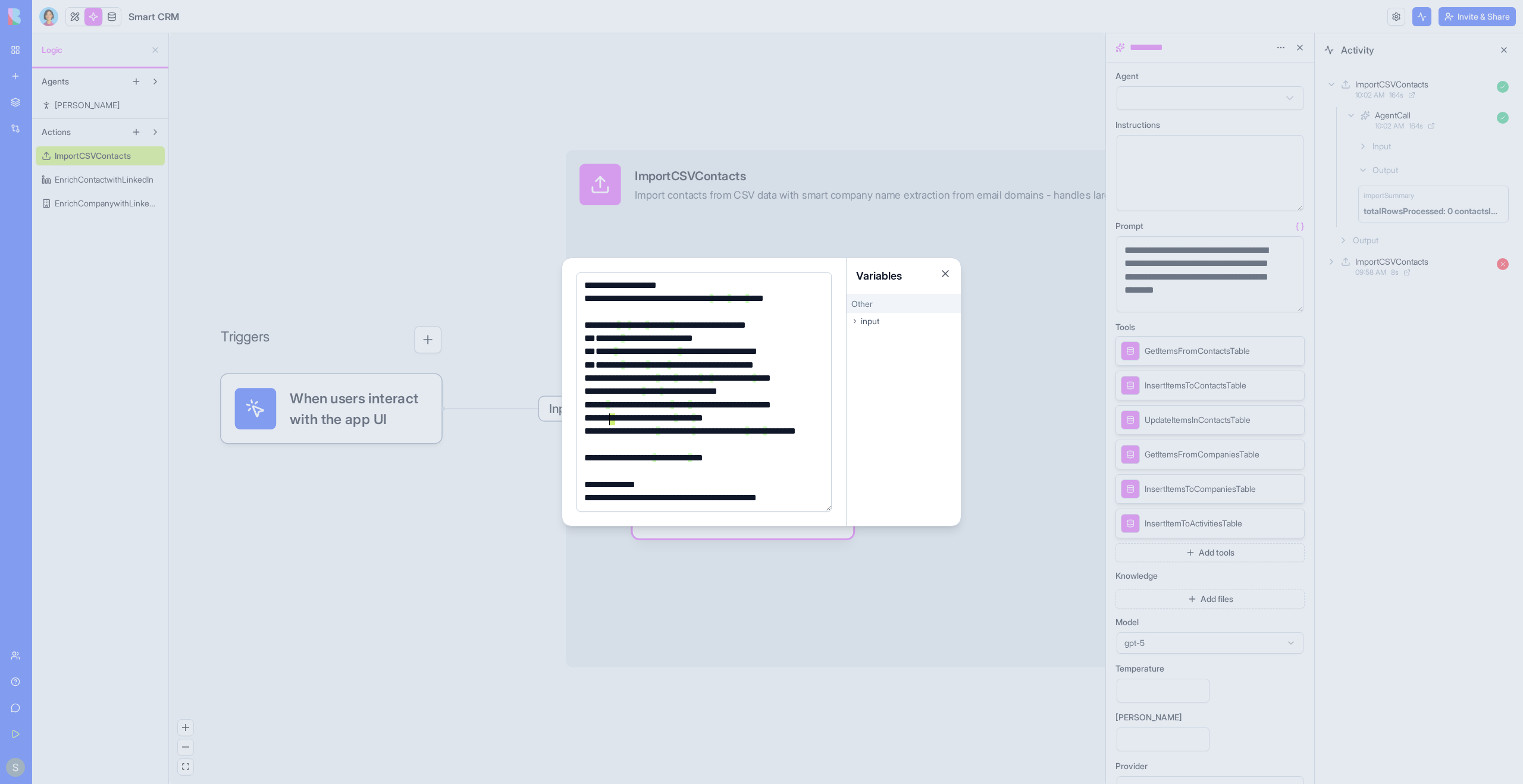
click at [612, 418] on div "**********" at bounding box center [702, 418] width 243 height 13
drag, startPoint x: 612, startPoint y: 418, endPoint x: 646, endPoint y: 418, distance: 34.0
click at [646, 418] on div "**********" at bounding box center [702, 418] width 243 height 13
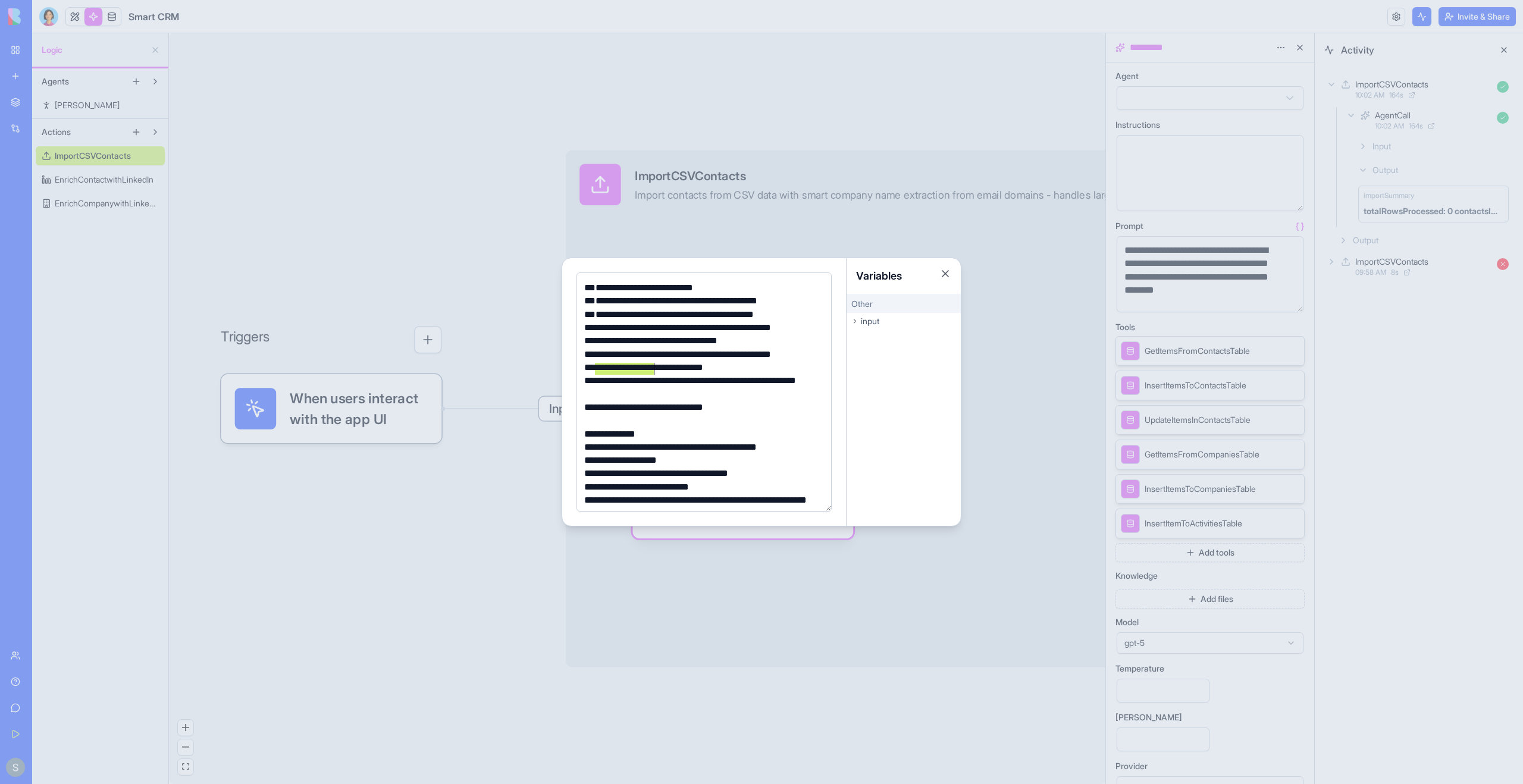
scroll to position [572, 0]
click at [1071, 393] on div at bounding box center [761, 392] width 1523 height 784
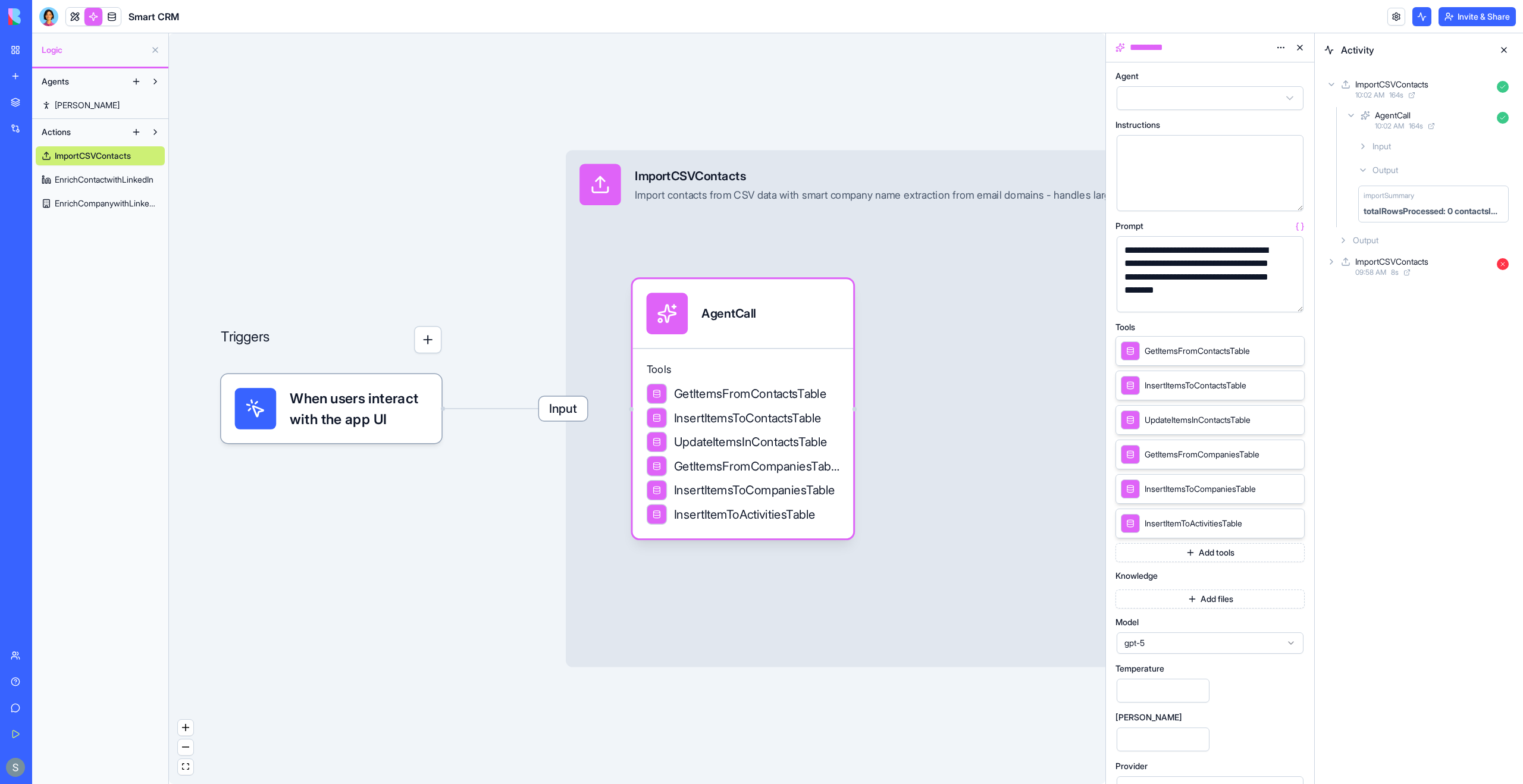
click at [1290, 296] on button "button" at bounding box center [1292, 300] width 19 height 19
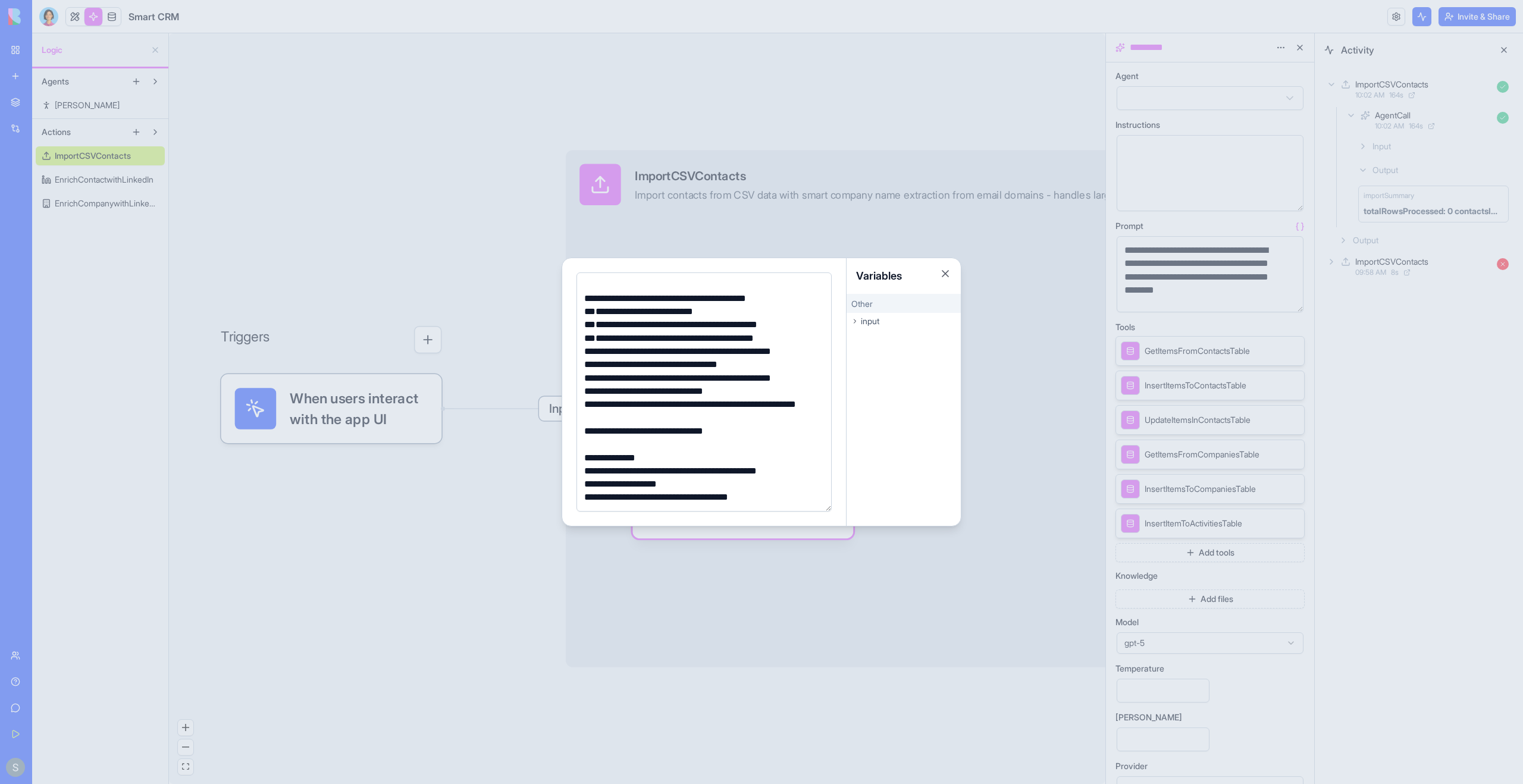
scroll to position [535, 0]
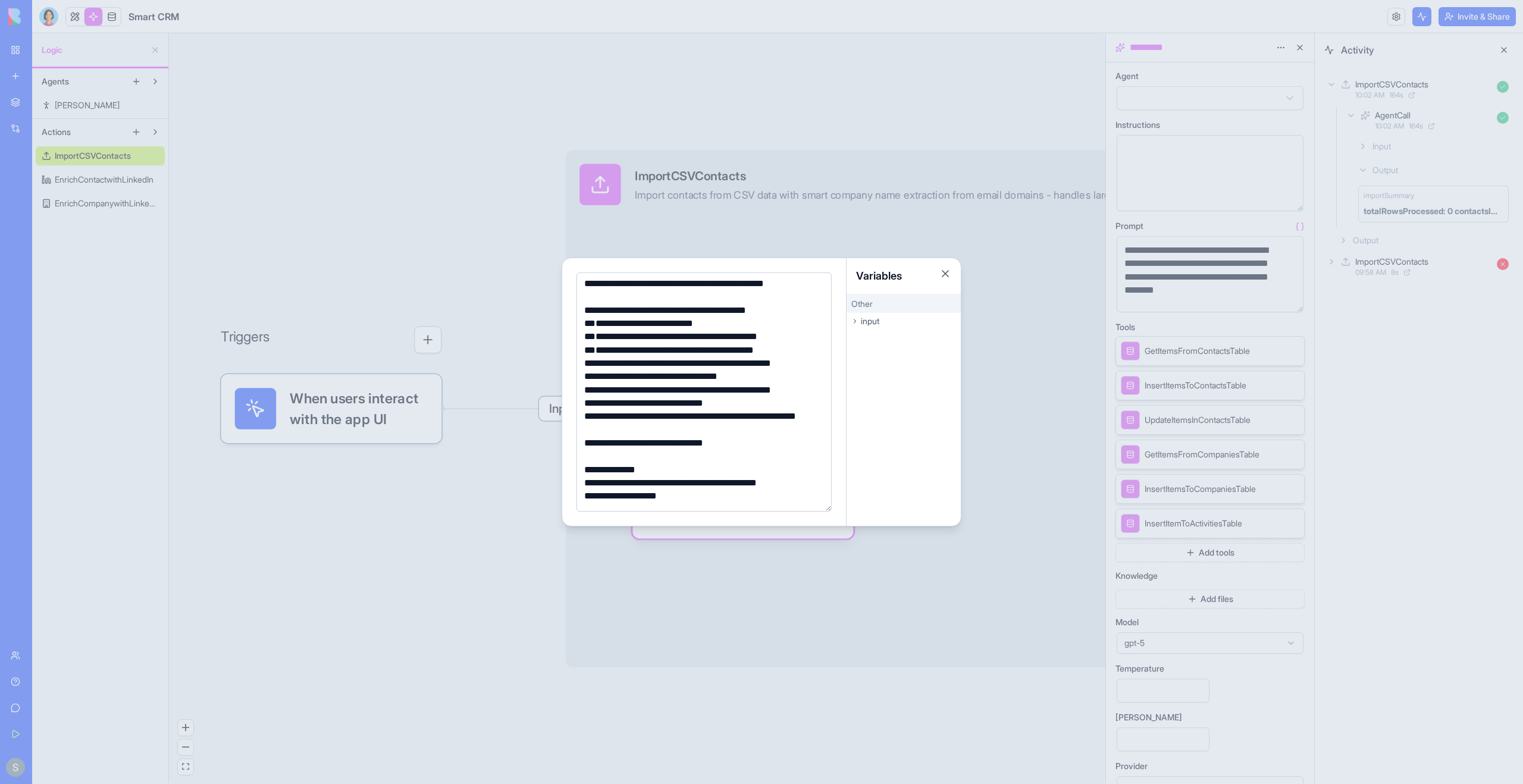
click at [602, 391] on div "**********" at bounding box center [702, 389] width 243 height 13
drag, startPoint x: 602, startPoint y: 391, endPoint x: 631, endPoint y: 395, distance: 29.3
click at [631, 395] on div "**********" at bounding box center [702, 389] width 243 height 13
click at [810, 391] on div "**********" at bounding box center [702, 389] width 243 height 13
click at [1018, 307] on div at bounding box center [761, 392] width 1523 height 784
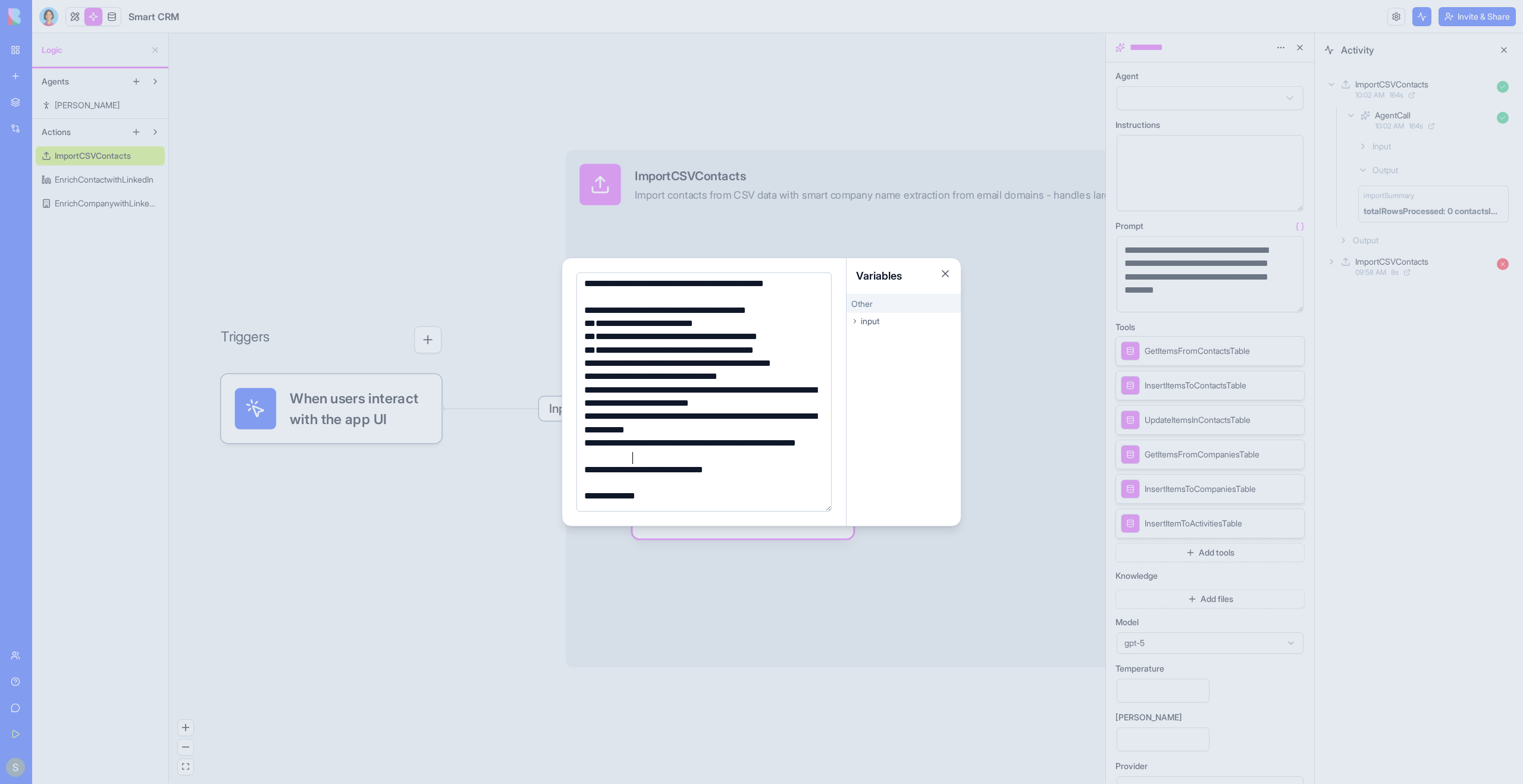
scroll to position [536, 0]
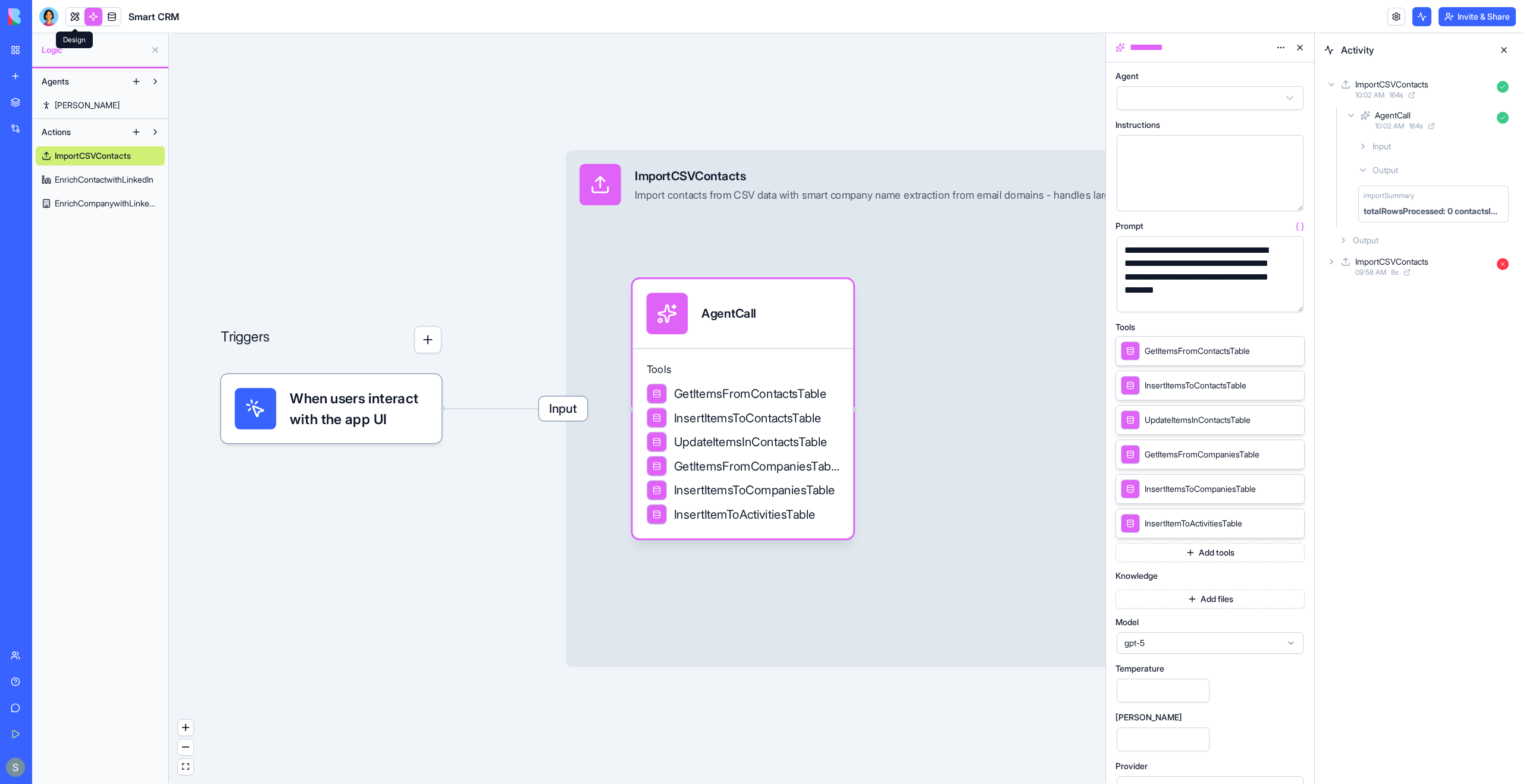
click at [73, 8] on link at bounding box center [75, 16] width 18 height 18
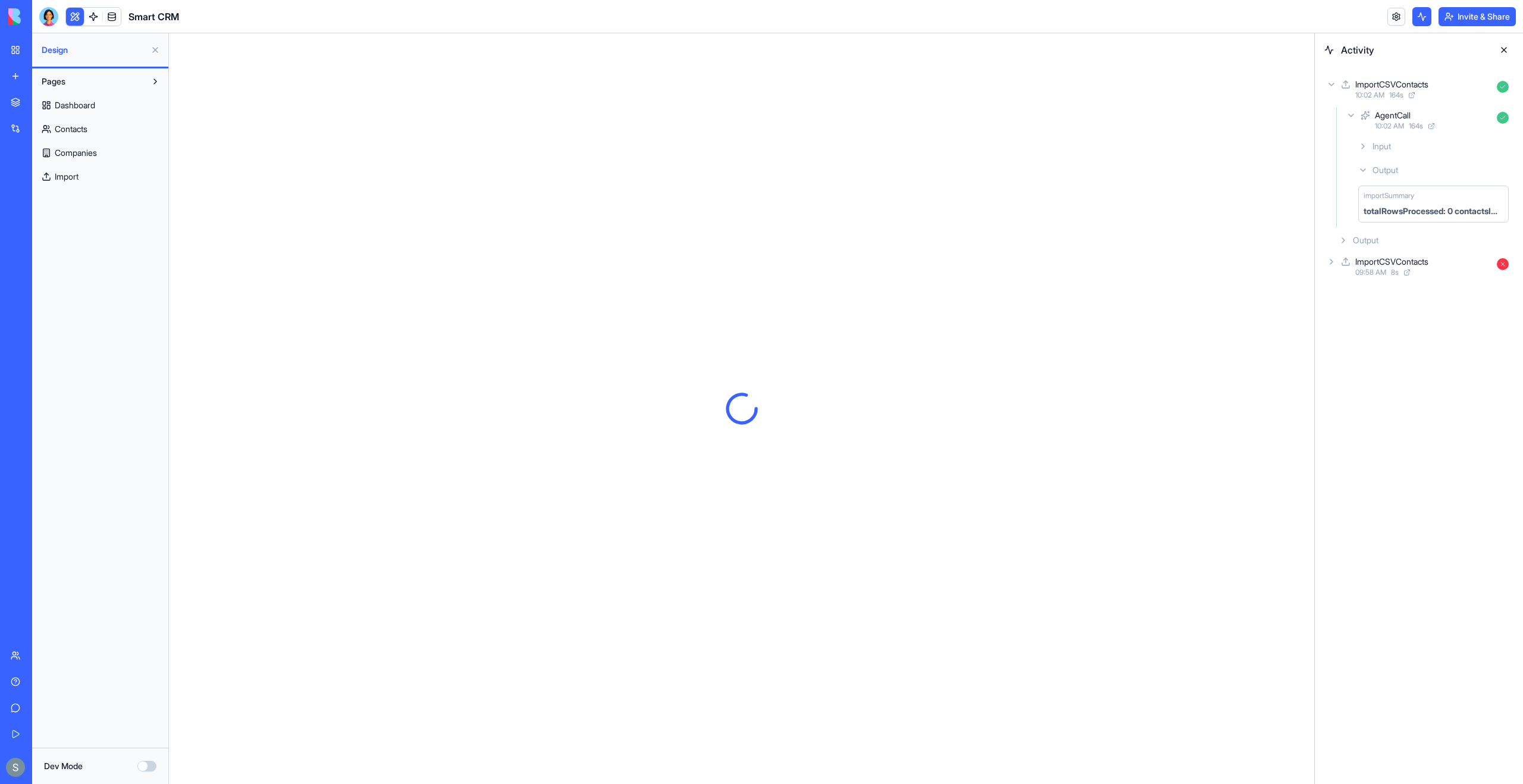
click at [86, 159] on link "Companies" at bounding box center [100, 153] width 129 height 19
click at [91, 169] on link "Import" at bounding box center [100, 177] width 129 height 19
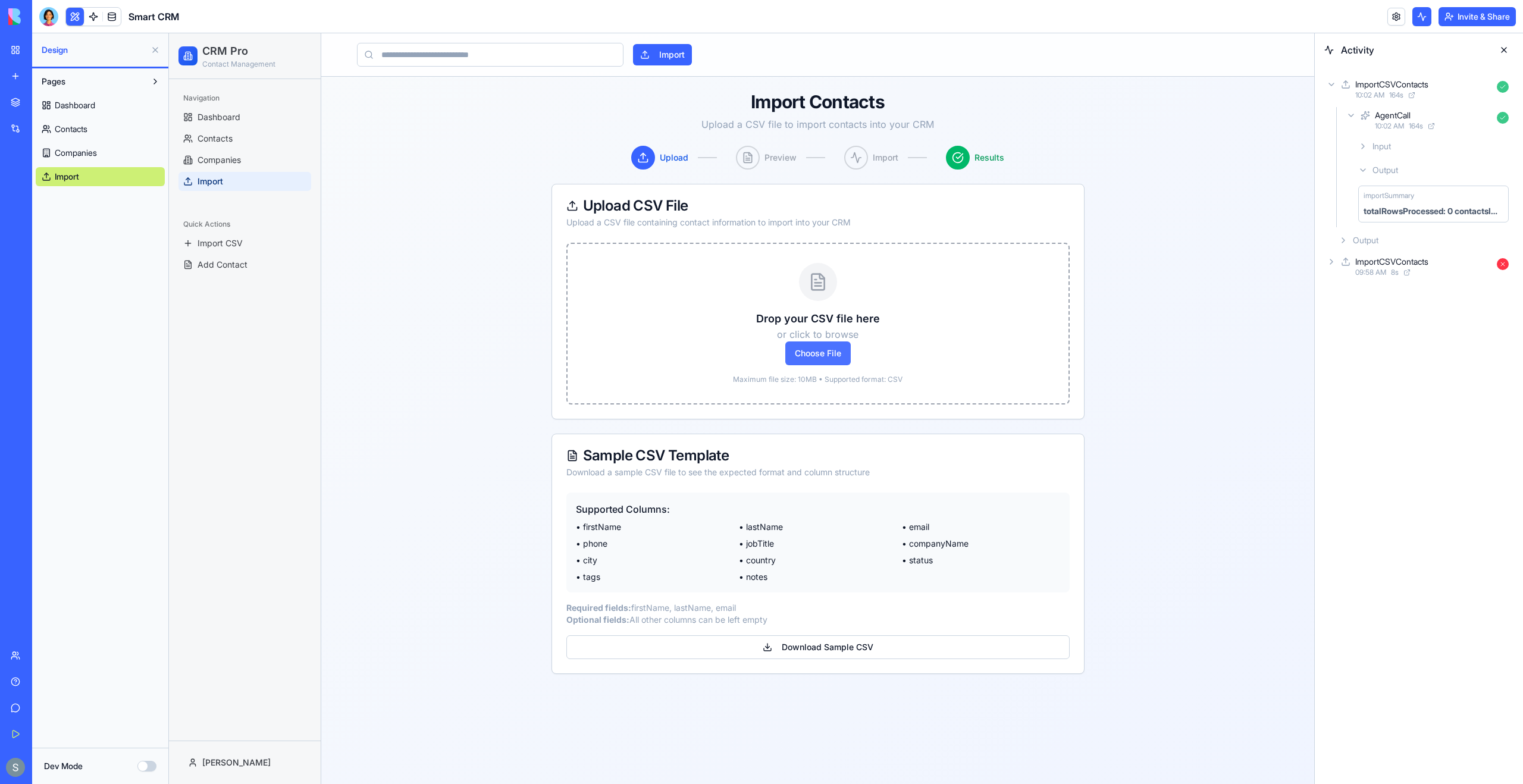
click at [798, 363] on span "Choose File" at bounding box center [817, 354] width 65 height 24
click at [169, 33] on input "Choose File" at bounding box center [169, 33] width 0 height 0
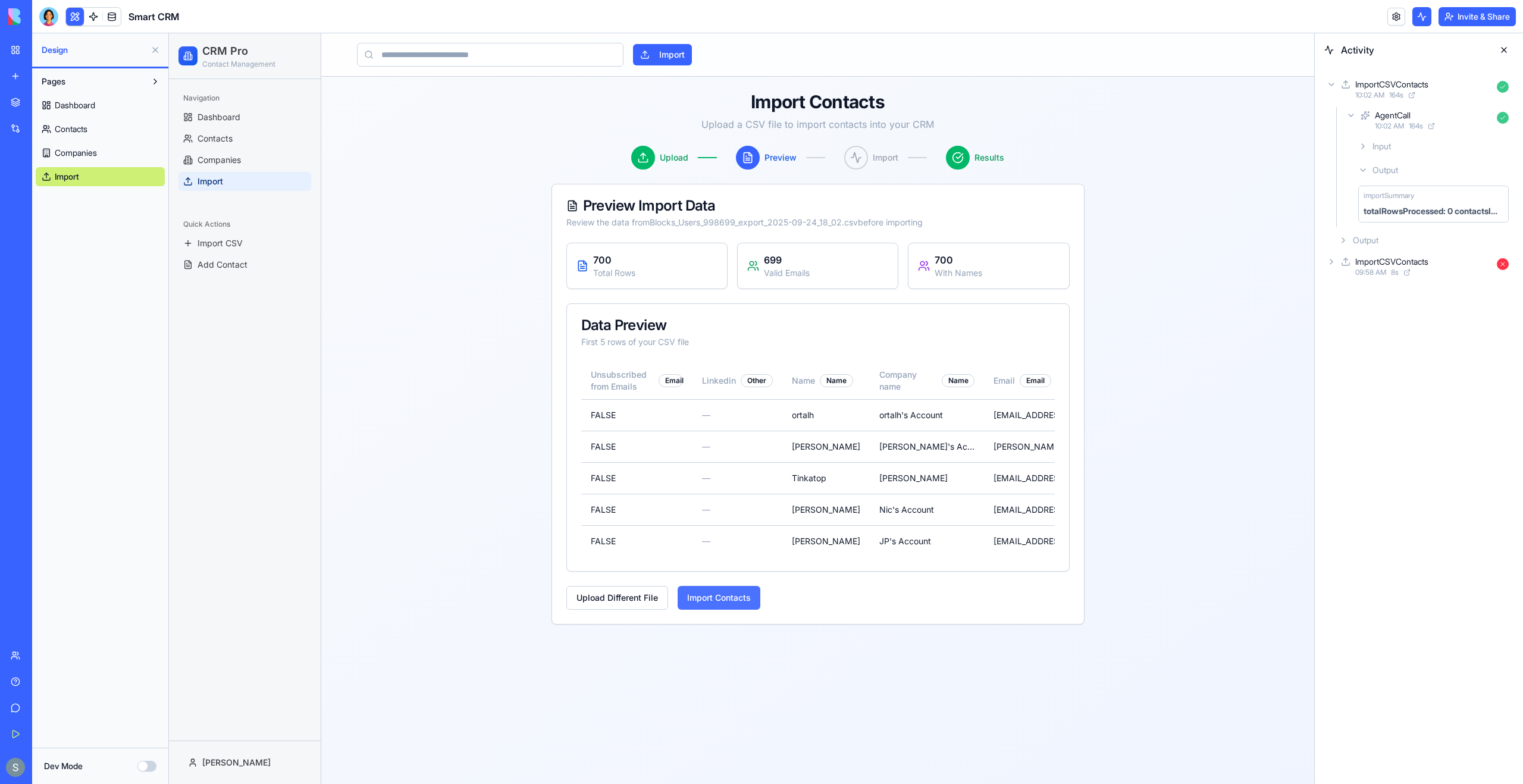
click at [749, 599] on button "Import Contacts" at bounding box center [719, 598] width 82 height 24
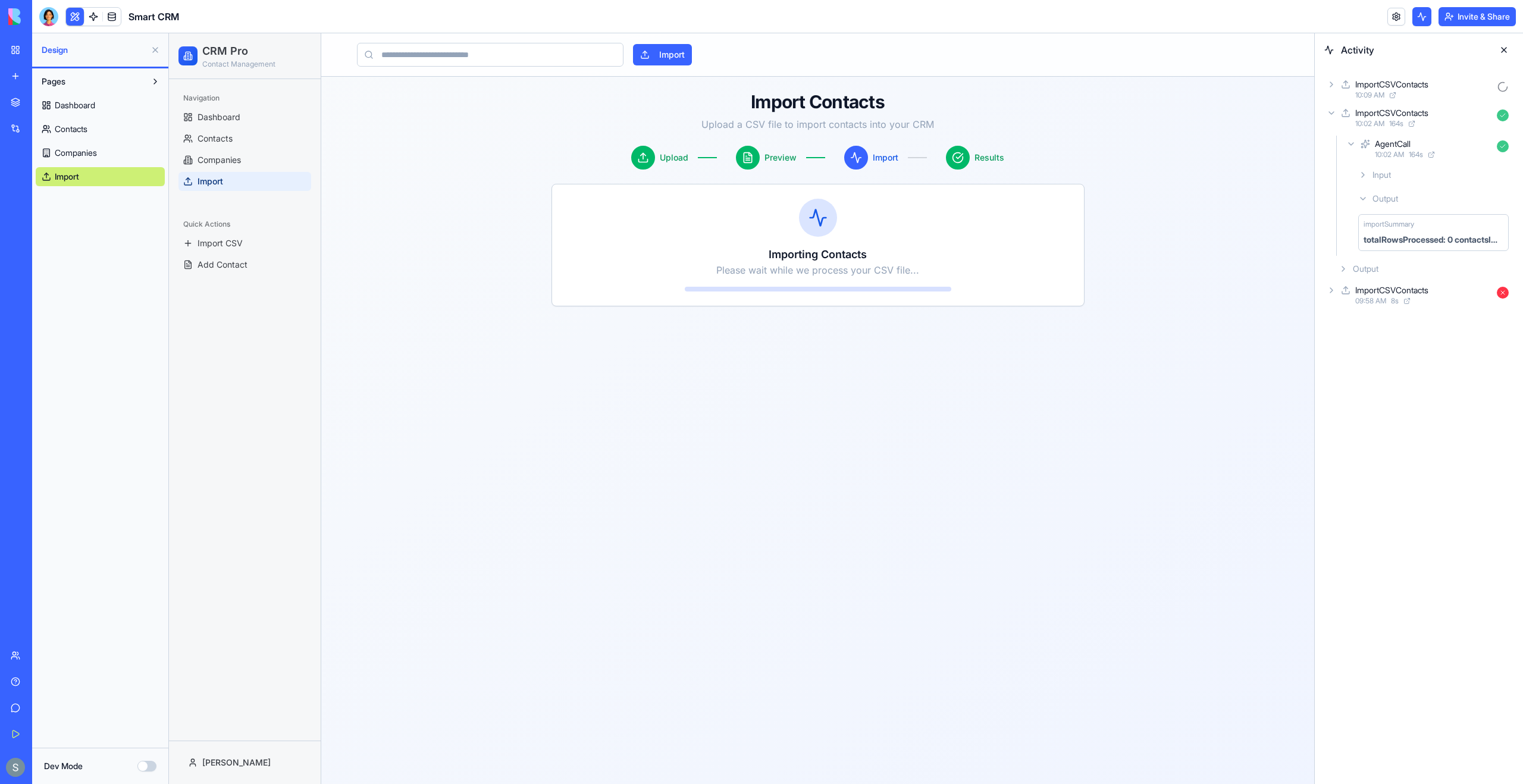
click at [1339, 122] on div "ImportCSVContacts 10:02 AM 164 s" at bounding box center [1418, 117] width 189 height 26
click at [1334, 88] on icon at bounding box center [1331, 84] width 9 height 9
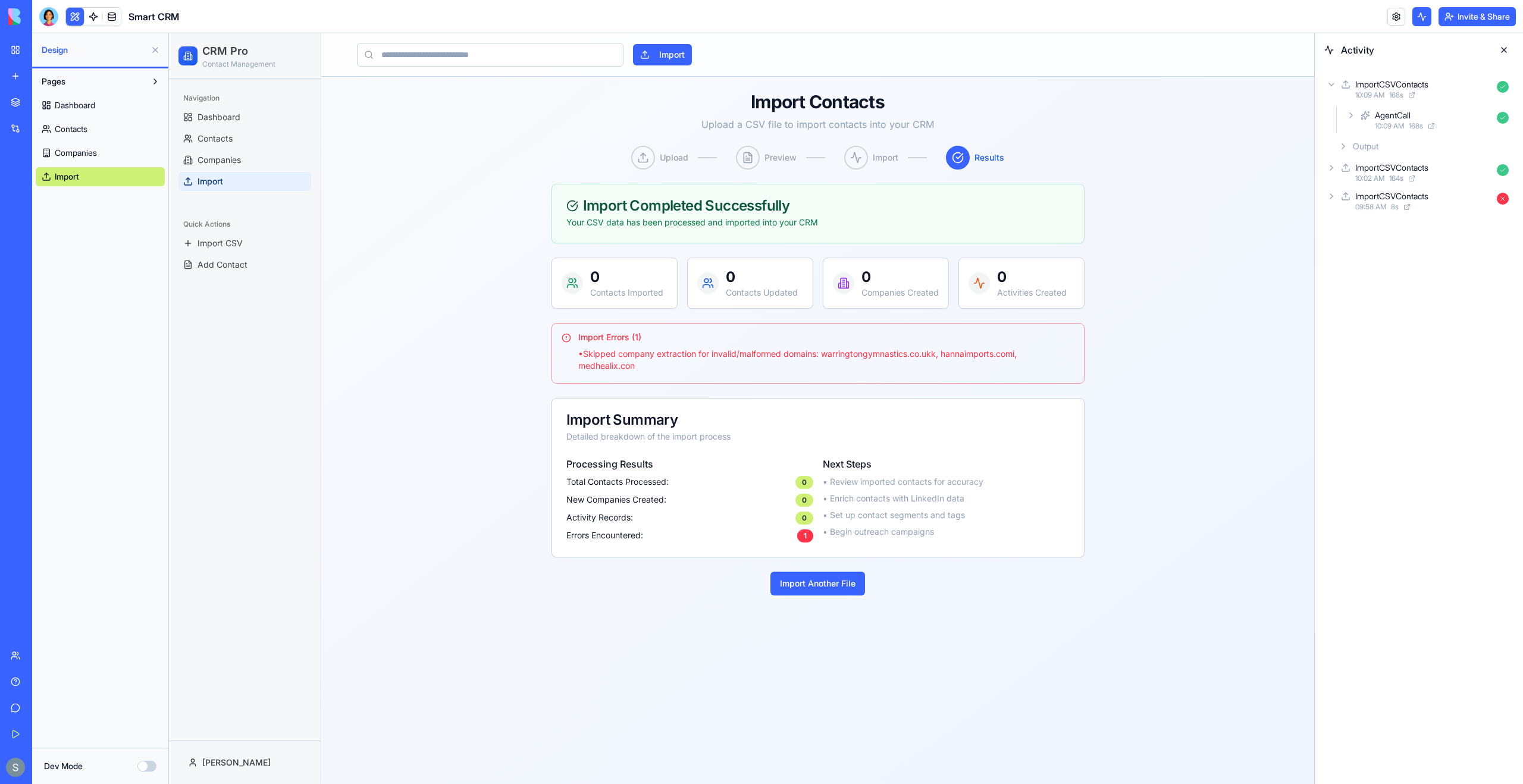
click at [129, 132] on link "Contacts" at bounding box center [100, 129] width 129 height 19
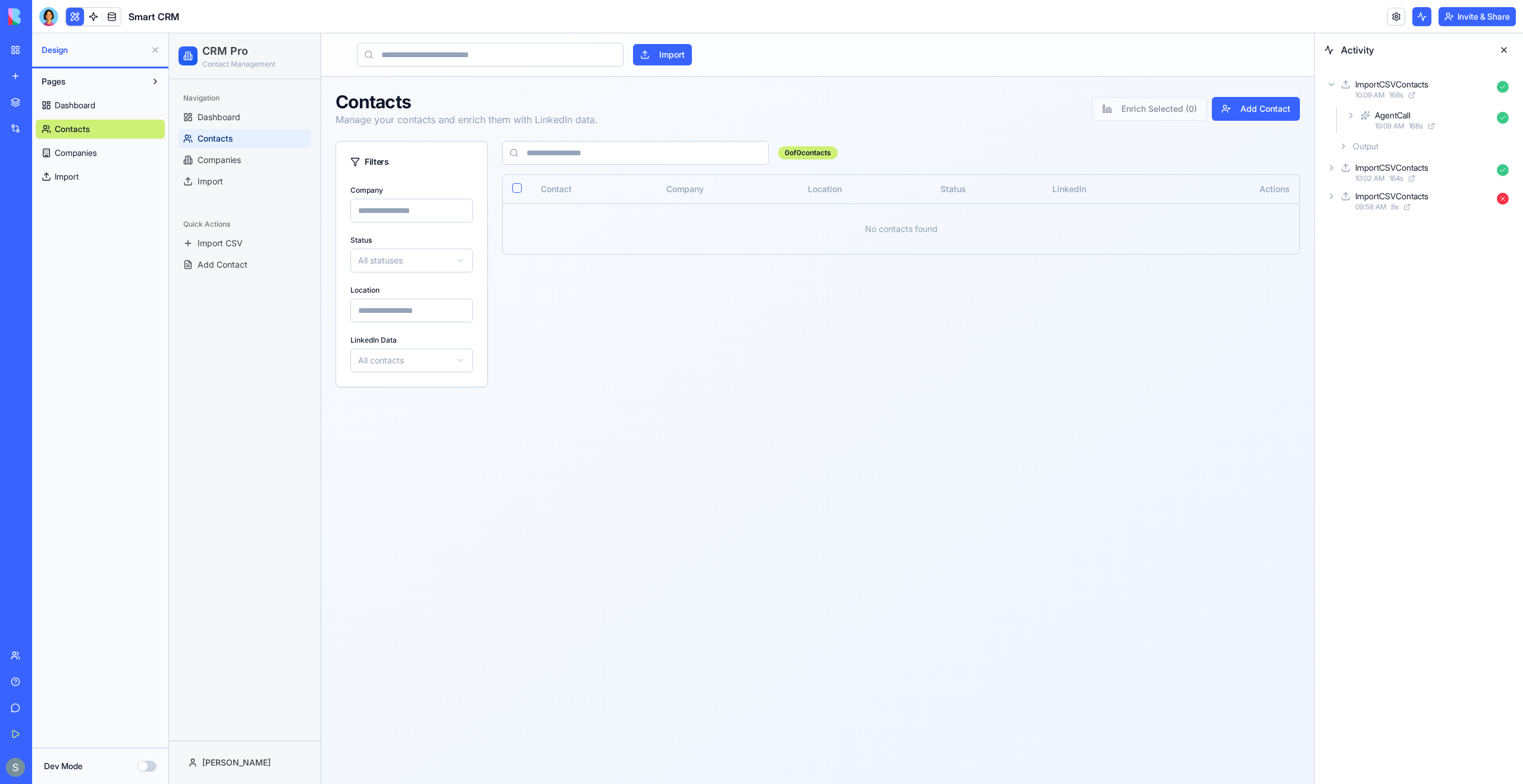
click at [130, 156] on link "Companies" at bounding box center [100, 153] width 129 height 19
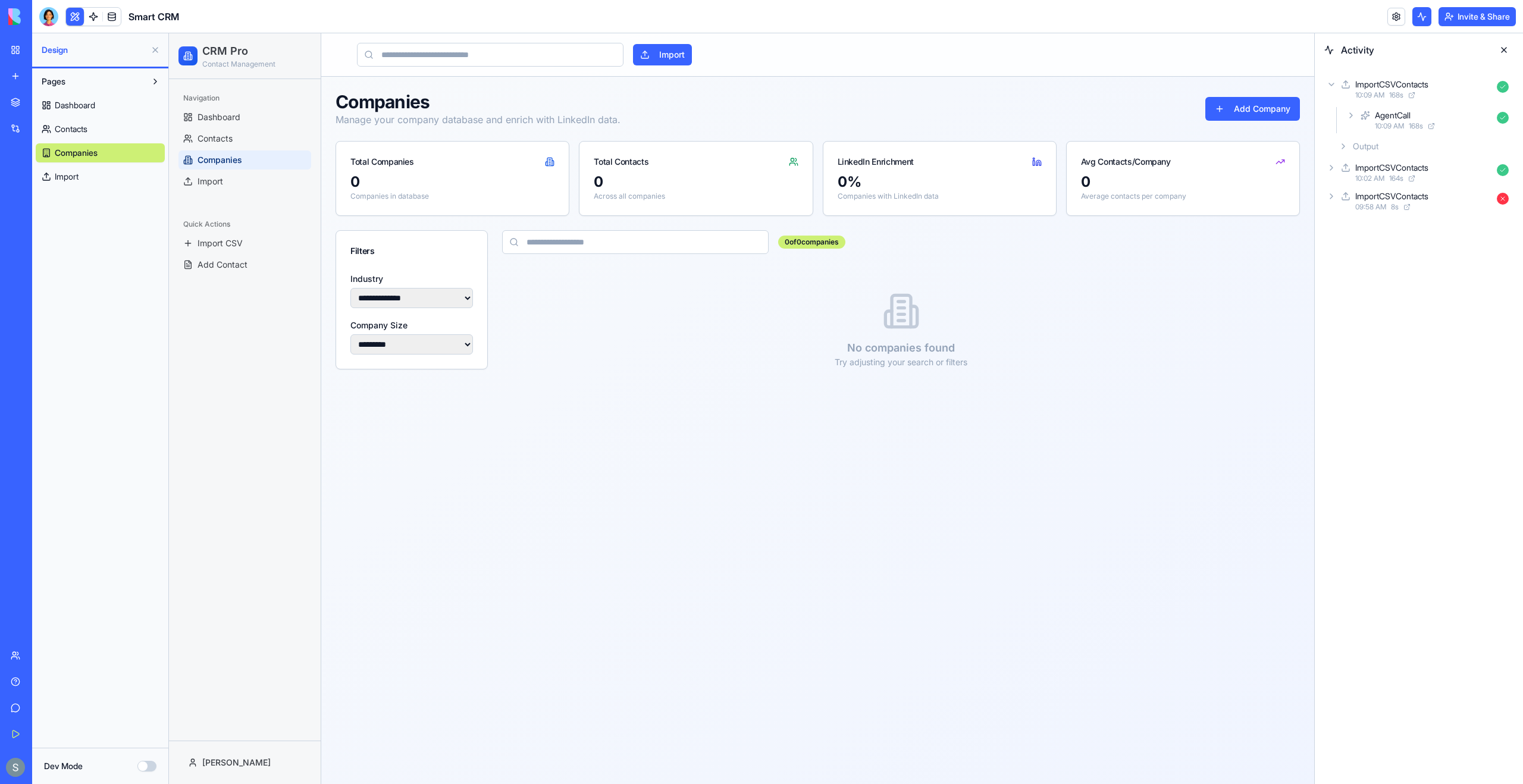
click at [128, 181] on link "Import" at bounding box center [100, 177] width 129 height 19
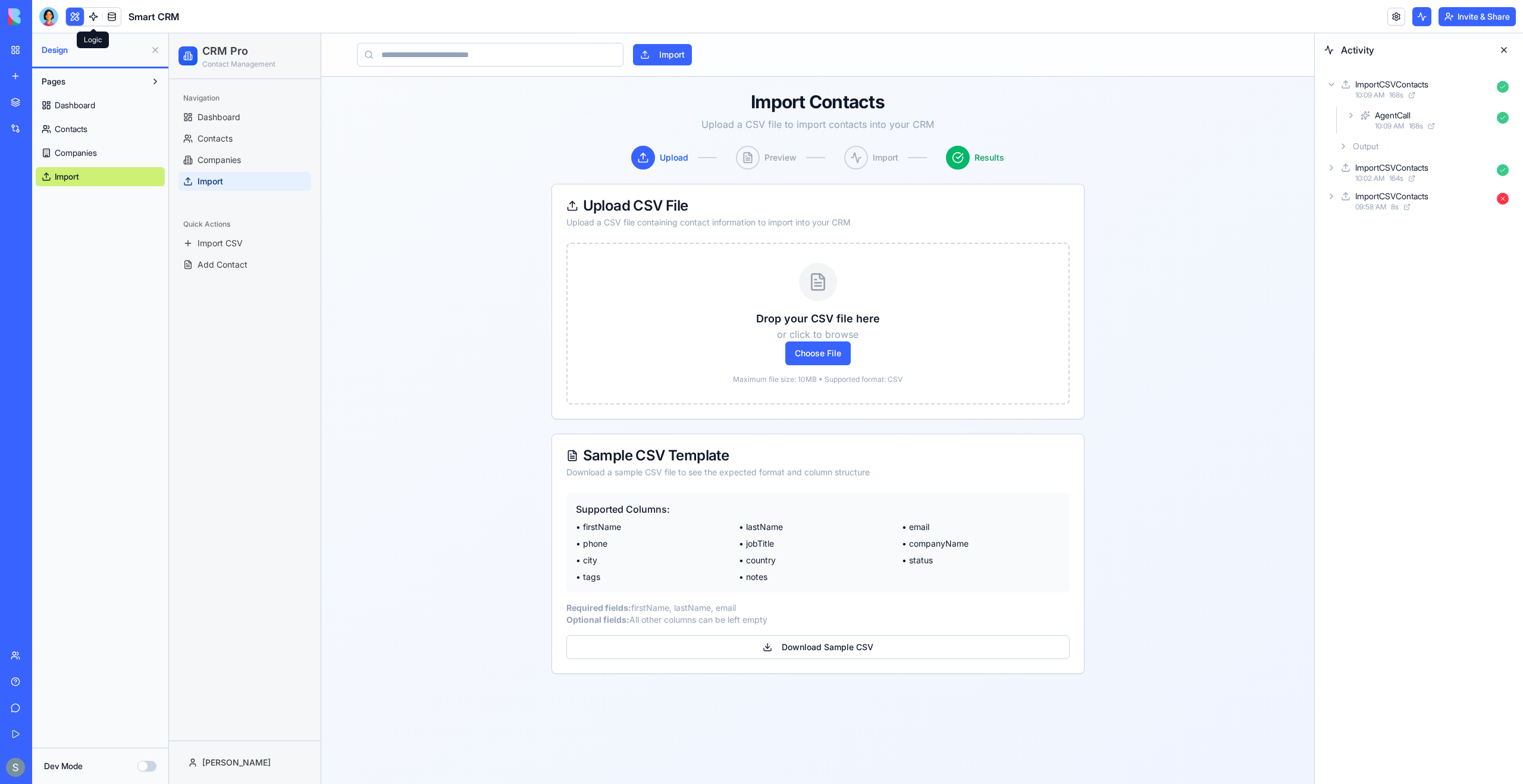
click at [88, 20] on link at bounding box center [93, 16] width 18 height 18
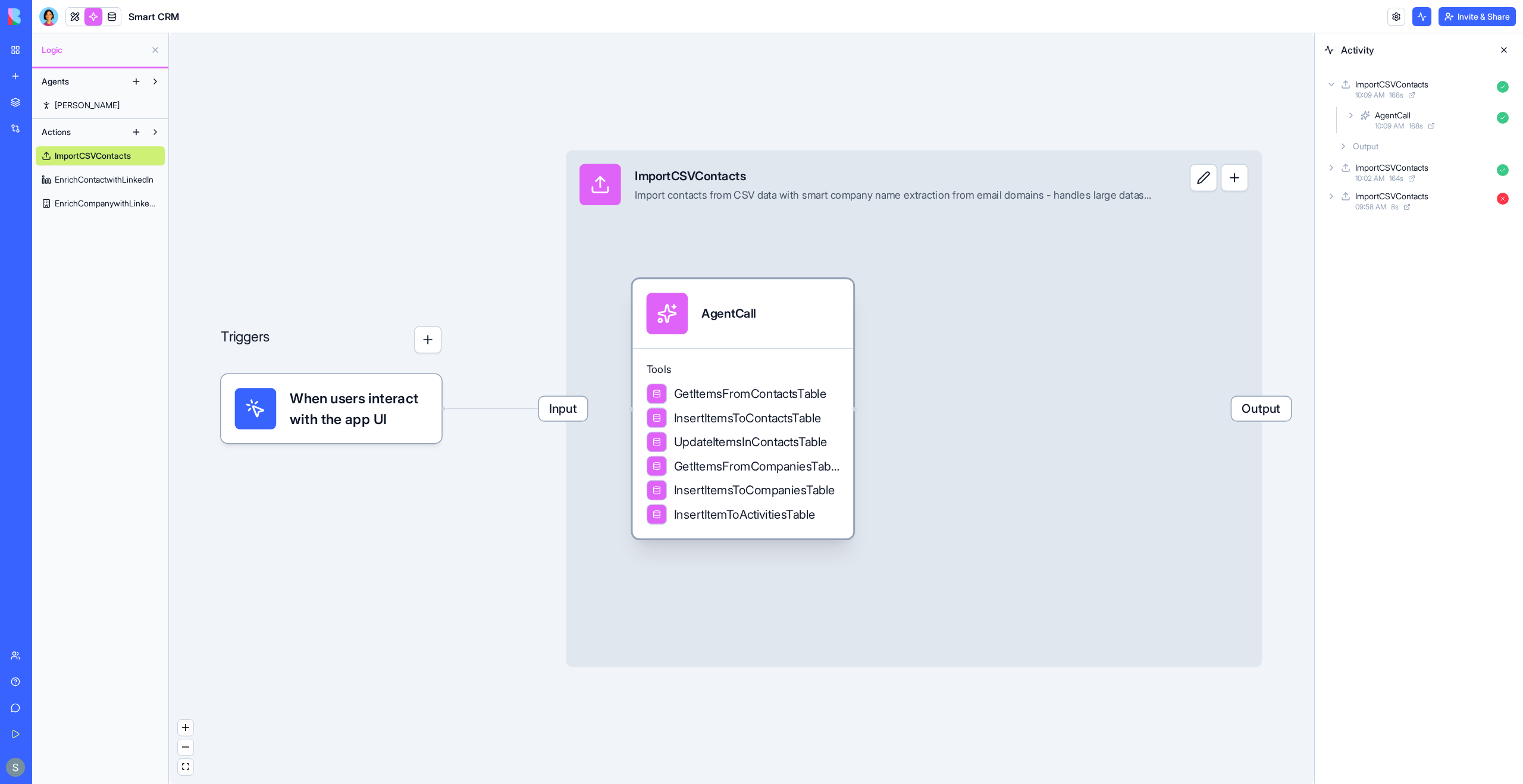
click at [812, 351] on div "Tools GetItemsFromContactsTable InsertItemsToContactsTable UpdateItemsInContact…" at bounding box center [743, 443] width 221 height 190
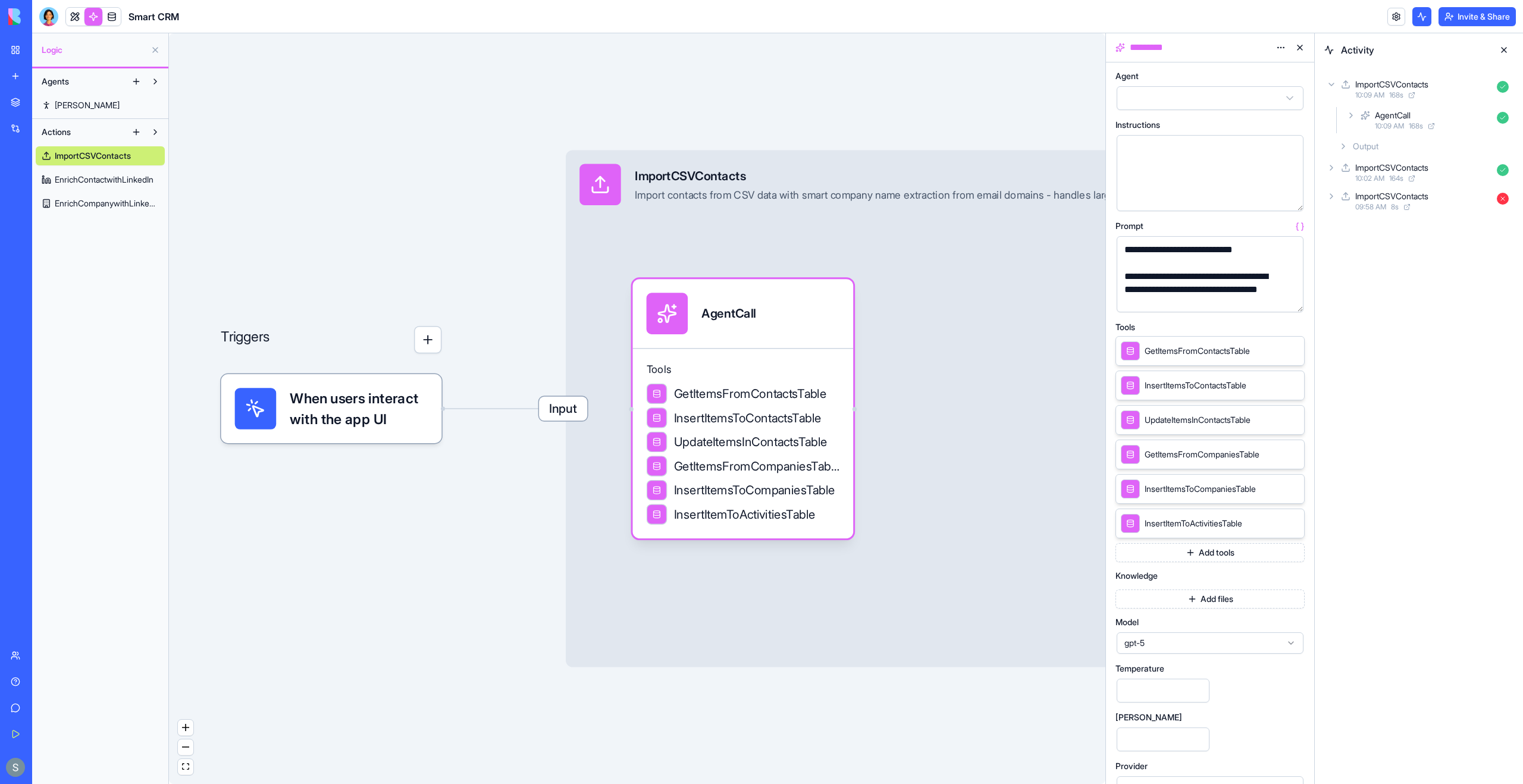
scroll to position [395, 0]
click at [1288, 298] on button "button" at bounding box center [1292, 300] width 19 height 19
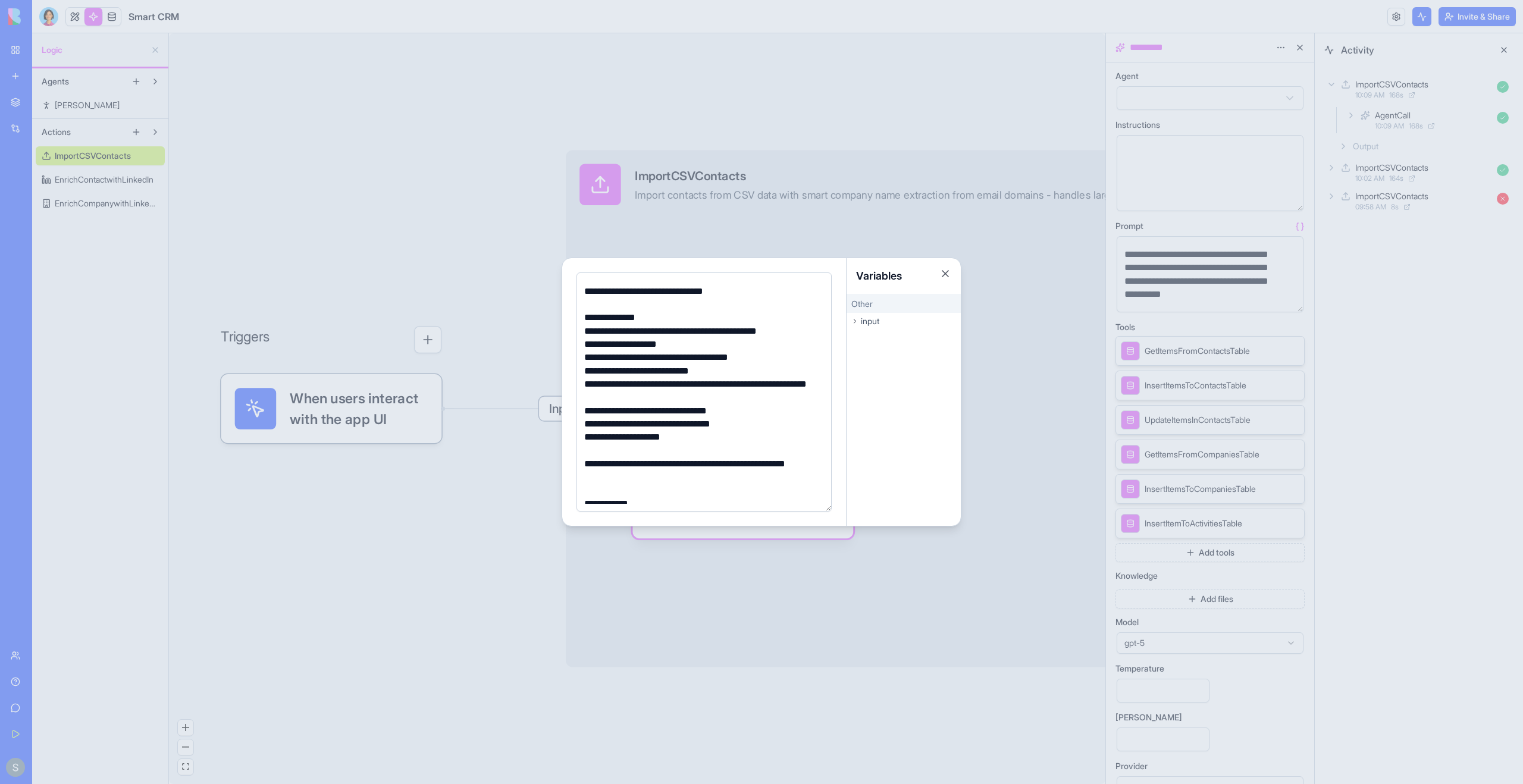
scroll to position [749, 0]
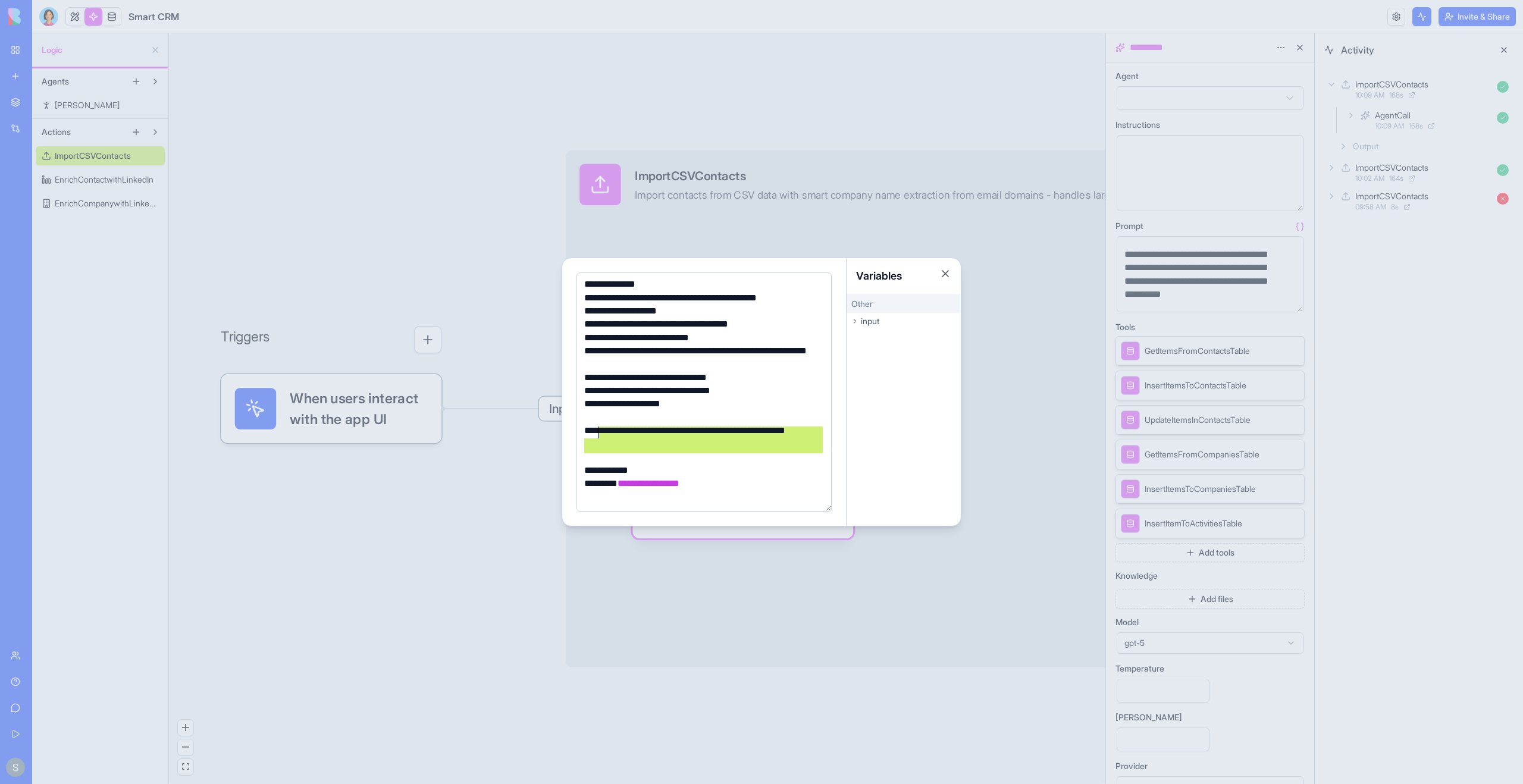
drag, startPoint x: 736, startPoint y: 451, endPoint x: 599, endPoint y: 424, distance: 139.6
click at [599, 424] on div "**********" at bounding box center [702, 19] width 243 height 970
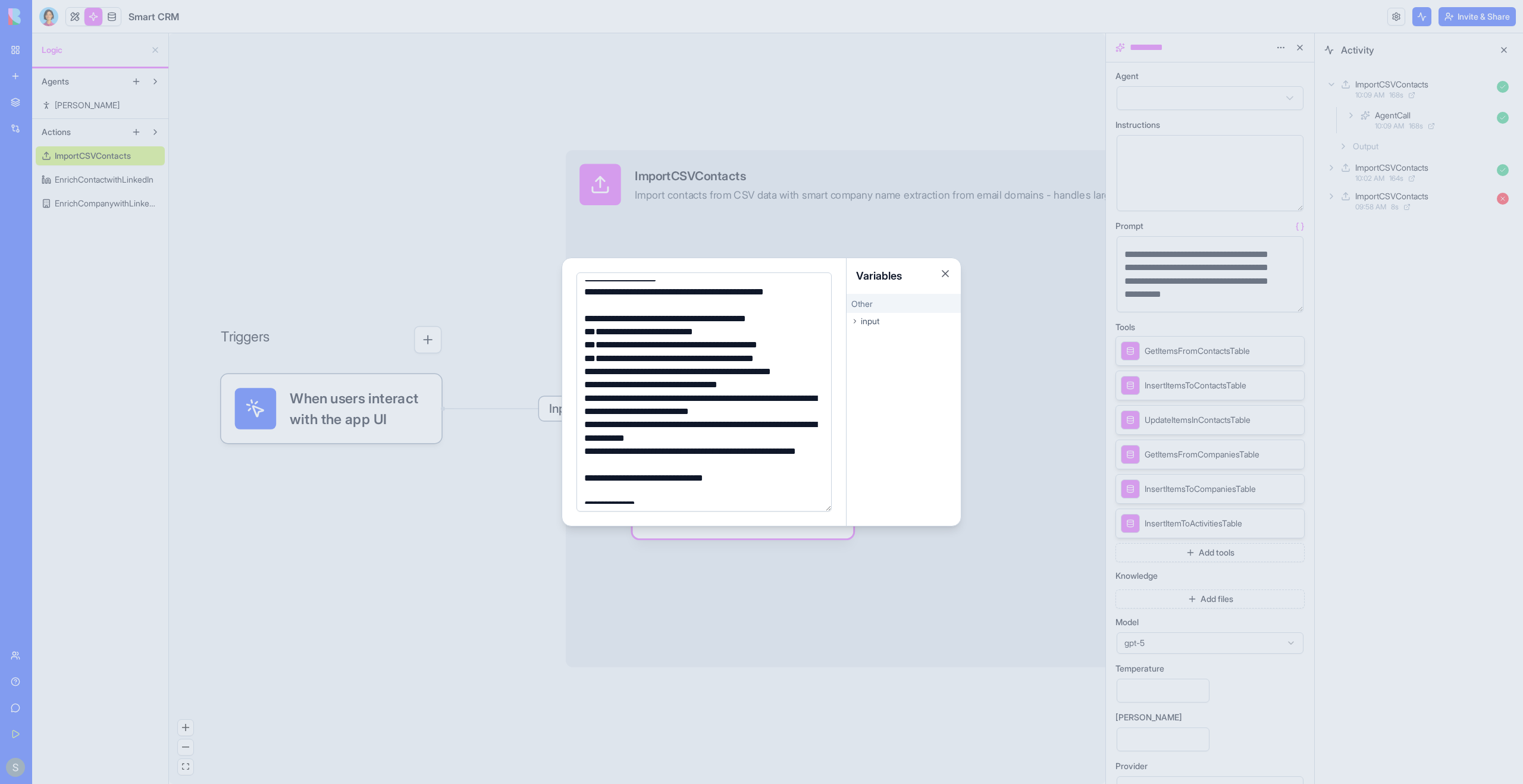
scroll to position [523, 0]
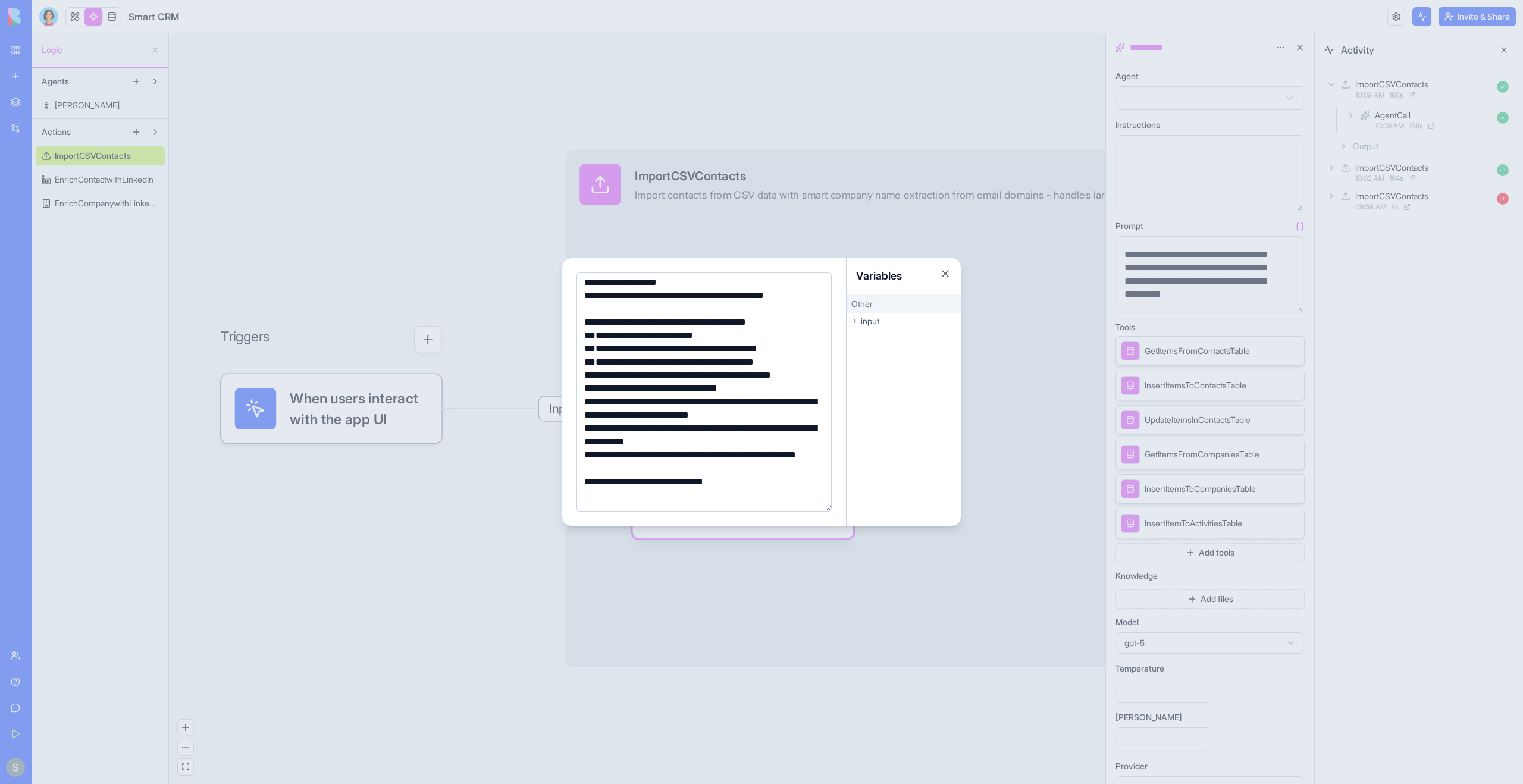
click at [1017, 362] on div at bounding box center [761, 392] width 1523 height 784
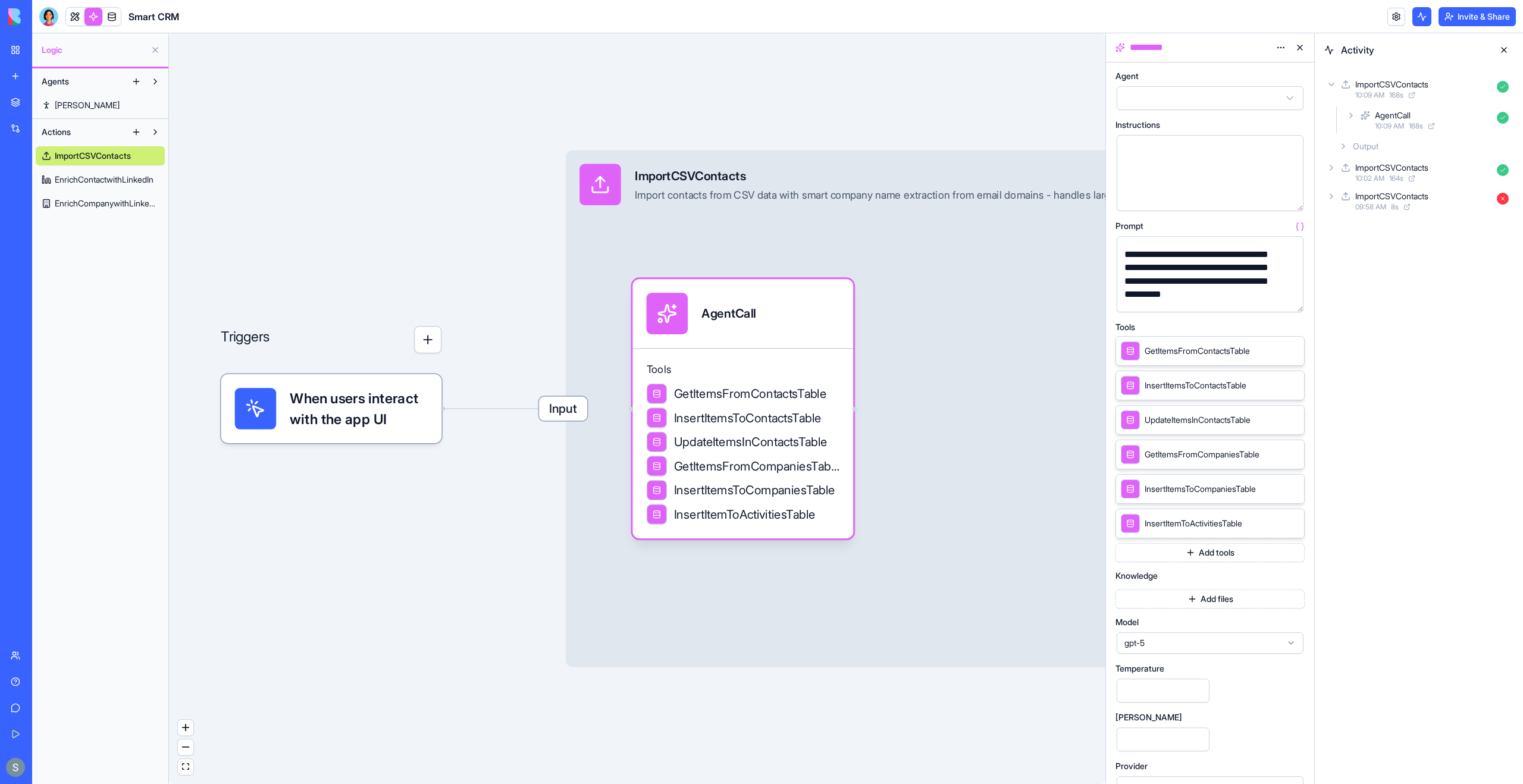
scroll to position [25, 0]
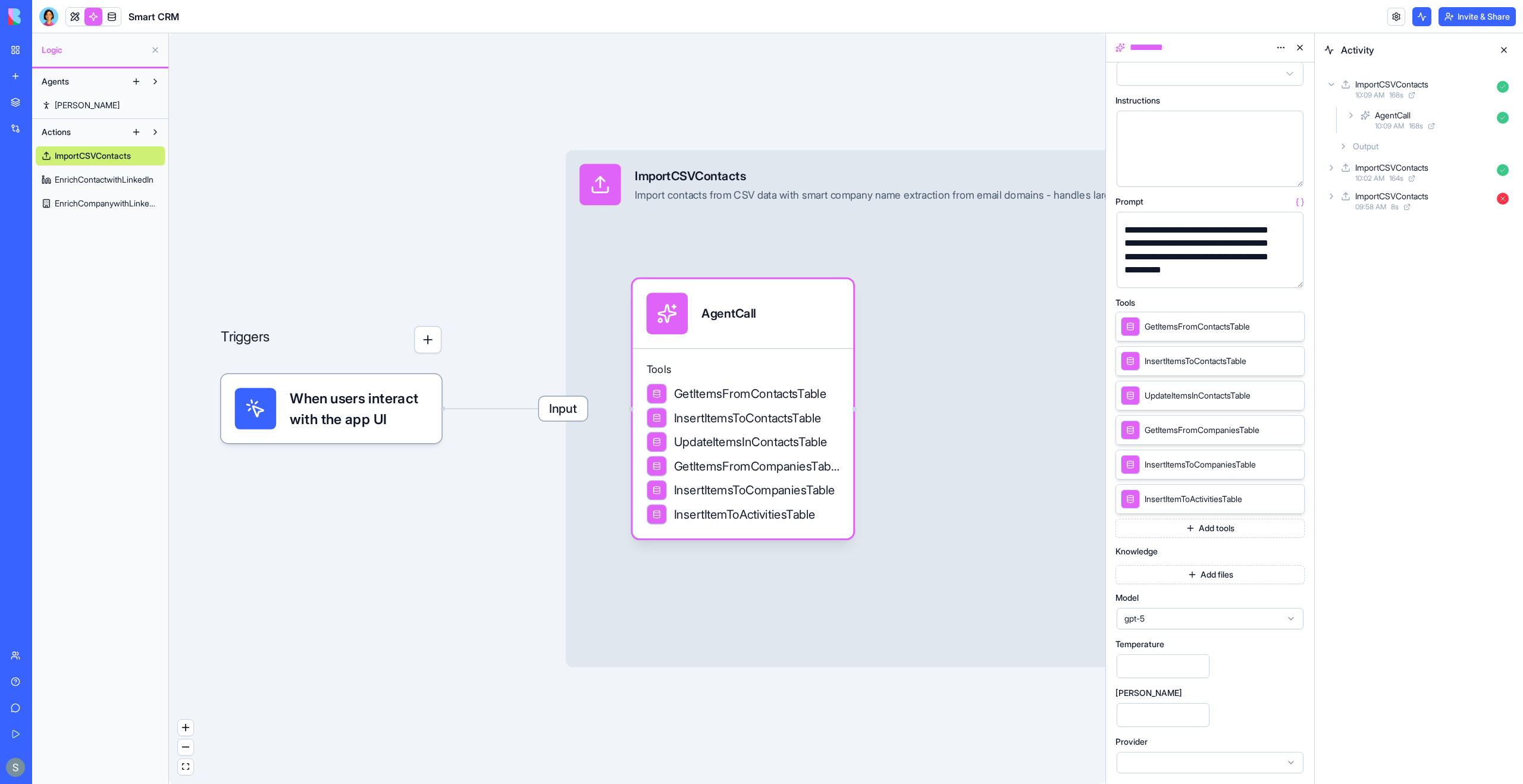
click at [1150, 619] on span "gpt-5" at bounding box center [1202, 619] width 157 height 12
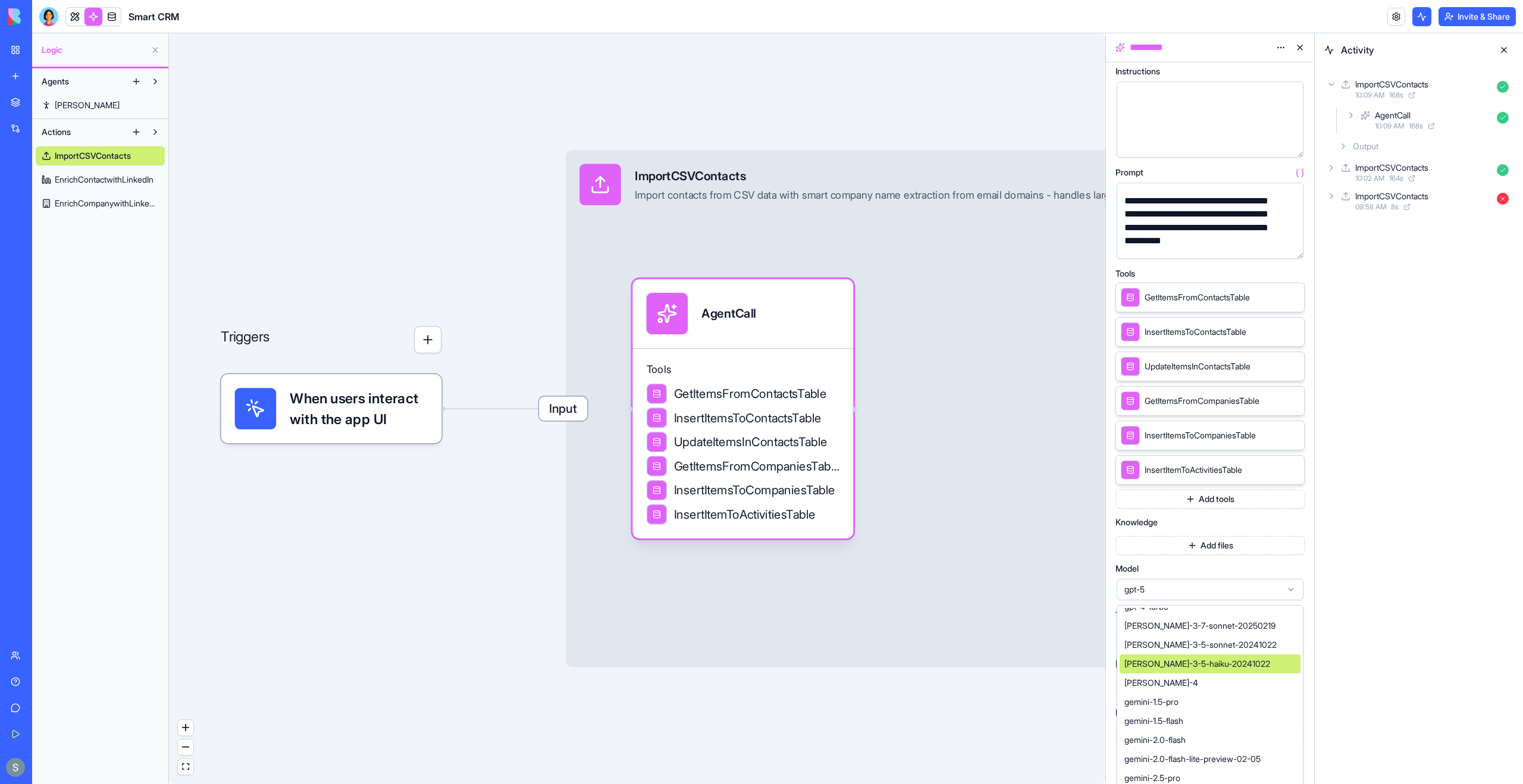
scroll to position [293, 0]
click at [1213, 678] on div "claude-sonnet-4" at bounding box center [1210, 686] width 181 height 19
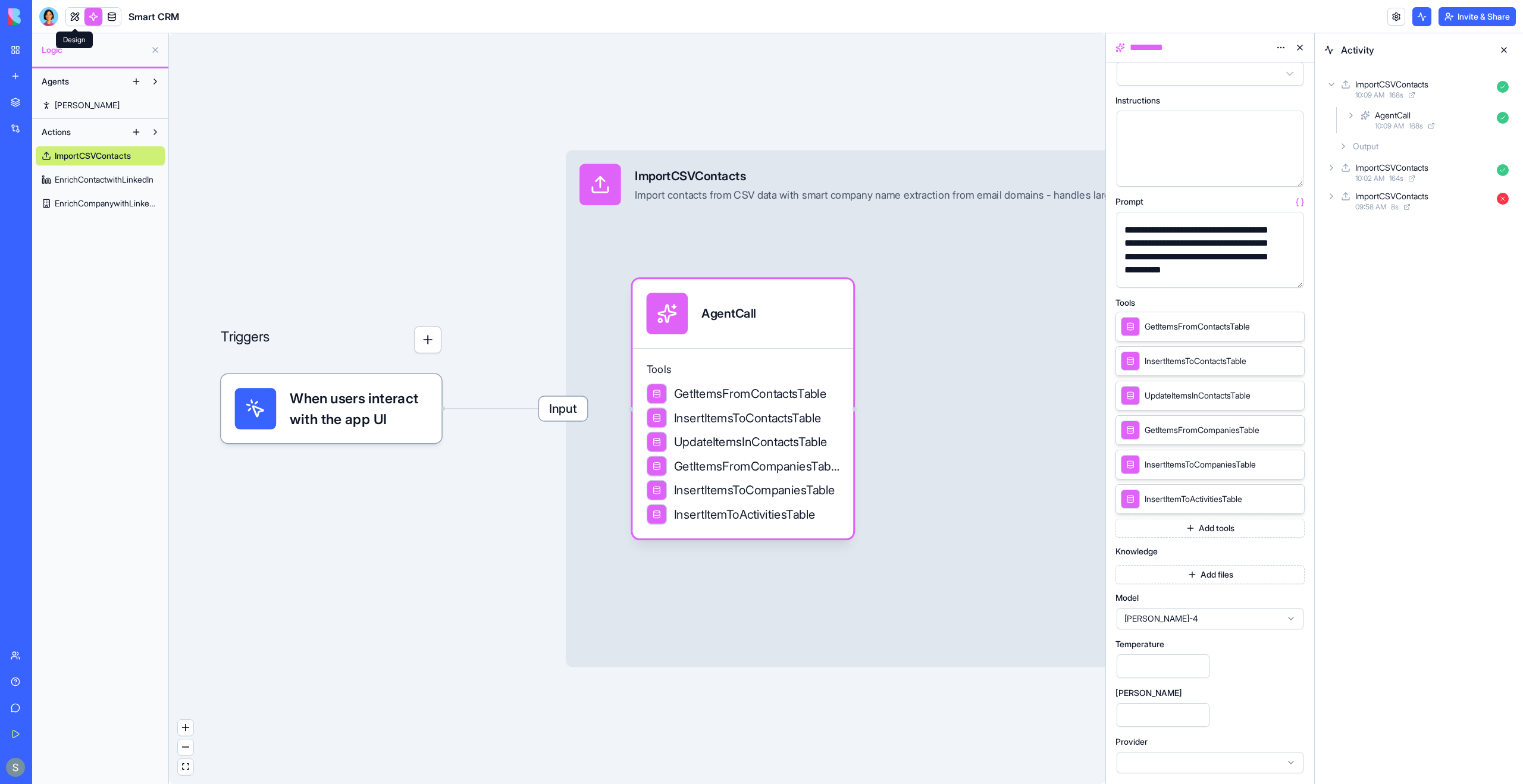
click at [80, 24] on link at bounding box center [75, 16] width 18 height 18
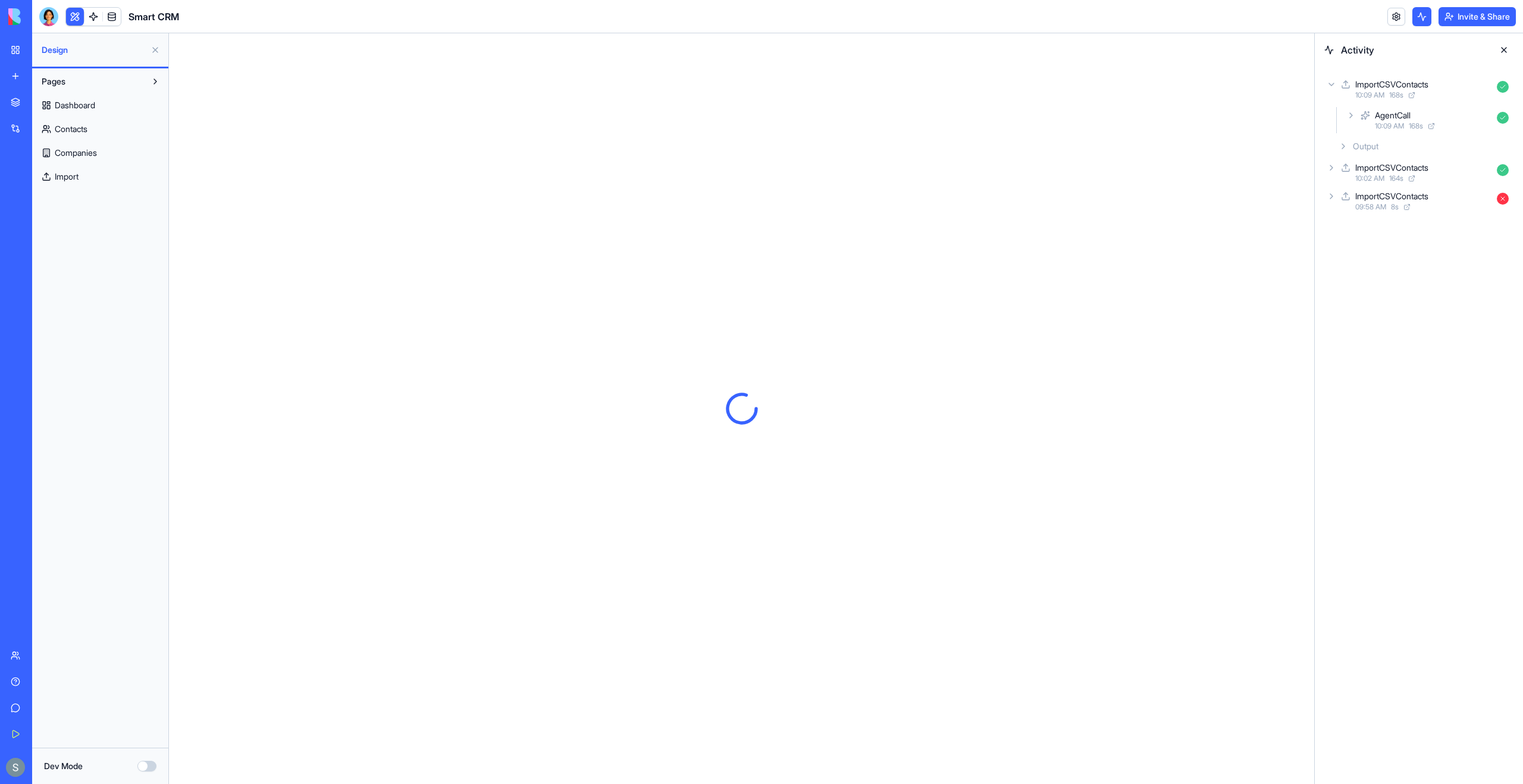
click at [116, 183] on link "Import" at bounding box center [100, 177] width 129 height 19
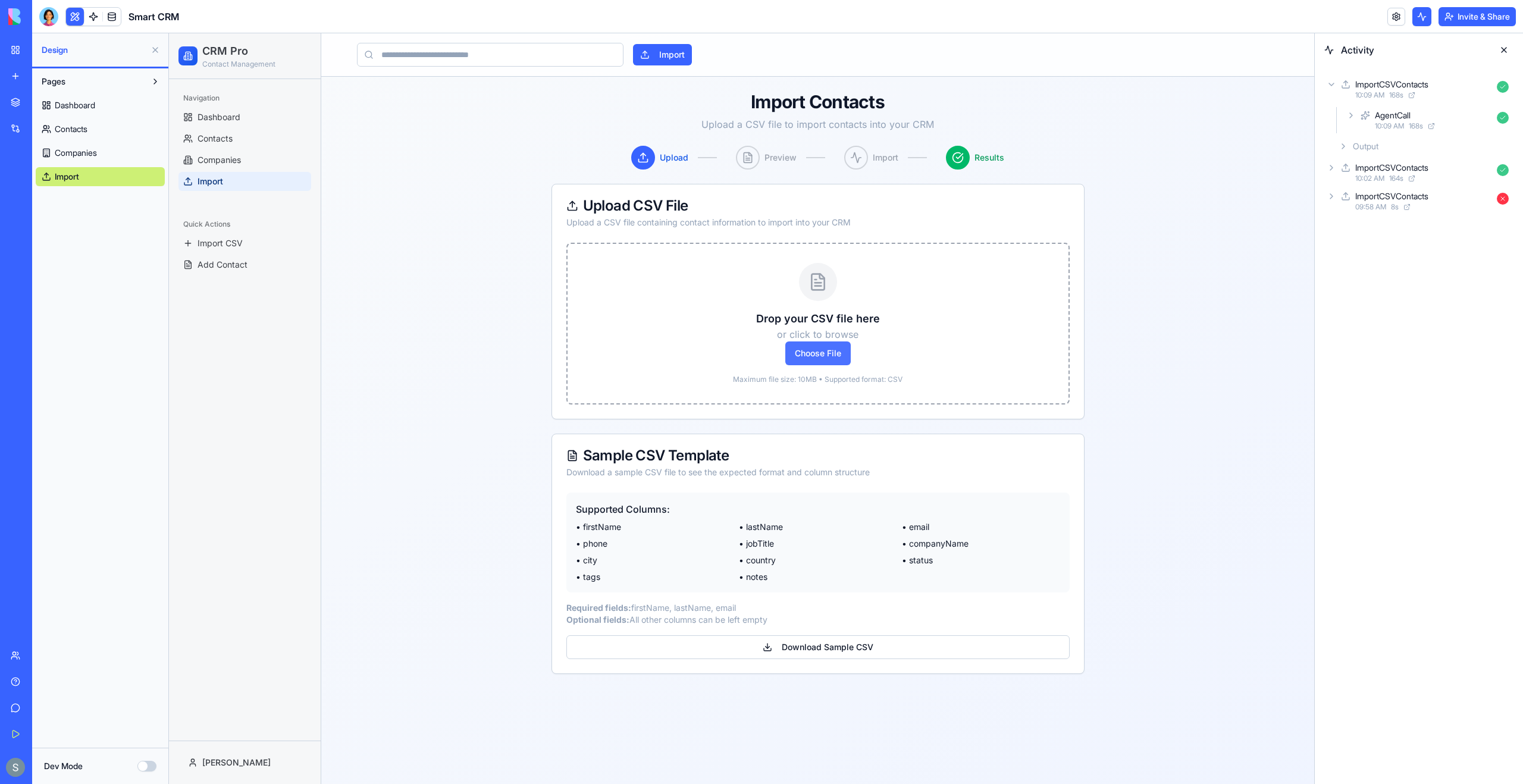
click at [799, 349] on span "Choose File" at bounding box center [817, 354] width 65 height 24
click at [169, 33] on input "Choose File" at bounding box center [169, 33] width 0 height 0
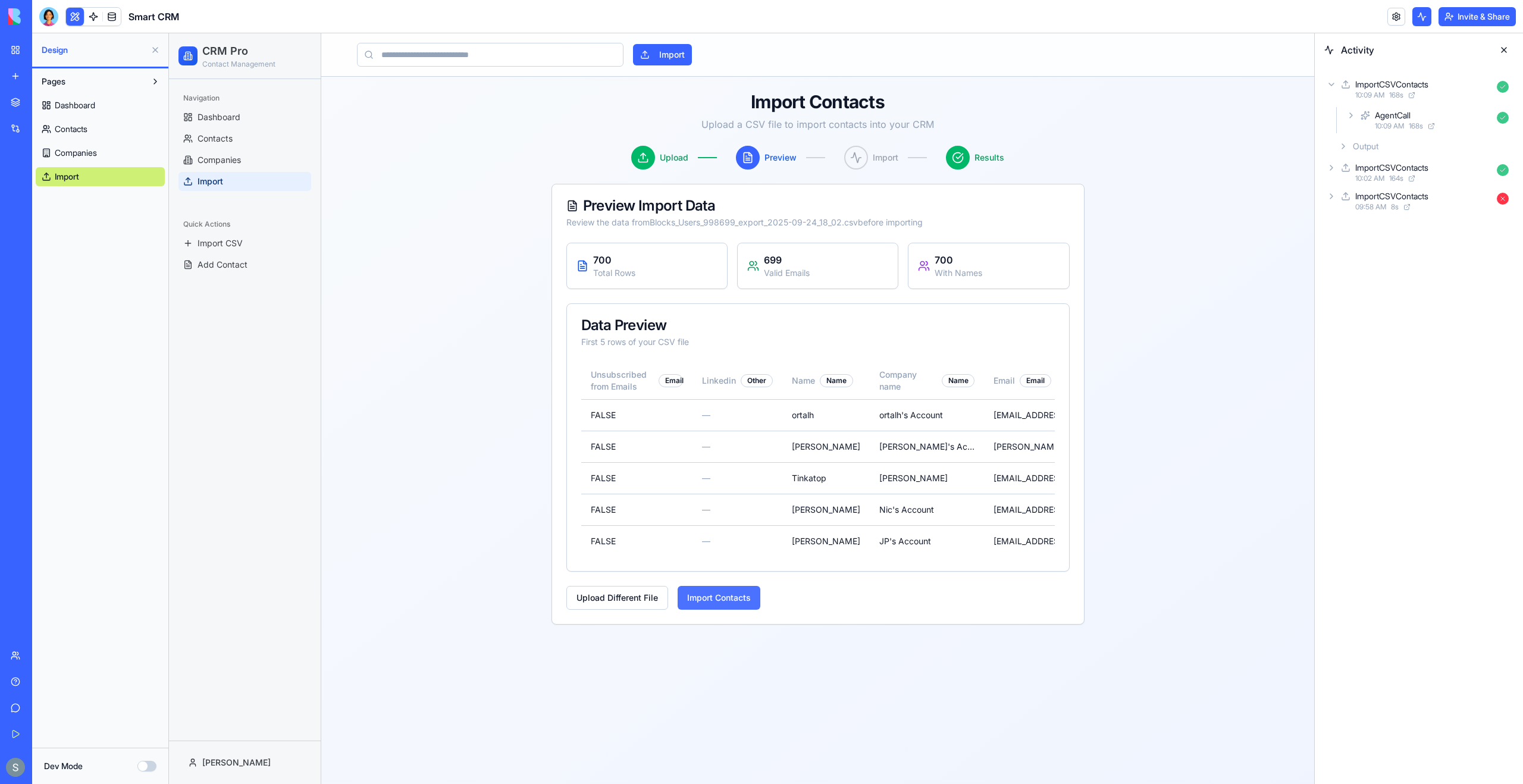
click at [736, 594] on button "Import Contacts" at bounding box center [719, 598] width 82 height 24
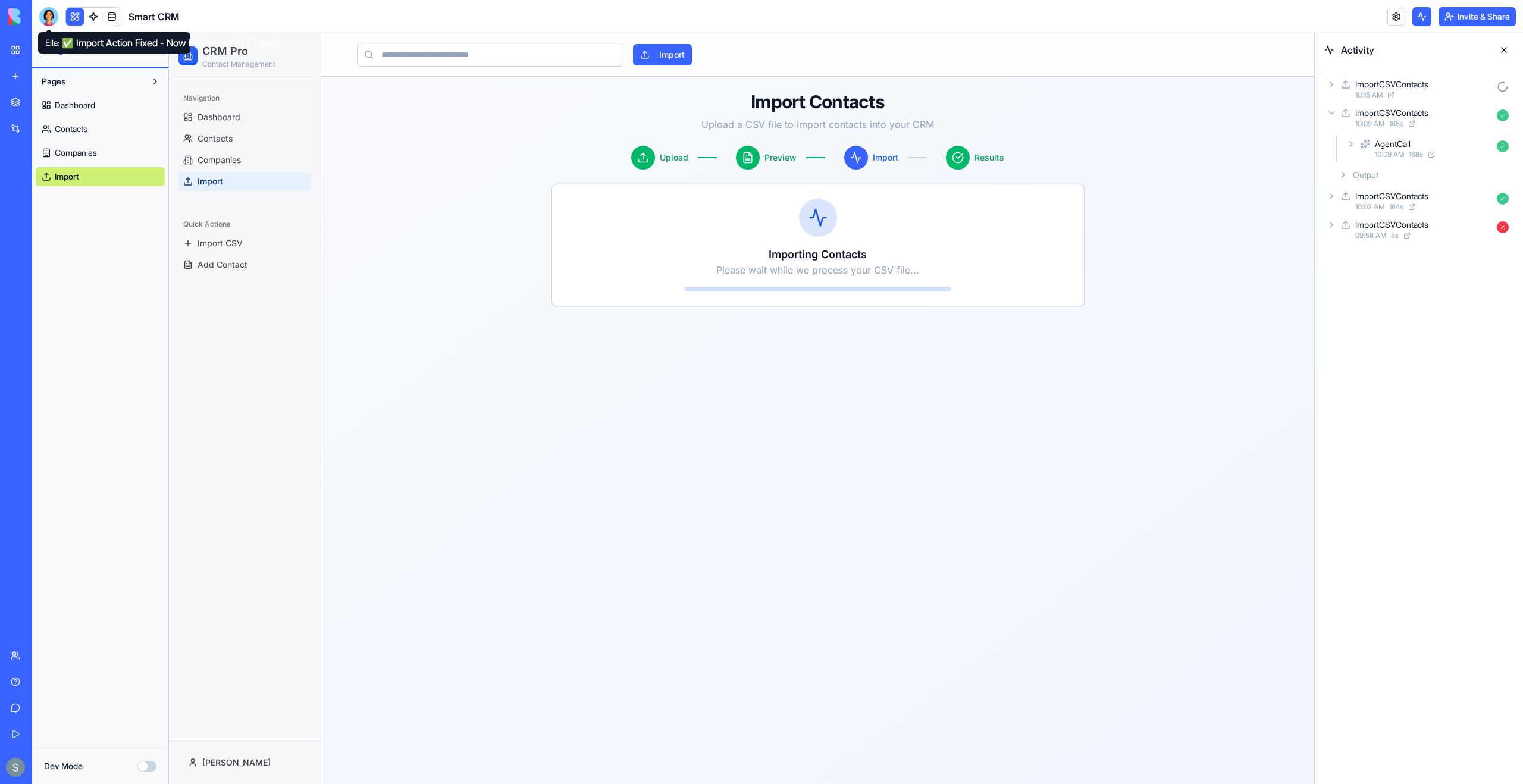
click at [48, 21] on div at bounding box center [48, 16] width 19 height 19
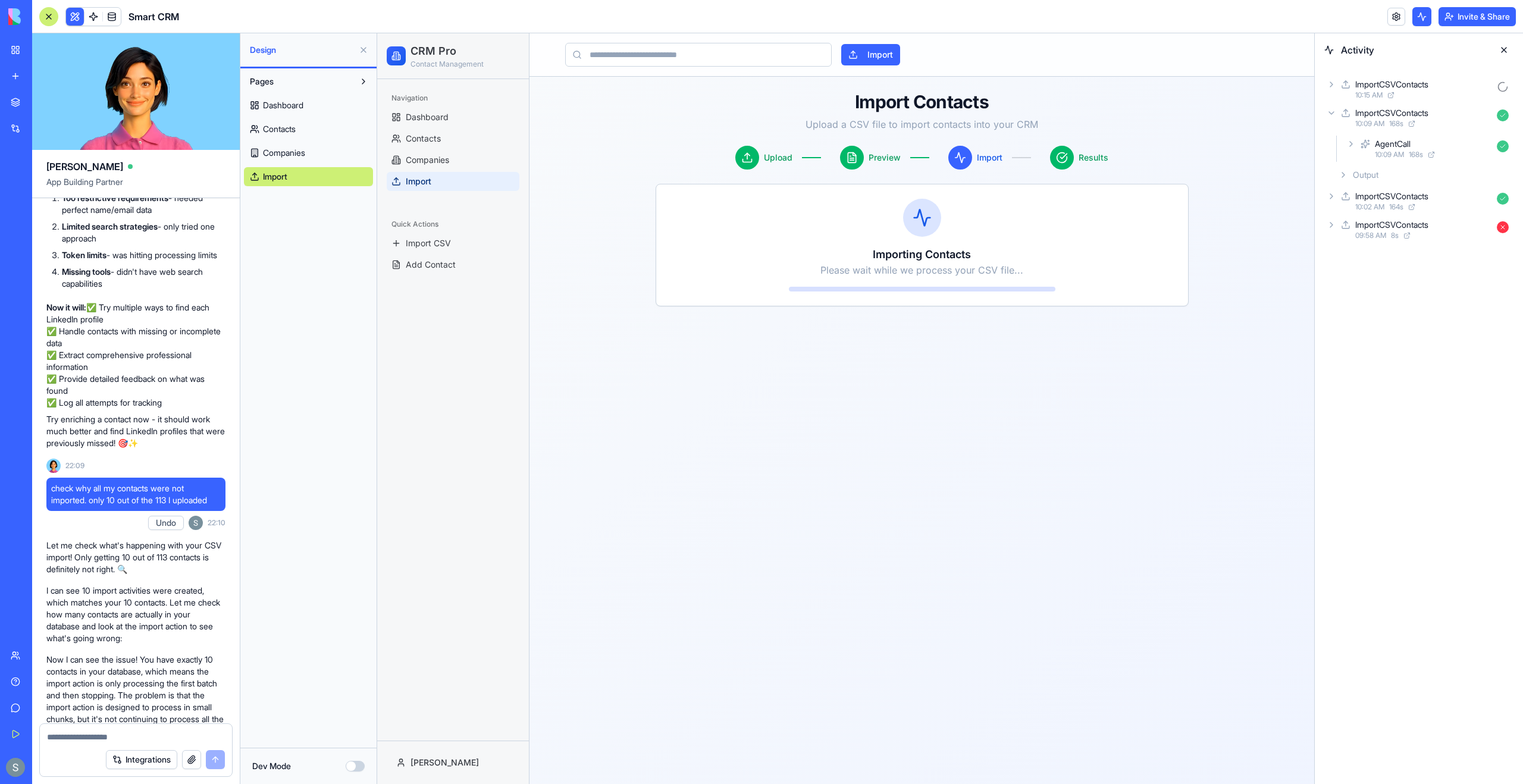
scroll to position [7394, 0]
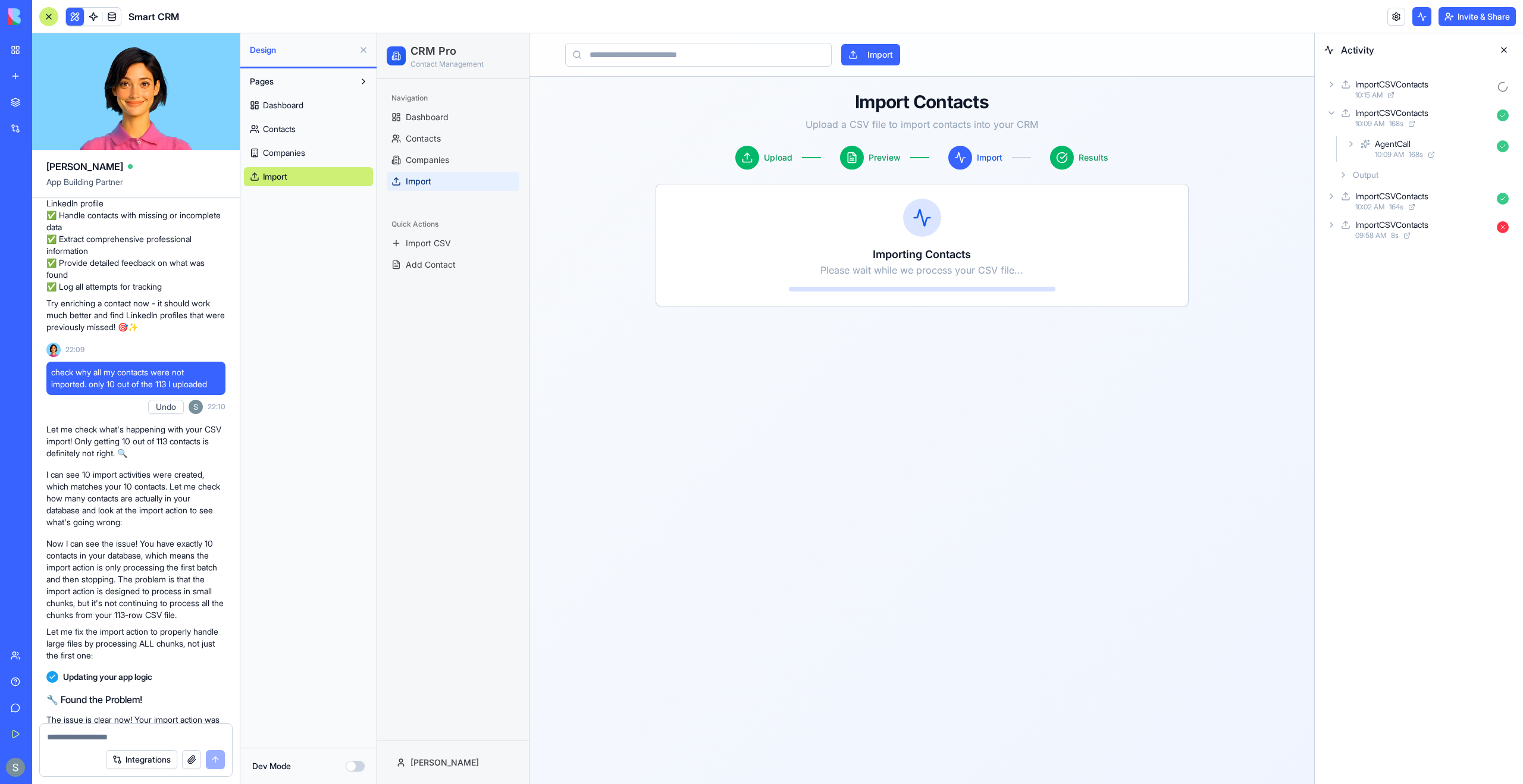
click at [1378, 89] on div "ImportCSVContacts" at bounding box center [1392, 84] width 73 height 12
click at [1389, 122] on span "10:15 AM" at bounding box center [1389, 126] width 27 height 9
click at [1450, 179] on div "10:15 AM 0 s" at bounding box center [1443, 178] width 98 height 9
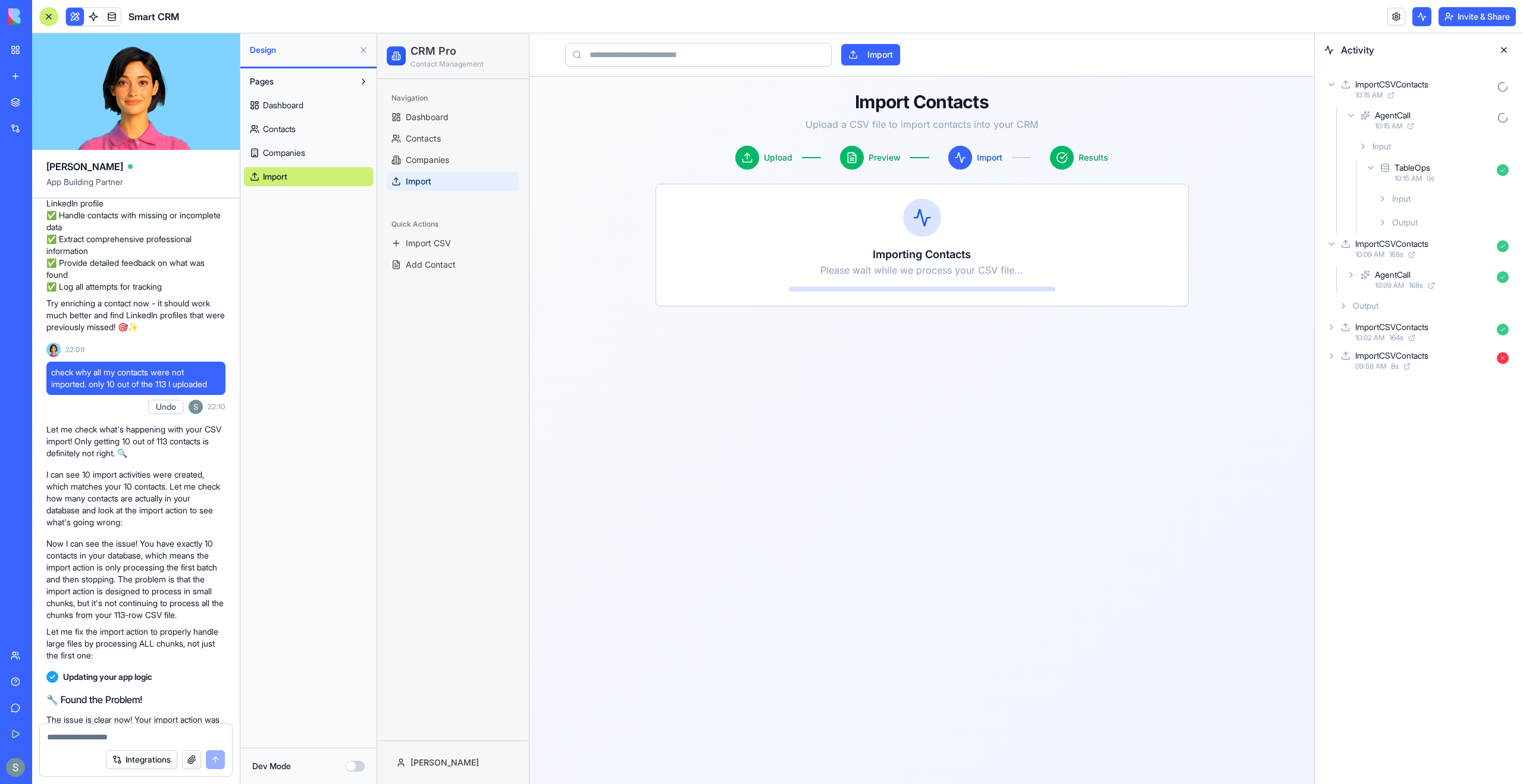
click at [1450, 200] on div "Input" at bounding box center [1443, 198] width 140 height 21
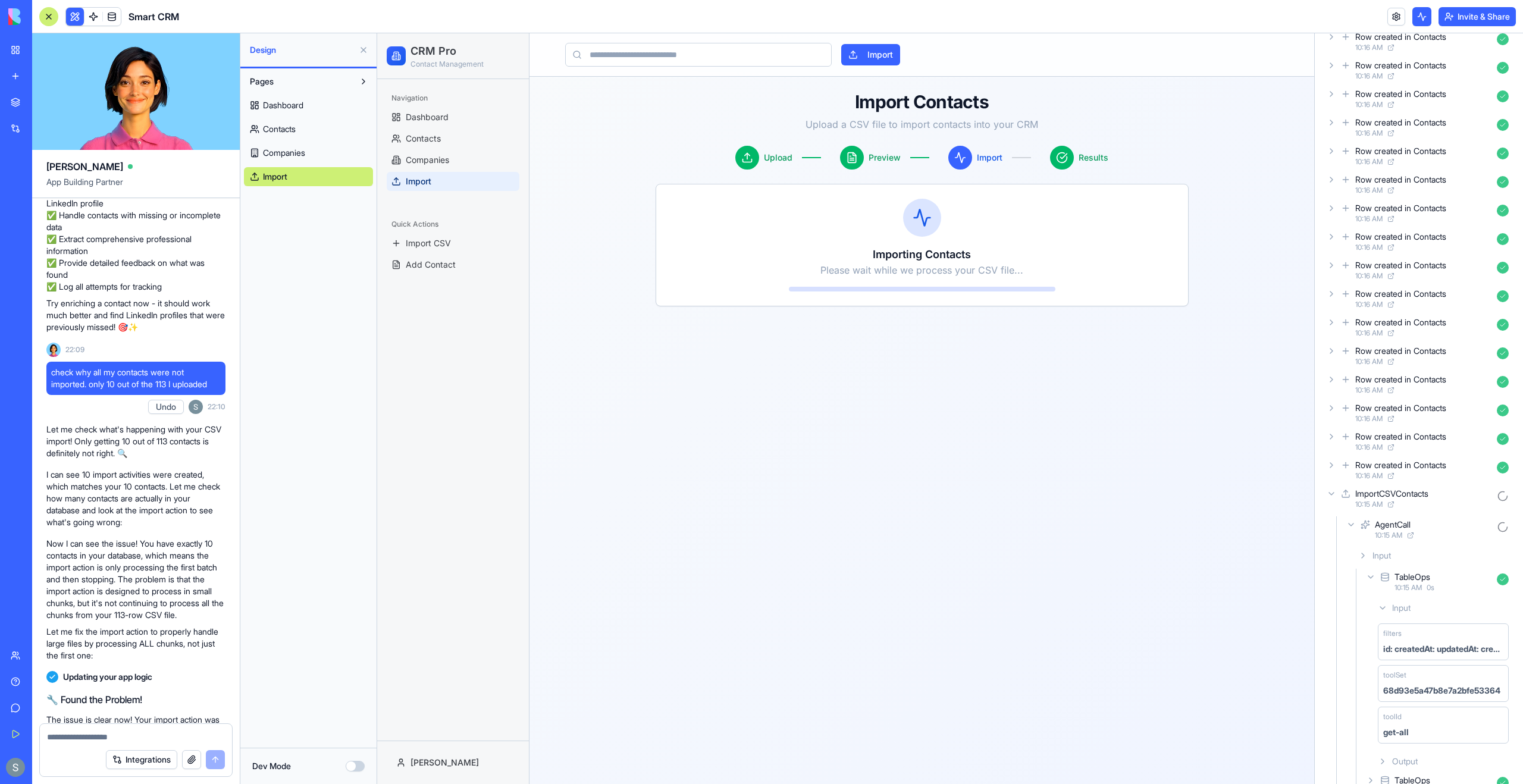
scroll to position [1549, 0]
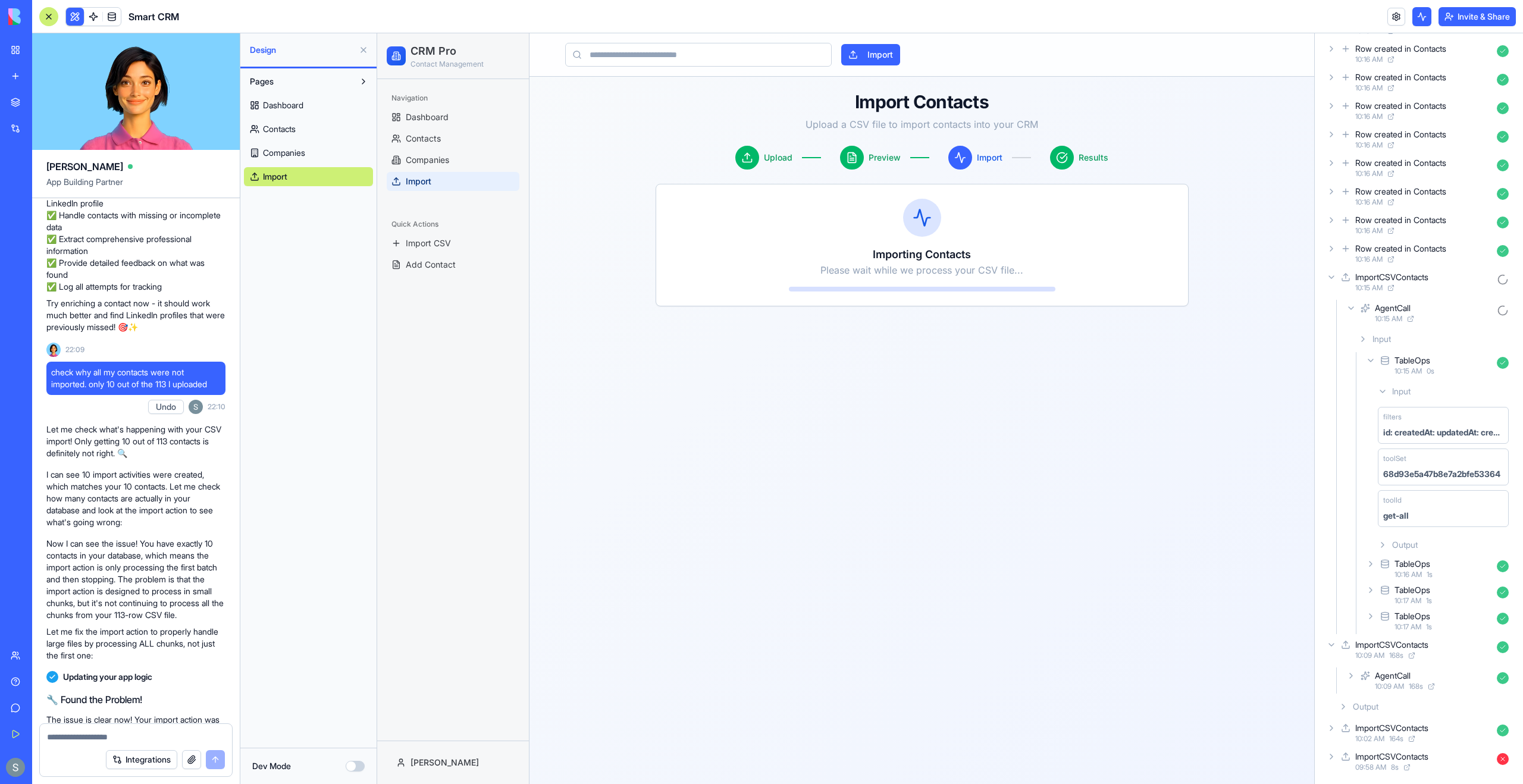
click at [1435, 320] on div "10:15 AM" at bounding box center [1434, 318] width 117 height 9
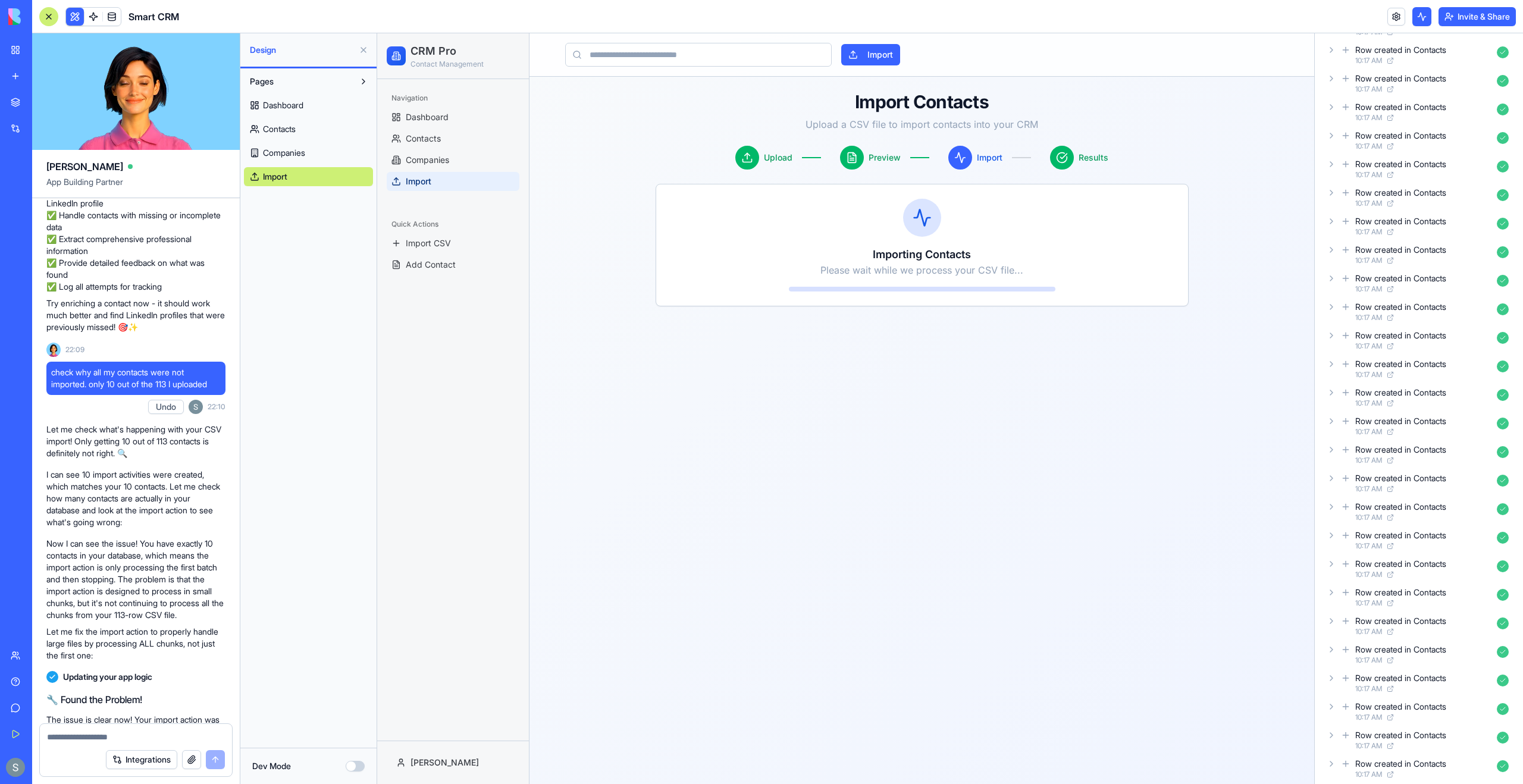
scroll to position [1117, 0]
click at [278, 132] on span "Contacts" at bounding box center [279, 129] width 32 height 12
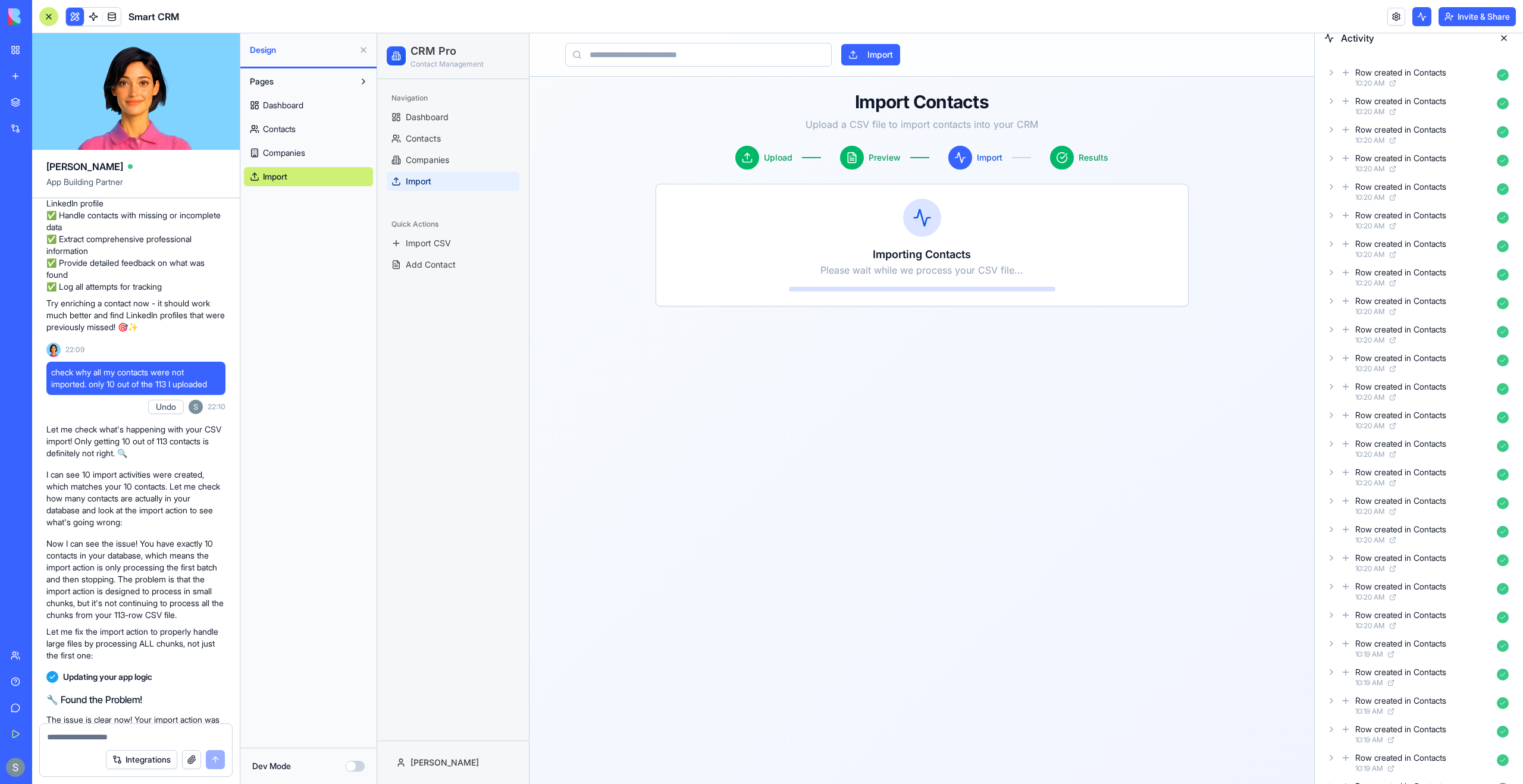
scroll to position [0, 0]
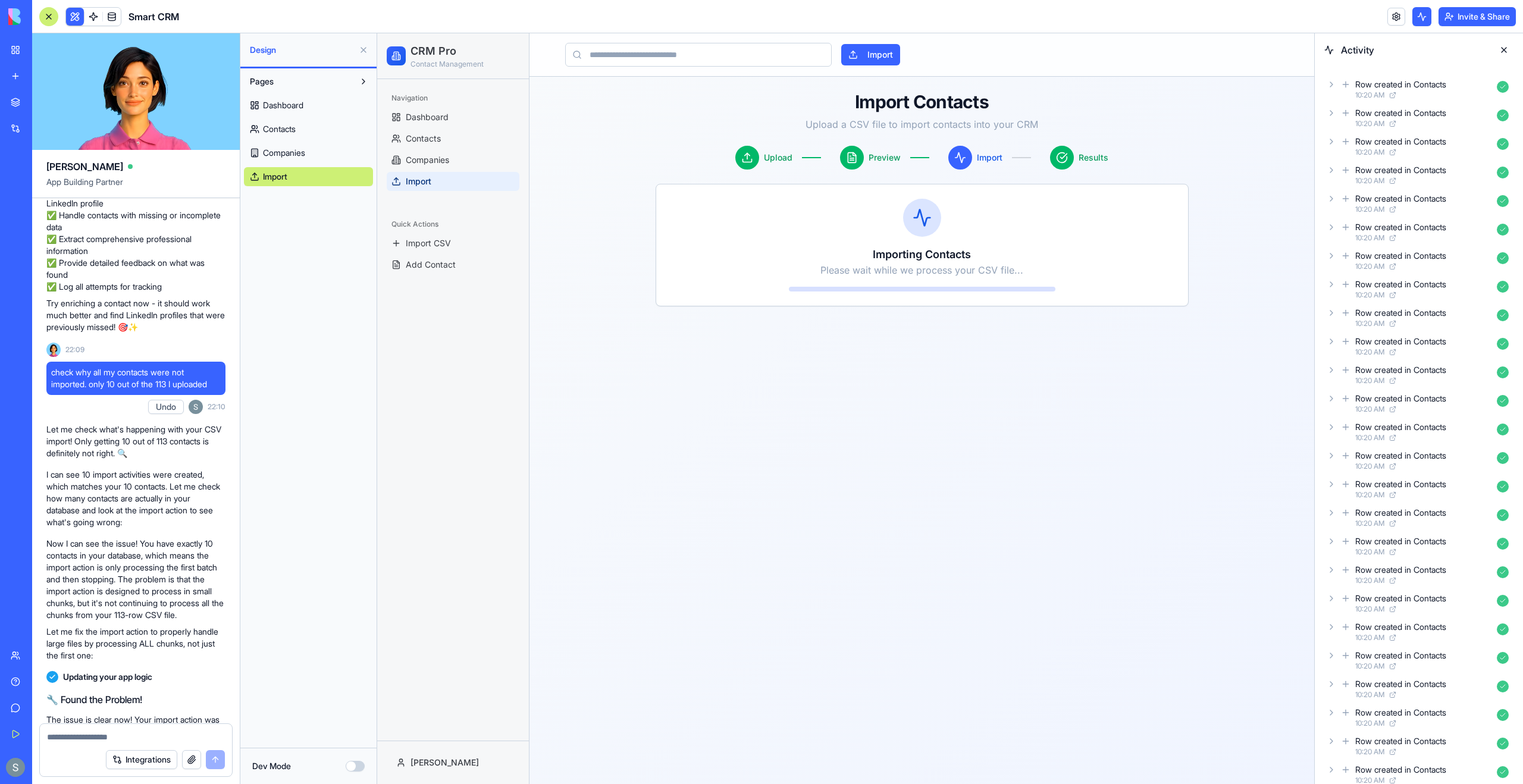
click at [1336, 89] on div "Row created in Contacts 10:20 AM" at bounding box center [1418, 89] width 189 height 26
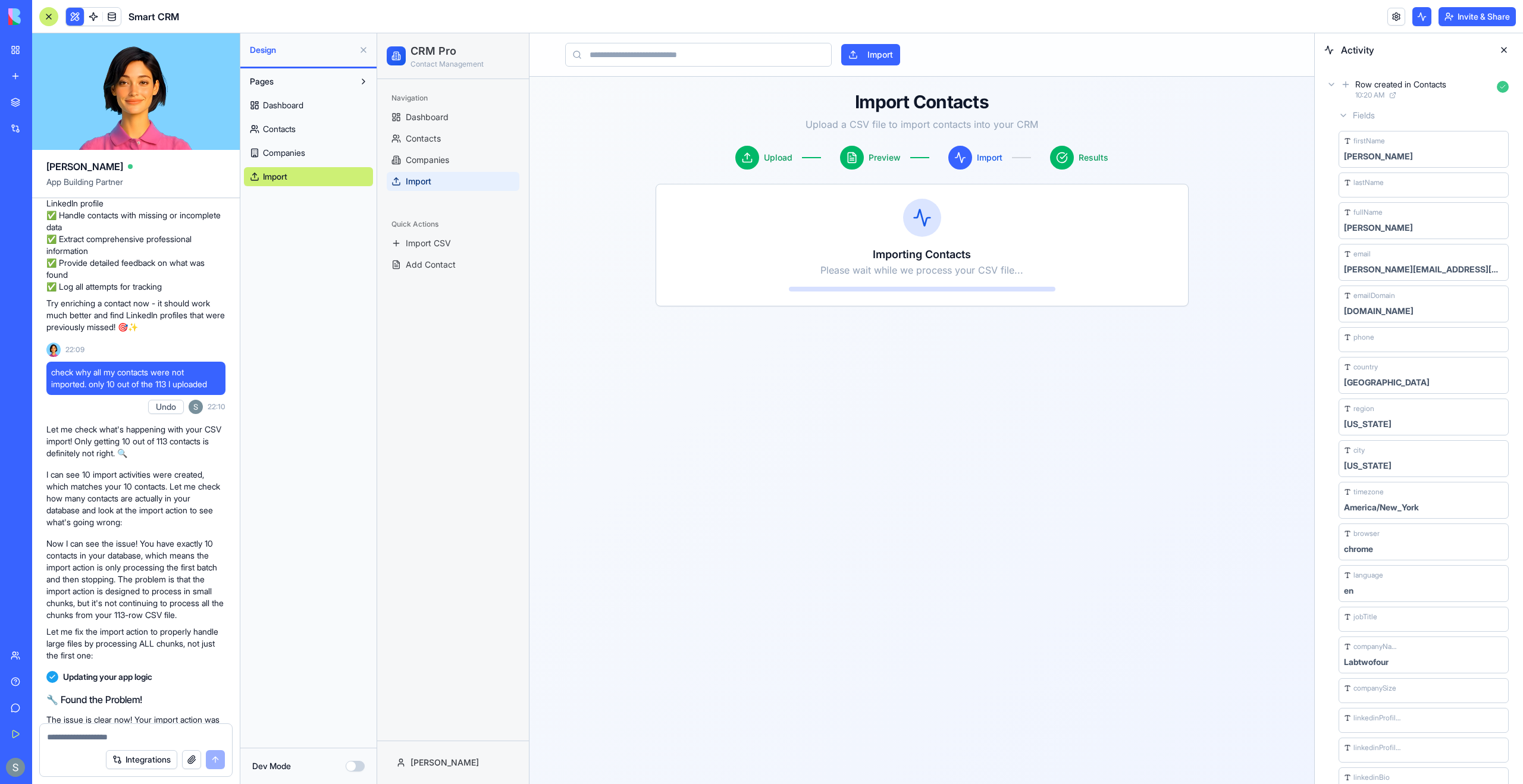
click at [1332, 86] on icon at bounding box center [1332, 84] width 5 height 3
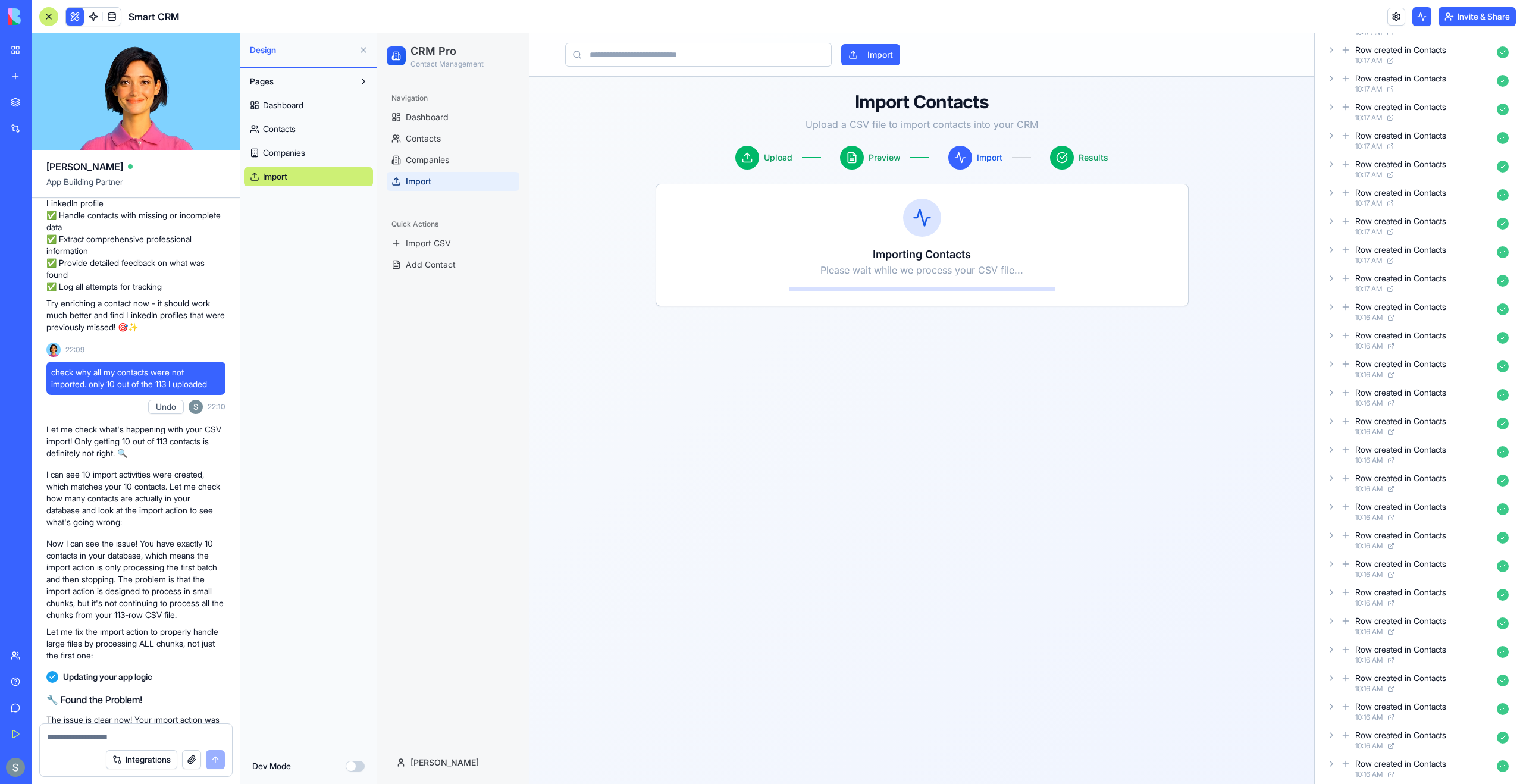
scroll to position [3582, 0]
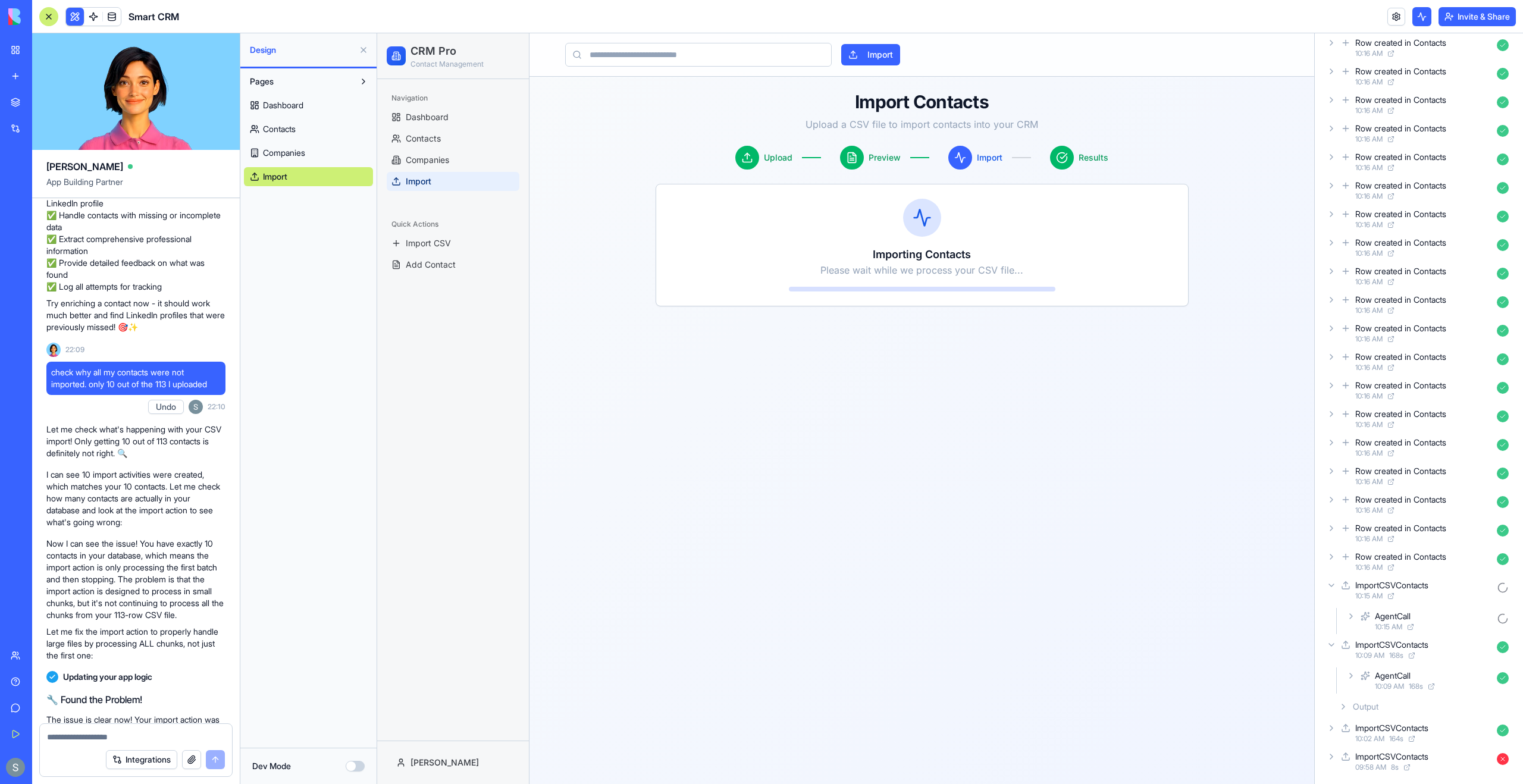
click at [1437, 616] on div "AgentCall" at bounding box center [1434, 616] width 117 height 12
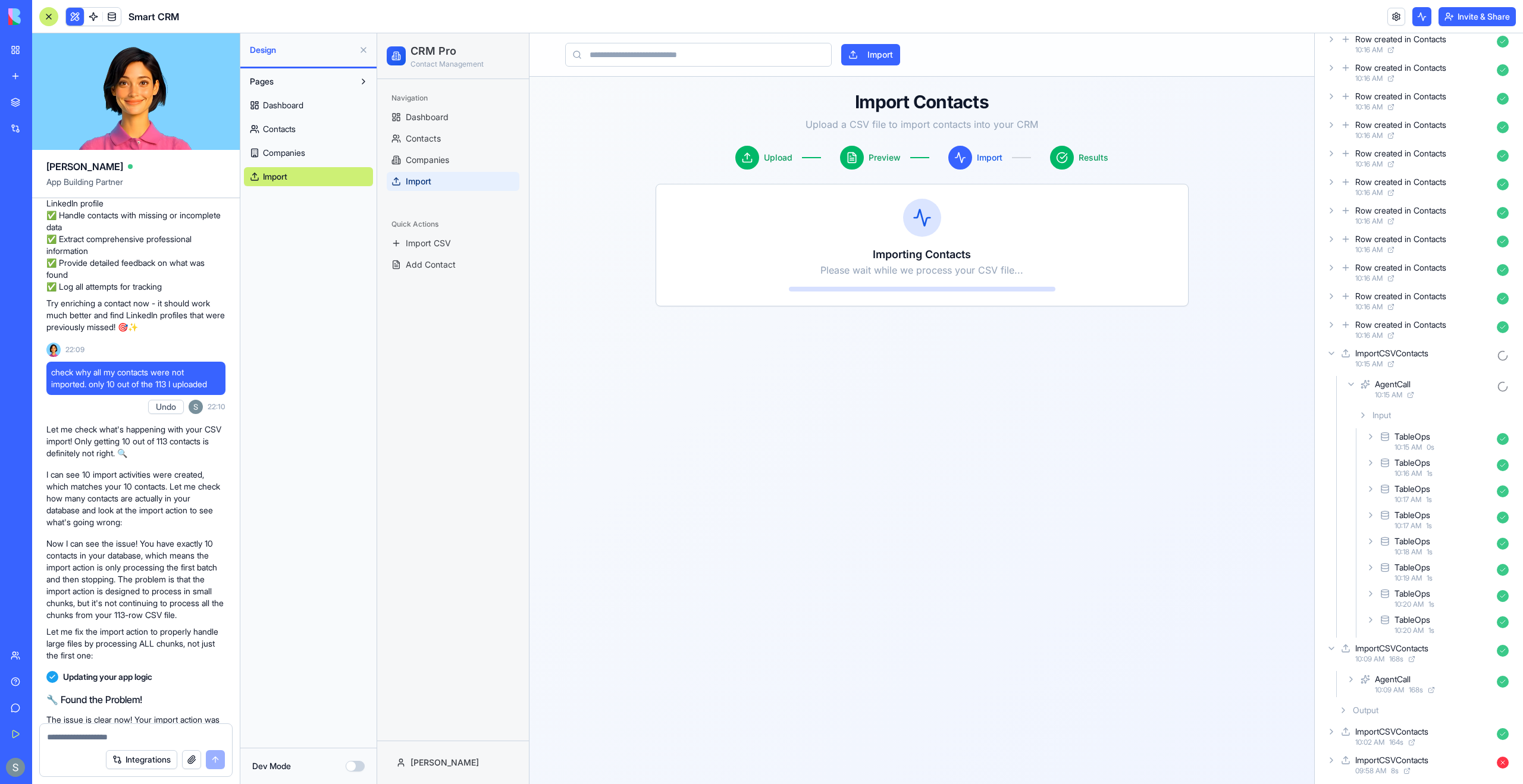
scroll to position [3818, 0]
click at [1453, 445] on div "10:15 AM 0 s" at bounding box center [1443, 443] width 98 height 9
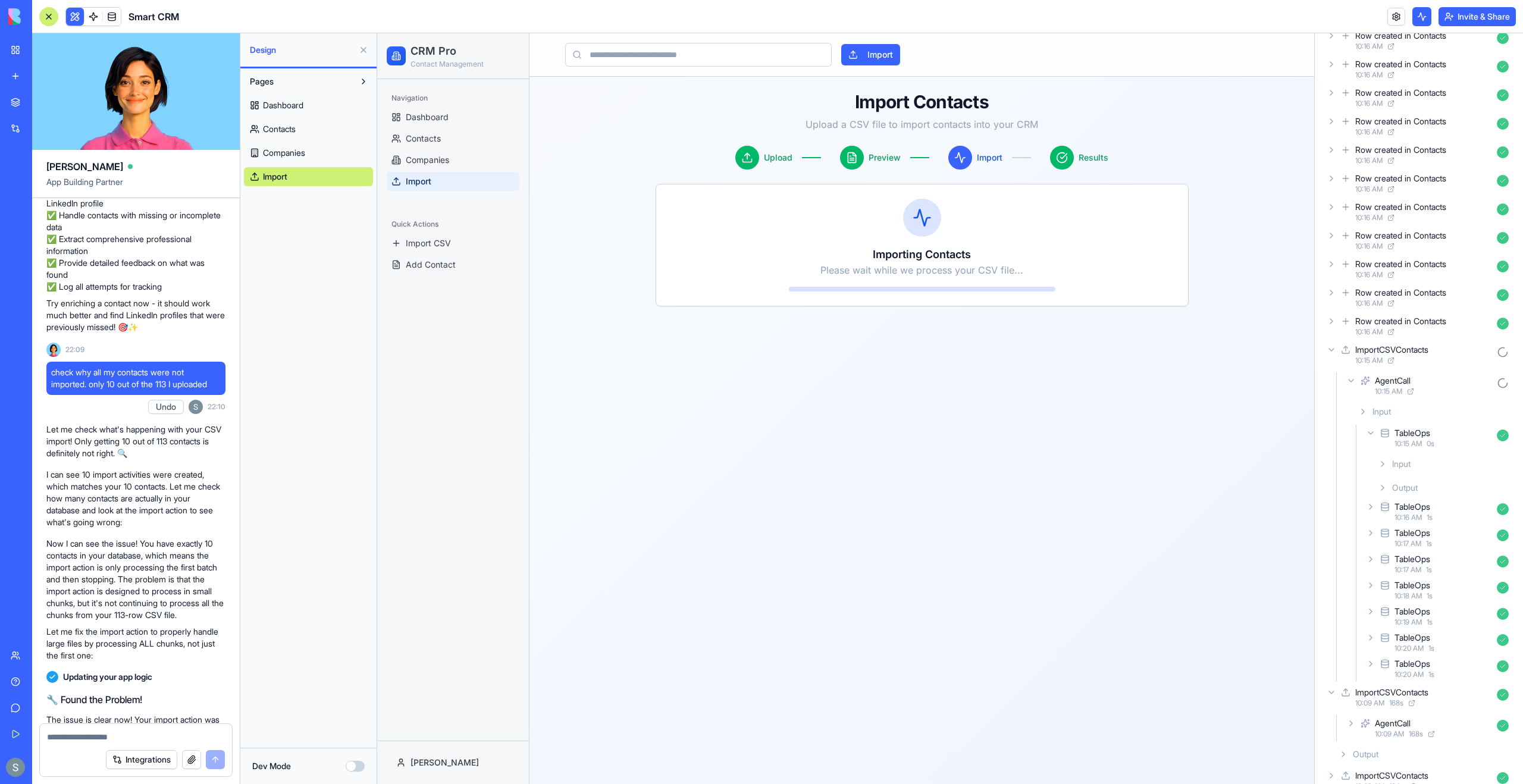
click at [1448, 464] on div "Input" at bounding box center [1443, 463] width 140 height 21
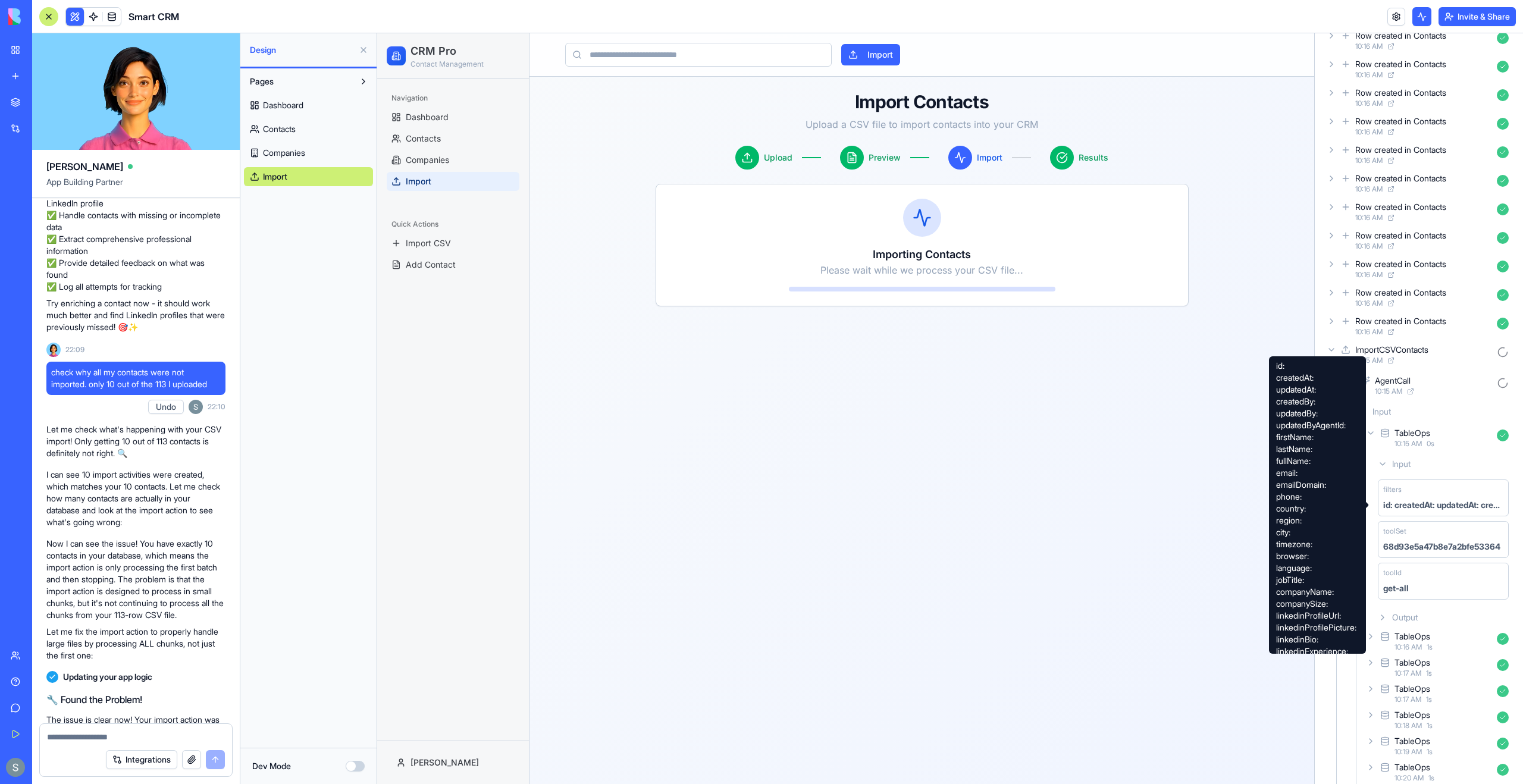
scroll to position [138, 0]
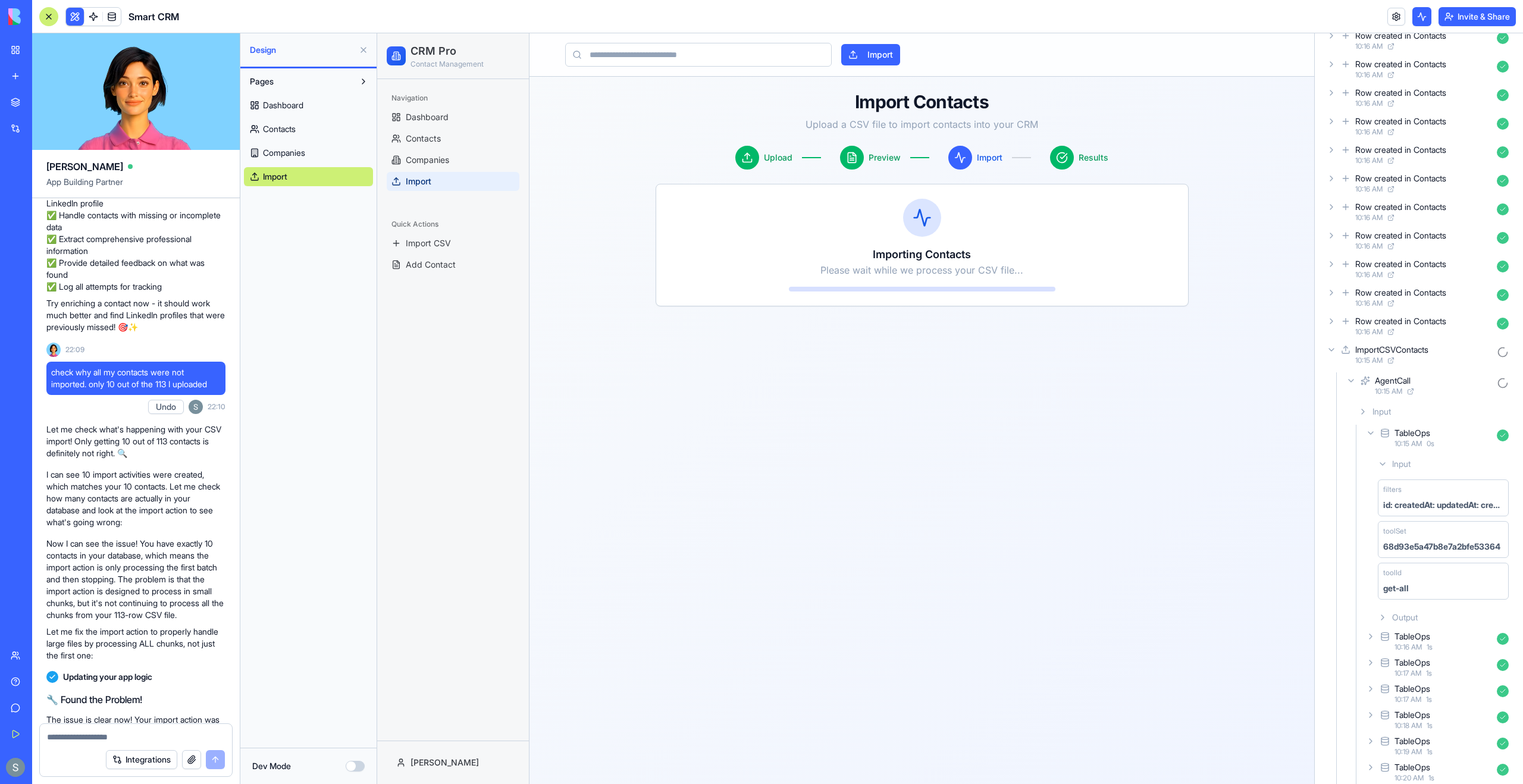
click at [1392, 439] on div "TableOps 10:15 AM 0 s" at bounding box center [1439, 438] width 150 height 26
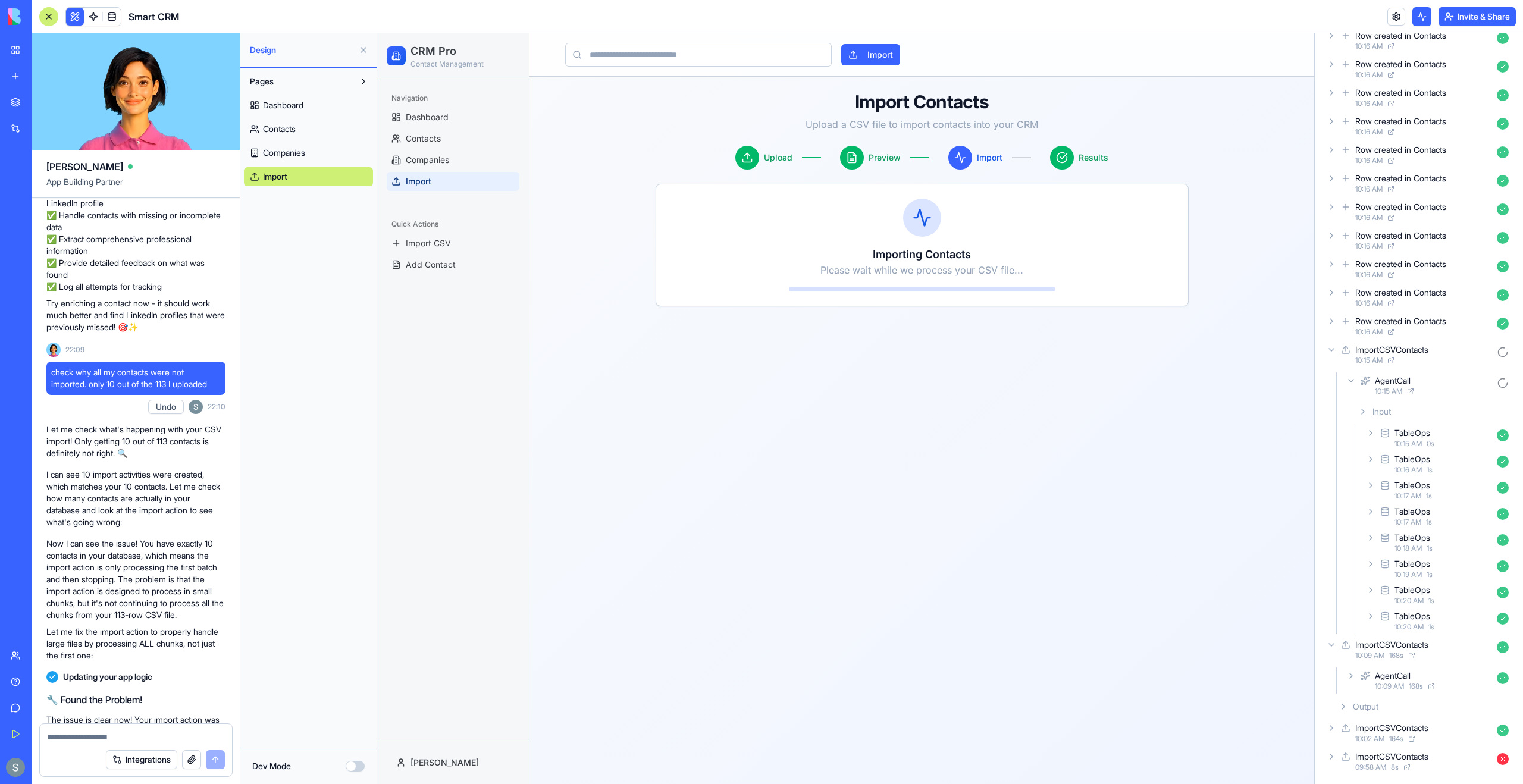
click at [1414, 463] on div "TableOps" at bounding box center [1412, 459] width 36 height 12
click at [1396, 488] on div "TableOps" at bounding box center [1412, 488] width 36 height 12
click at [1411, 510] on div "TableOps" at bounding box center [1412, 516] width 36 height 12
click at [1422, 551] on span "10:18 AM" at bounding box center [1408, 555] width 27 height 9
click at [1439, 582] on div "10:19 AM 1 s" at bounding box center [1443, 583] width 98 height 9
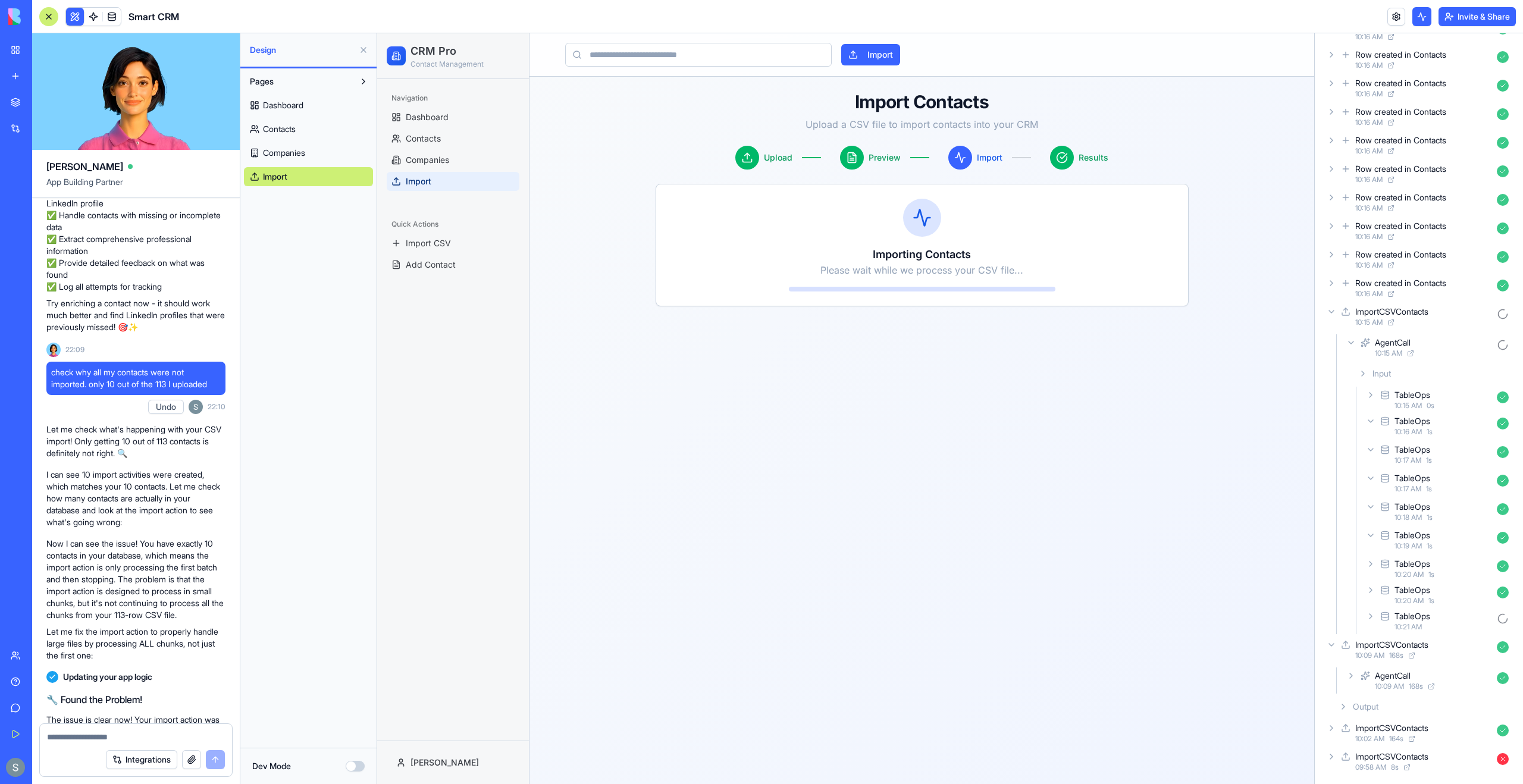
click at [1445, 570] on div "TableOps" at bounding box center [1443, 564] width 98 height 12
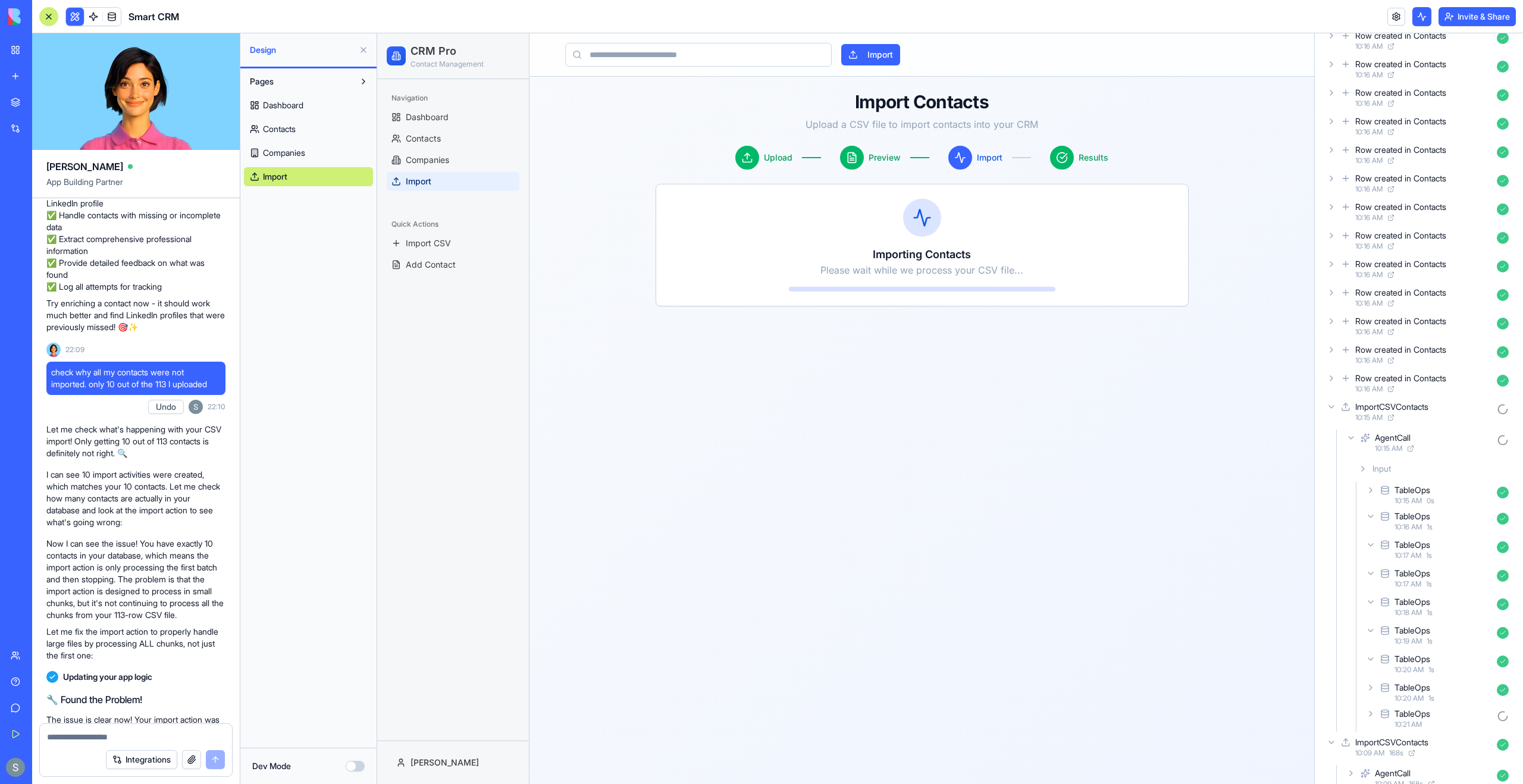
scroll to position [4389, 0]
click at [1446, 628] on div "TableOps" at bounding box center [1443, 631] width 98 height 12
click at [1448, 657] on div "TableOps" at bounding box center [1443, 659] width 98 height 12
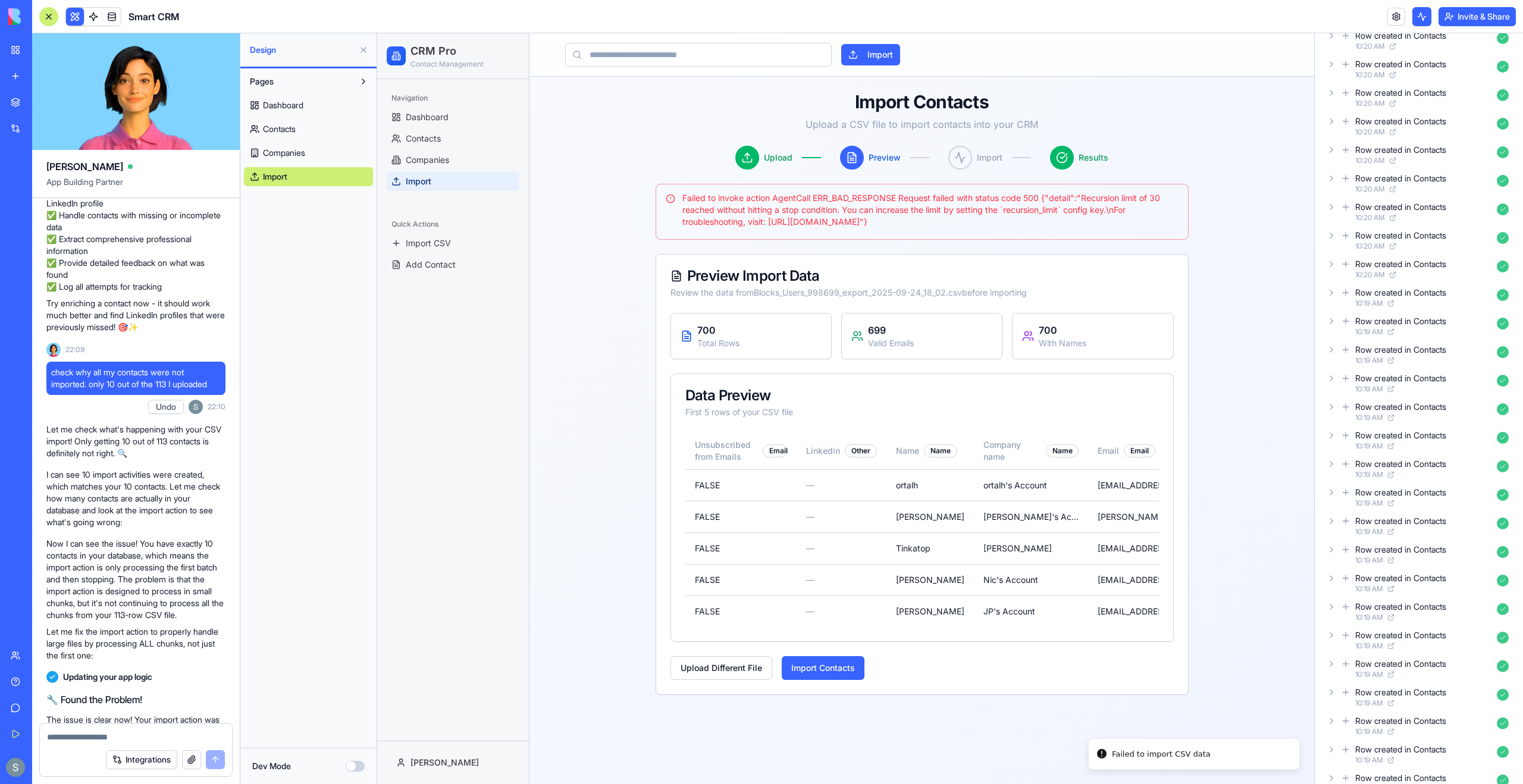
scroll to position [7273, 0]
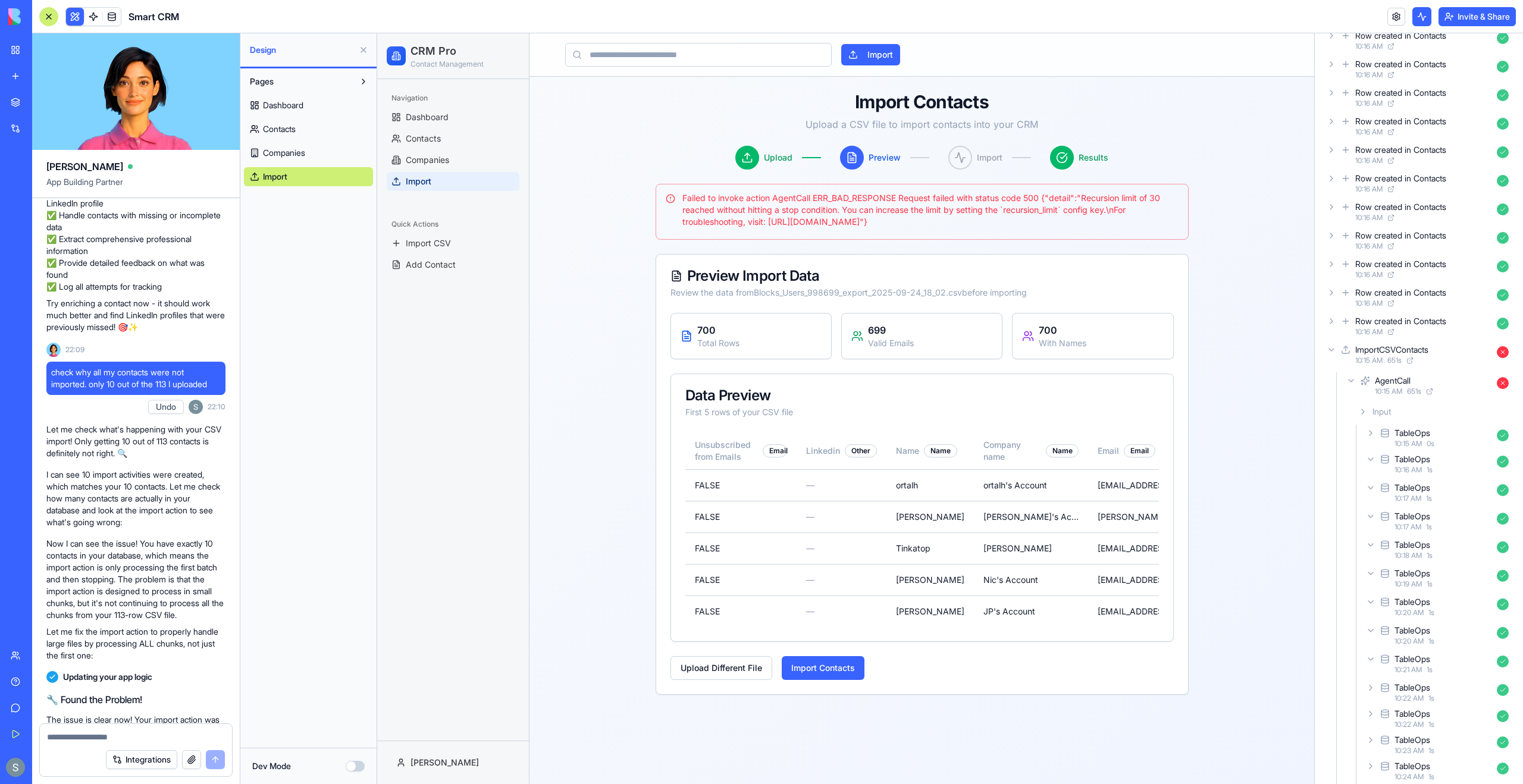
click at [1337, 345] on div "ImportCSVContacts 10:15 AM 651 s" at bounding box center [1418, 355] width 189 height 26
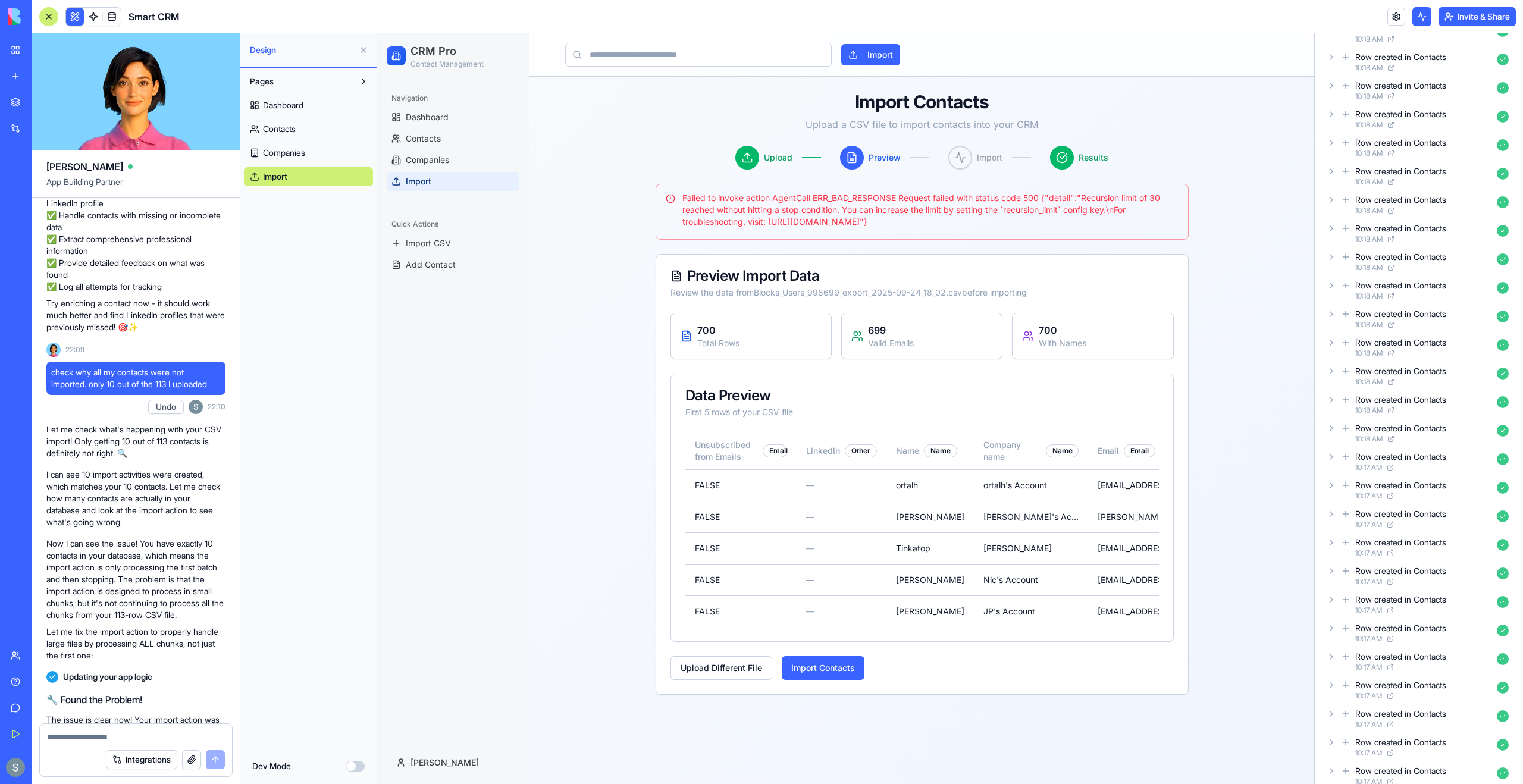
scroll to position [5184, 0]
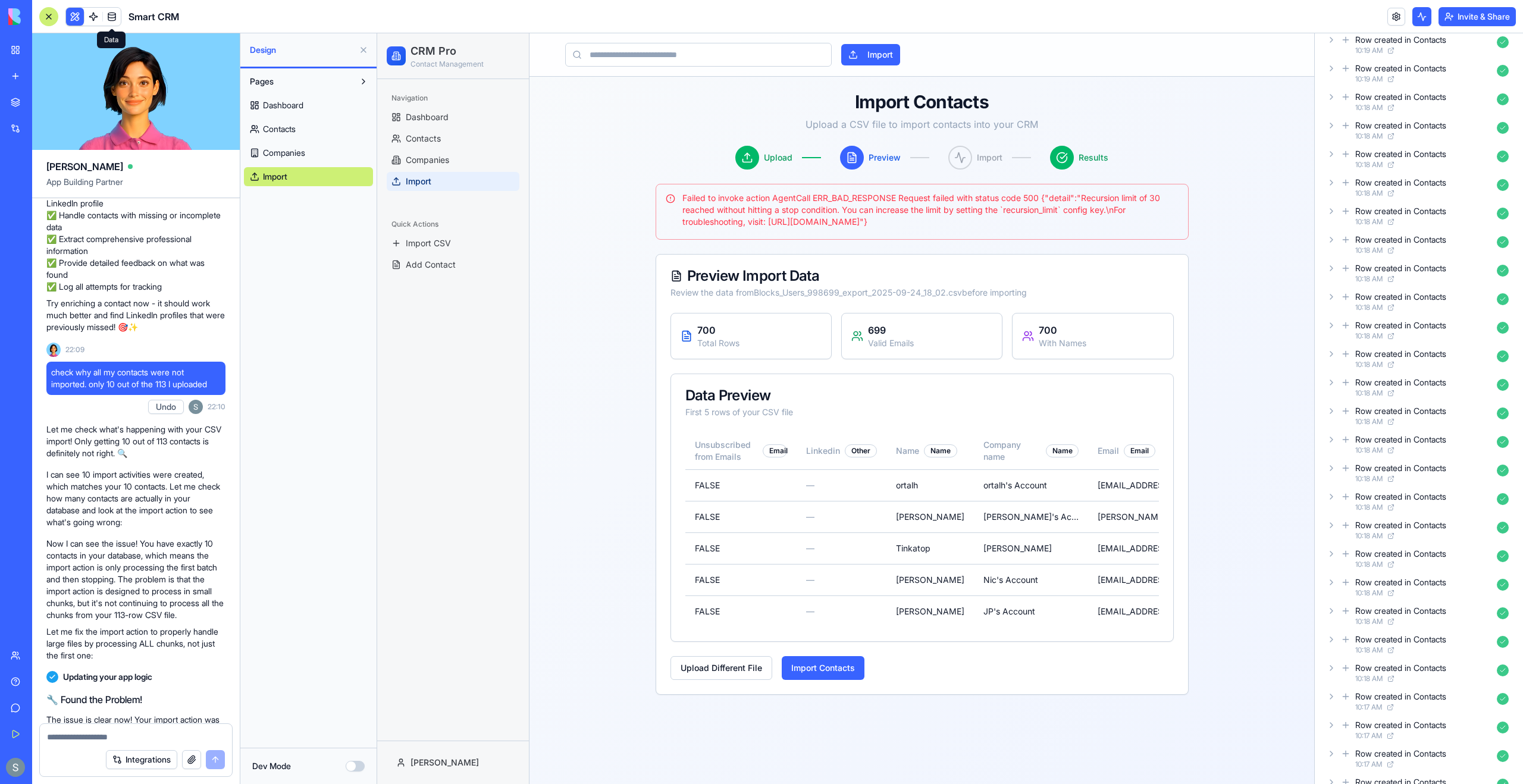
click at [109, 21] on link at bounding box center [111, 16] width 18 height 18
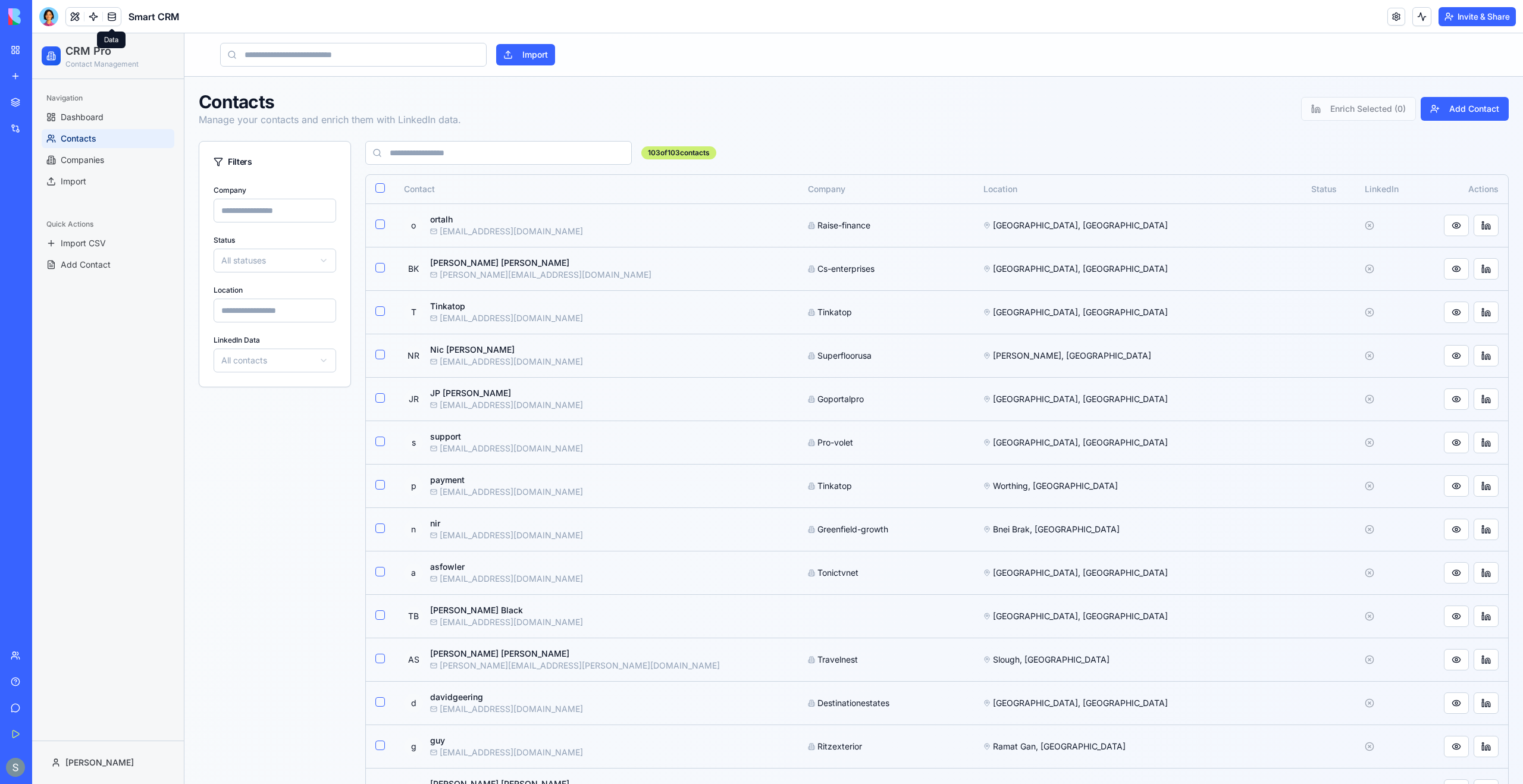
click at [118, 12] on link at bounding box center [111, 16] width 18 height 18
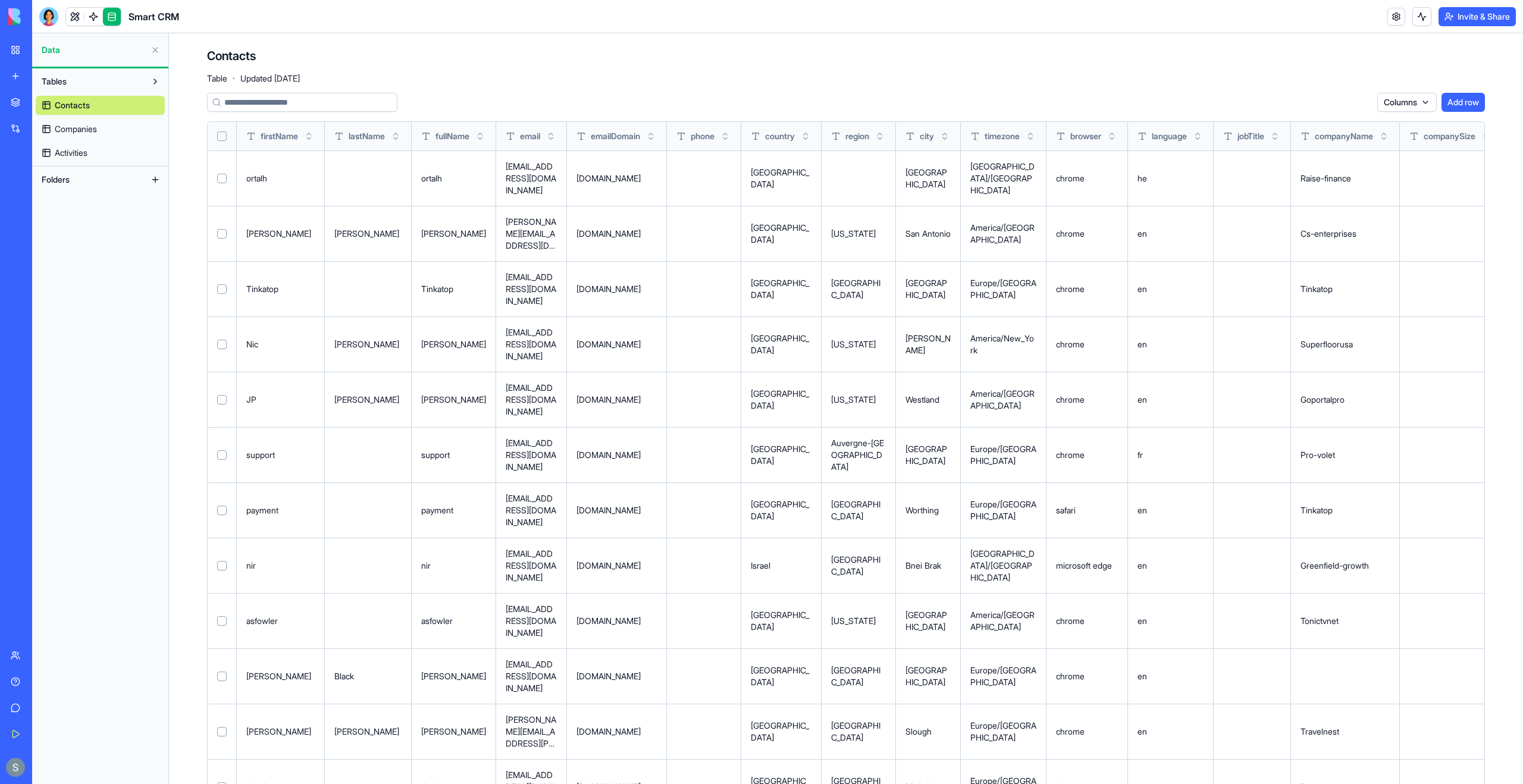
click at [226, 137] on button "Select all" at bounding box center [221, 136] width 9 height 9
click at [224, 135] on button "Select all" at bounding box center [221, 136] width 9 height 9
click at [223, 139] on button "Select all" at bounding box center [221, 136] width 9 height 9
type button "on"
click at [221, 135] on button "Select all" at bounding box center [221, 136] width 9 height 9
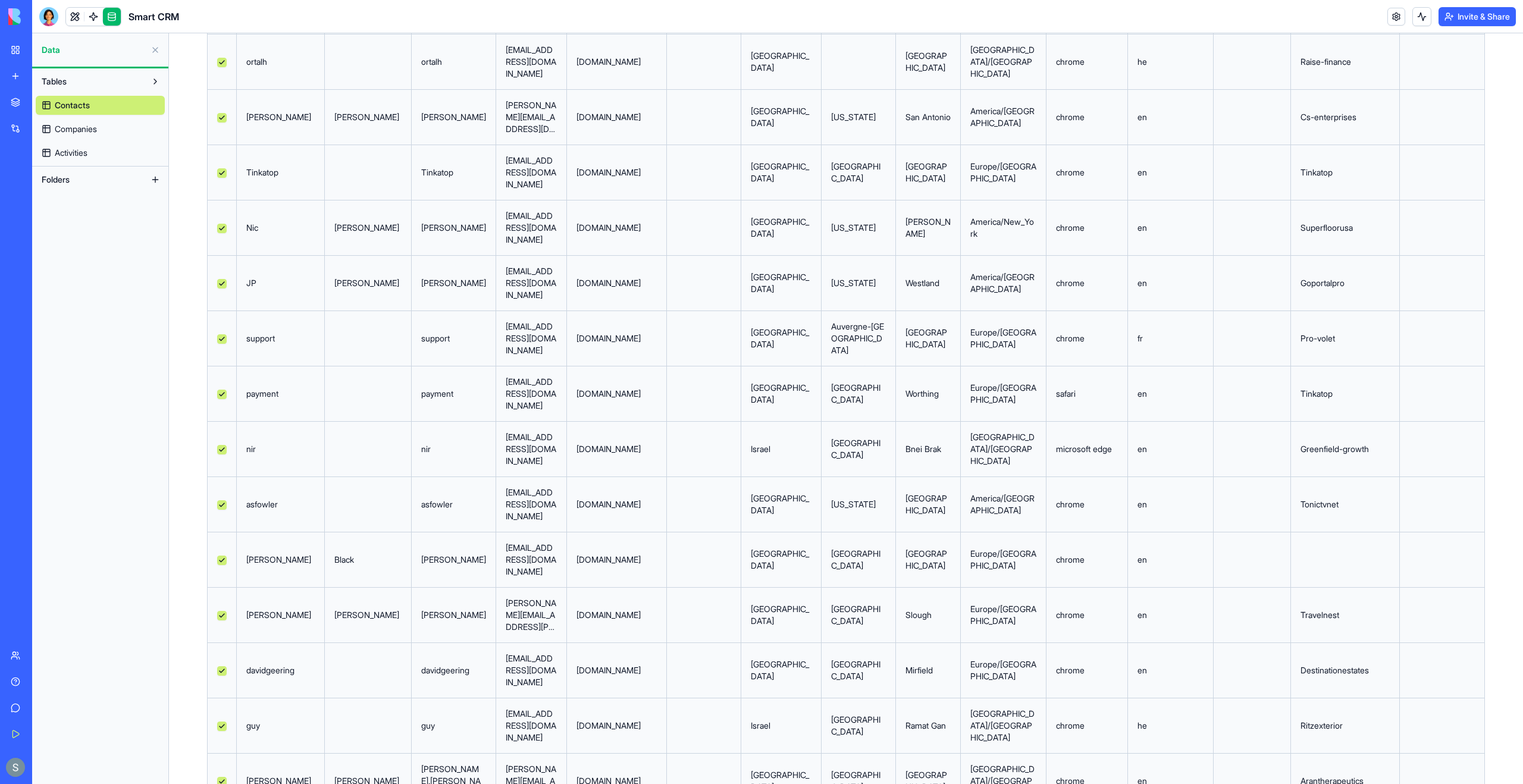
type button "on"
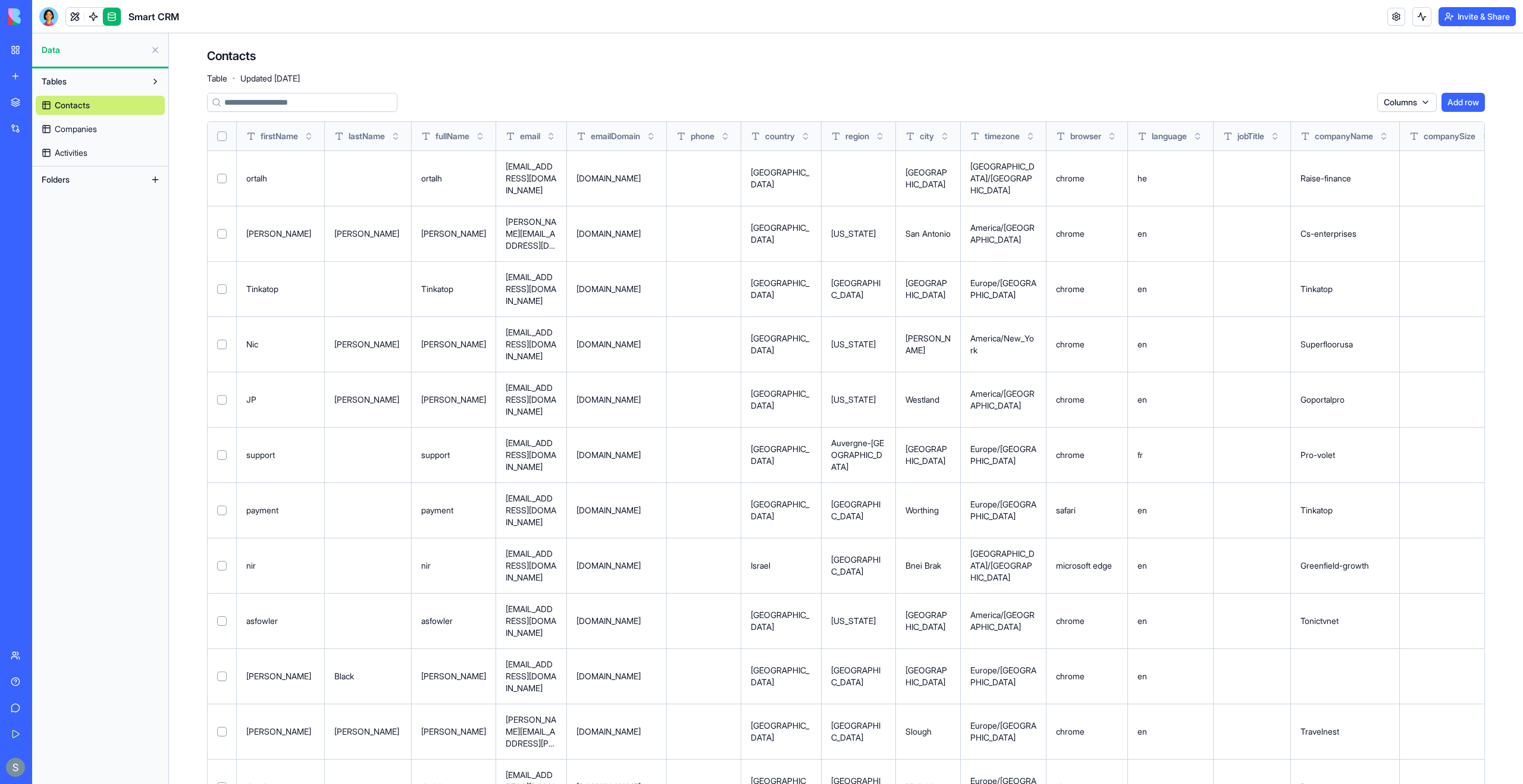
click at [223, 134] on button "Select all" at bounding box center [221, 136] width 9 height 9
type button "on"
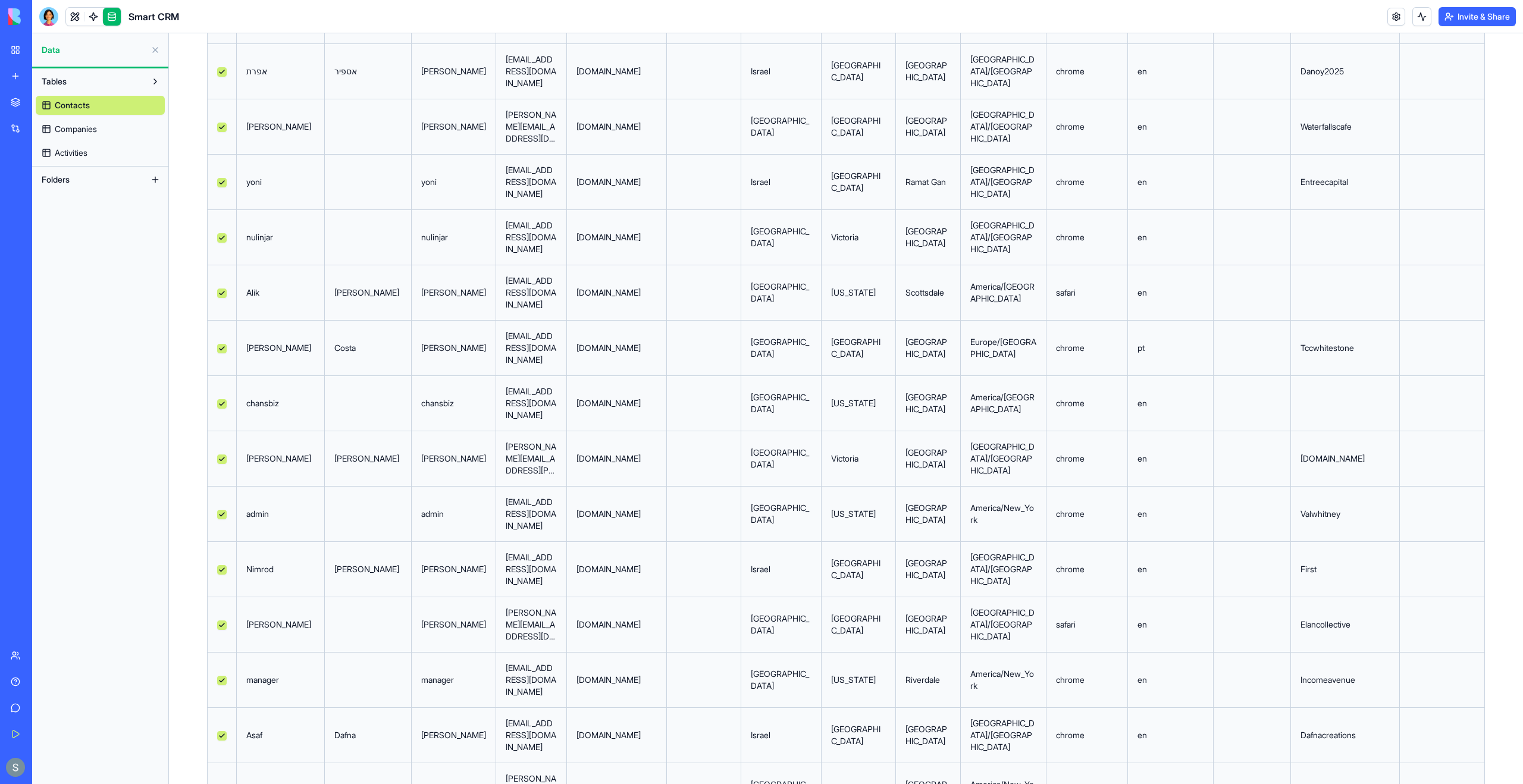
scroll to position [1220, 0]
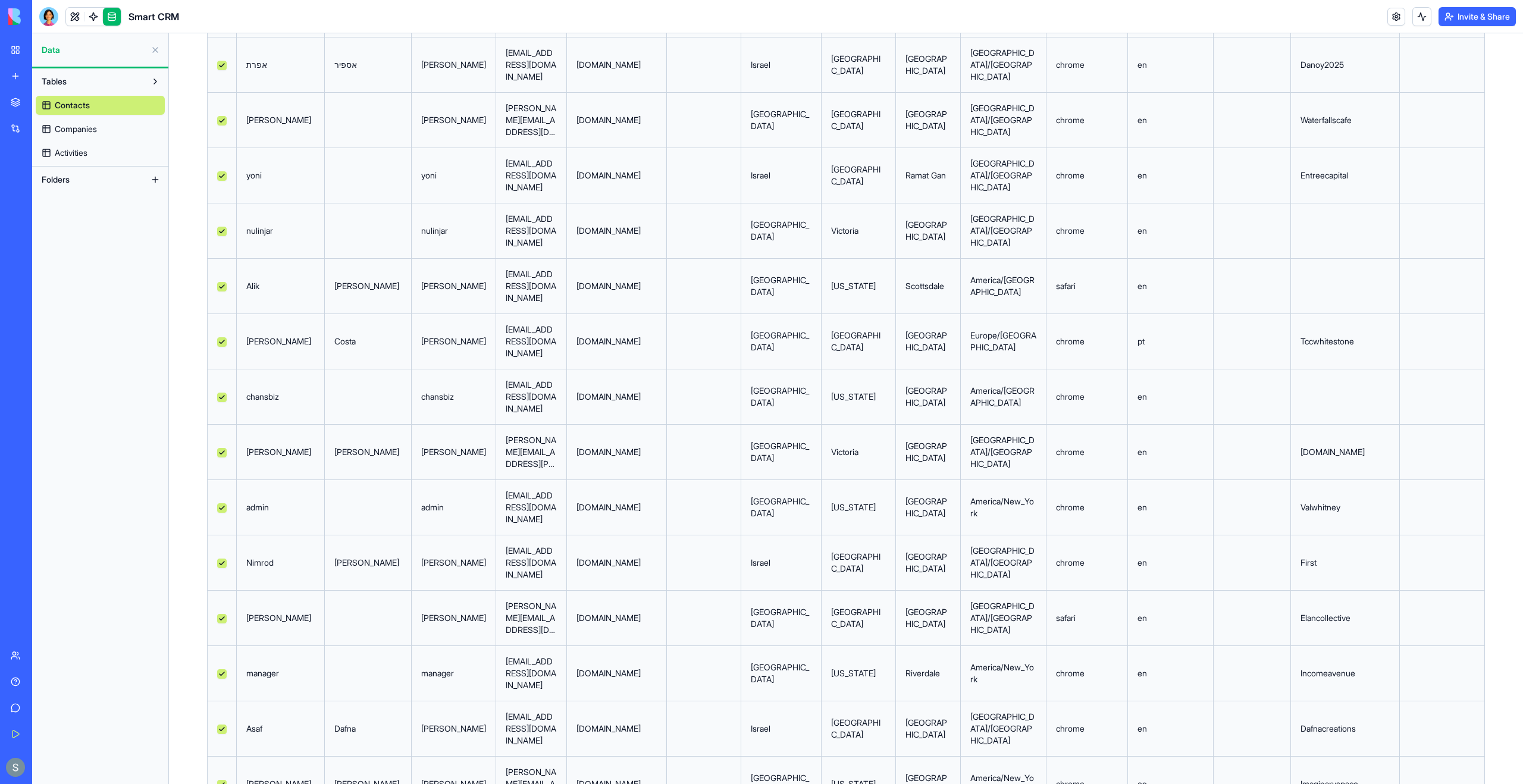
click at [130, 102] on link "Contacts" at bounding box center [100, 105] width 129 height 19
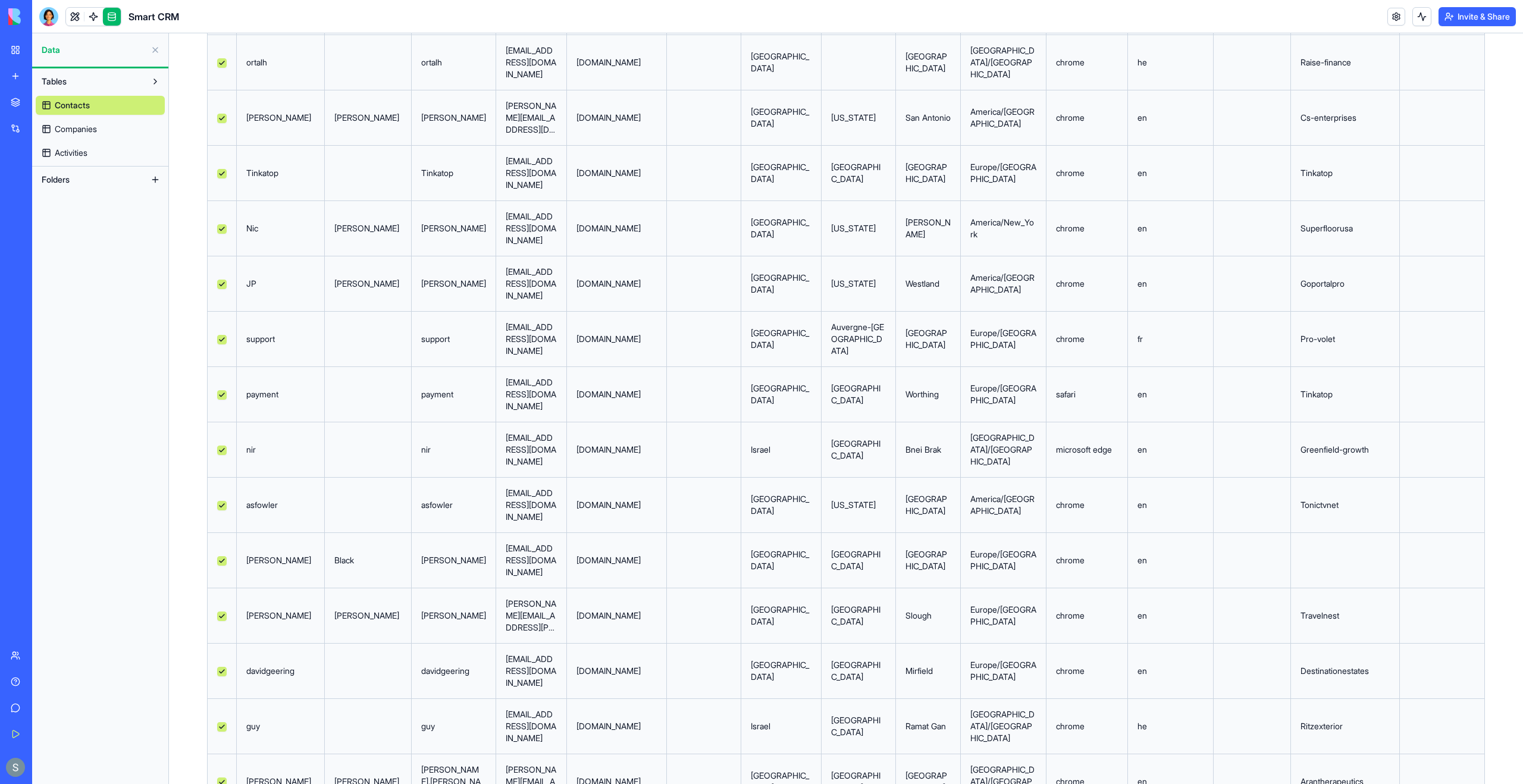
scroll to position [0, 0]
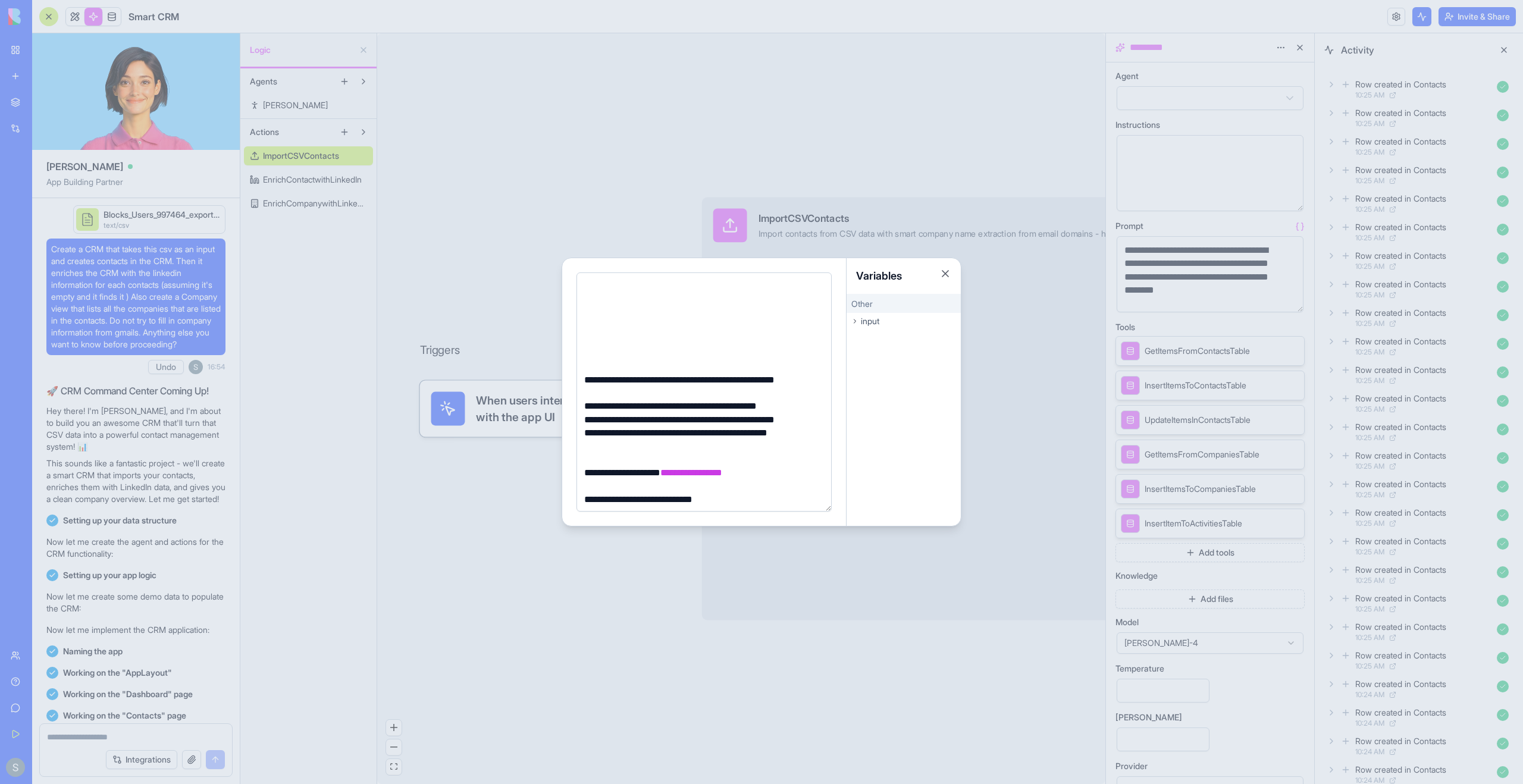
scroll to position [603, 0]
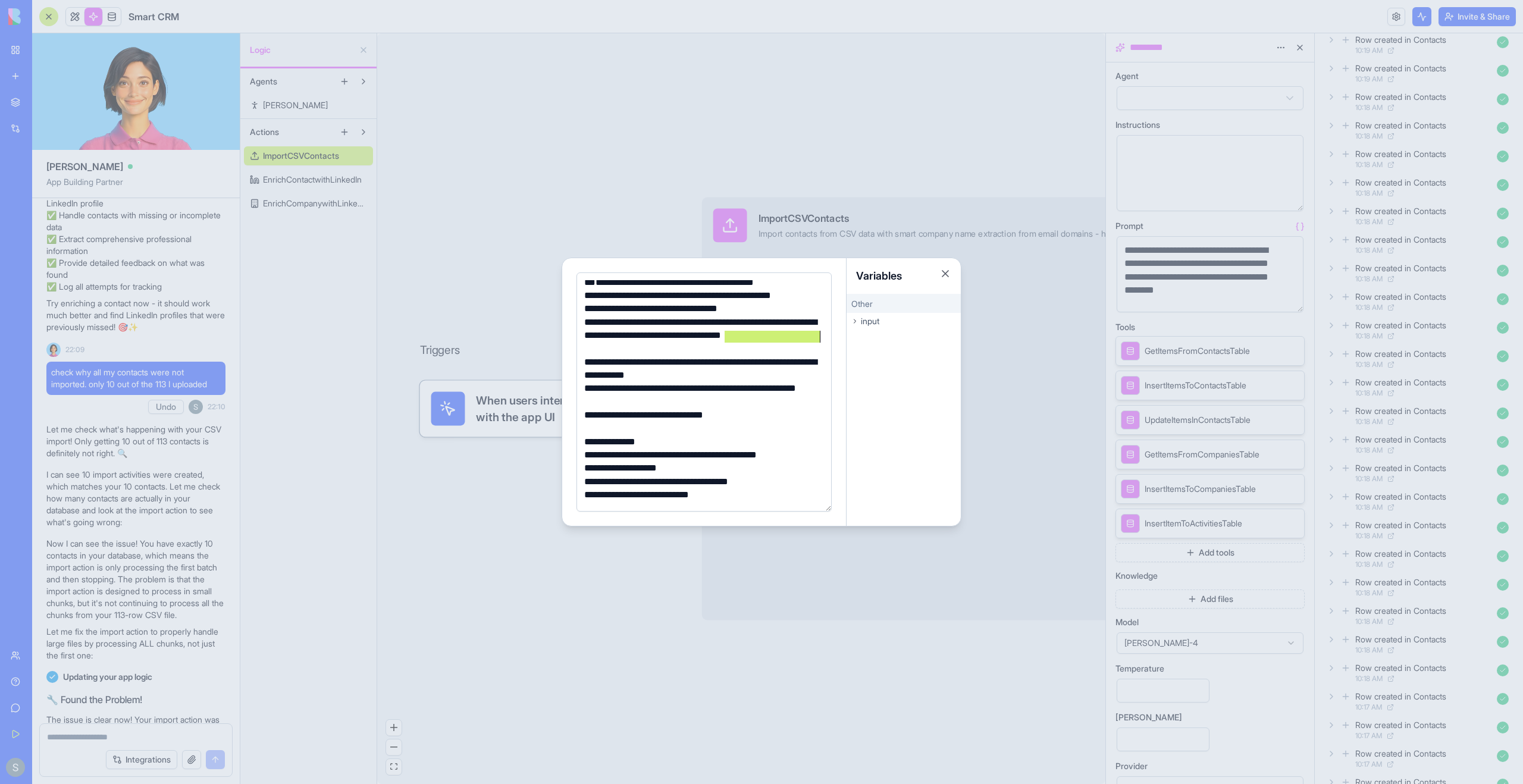
copy div "**********"
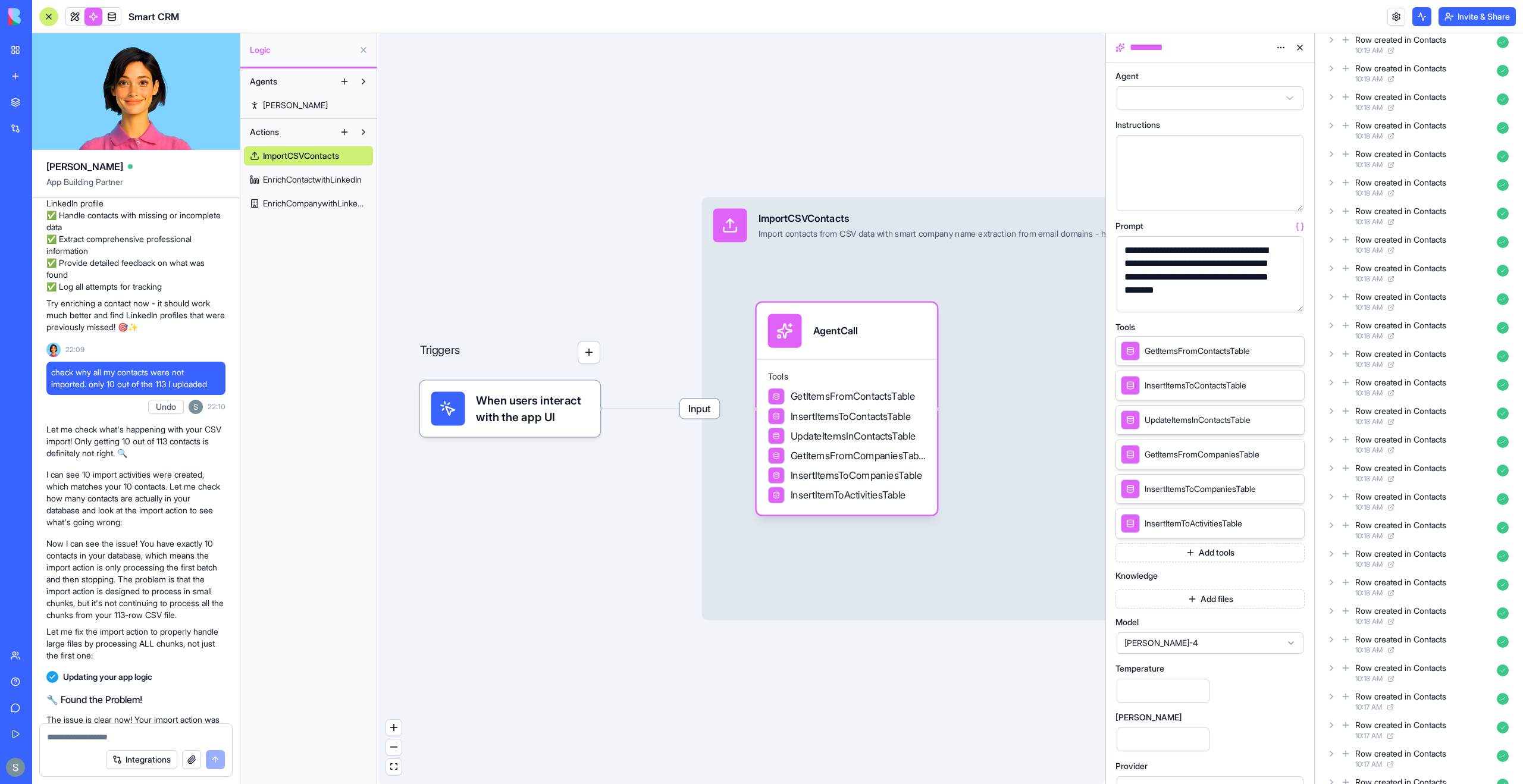
click at [1286, 294] on button "button" at bounding box center [1292, 300] width 19 height 19
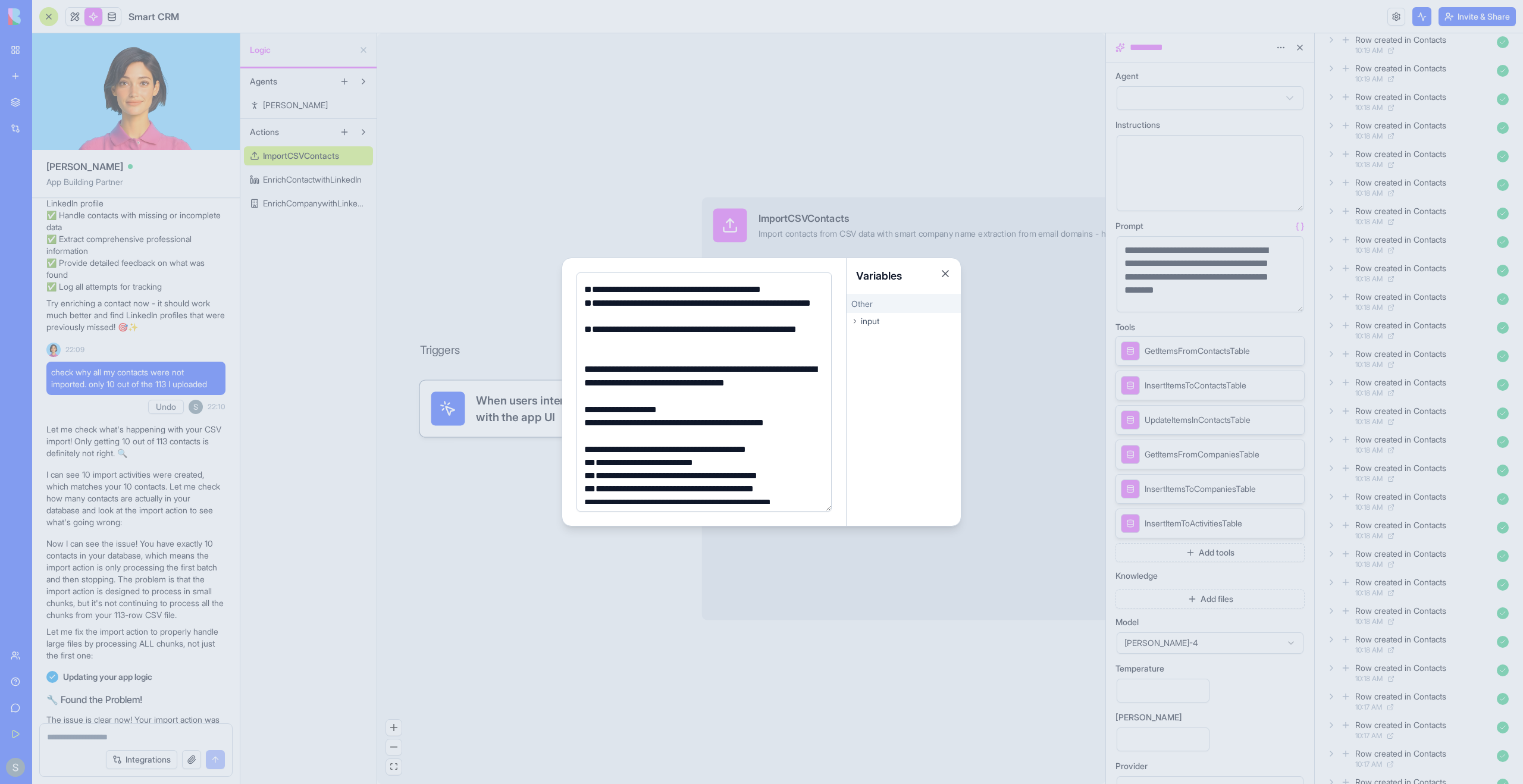
scroll to position [534, 0]
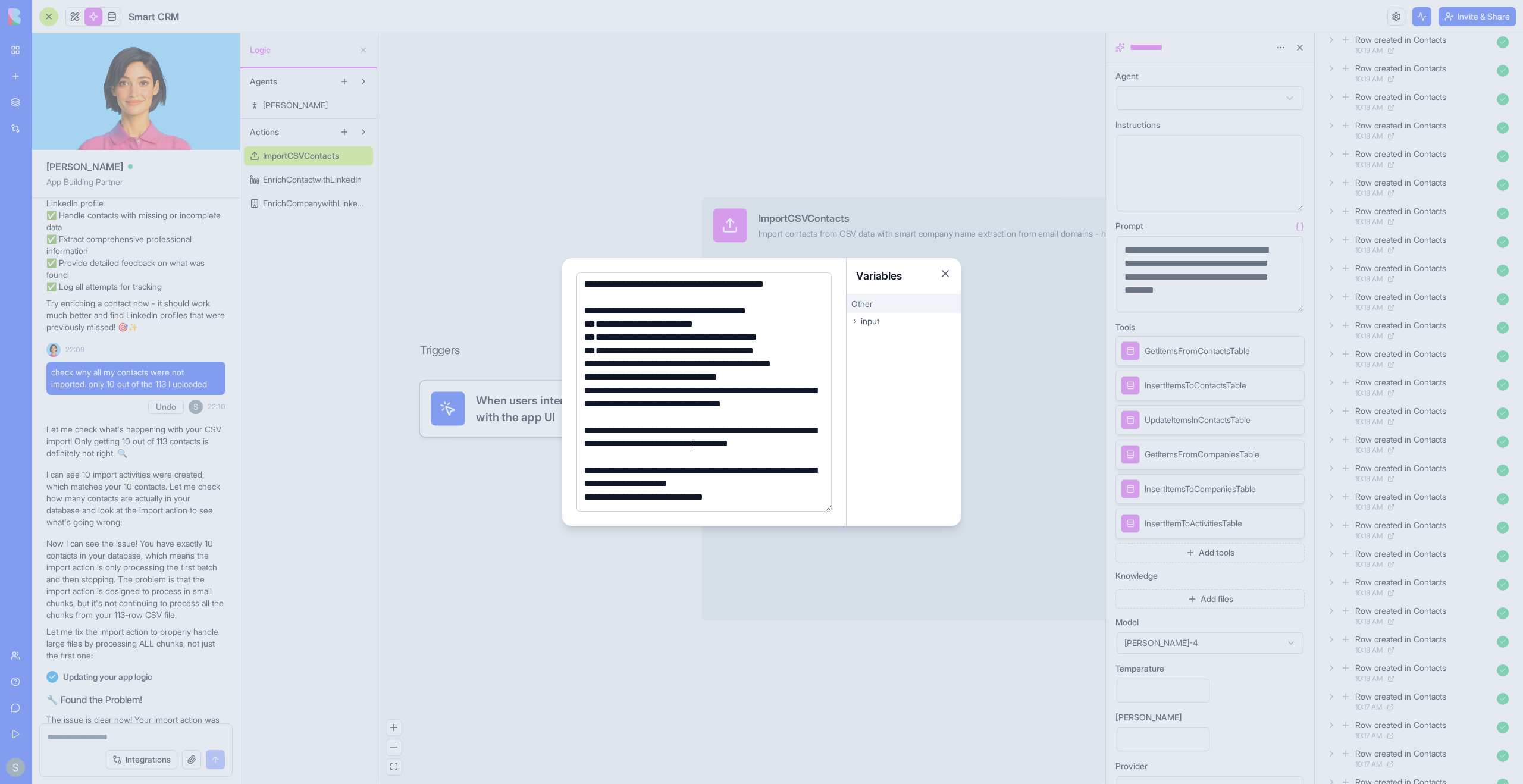
click at [692, 446] on div "**********" at bounding box center [702, 444] width 243 height 40
type input "********"
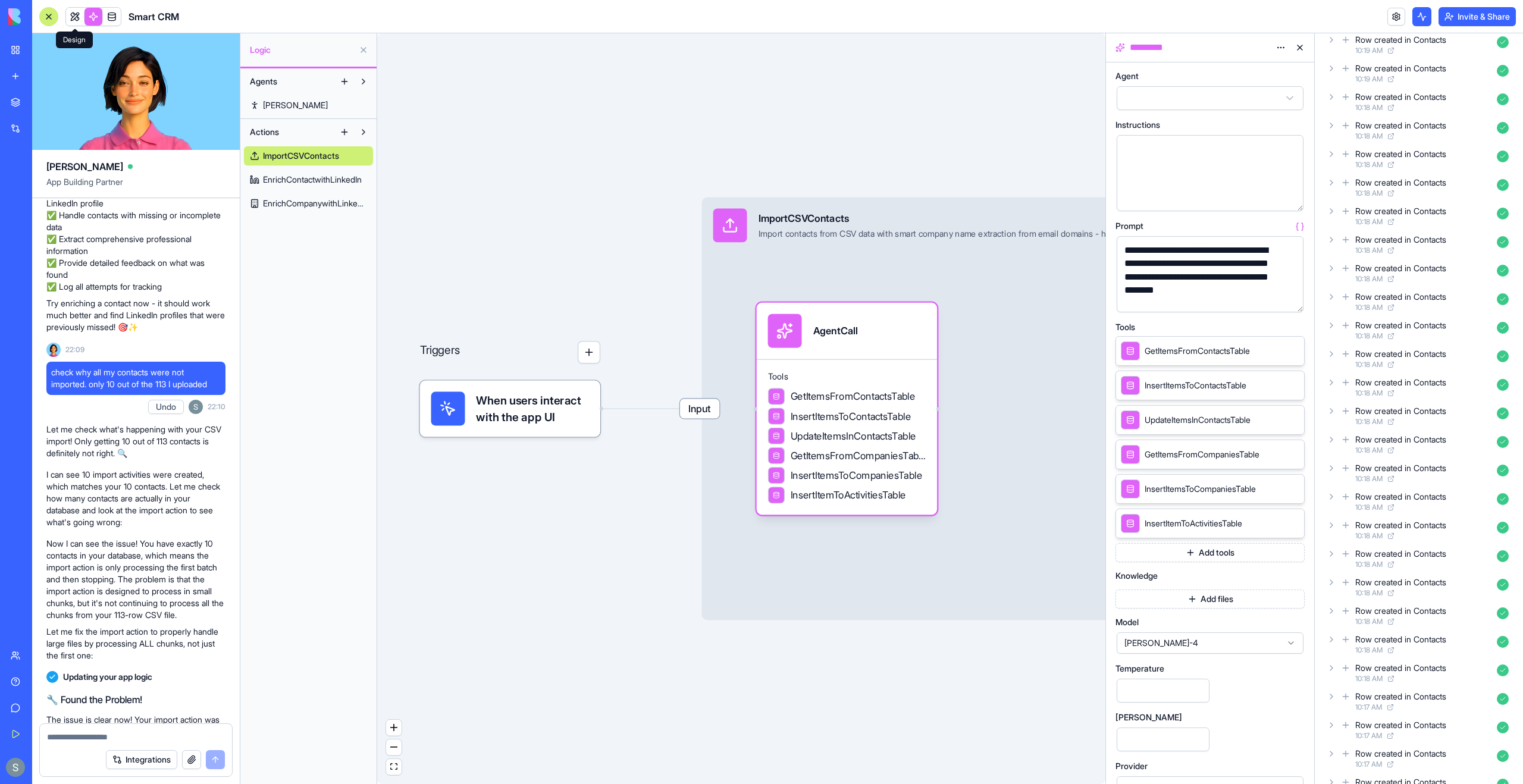
click at [83, 21] on link at bounding box center [75, 16] width 18 height 18
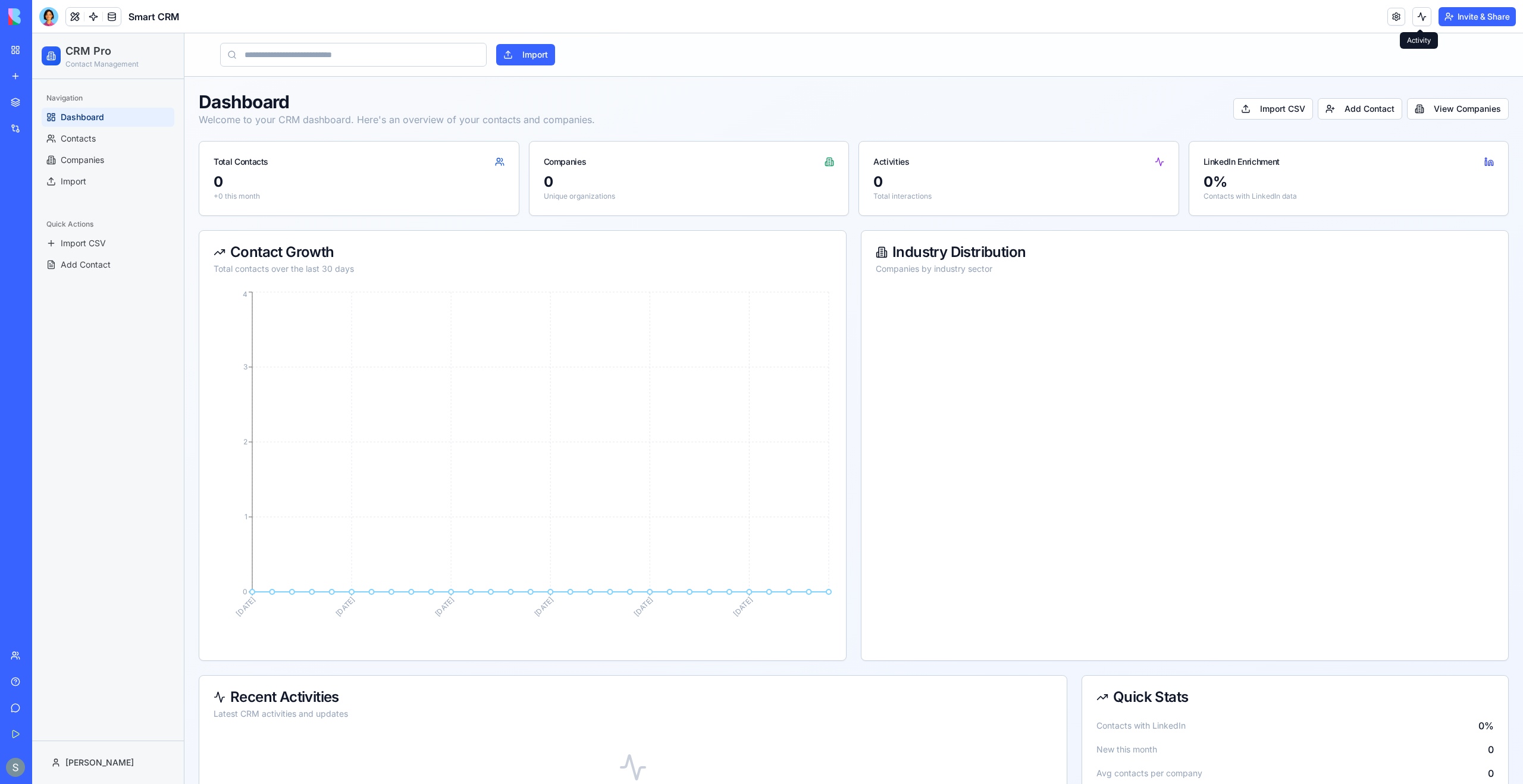
click at [1422, 20] on button at bounding box center [1422, 16] width 19 height 19
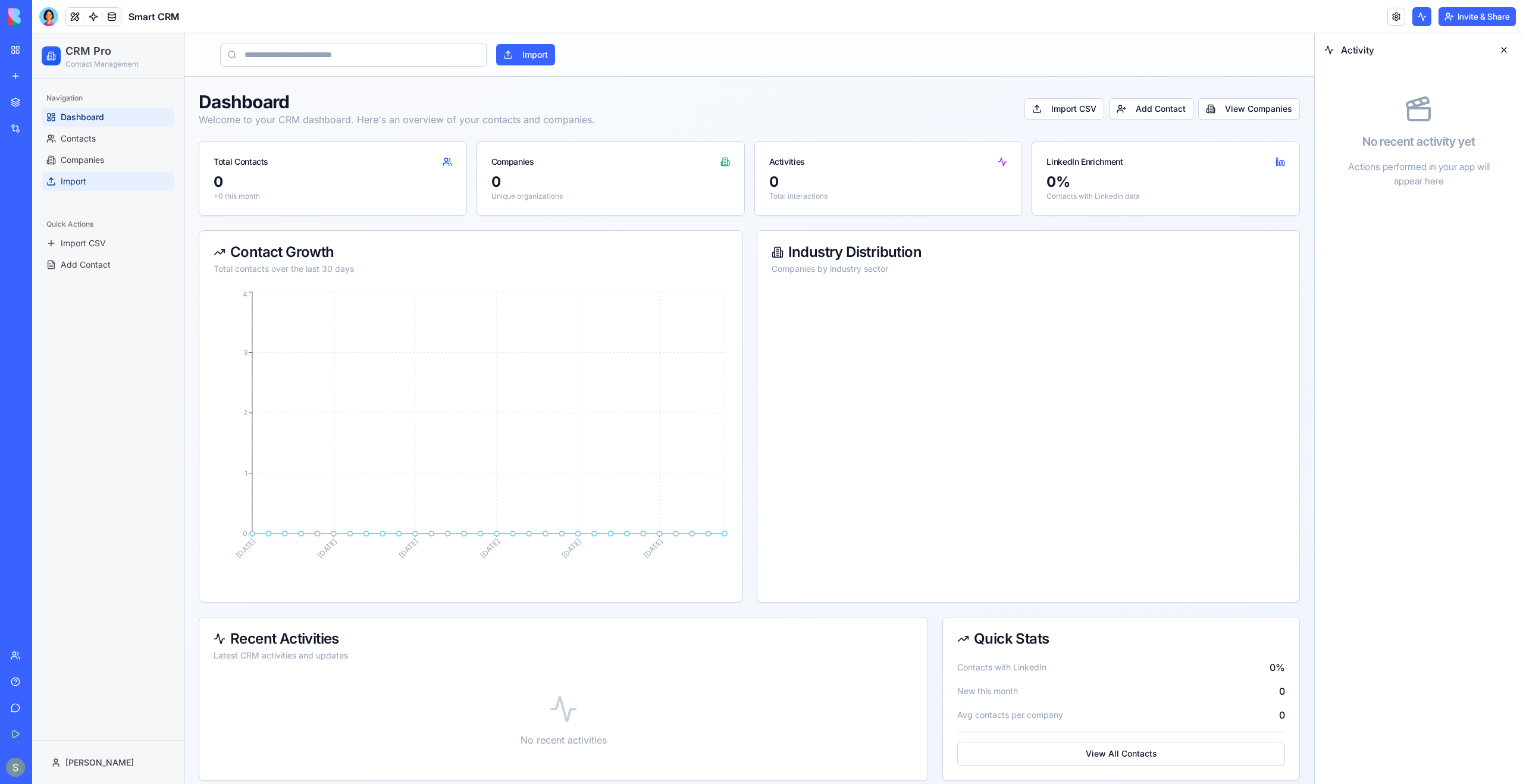
click at [62, 190] on div "Navigation Dashboard Contacts Companies Import" at bounding box center [107, 140] width 142 height 112
click at [70, 187] on link "Import" at bounding box center [108, 181] width 133 height 19
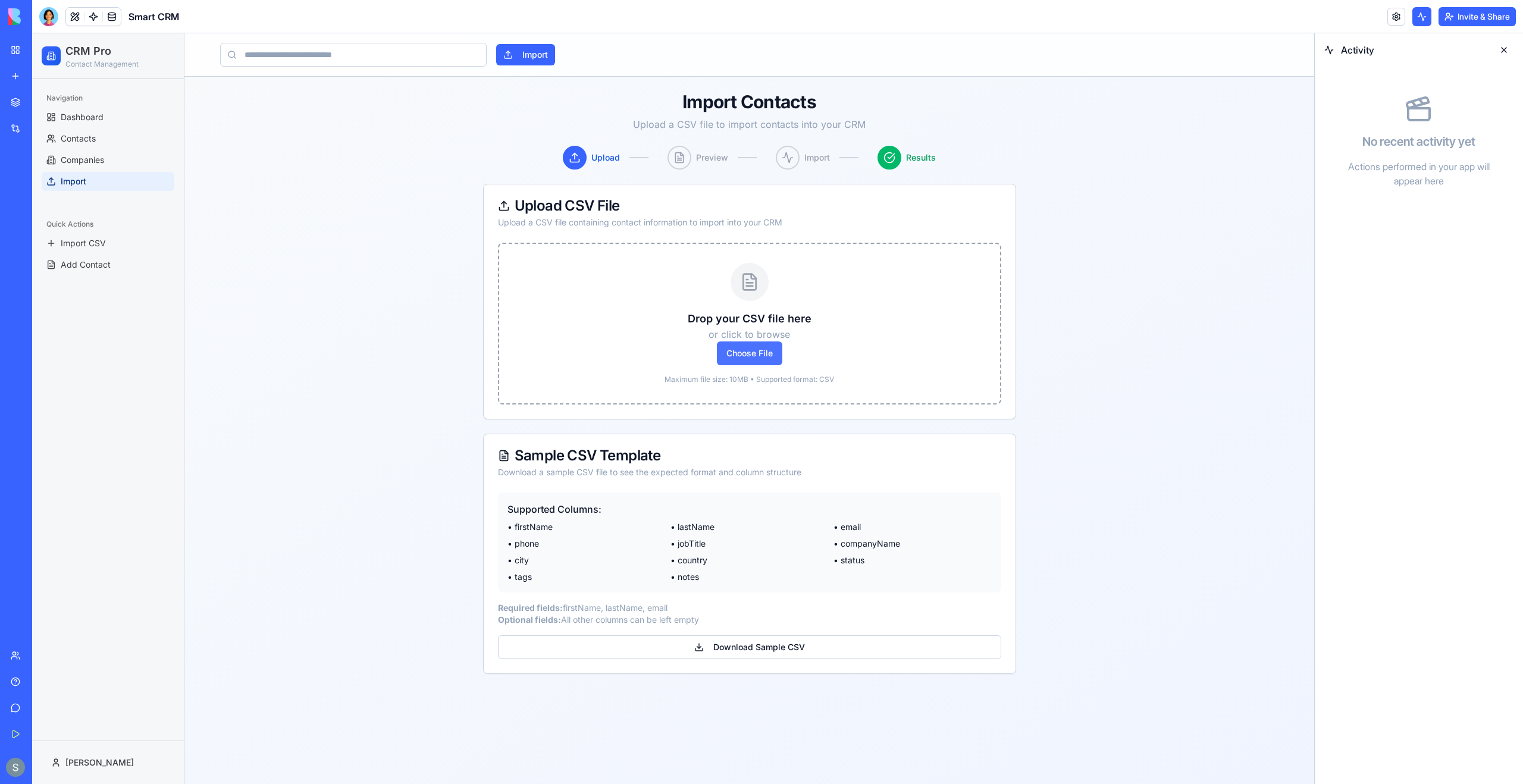
click at [755, 356] on span "Choose File" at bounding box center [749, 354] width 65 height 24
click at [32, 33] on input "Choose File" at bounding box center [32, 33] width 0 height 0
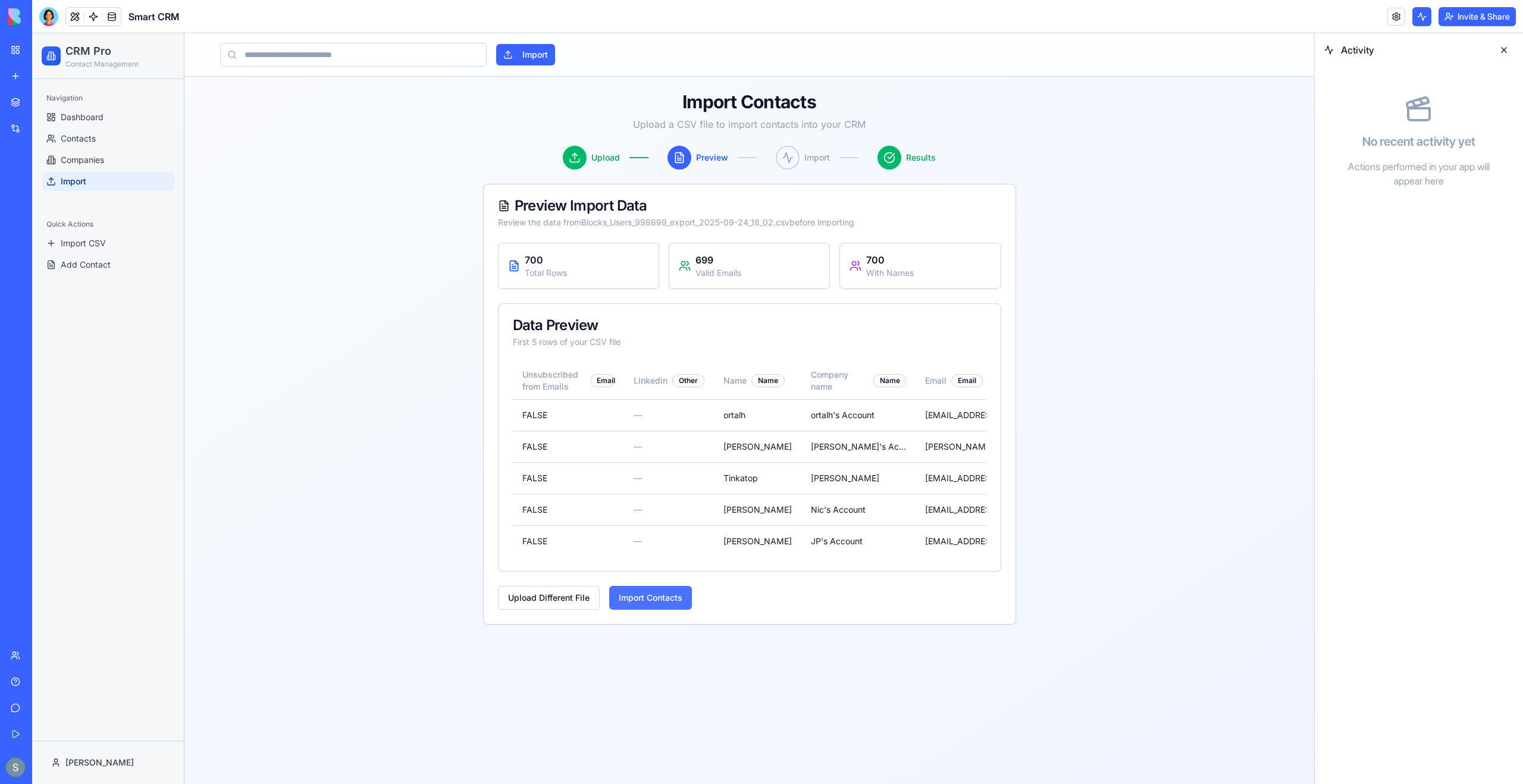
click at [634, 590] on button "Import Contacts" at bounding box center [650, 598] width 82 height 24
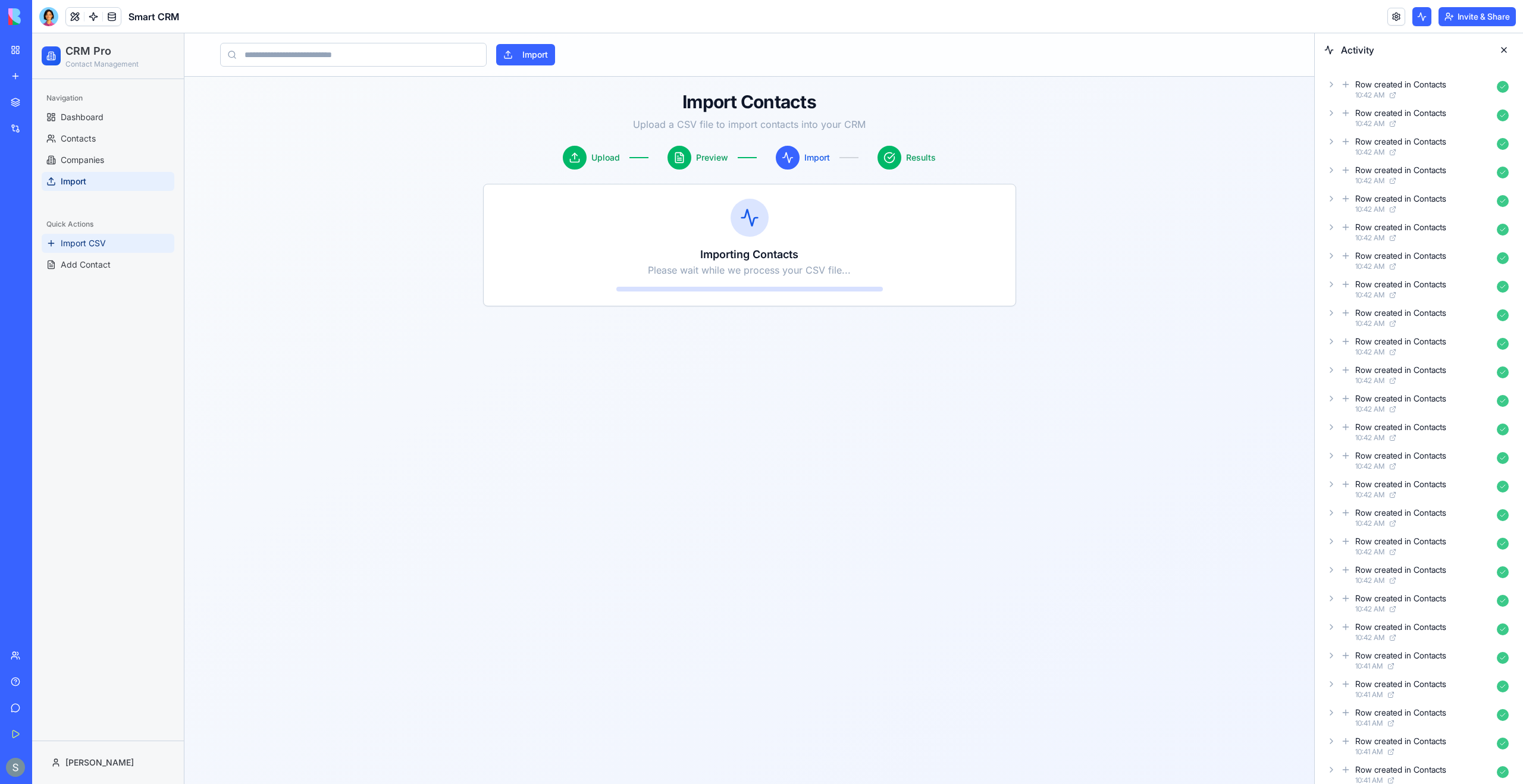
click at [132, 246] on link "Import CSV" at bounding box center [108, 243] width 133 height 19
click at [132, 168] on link "Companies" at bounding box center [108, 160] width 133 height 19
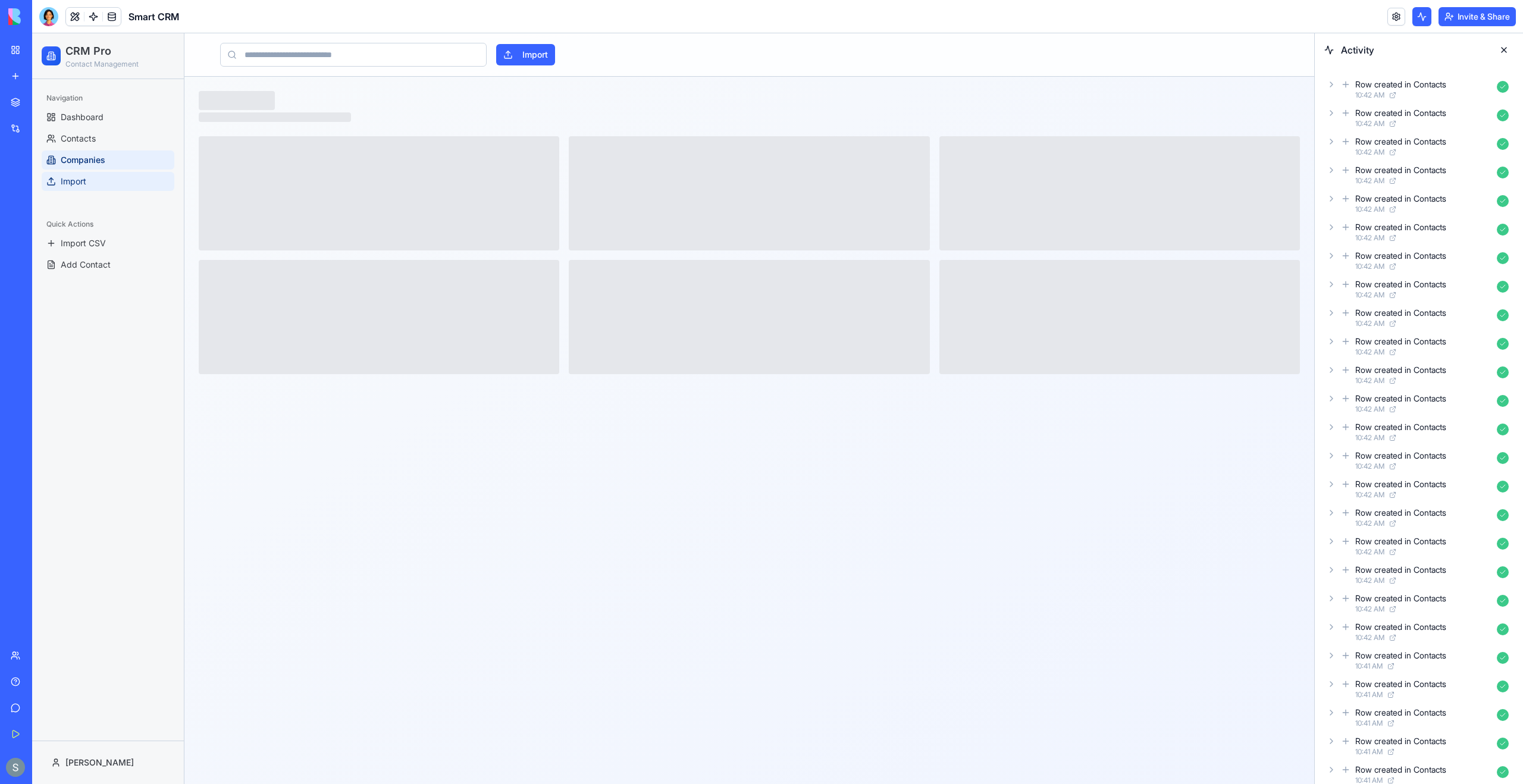
click at [133, 183] on link "Import" at bounding box center [108, 181] width 133 height 19
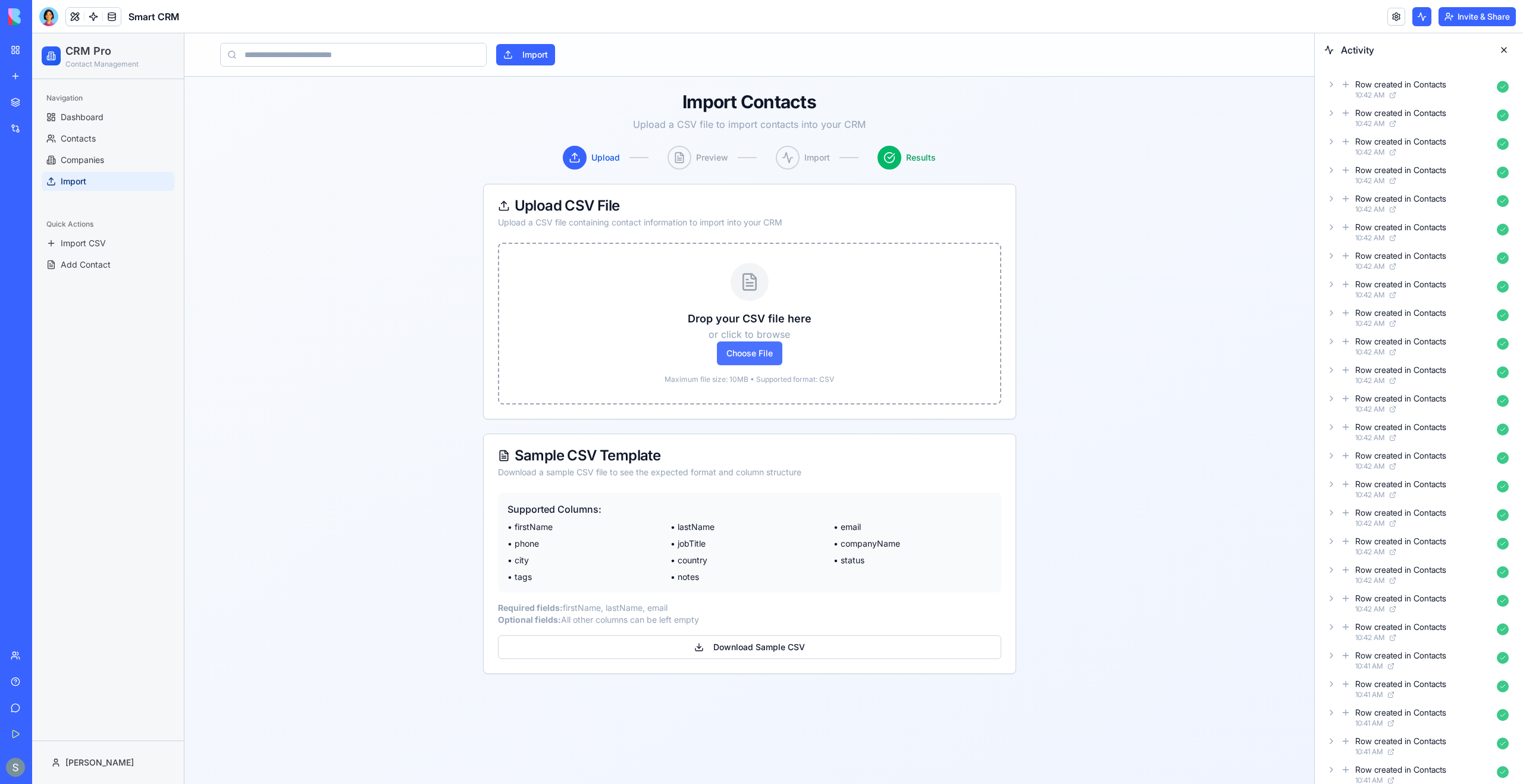
click at [742, 360] on span "Choose File" at bounding box center [749, 354] width 65 height 24
click at [32, 33] on input "Choose File" at bounding box center [32, 33] width 0 height 0
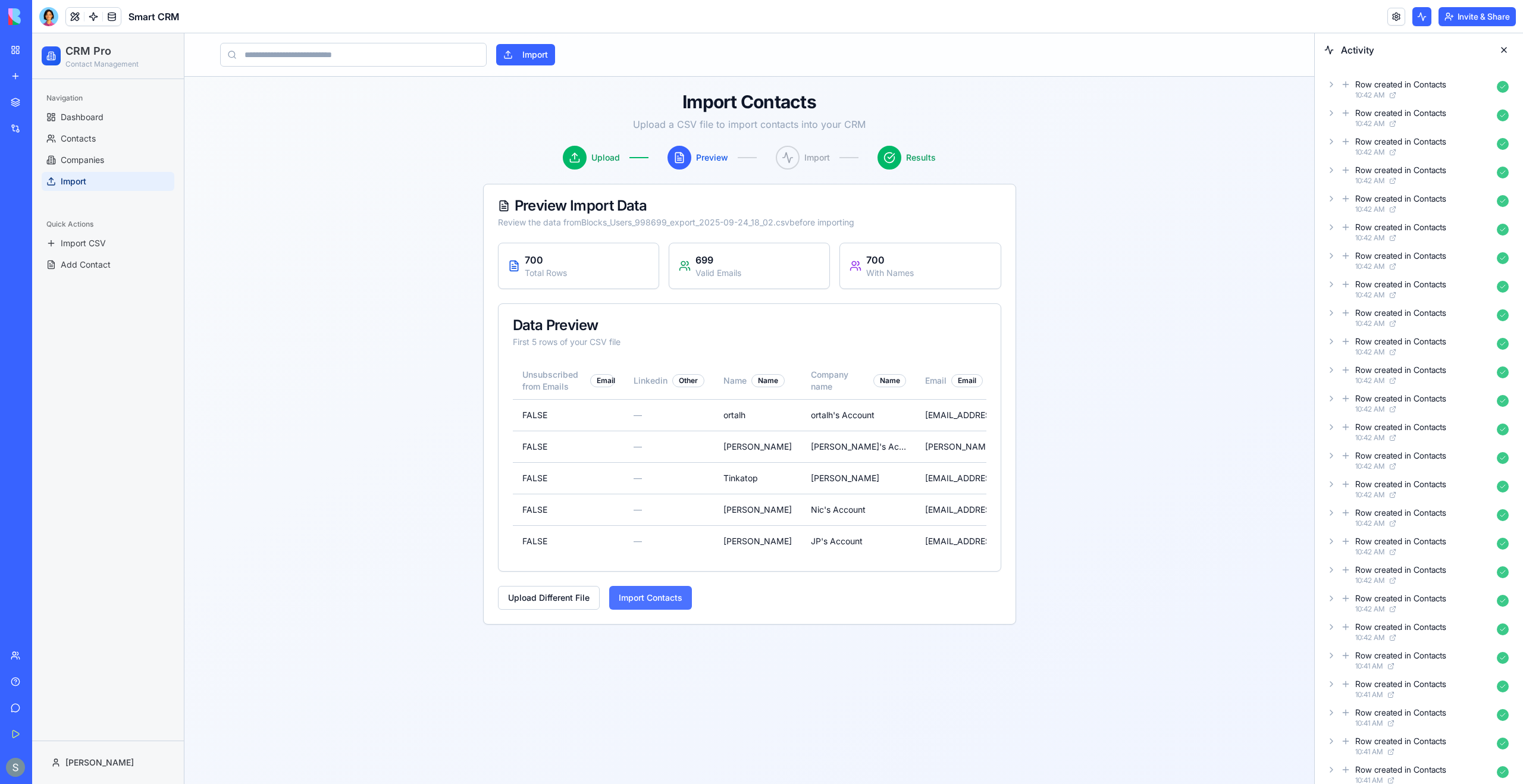
click at [668, 600] on button "Import Contacts" at bounding box center [650, 598] width 82 height 24
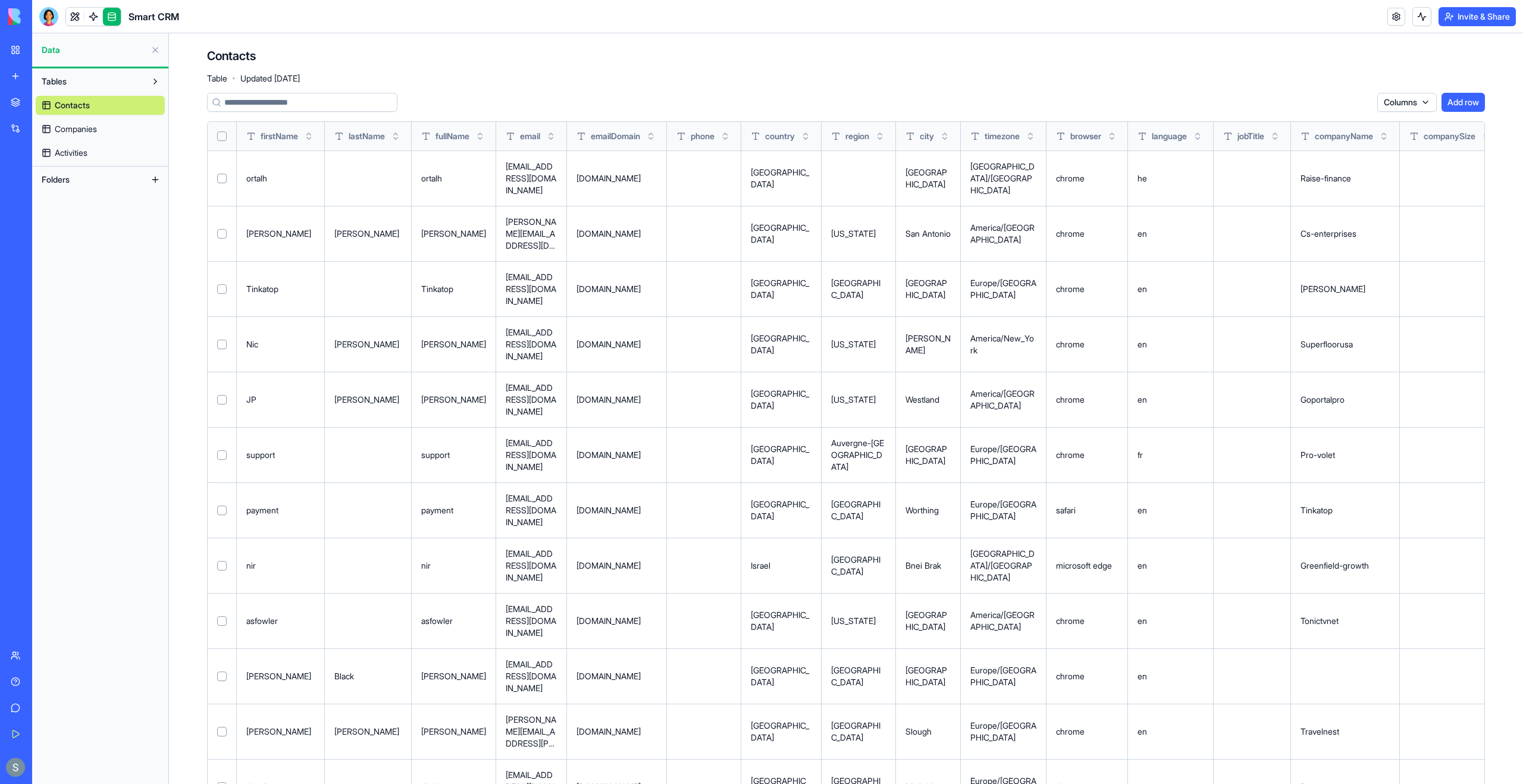
click at [224, 134] on button "Select all" at bounding box center [221, 136] width 9 height 9
type button "on"
click at [94, 13] on link at bounding box center [93, 16] width 18 height 18
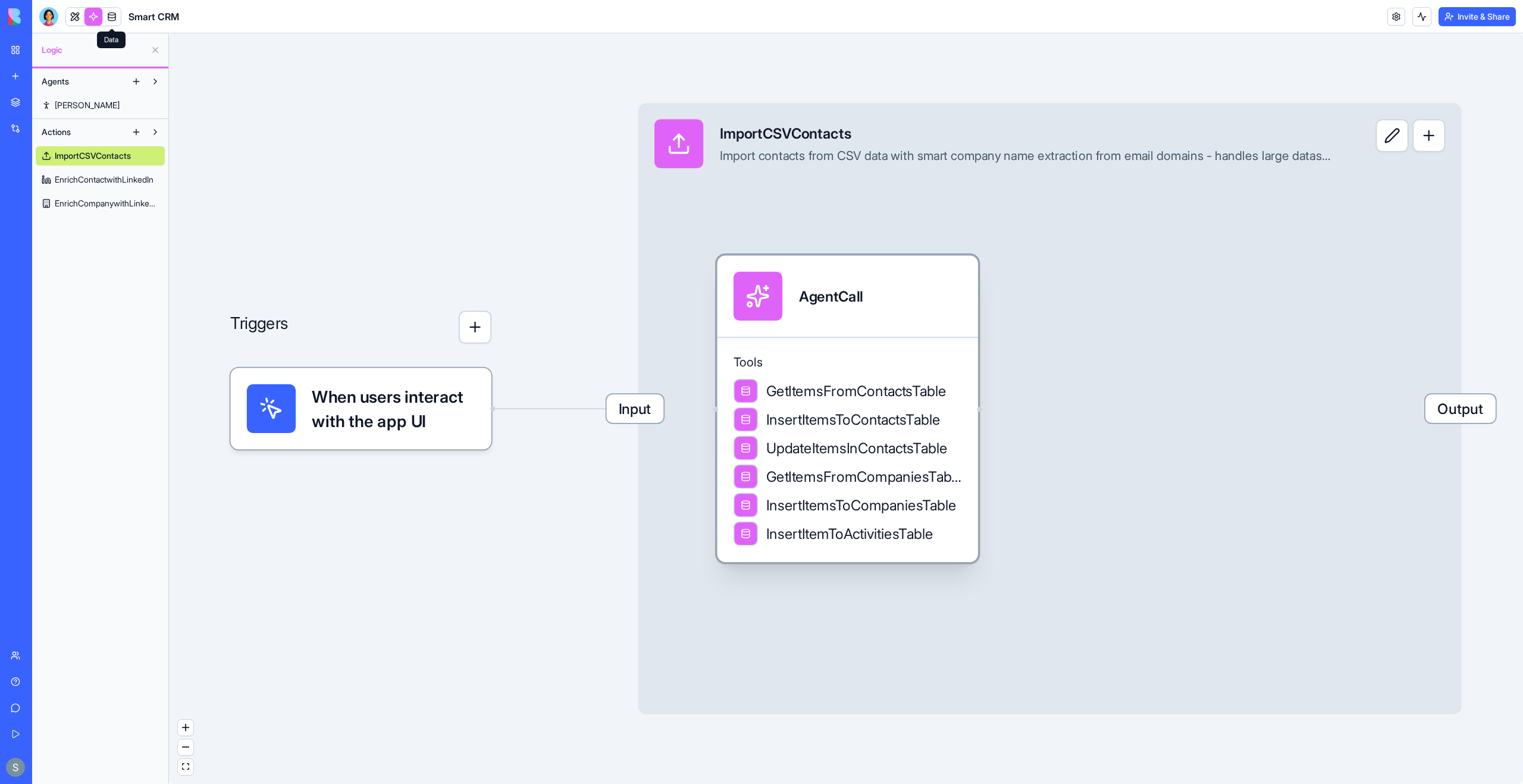
click at [894, 339] on div "Tools GetItemsFromContactsTable InsertItemsToContactsTable UpdateItemsInContact…" at bounding box center [848, 449] width 260 height 225
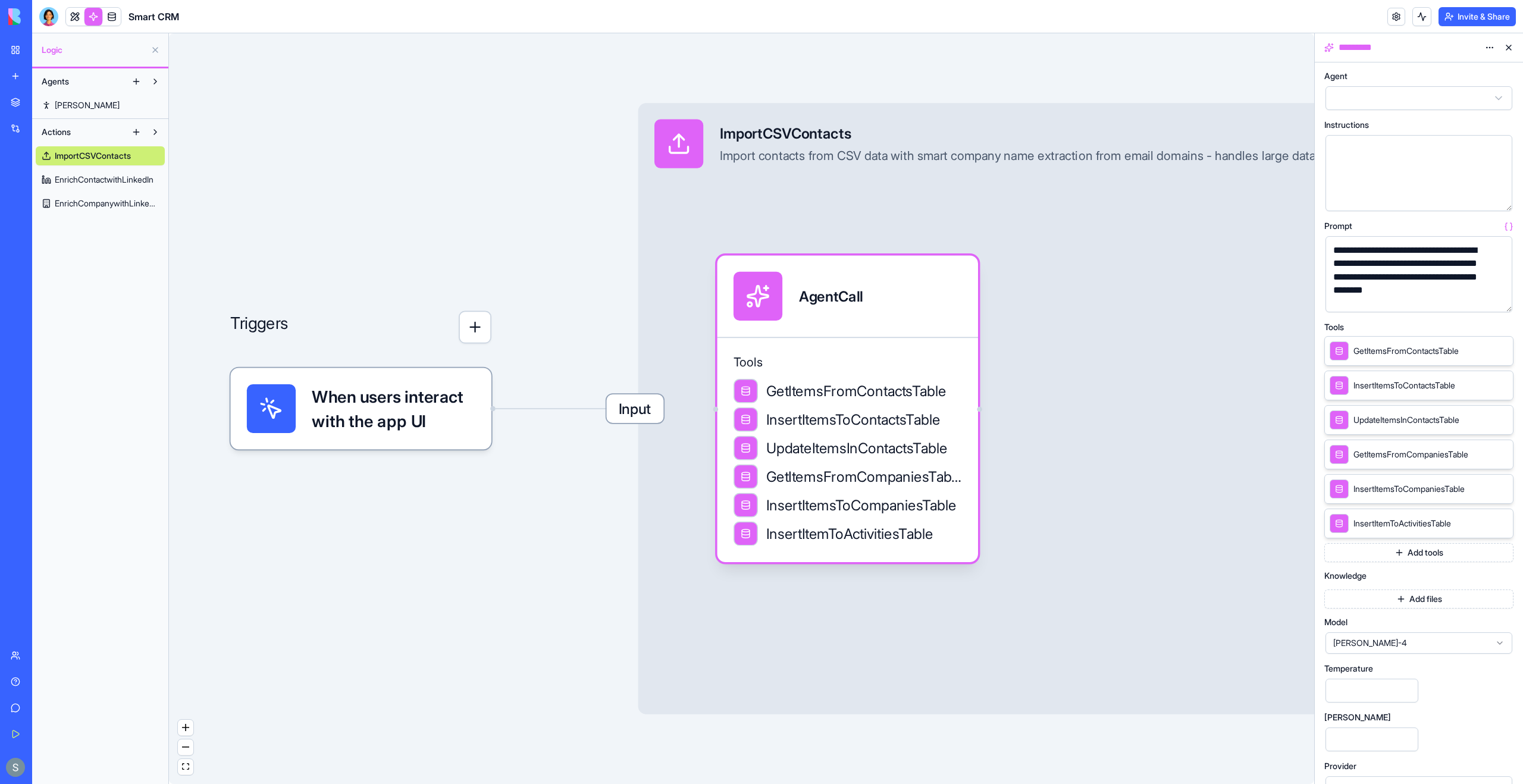
click at [1497, 301] on button "button" at bounding box center [1500, 300] width 19 height 19
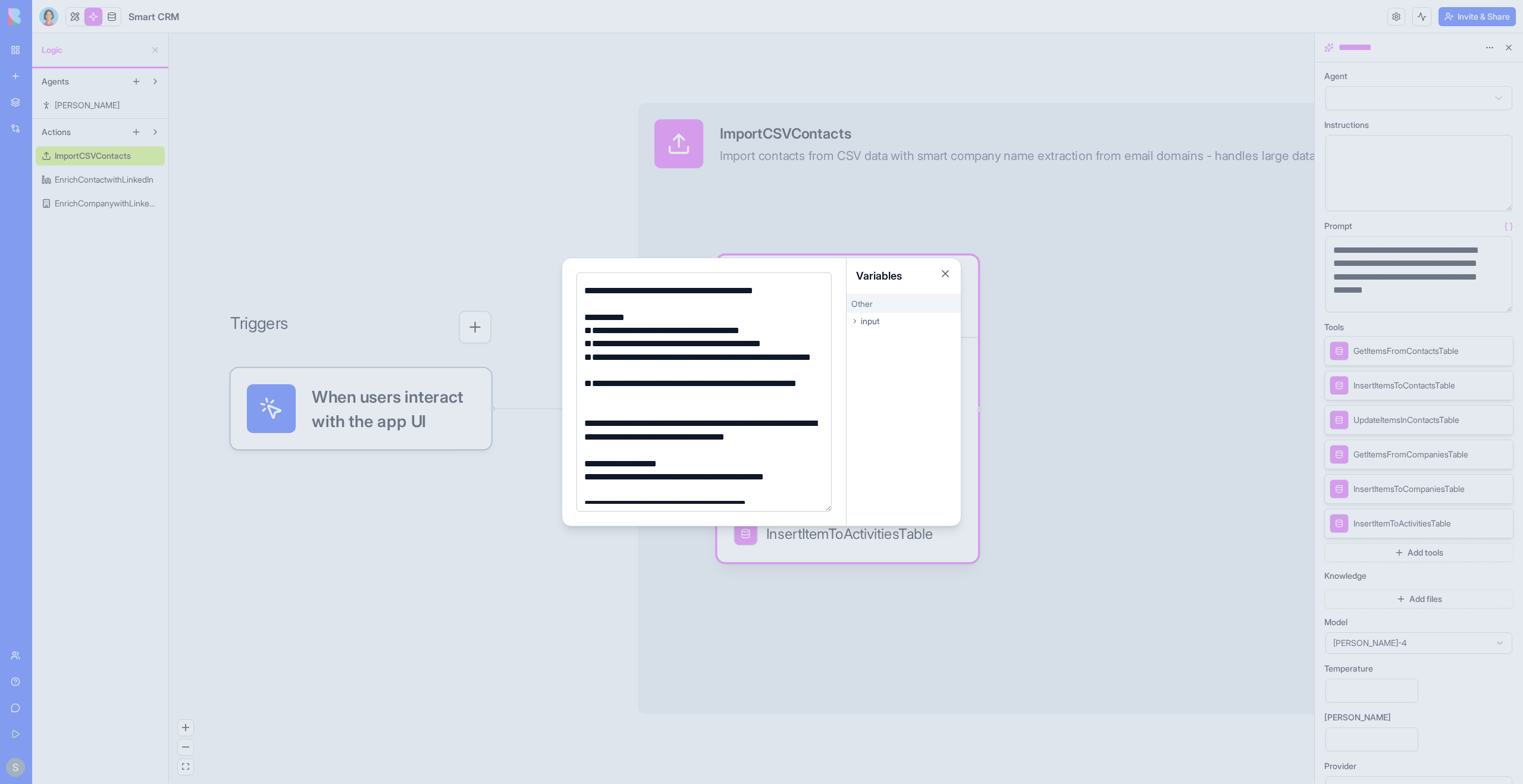
scroll to position [381, 0]
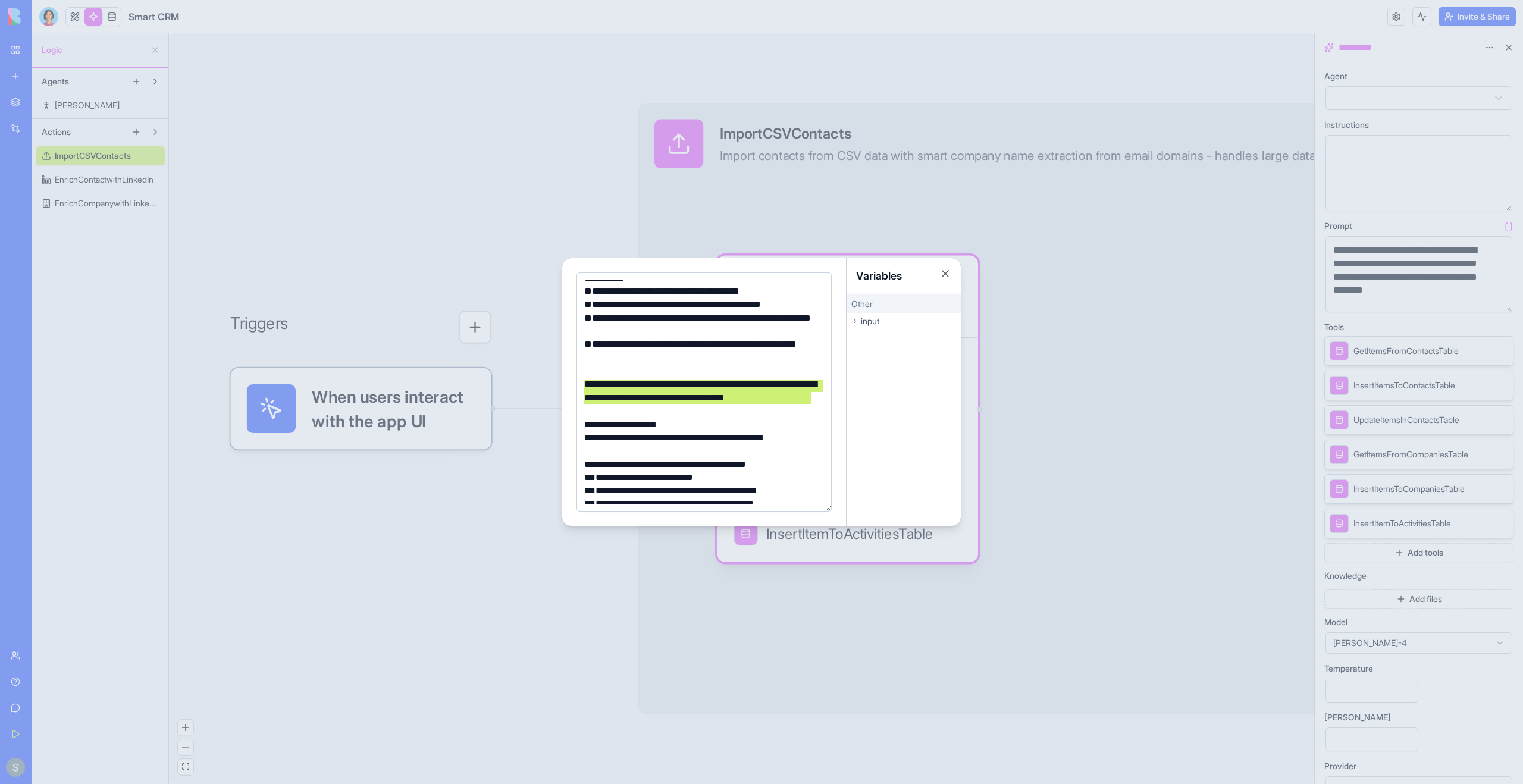
drag, startPoint x: 817, startPoint y: 401, endPoint x: 579, endPoint y: 385, distance: 238.5
click at [579, 385] on div "**********" at bounding box center [704, 391] width 255 height 239
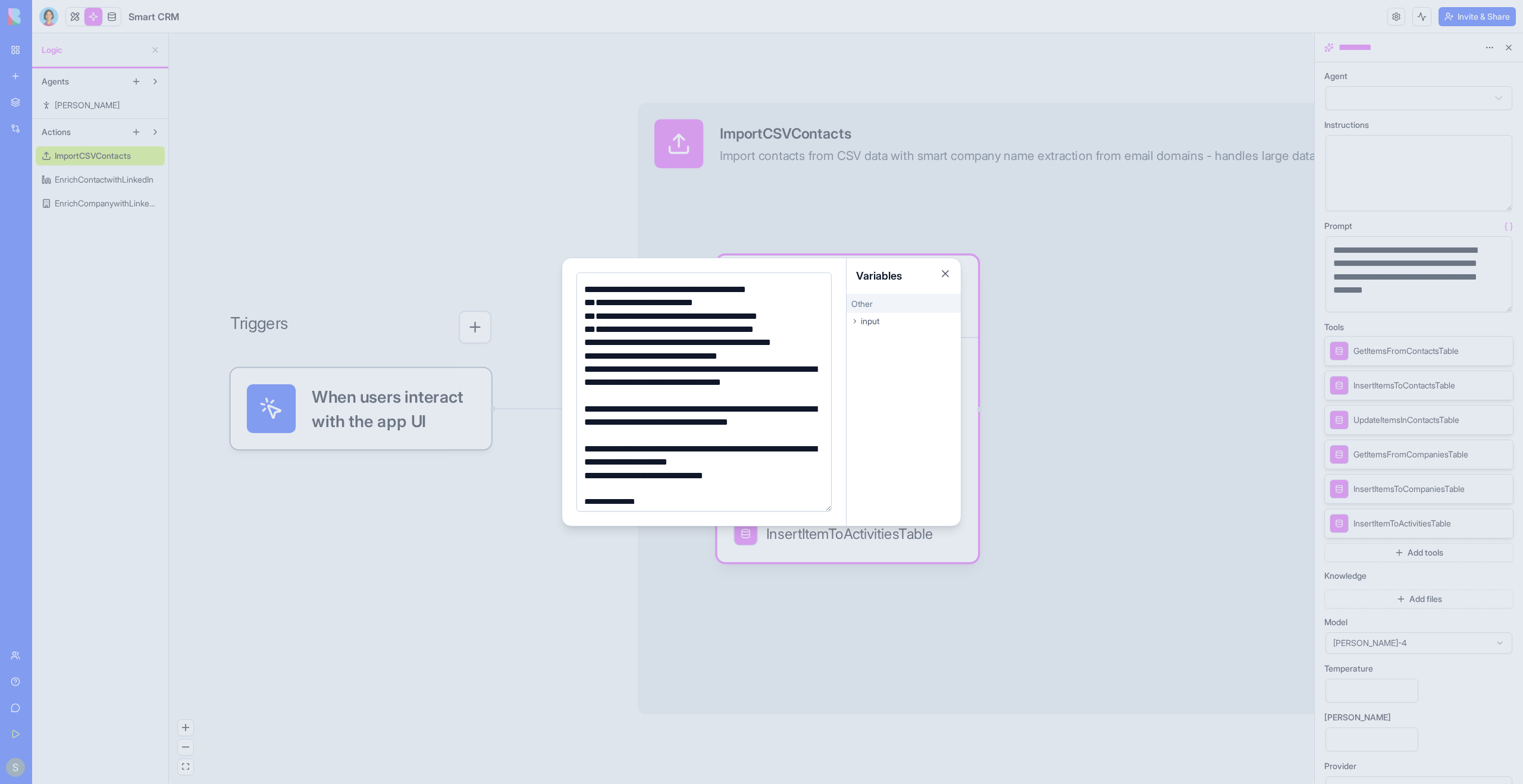
scroll to position [527, 0]
click at [722, 386] on div "**********" at bounding box center [702, 384] width 243 height 40
click at [617, 364] on div "**********" at bounding box center [702, 357] width 243 height 13
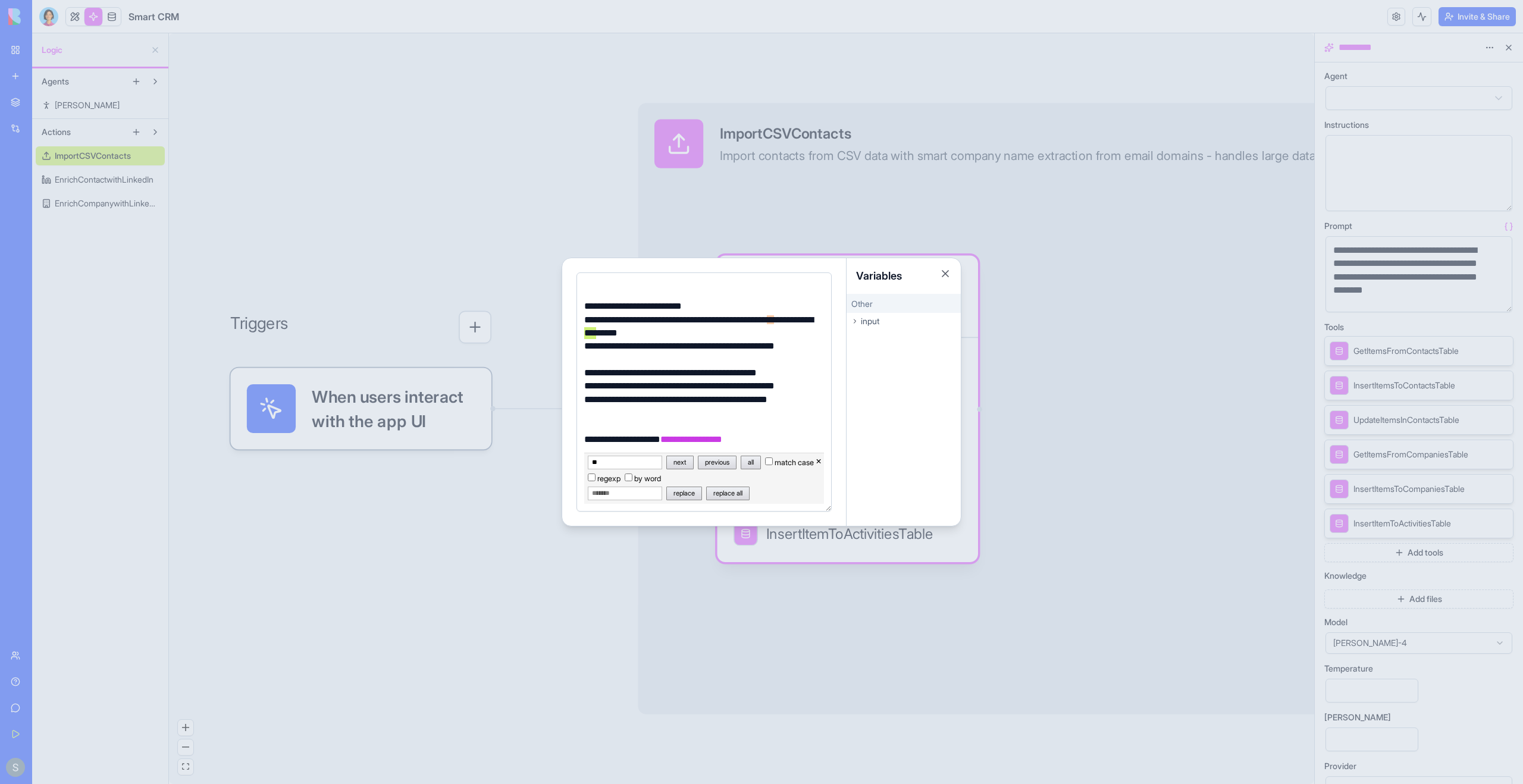
scroll to position [30, 0]
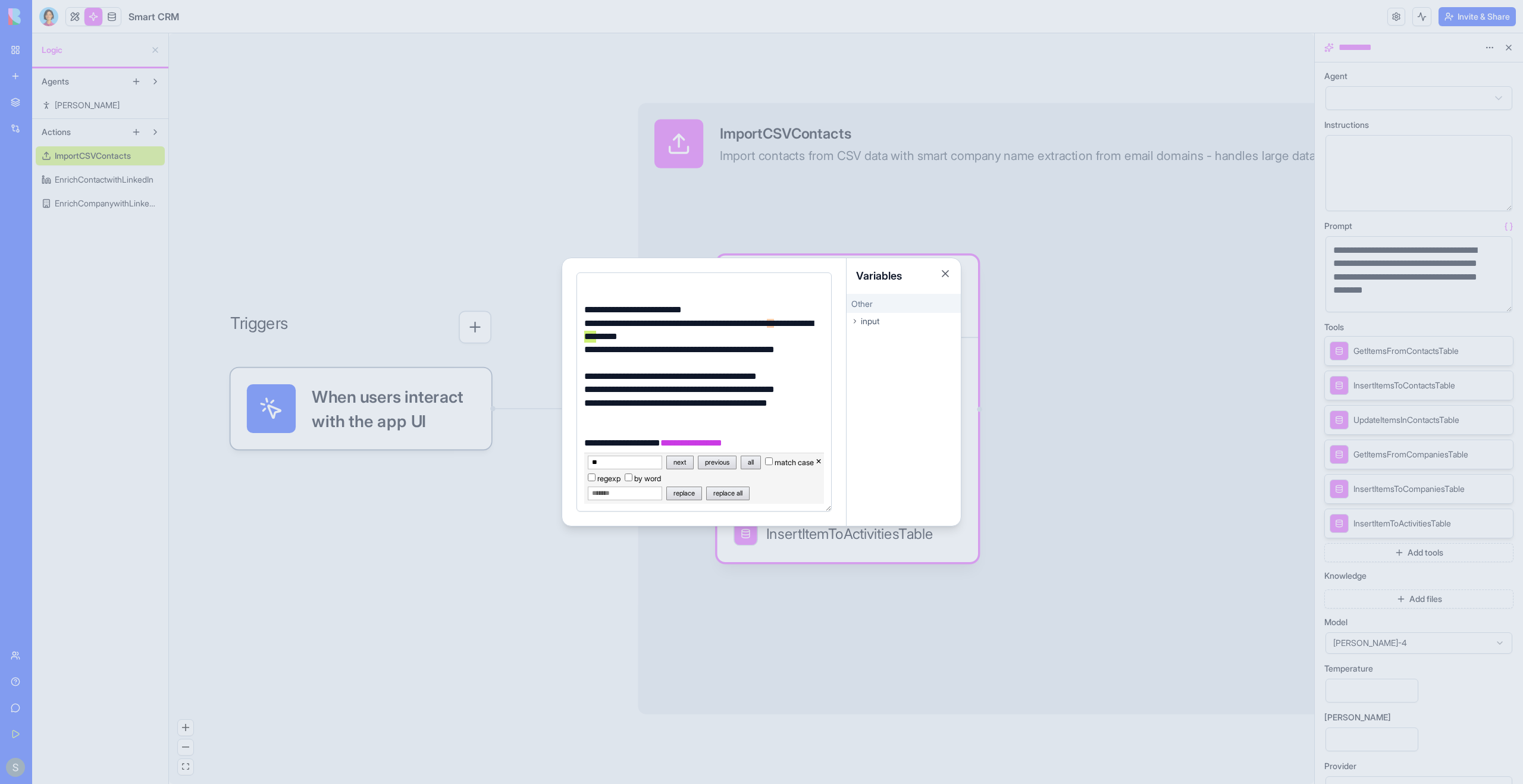
type input "**"
click at [746, 322] on div "**********" at bounding box center [702, 330] width 243 height 26
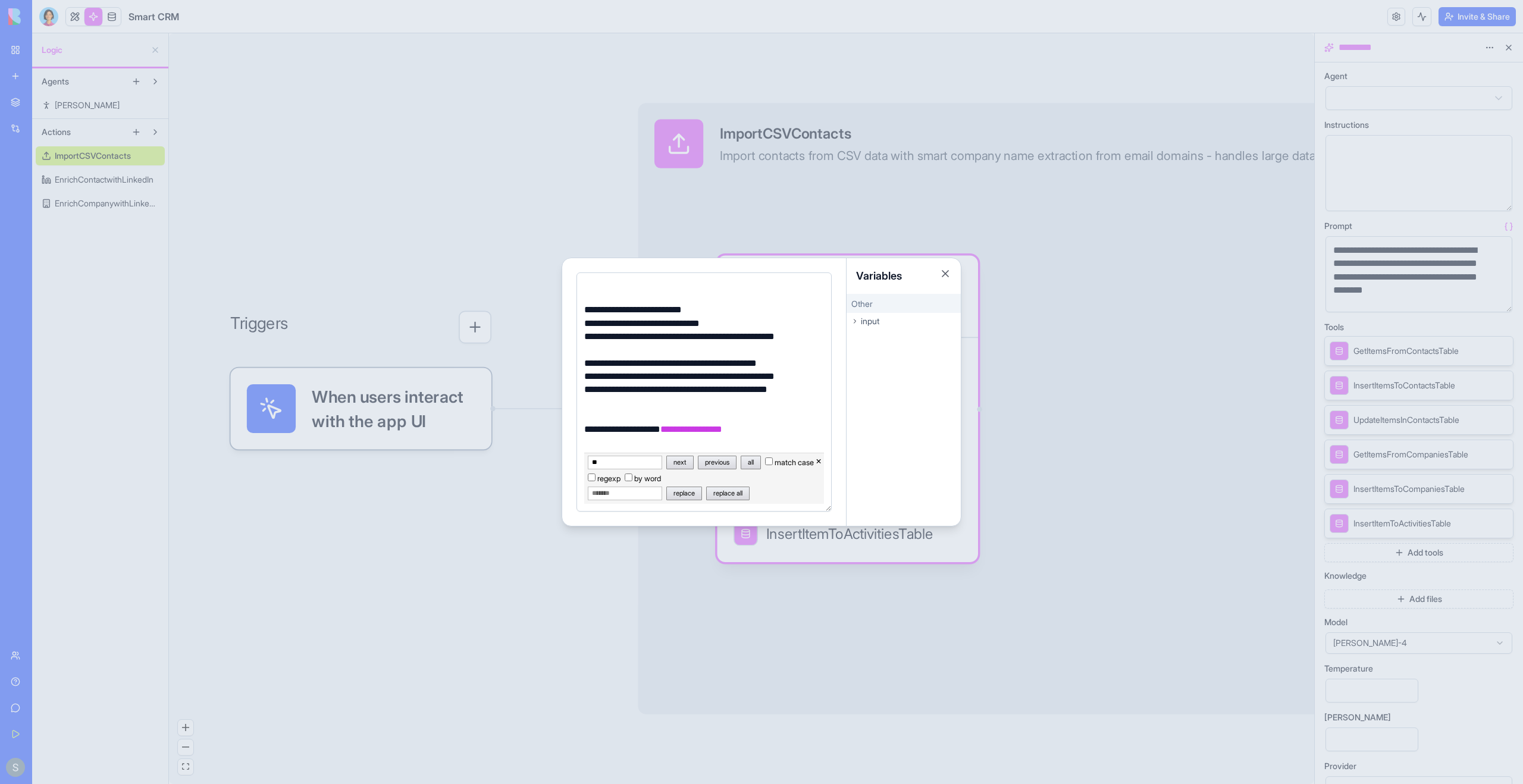
type input "**"
click at [819, 463] on button "×" at bounding box center [818, 460] width 6 height 14
click at [786, 444] on div at bounding box center [702, 443] width 243 height 13
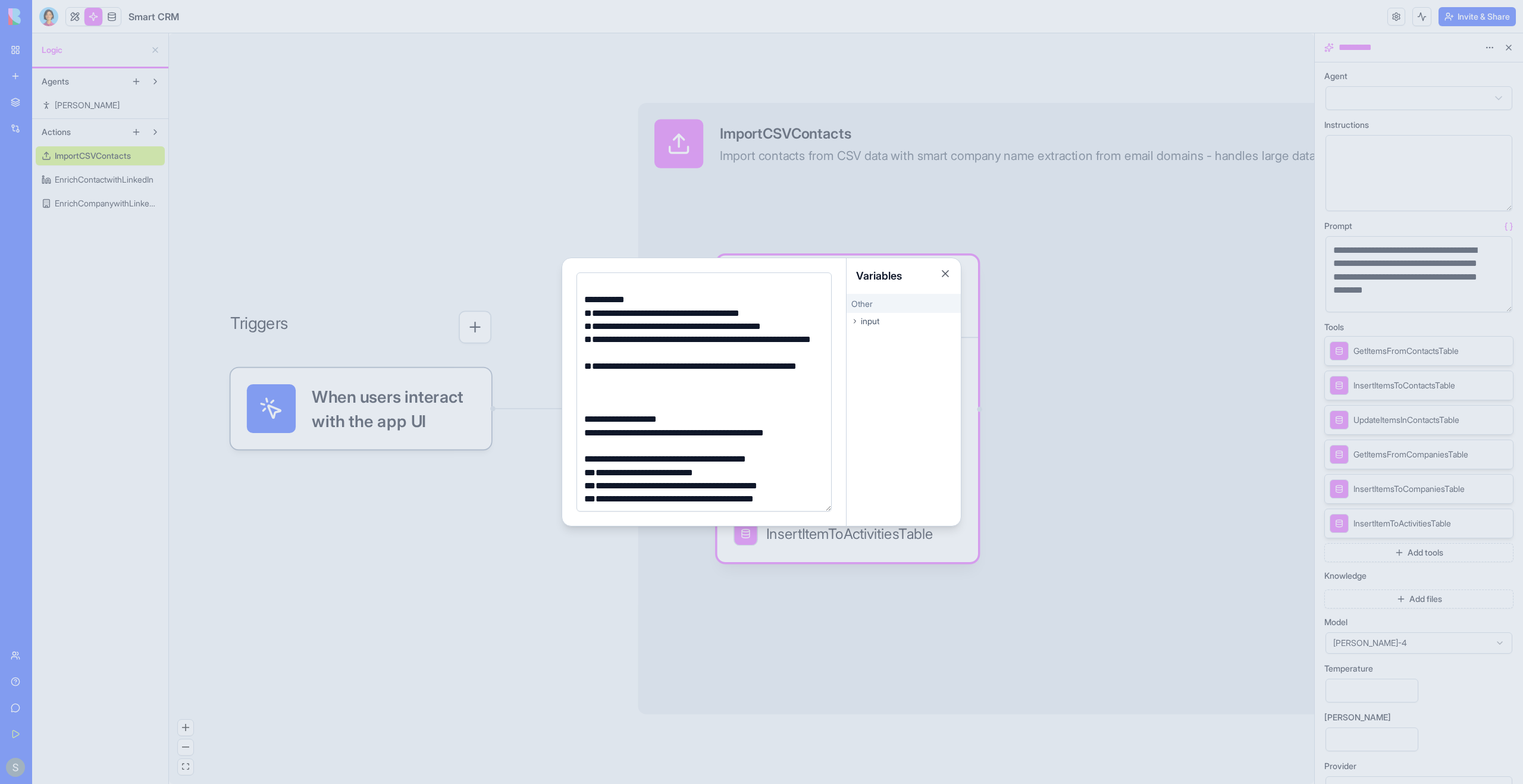
scroll to position [284, 0]
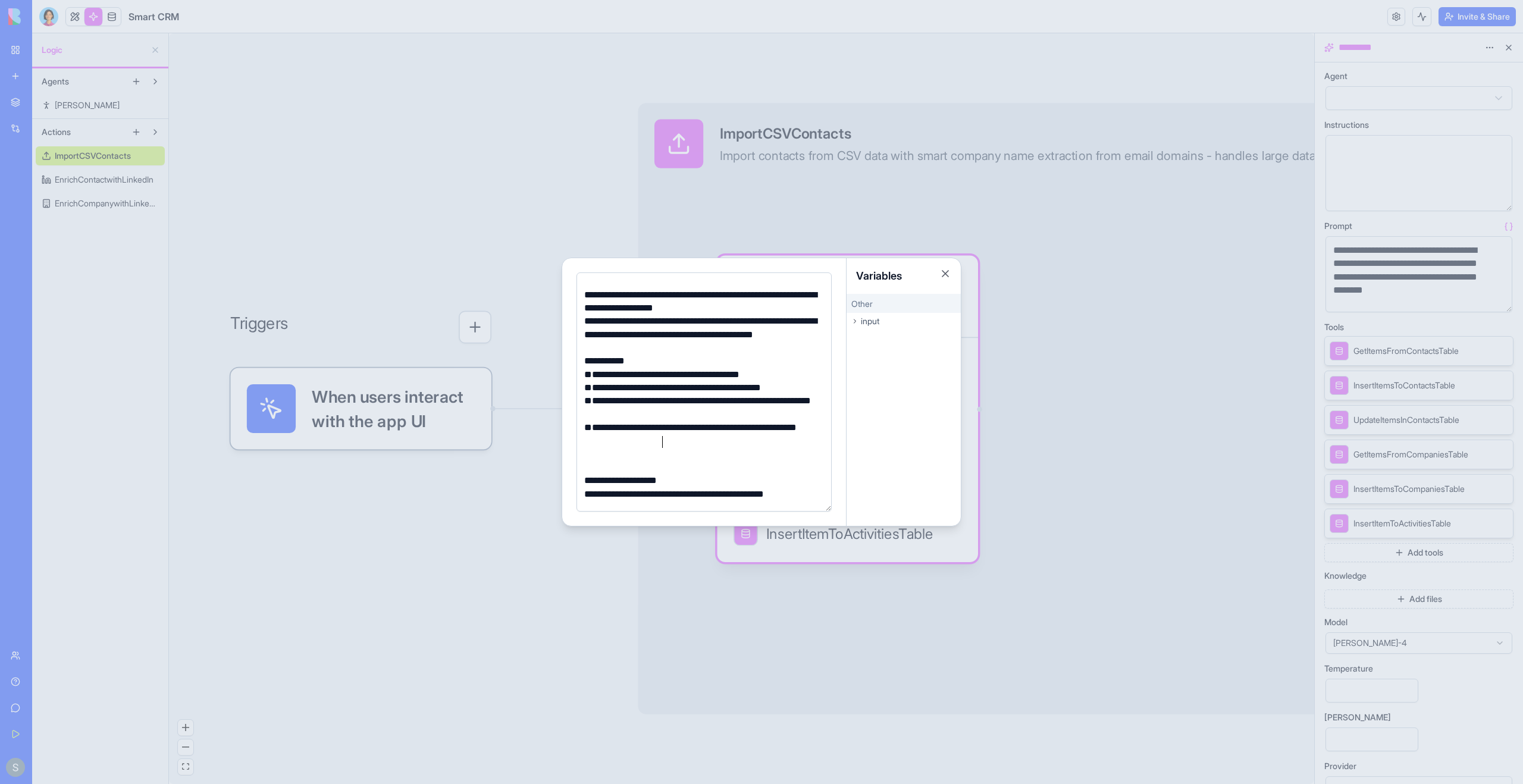
click at [704, 445] on div "**********" at bounding box center [702, 434] width 243 height 26
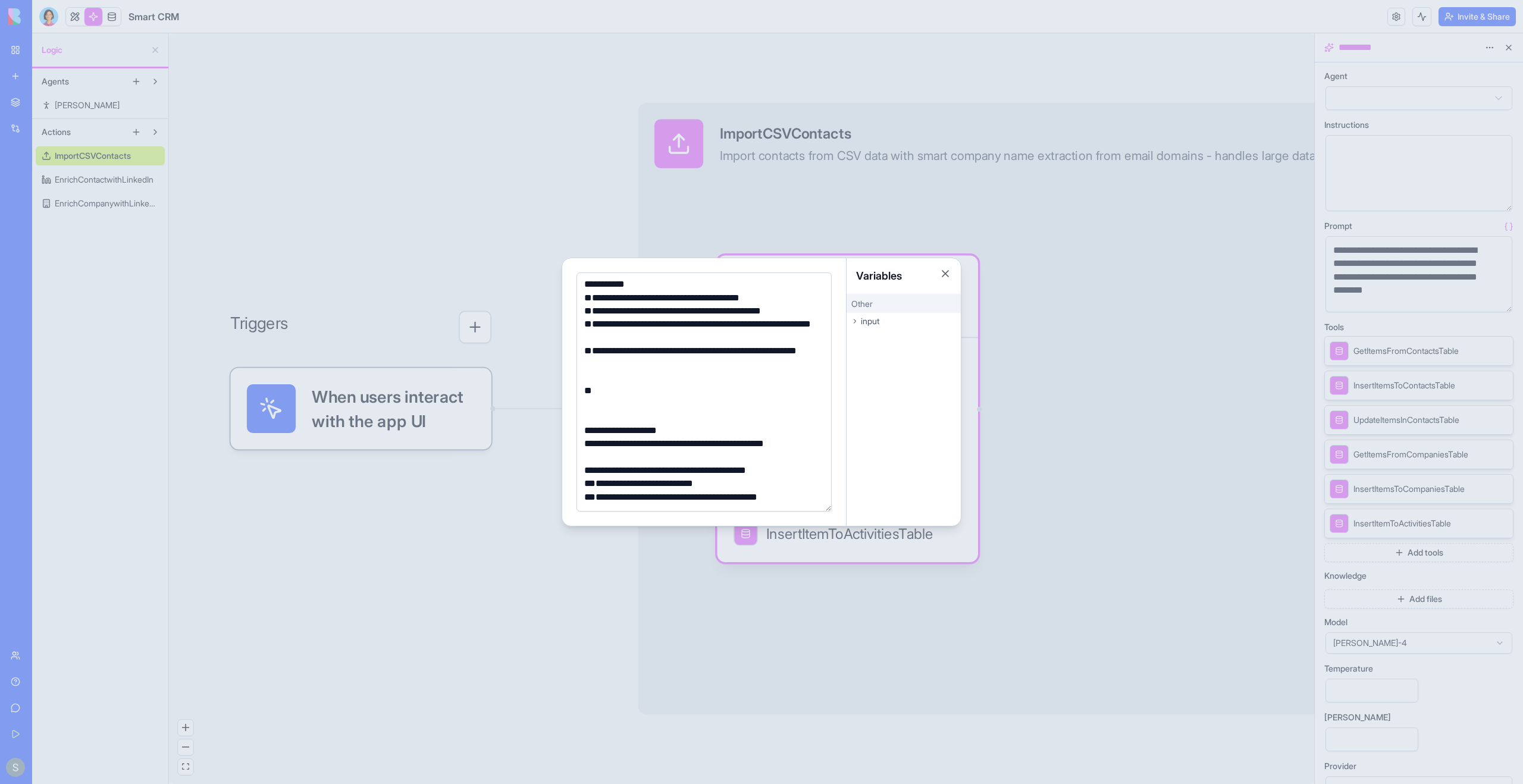
scroll to position [342, 0]
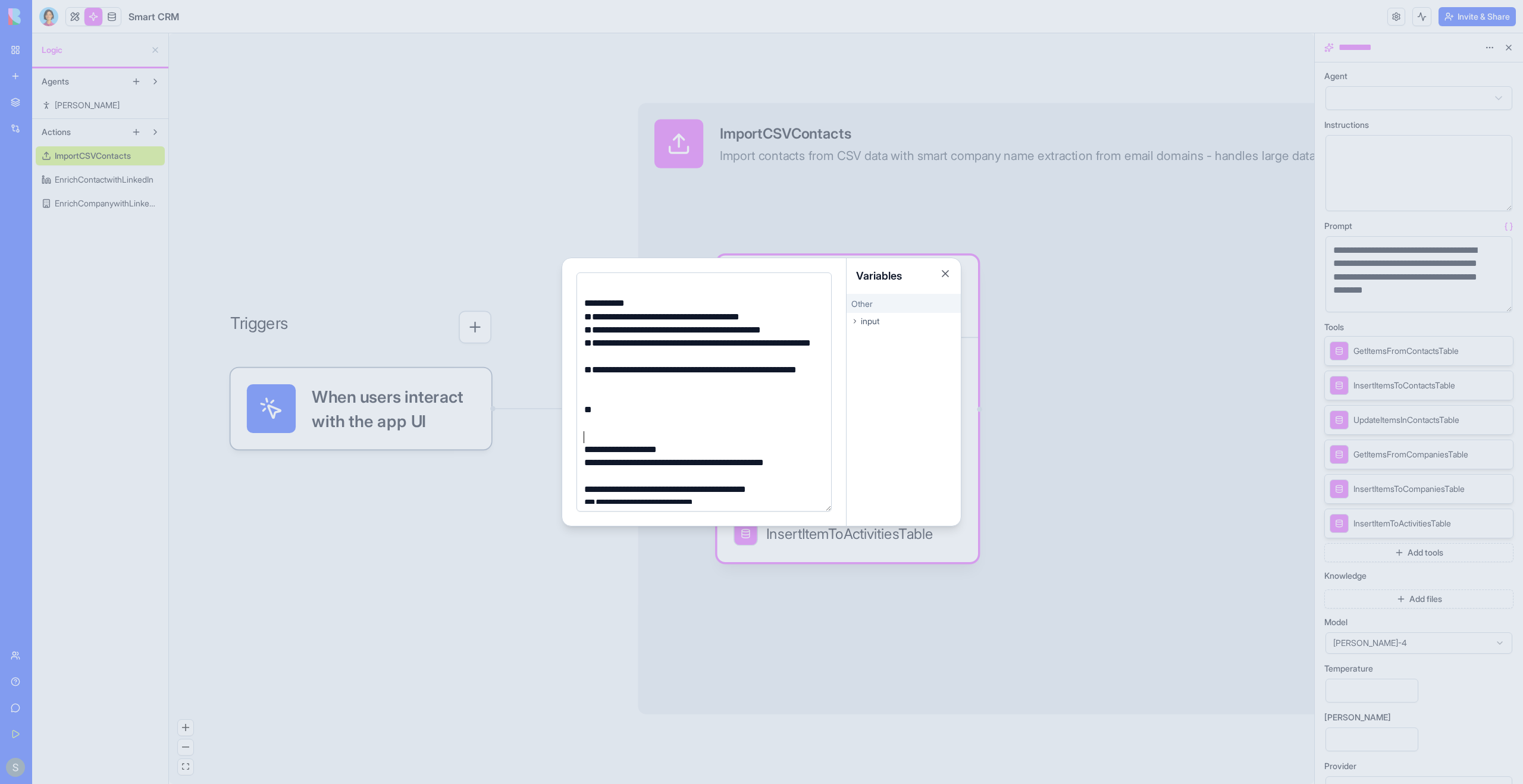
click at [630, 433] on div at bounding box center [702, 436] width 243 height 13
click at [633, 417] on div at bounding box center [702, 409] width 243 height 13
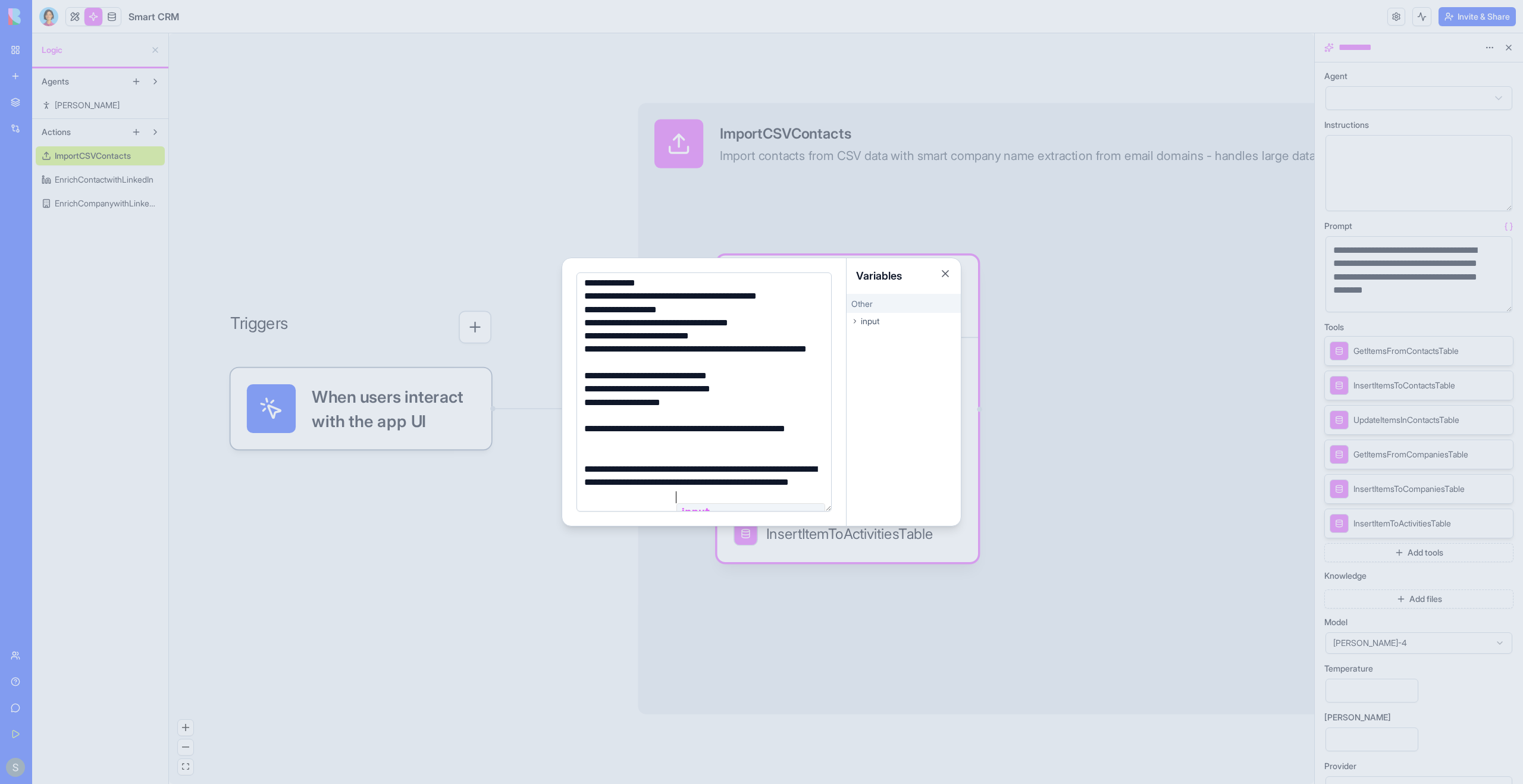
scroll to position [777, 0]
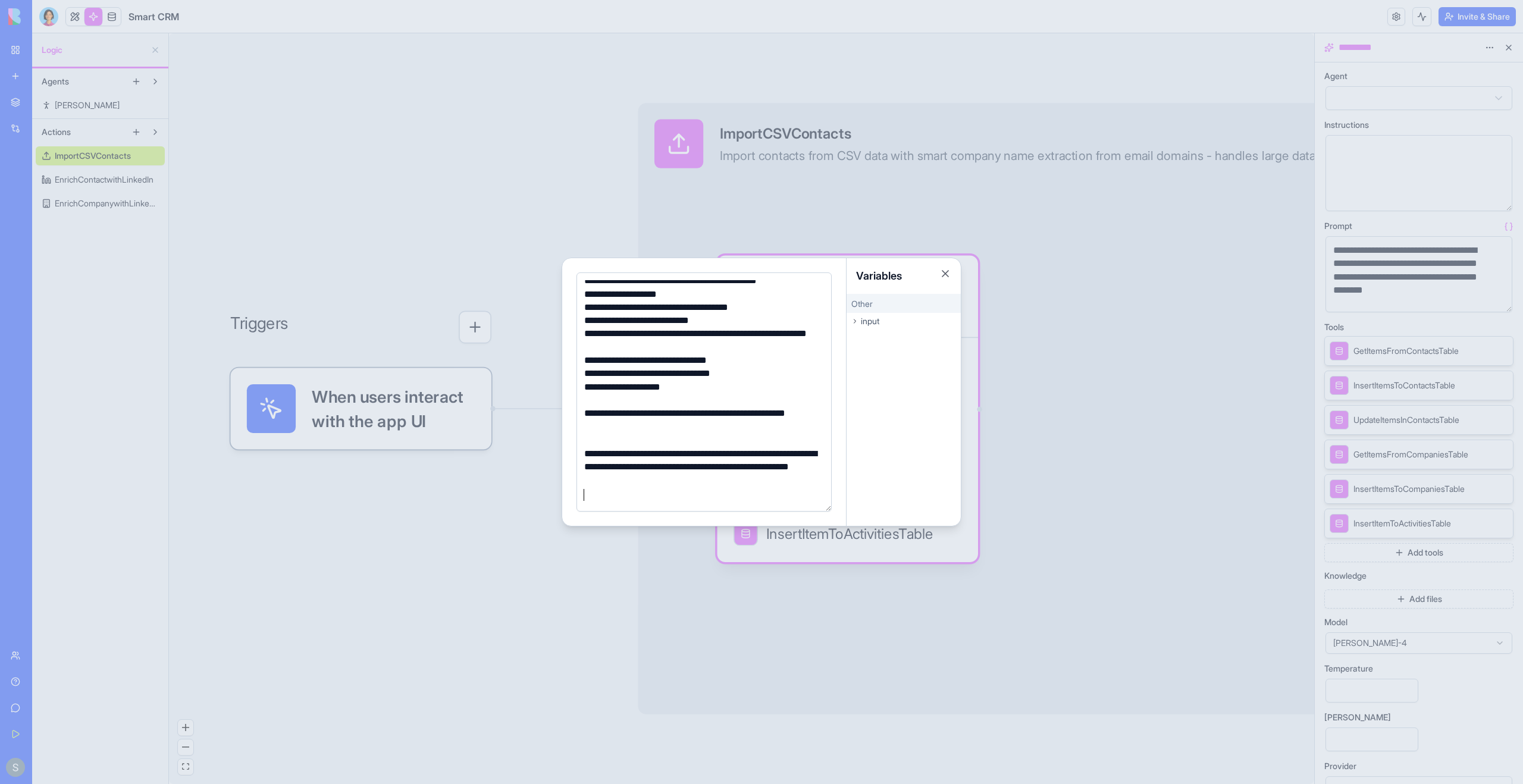
click at [1083, 366] on div at bounding box center [761, 392] width 1523 height 784
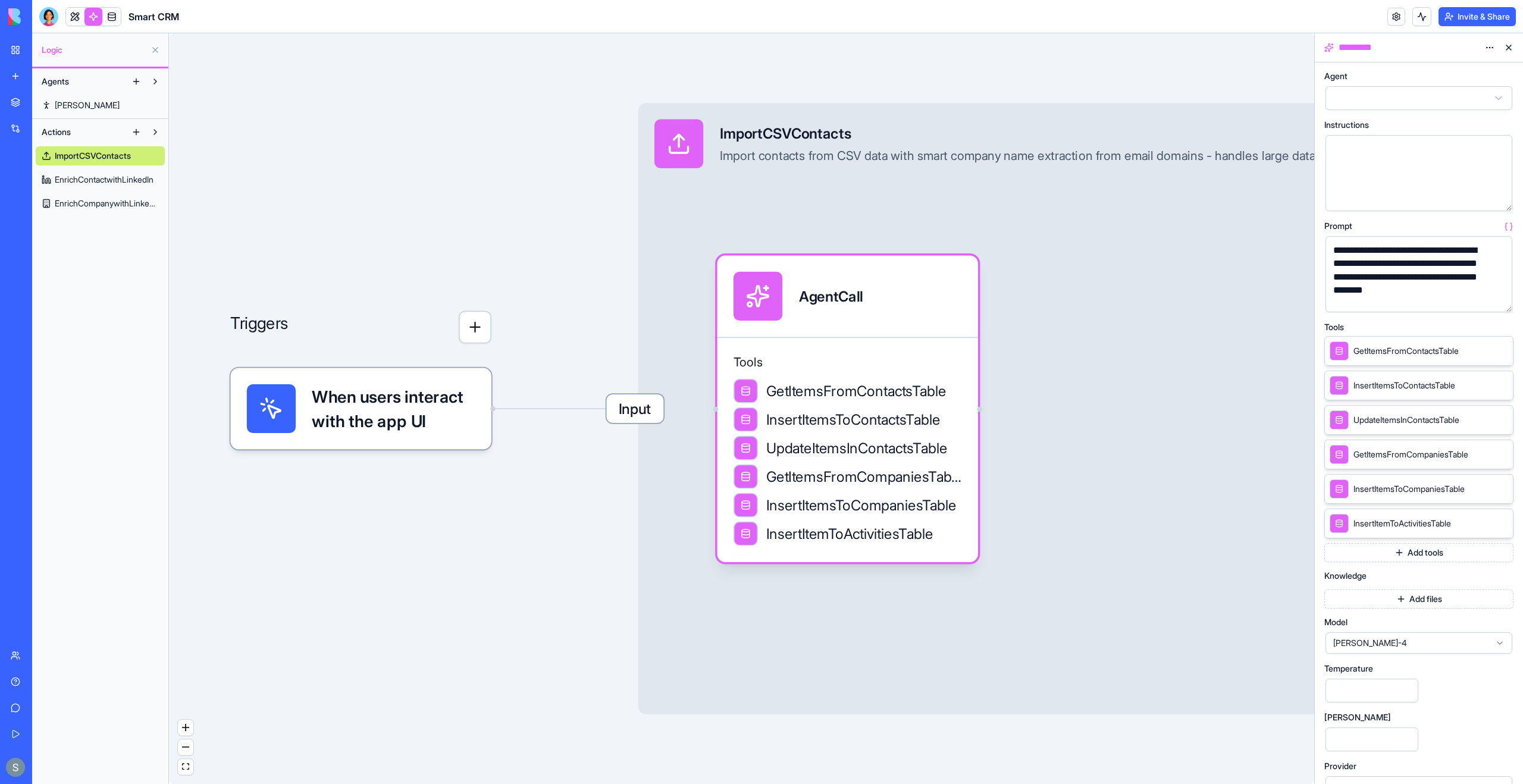
click at [1497, 297] on button "button" at bounding box center [1500, 300] width 19 height 19
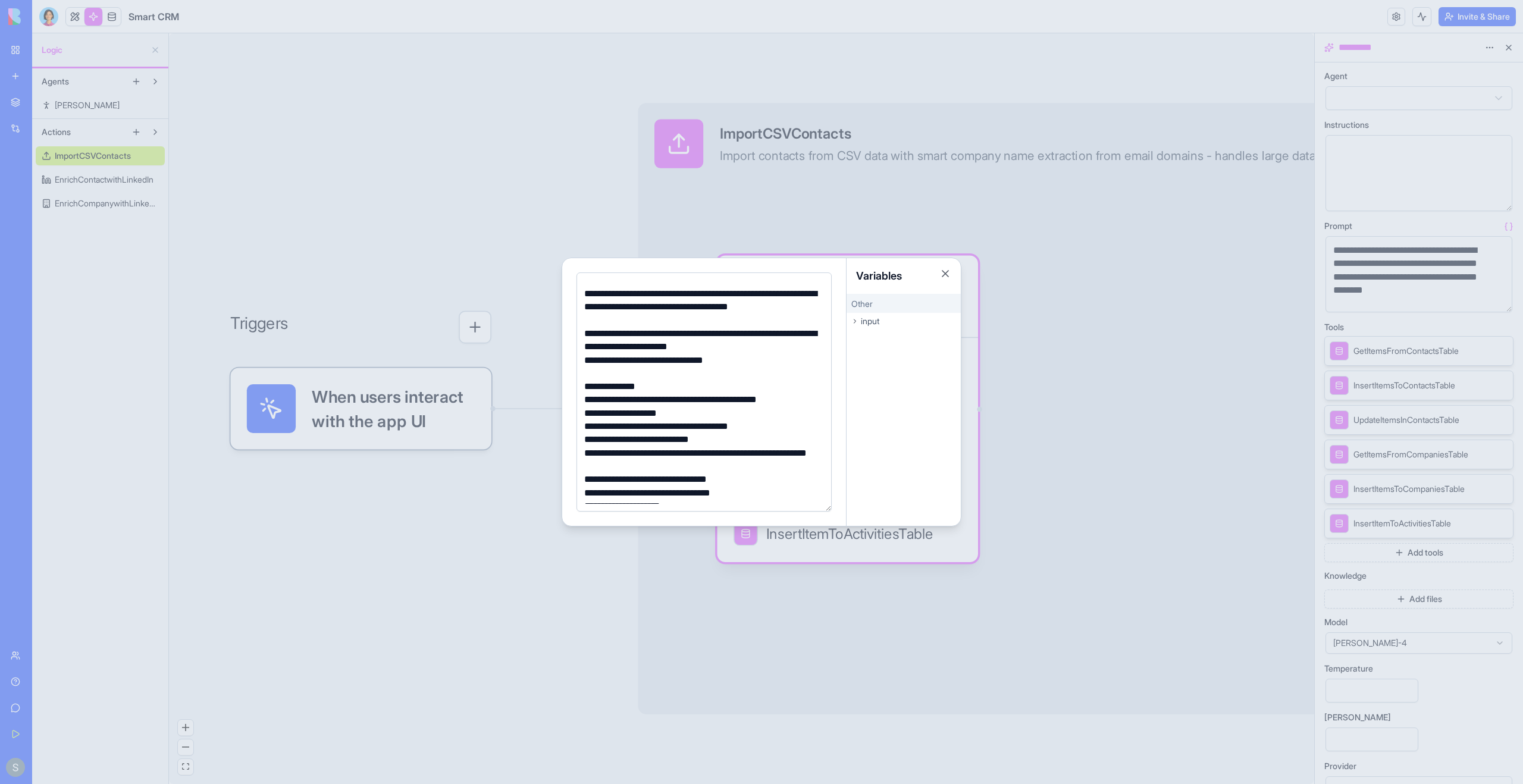
scroll to position [815, 0]
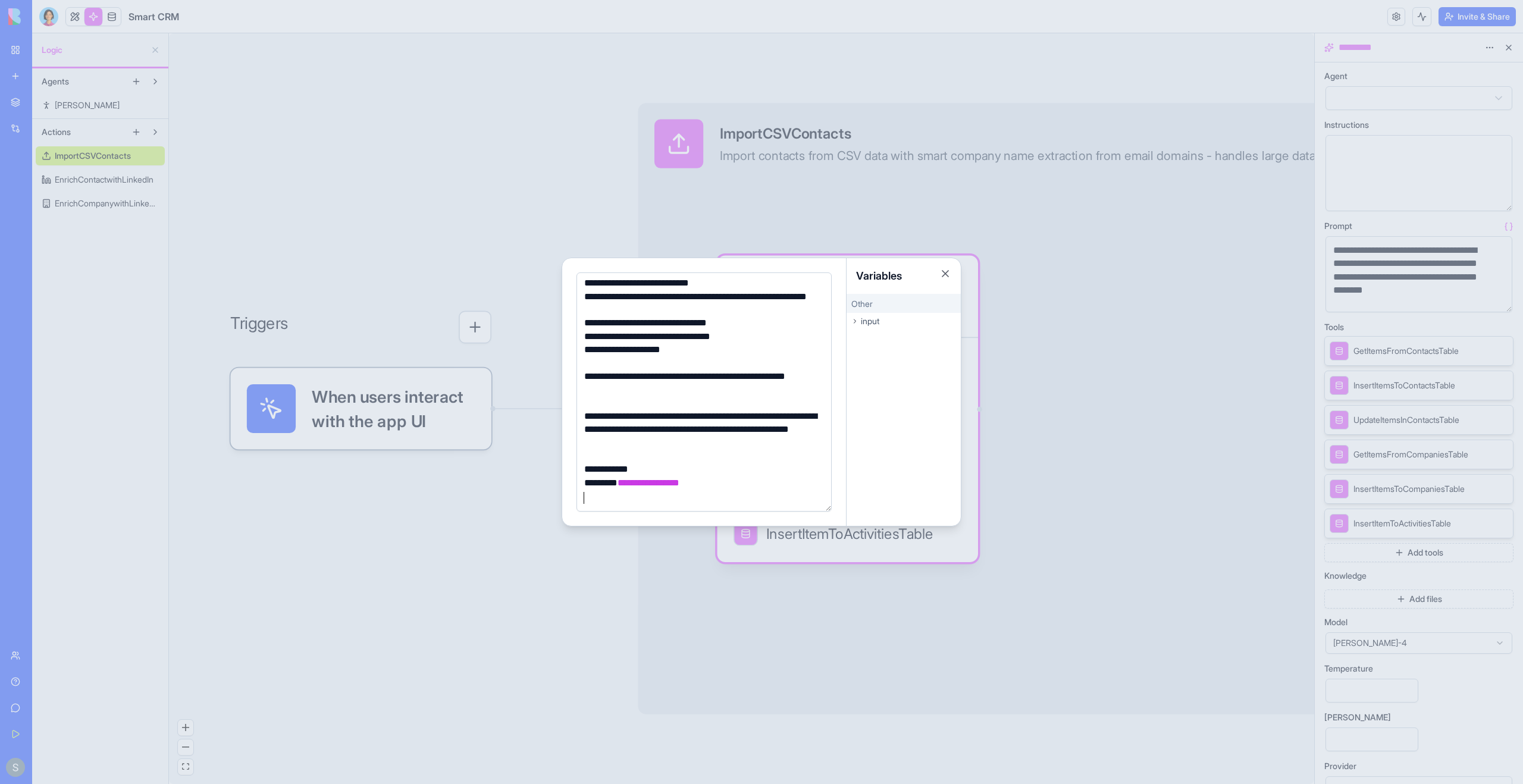
click at [702, 419] on div "**********" at bounding box center [702, 429] width 243 height 40
click at [702, 419] on div "**********" at bounding box center [702, 430] width 243 height 40
click at [523, 259] on div at bounding box center [761, 392] width 1523 height 784
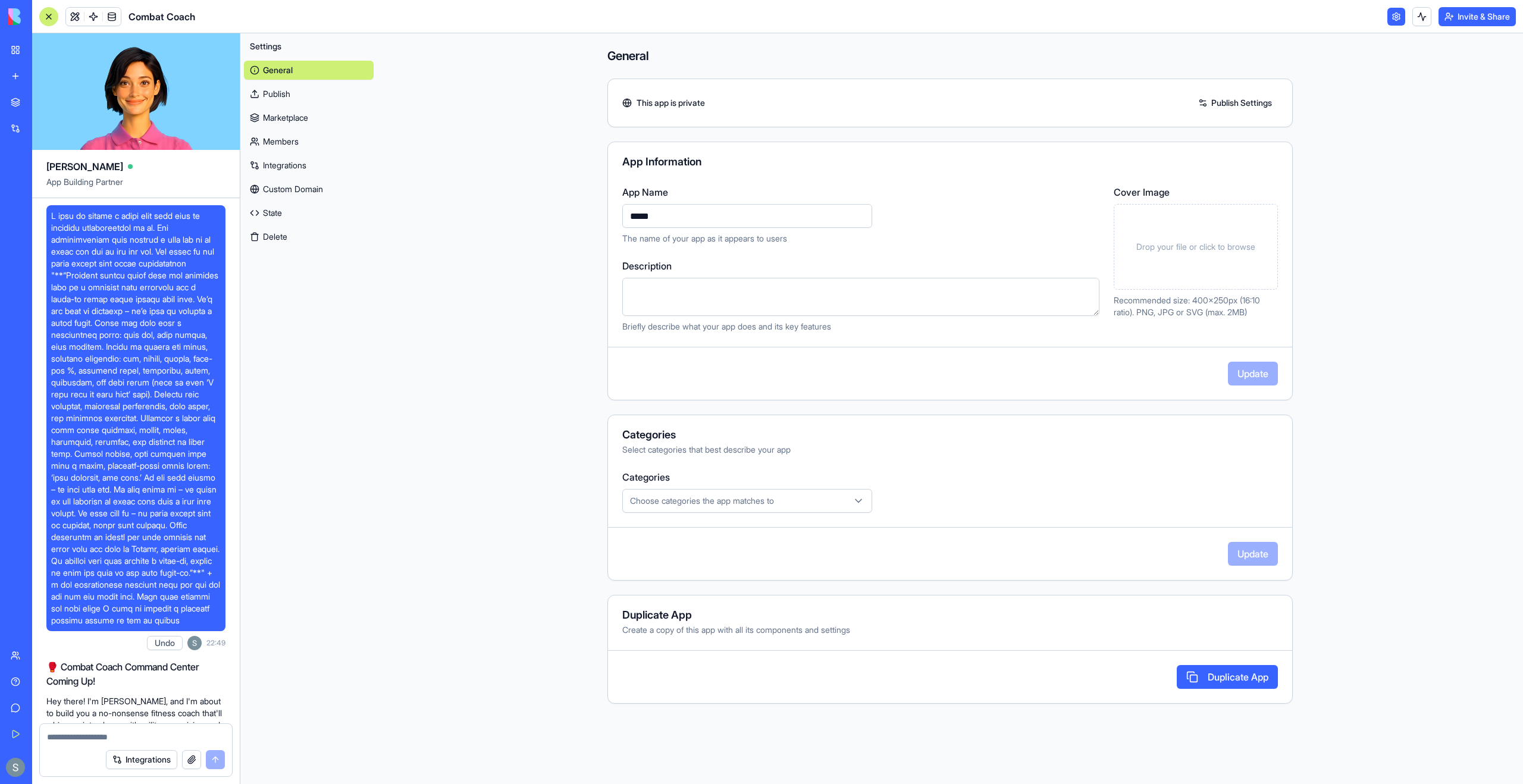
scroll to position [893, 0]
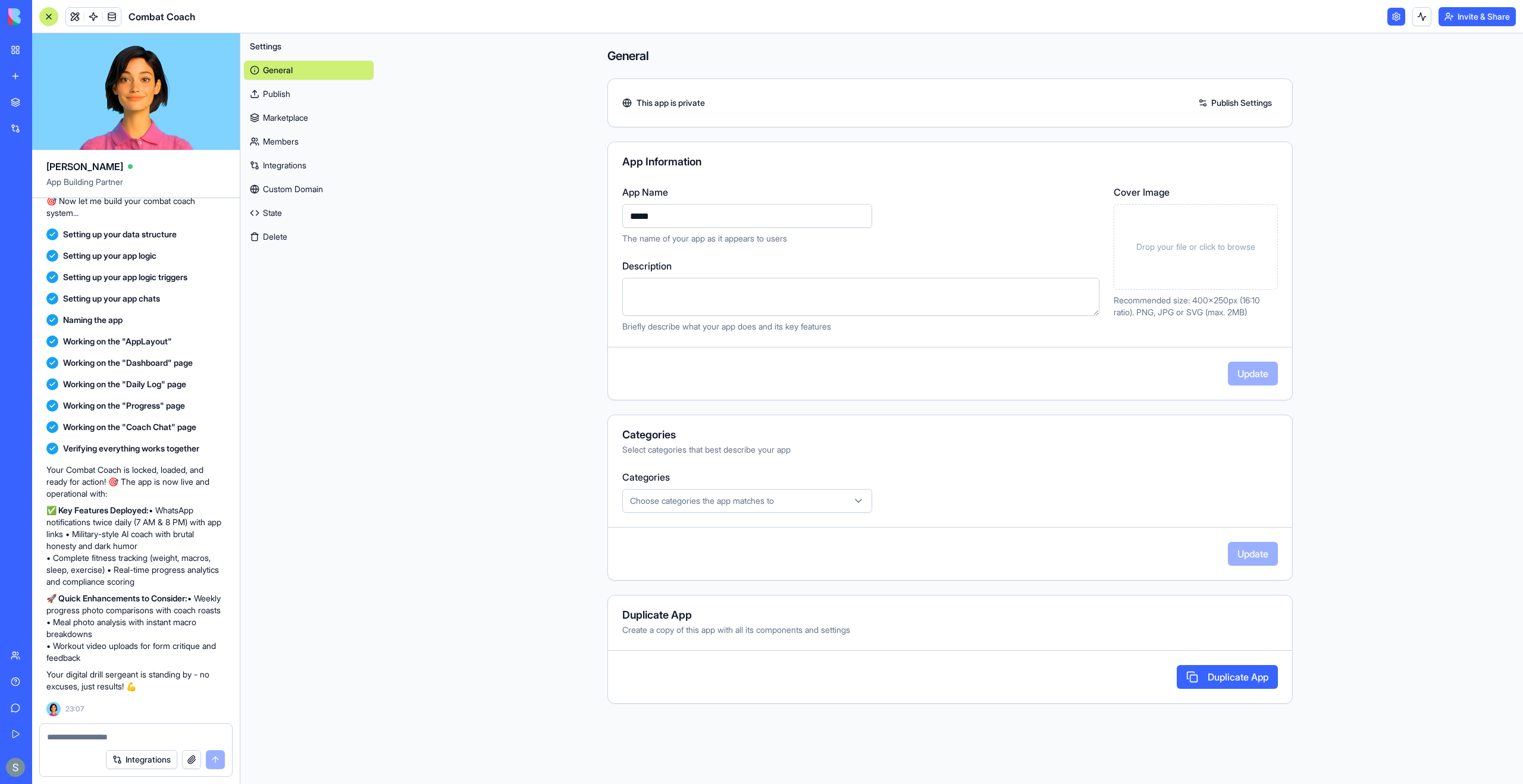
click at [399, 281] on main "General This app is private Publish Settings App Information App Name ***** The…" at bounding box center [950, 408] width 1145 height 751
